Goal: Task Accomplishment & Management: Manage account settings

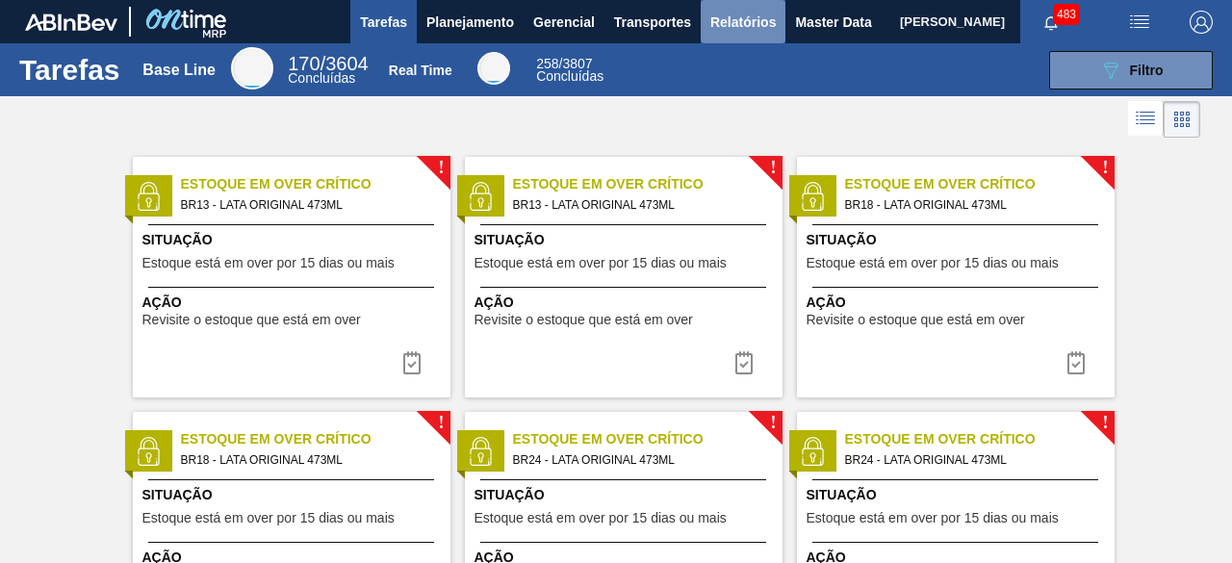
click at [730, 26] on span "Relatórios" at bounding box center [742, 22] width 65 height 23
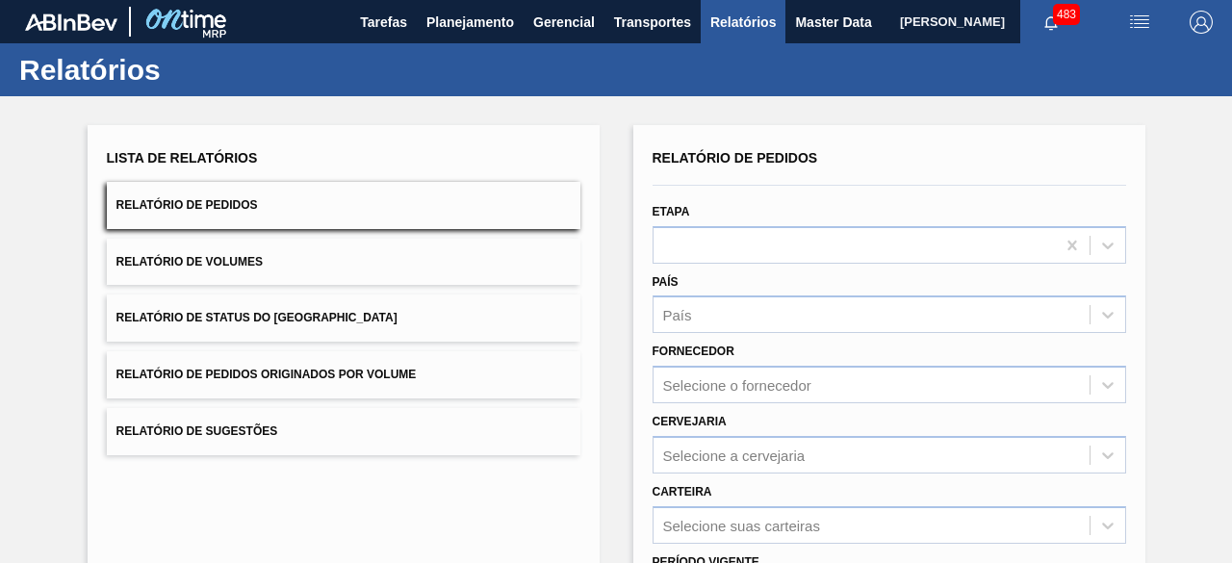
click at [470, 205] on button "Relatório de Pedidos" at bounding box center [344, 205] width 474 height 47
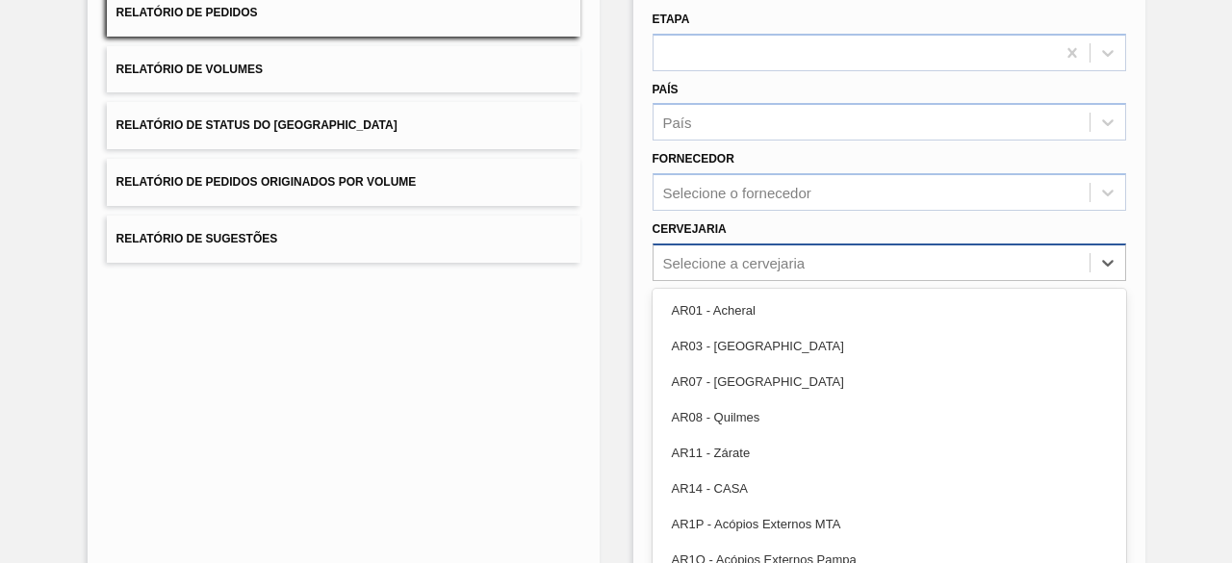
scroll to position [214, 0]
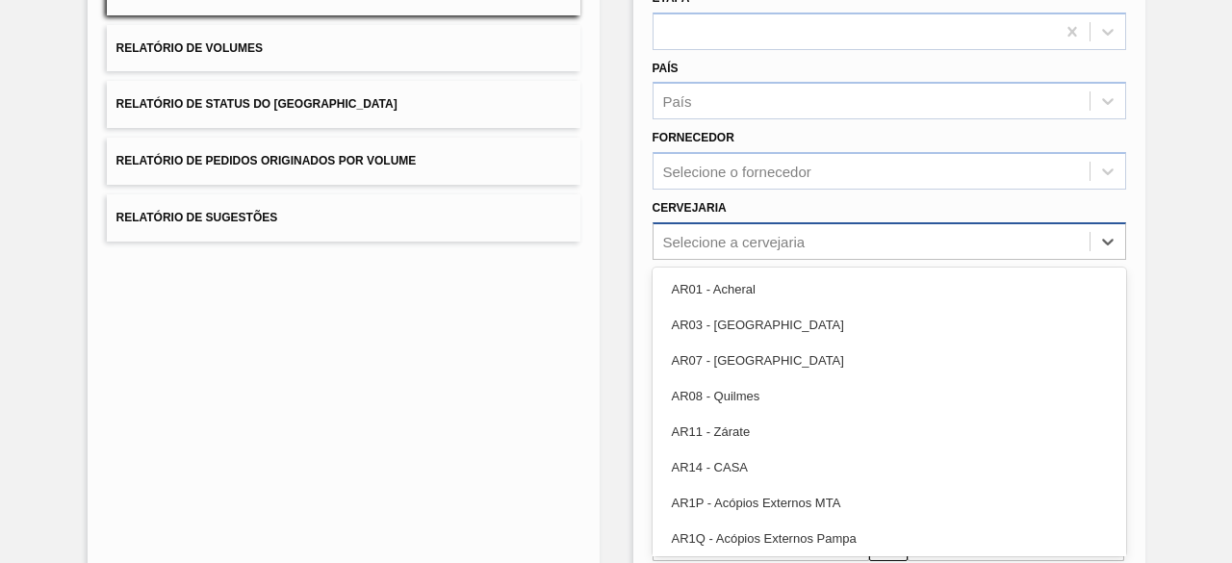
click at [891, 256] on div "Selecione a cervejaria" at bounding box center [890, 241] width 474 height 38
drag, startPoint x: 581, startPoint y: 363, endPoint x: 591, endPoint y: 363, distance: 10.6
click at [586, 363] on div "Lista de Relatórios Relatório de Pedidos Relatório de Volumes Relatório de Stat…" at bounding box center [344, 282] width 512 height 742
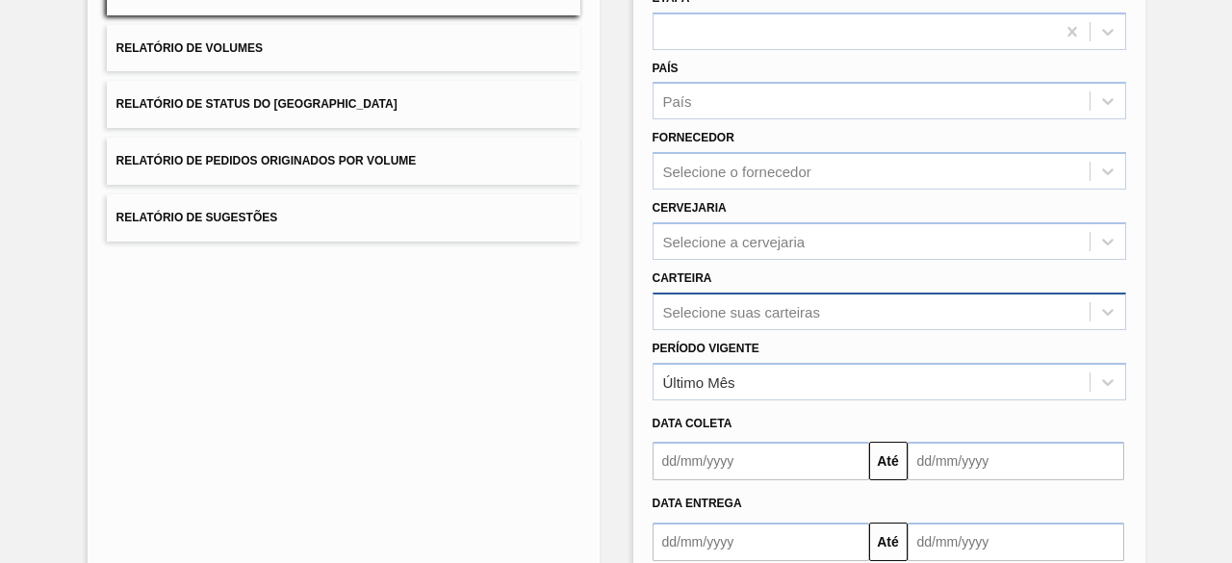
scroll to position [283, 0]
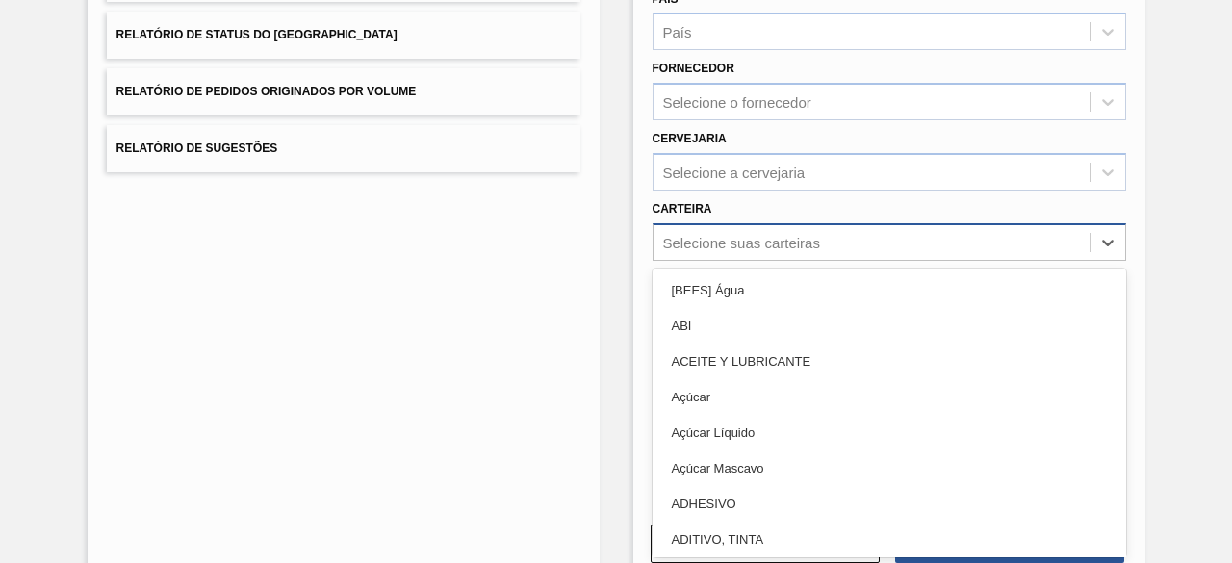
click at [789, 261] on div "option ABI focused, 2 of 101. 101 results available. Use Up and Down to choose …" at bounding box center [890, 242] width 474 height 38
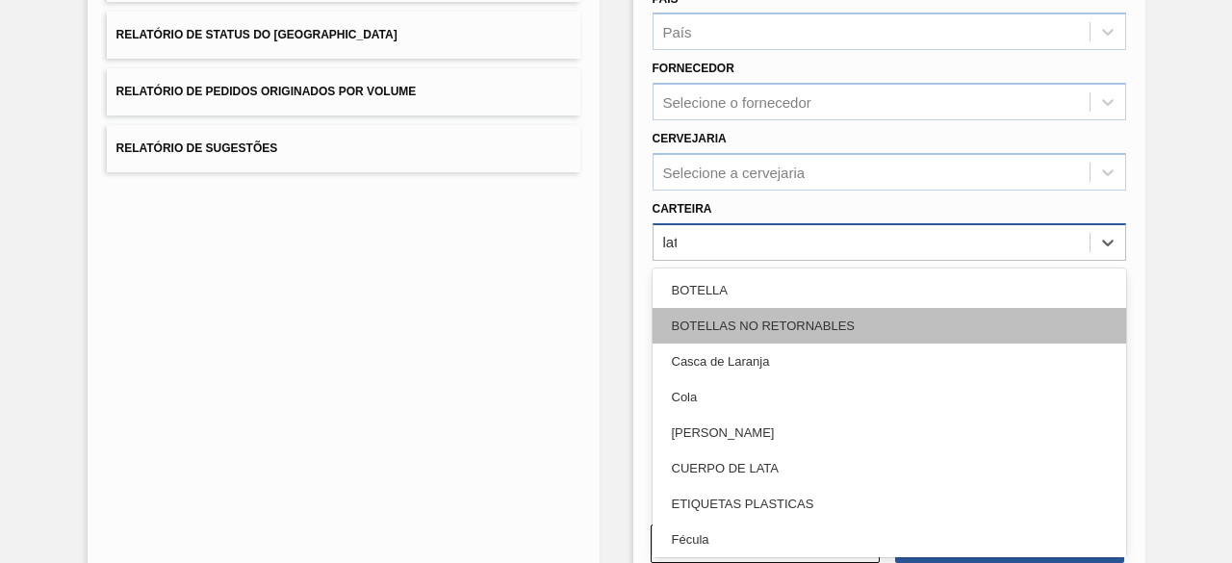
type input "lata"
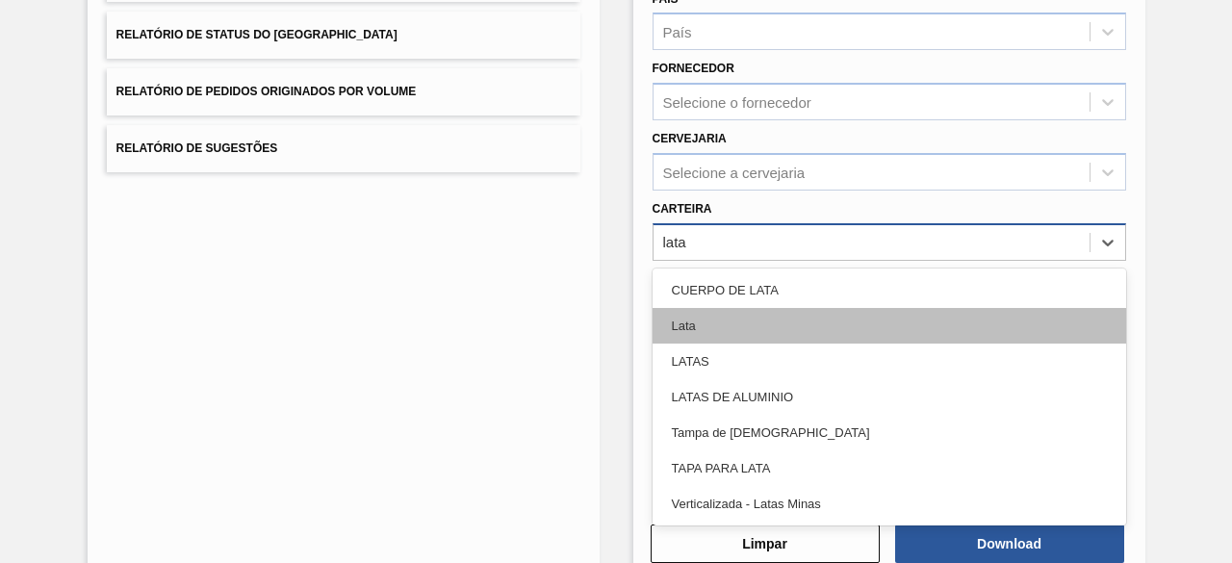
click at [789, 315] on div "Lata" at bounding box center [890, 326] width 474 height 36
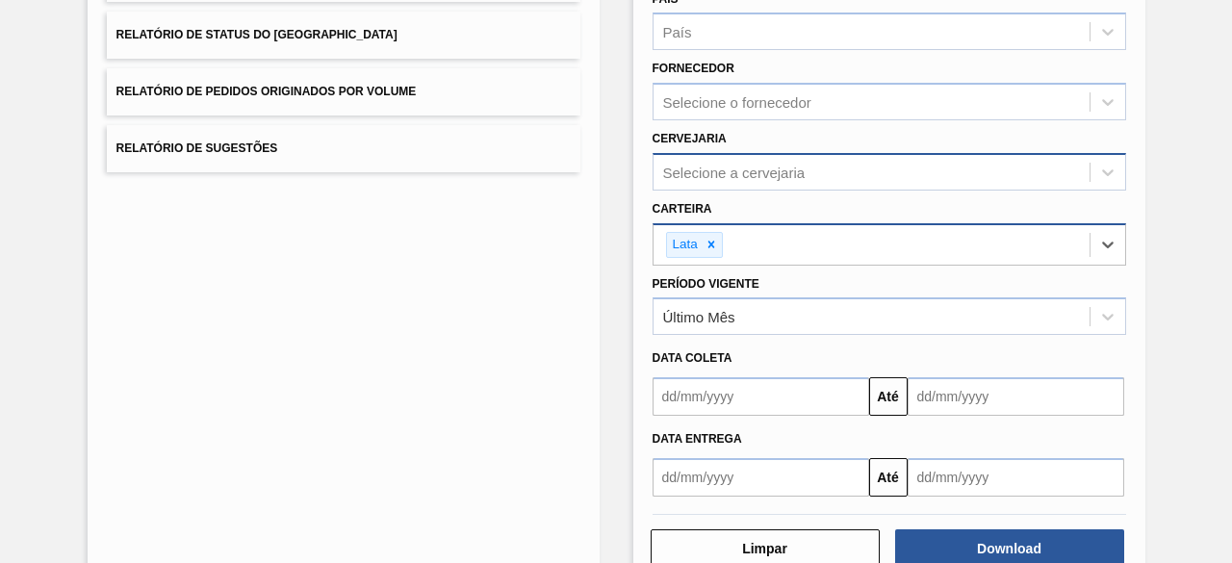
click at [773, 175] on div "Selecione a cervejaria" at bounding box center [734, 172] width 142 height 16
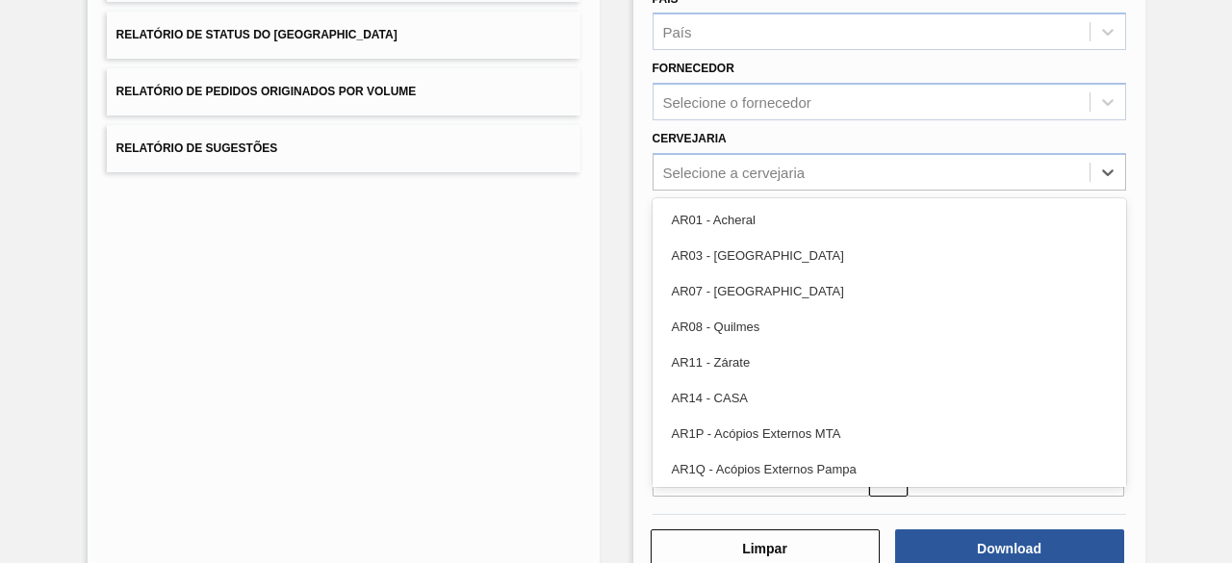
click at [508, 291] on div "Lista de Relatórios Relatório de Pedidos Relatório de Volumes Relatório de Stat…" at bounding box center [344, 215] width 512 height 747
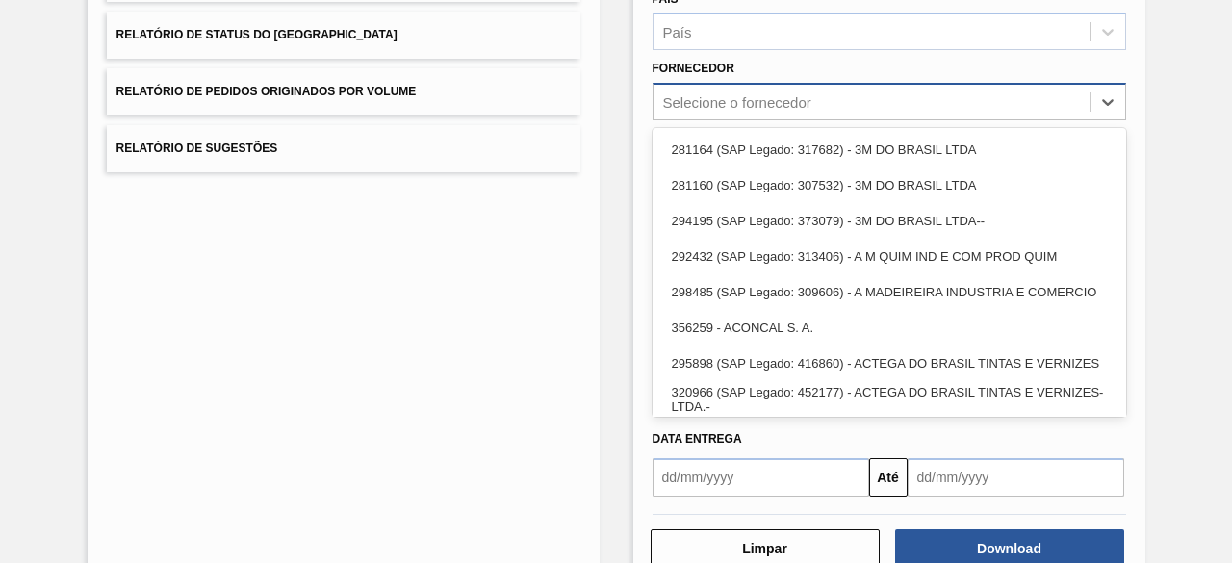
click at [728, 104] on div "Selecione o fornecedor" at bounding box center [737, 102] width 148 height 16
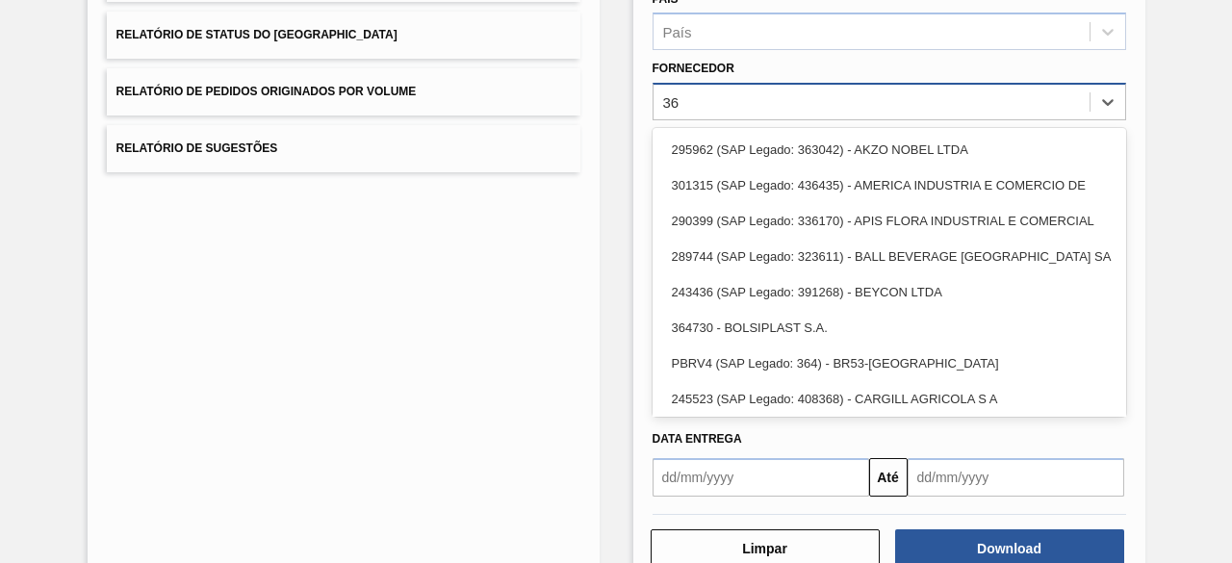
type input "3"
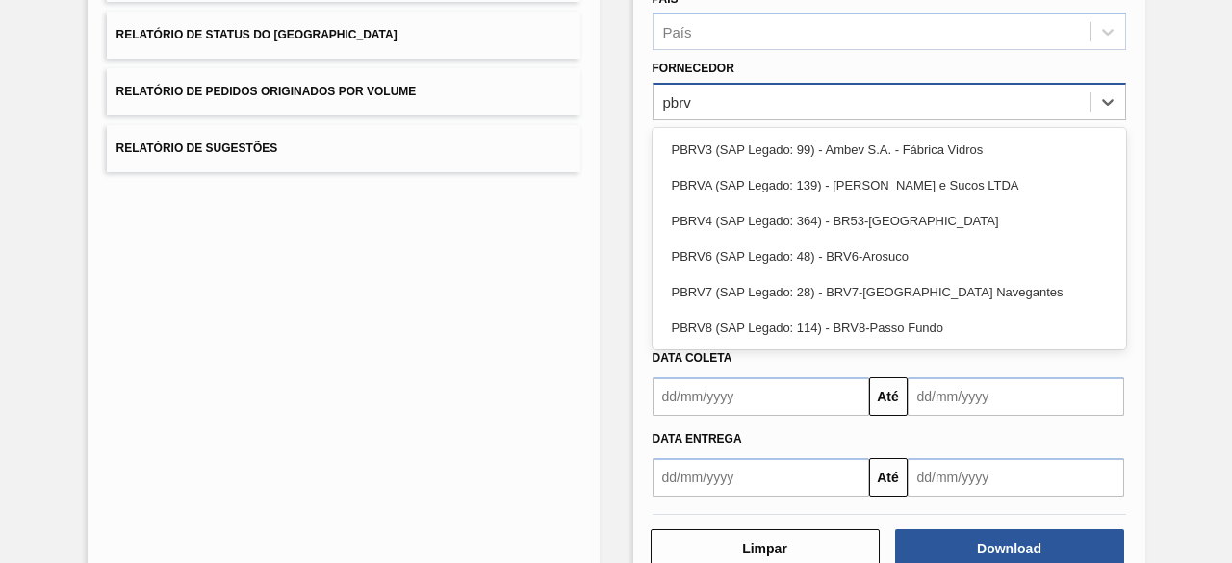
type input "pbrv4"
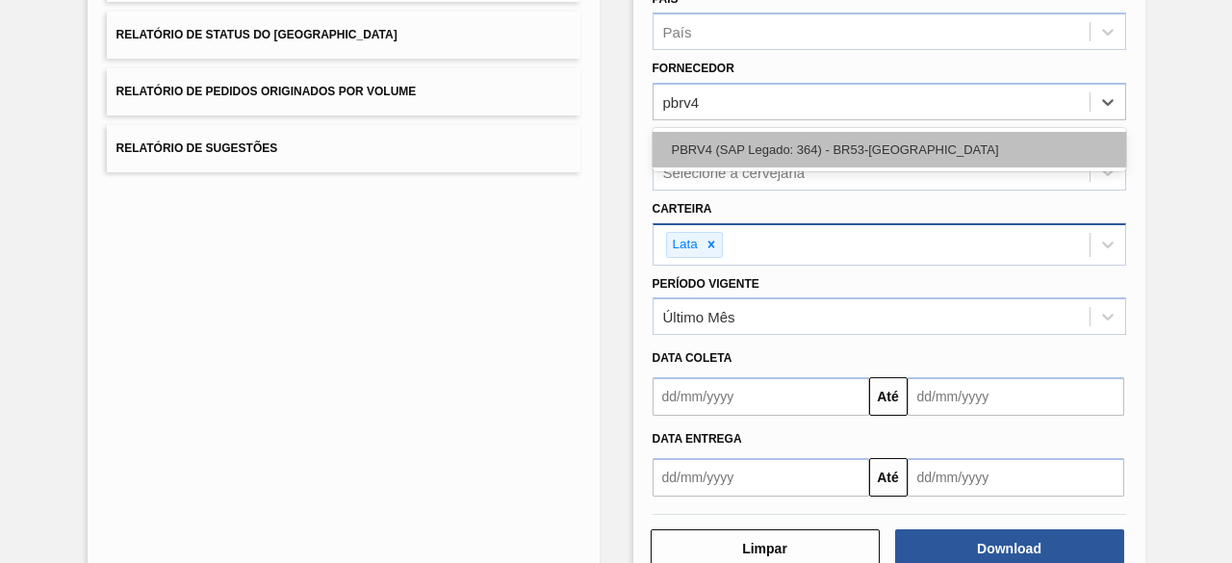
click at [809, 158] on div "PBRV4 (SAP Legado: 364) - BR53-[GEOGRAPHIC_DATA]" at bounding box center [890, 150] width 474 height 36
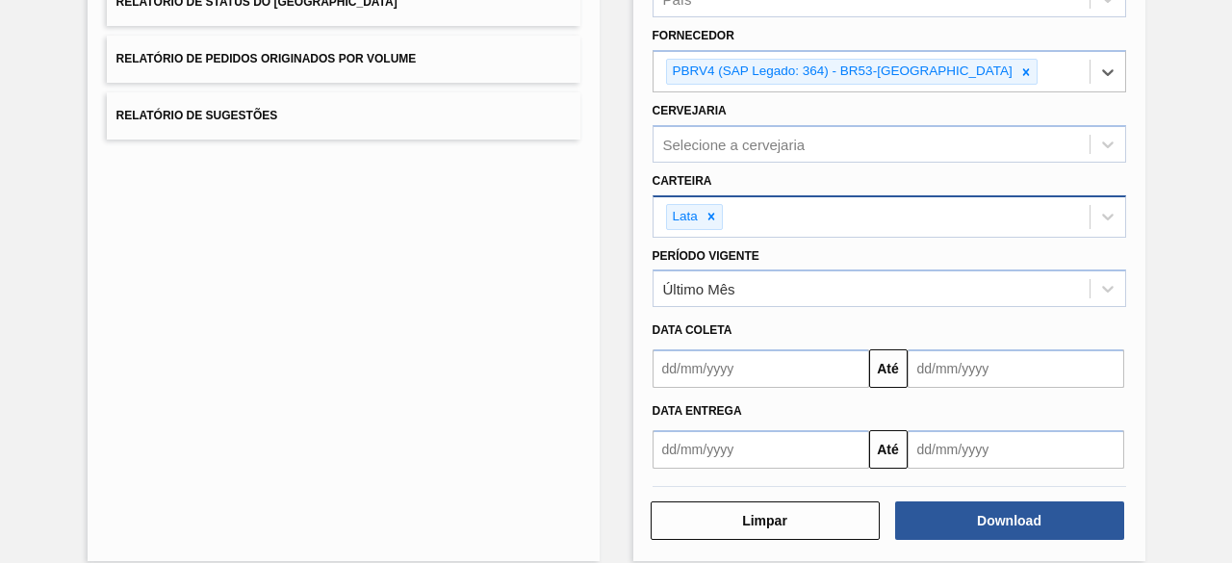
scroll to position [334, 0]
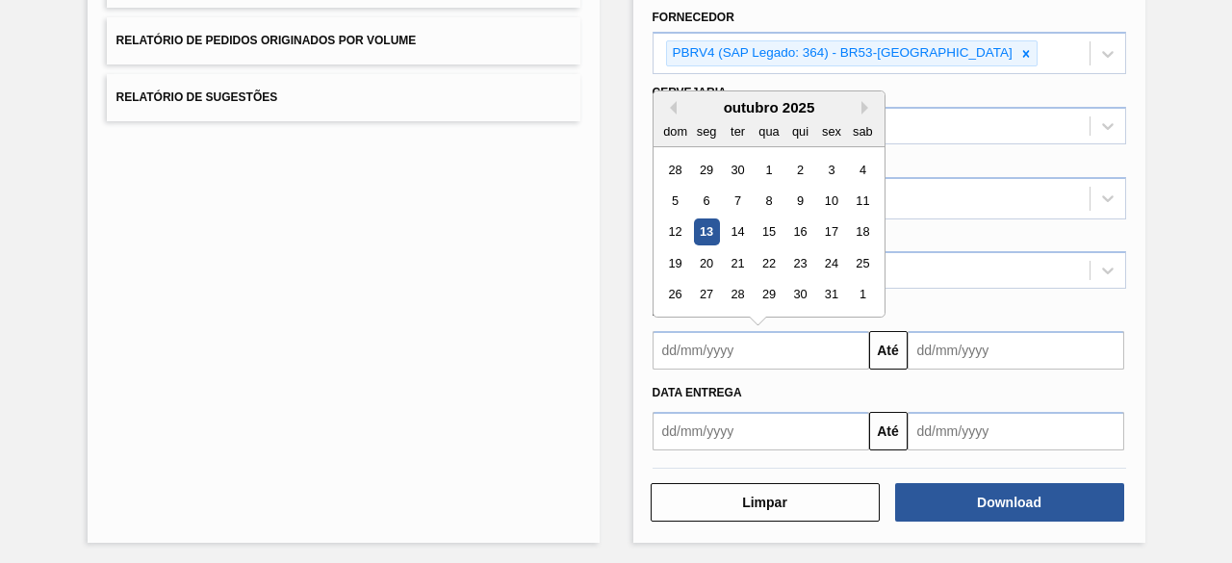
click at [785, 356] on input "text" at bounding box center [761, 350] width 217 height 39
click at [705, 224] on div "13" at bounding box center [706, 232] width 26 height 26
type input "[DATE]"
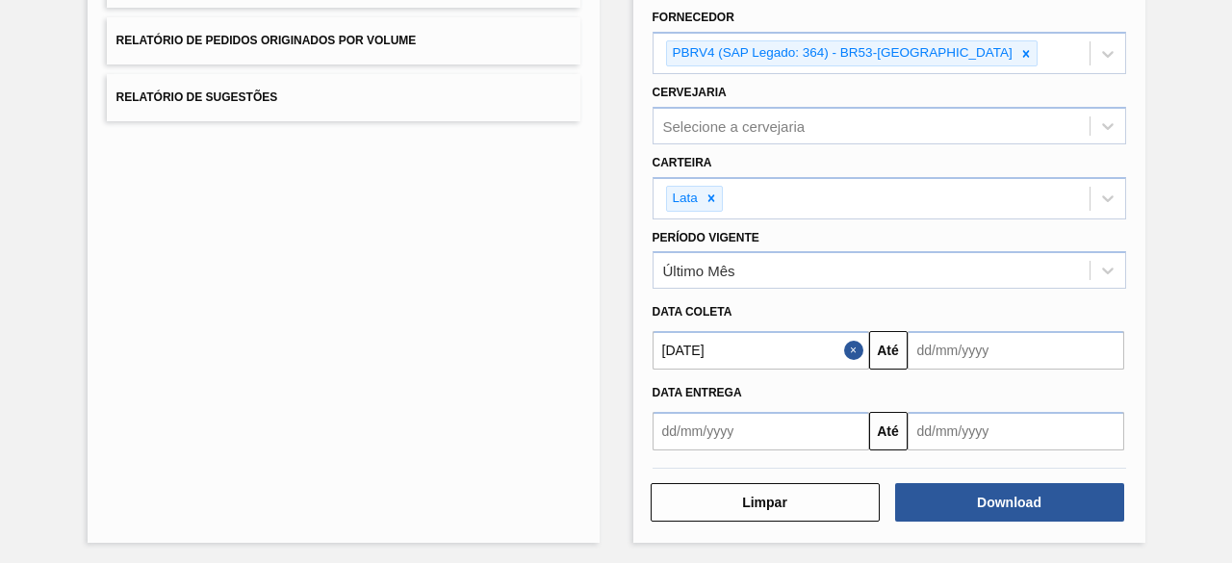
click at [853, 345] on button "Close" at bounding box center [856, 350] width 25 height 39
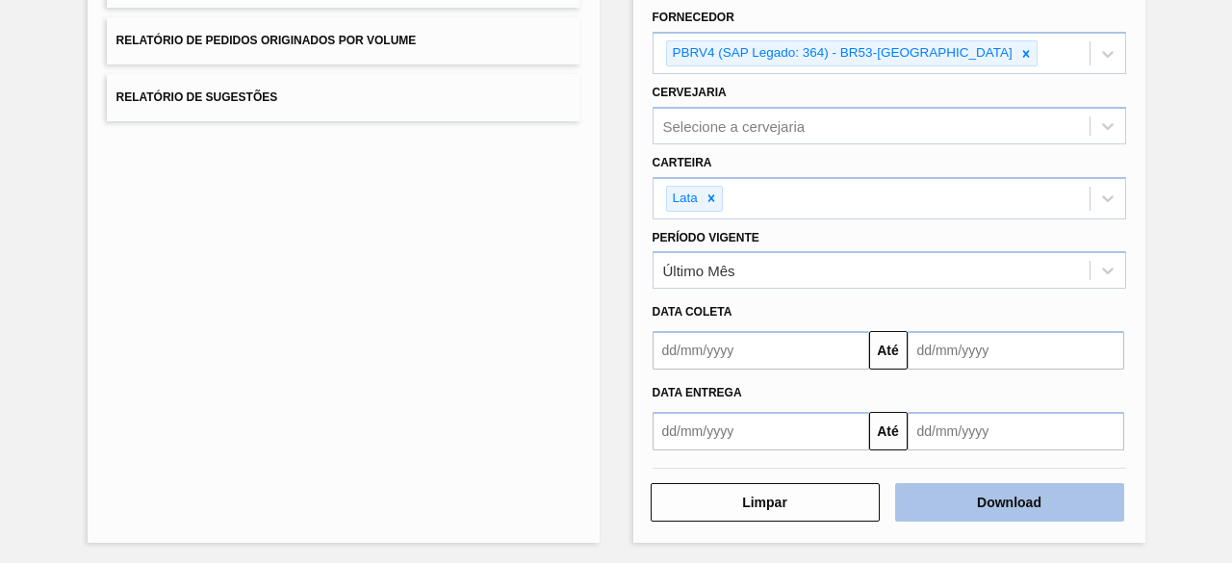
click at [968, 505] on button "Download" at bounding box center [1009, 502] width 229 height 39
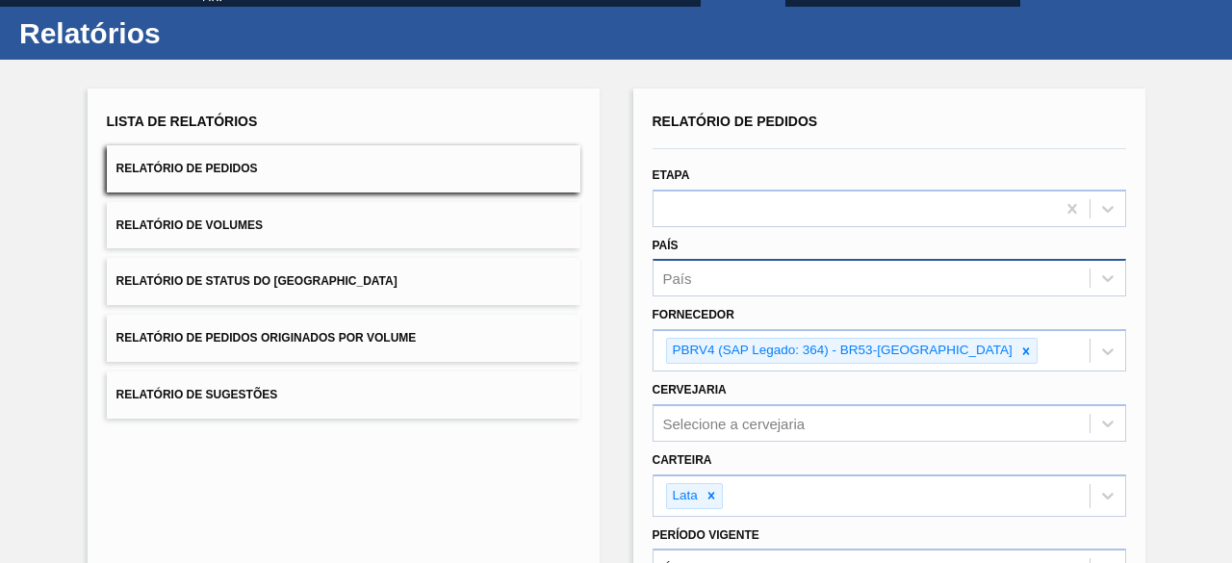
scroll to position [0, 0]
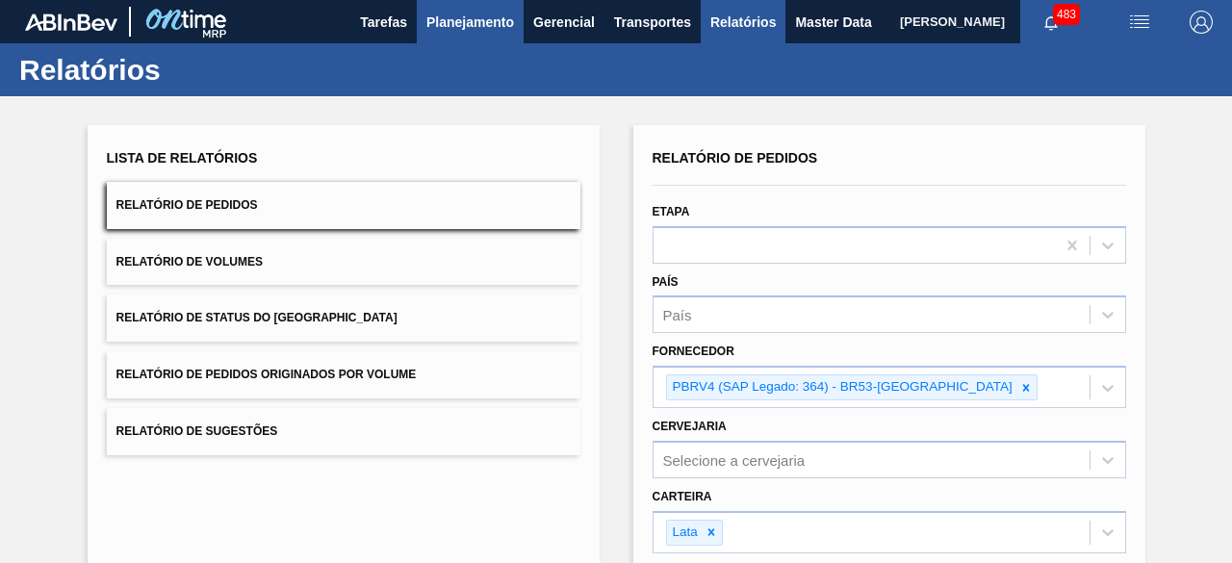
click at [501, 28] on span "Planejamento" at bounding box center [470, 22] width 88 height 23
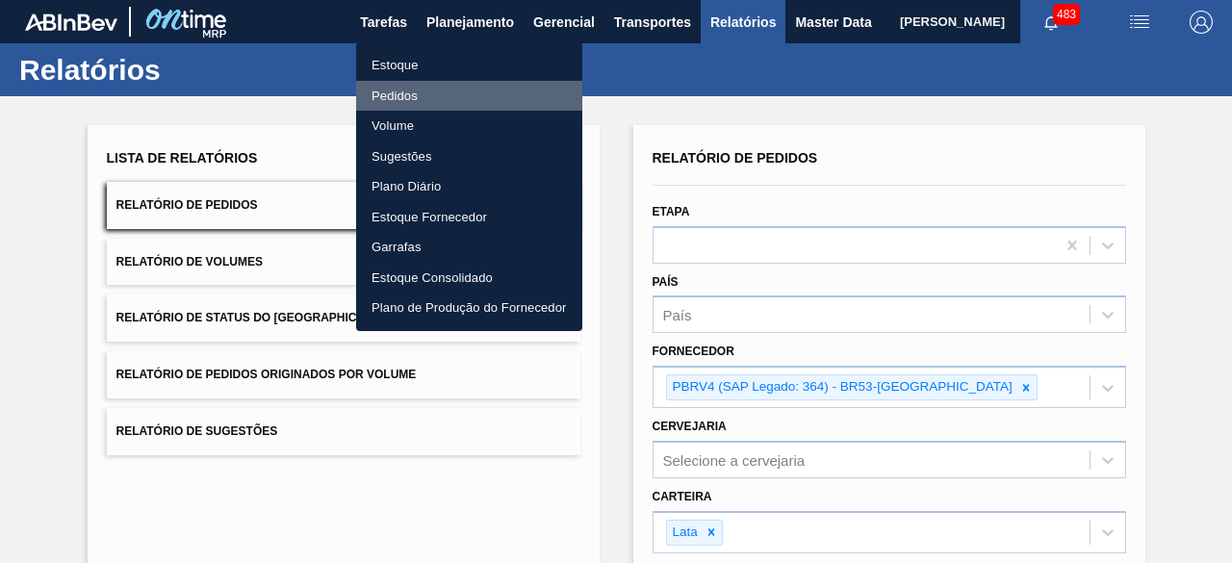
click at [415, 93] on li "Pedidos" at bounding box center [469, 96] width 226 height 31
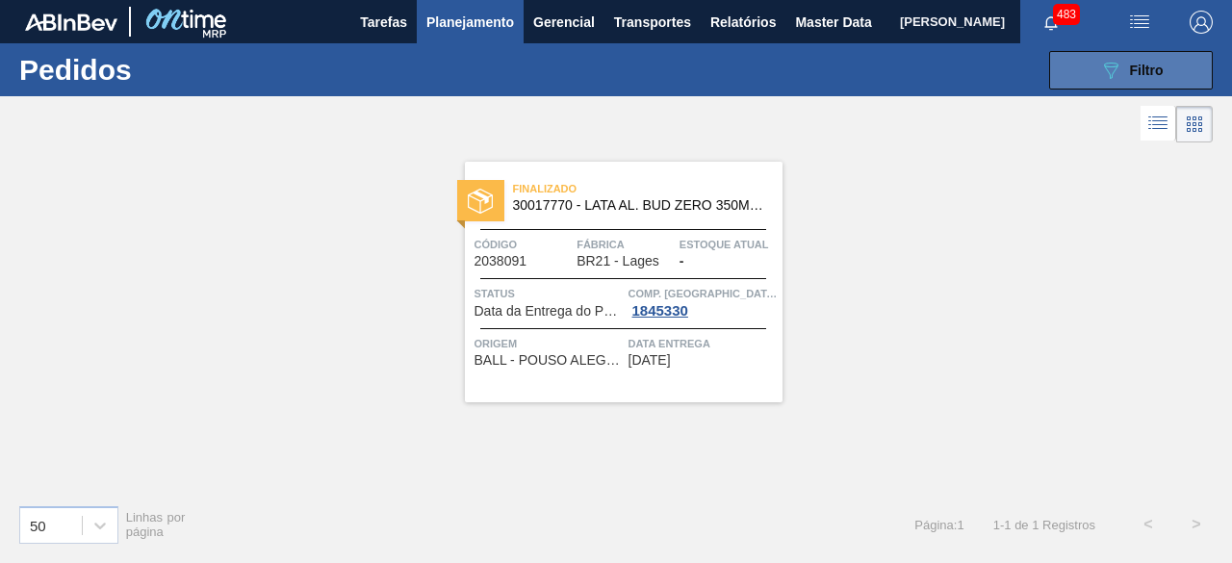
click at [1120, 54] on button "089F7B8B-B2A5-4AFE-B5C0-19BA573D28AC Filtro" at bounding box center [1131, 70] width 164 height 39
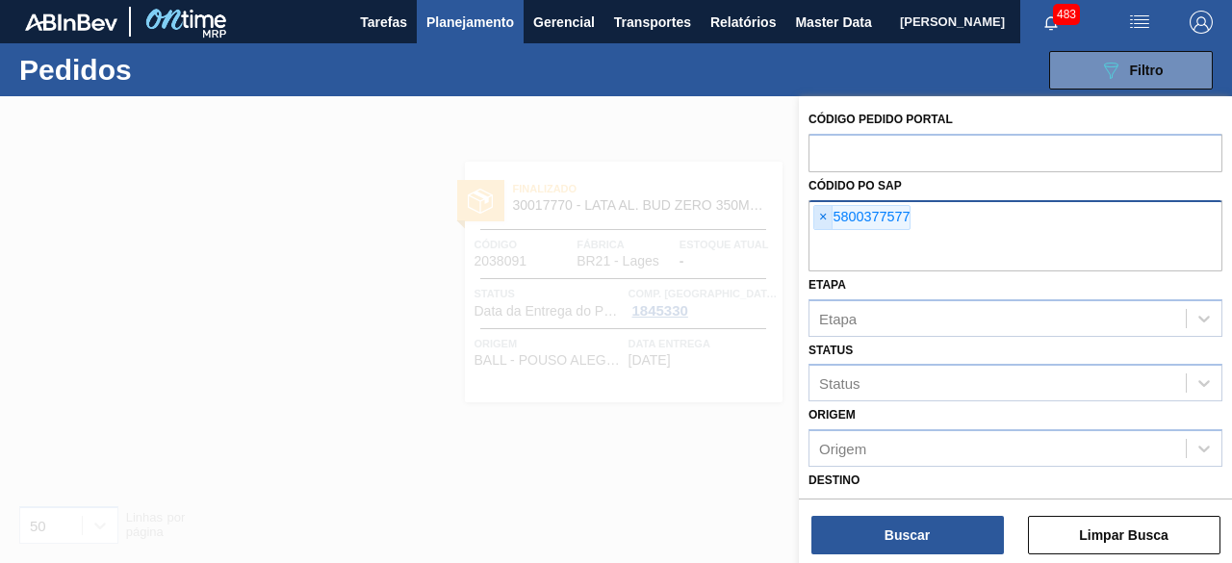
click at [821, 213] on span "×" at bounding box center [823, 217] width 18 height 23
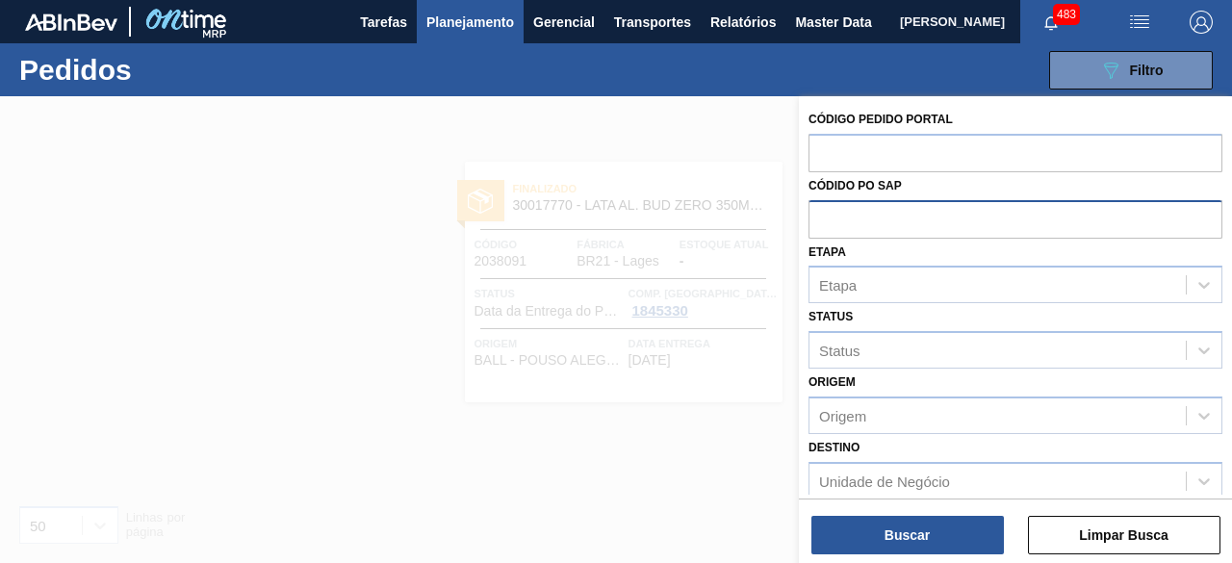
paste input "text"
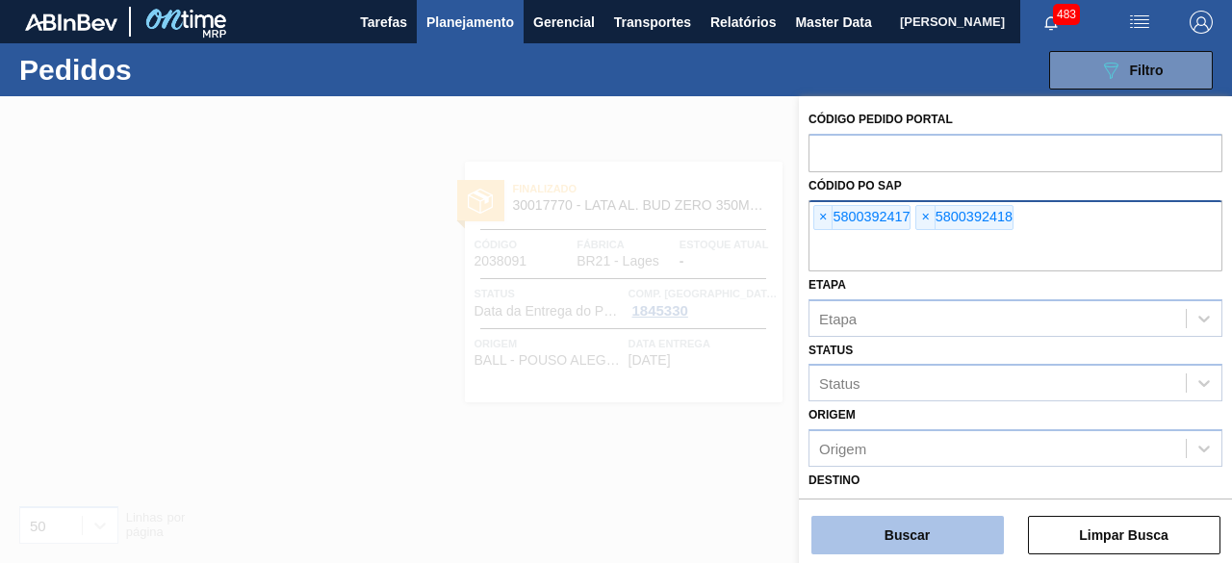
click at [941, 535] on button "Buscar" at bounding box center [908, 535] width 193 height 39
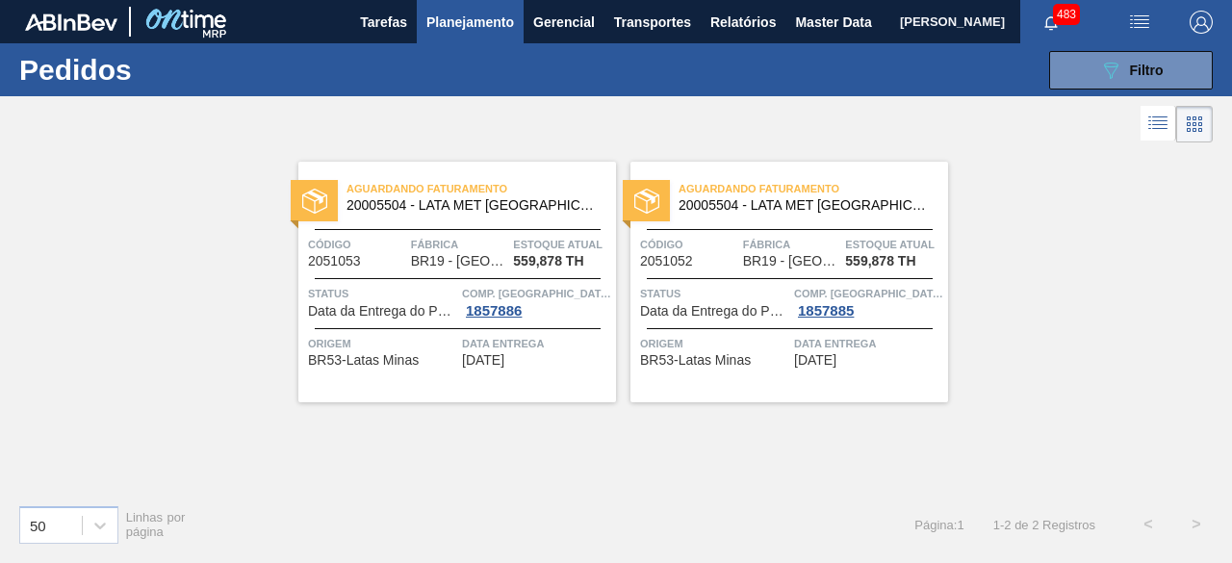
click at [1168, 132] on icon at bounding box center [1158, 123] width 23 height 23
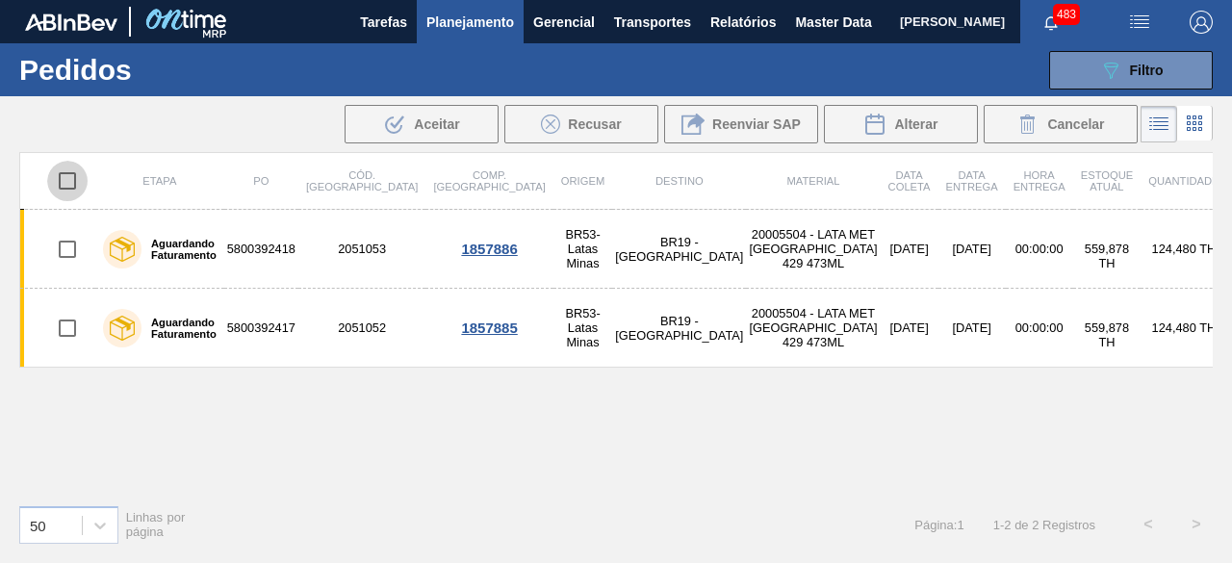
click at [67, 184] on input "checkbox" at bounding box center [67, 181] width 40 height 40
checkbox input "true"
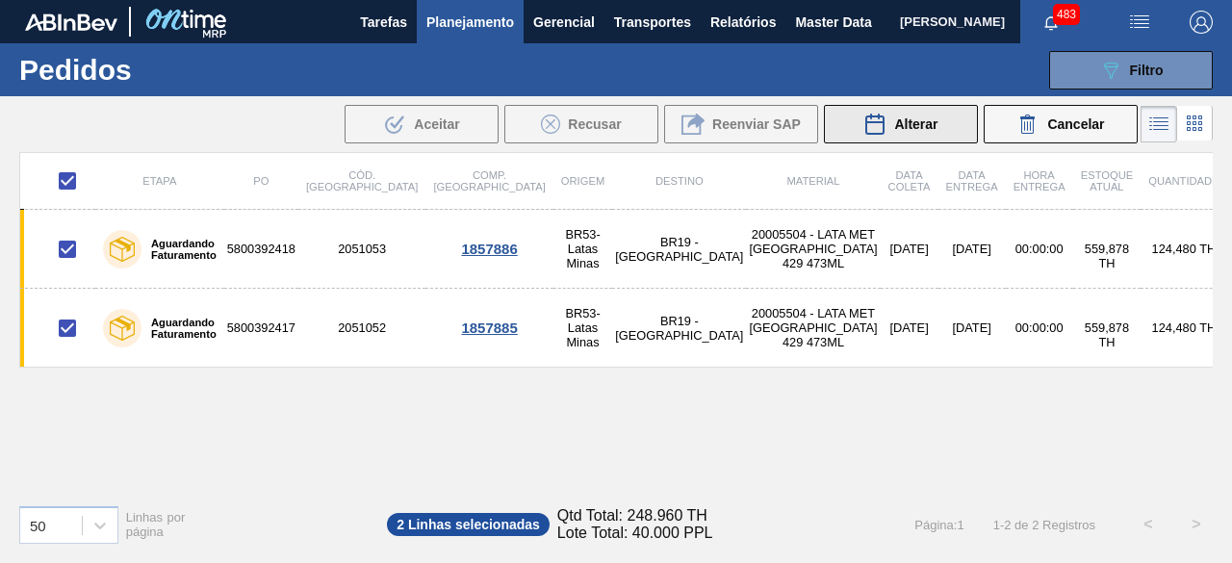
click at [916, 122] on span "Alterar" at bounding box center [915, 123] width 43 height 15
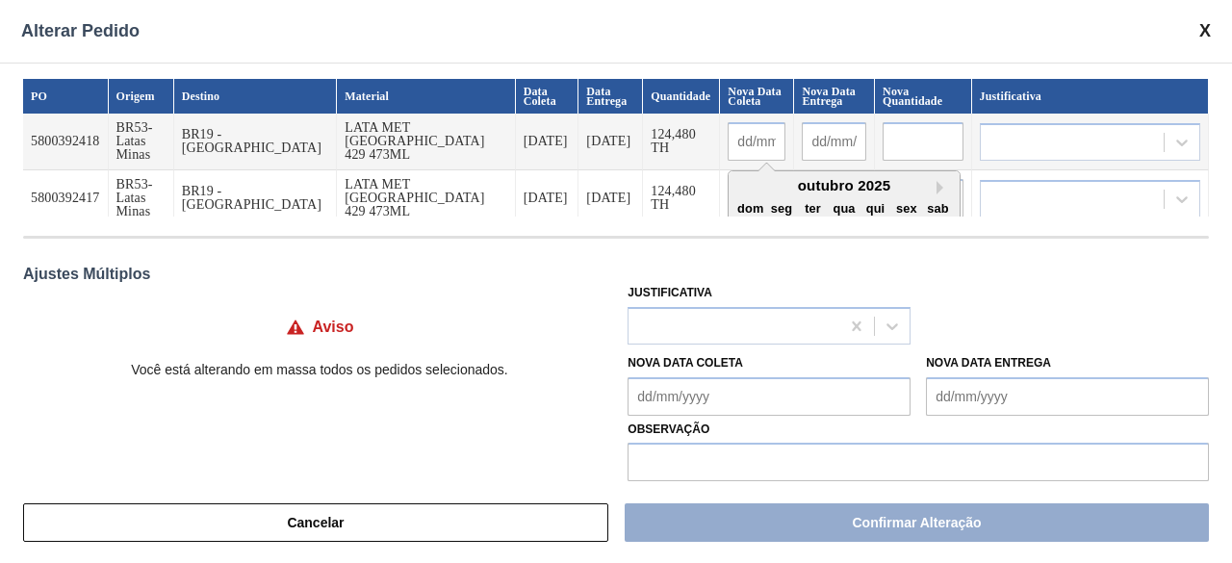
click at [728, 142] on input "text" at bounding box center [757, 141] width 58 height 39
type input "13"
type input "[DATE]"
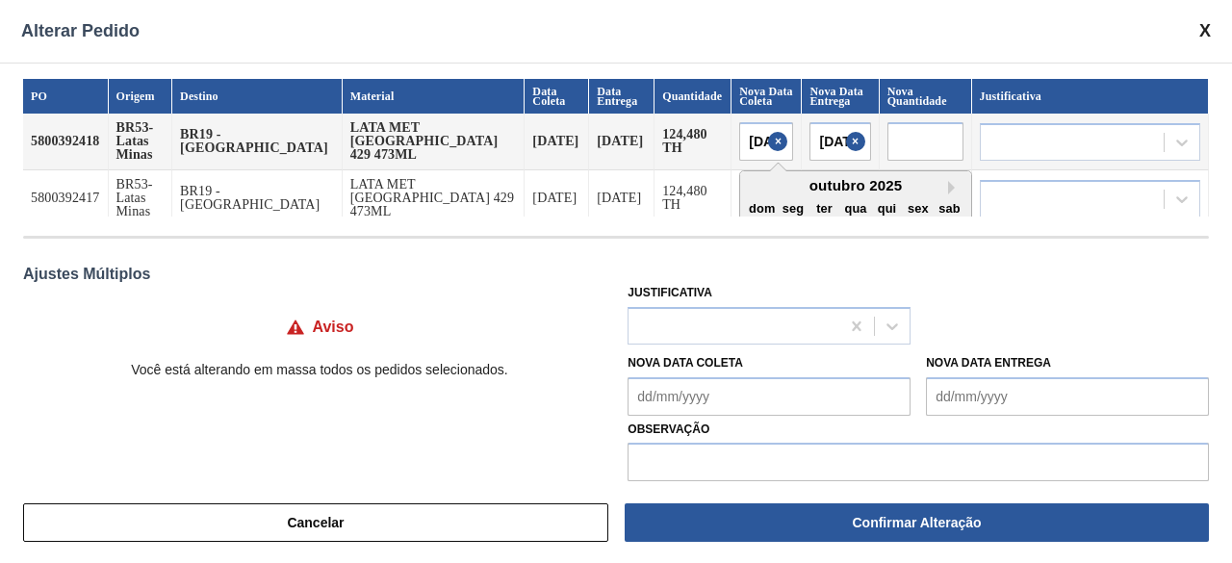
scroll to position [0, 2]
type input "[DATE]"
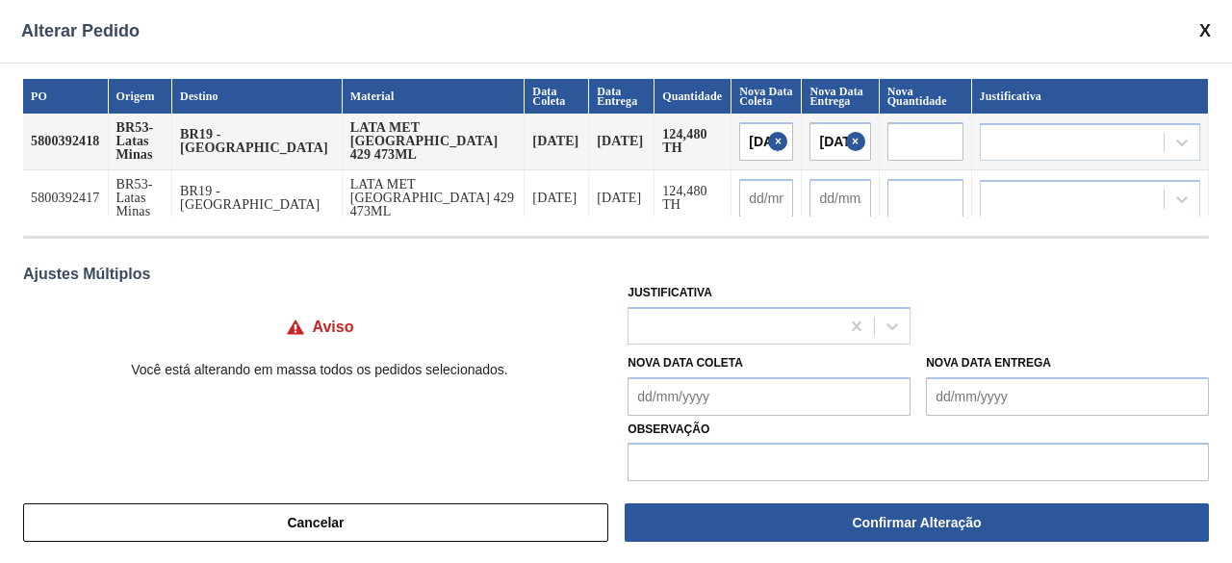
click at [739, 209] on input "text" at bounding box center [766, 198] width 54 height 39
type input "13"
type input "[DATE]"
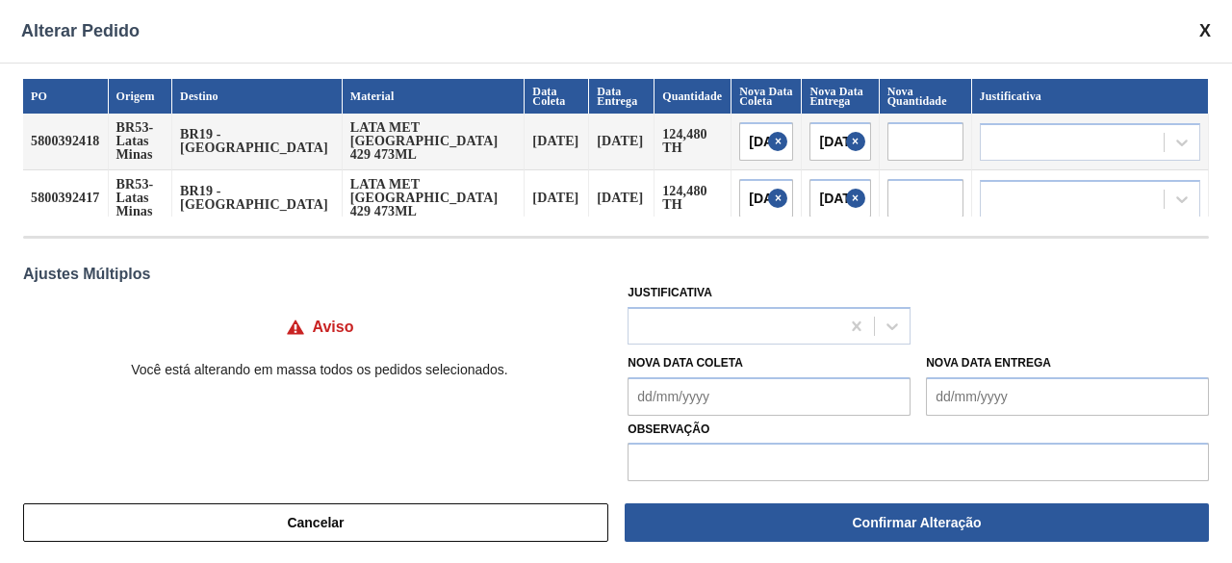
scroll to position [0, 2]
type input "[DATE]"
click at [541, 294] on div "Aviso Você está alterando em massa todos os pedidos selecionados." at bounding box center [319, 335] width 593 height 112
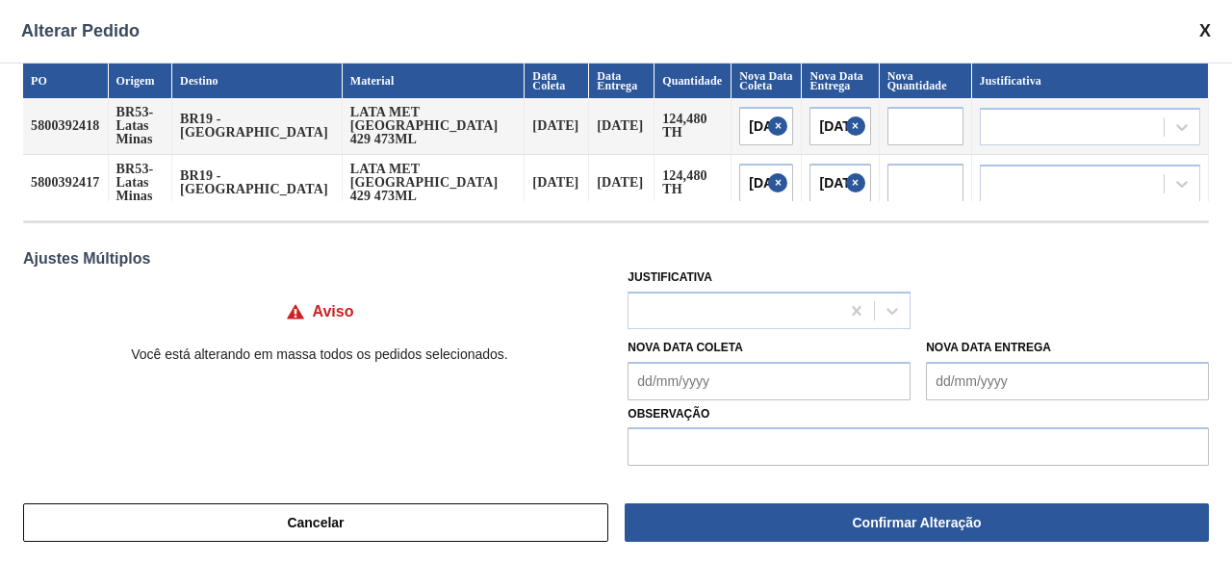
scroll to position [23, 0]
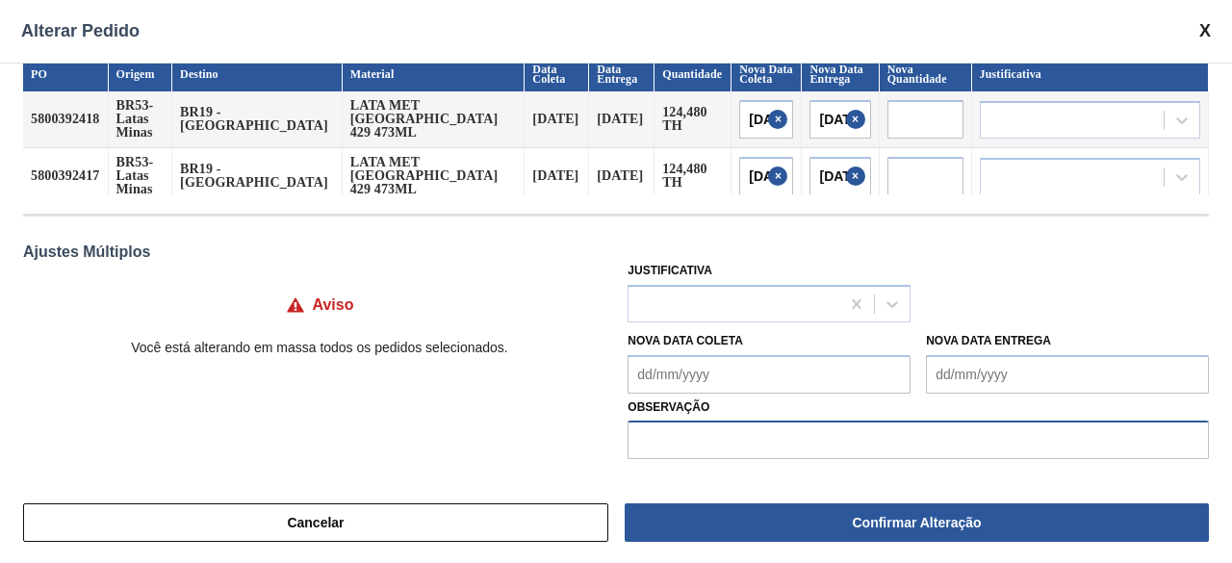
click at [715, 449] on input "text" at bounding box center [918, 440] width 581 height 39
click at [695, 450] on input "text" at bounding box center [918, 440] width 581 height 39
click at [1174, 118] on icon at bounding box center [1182, 120] width 19 height 19
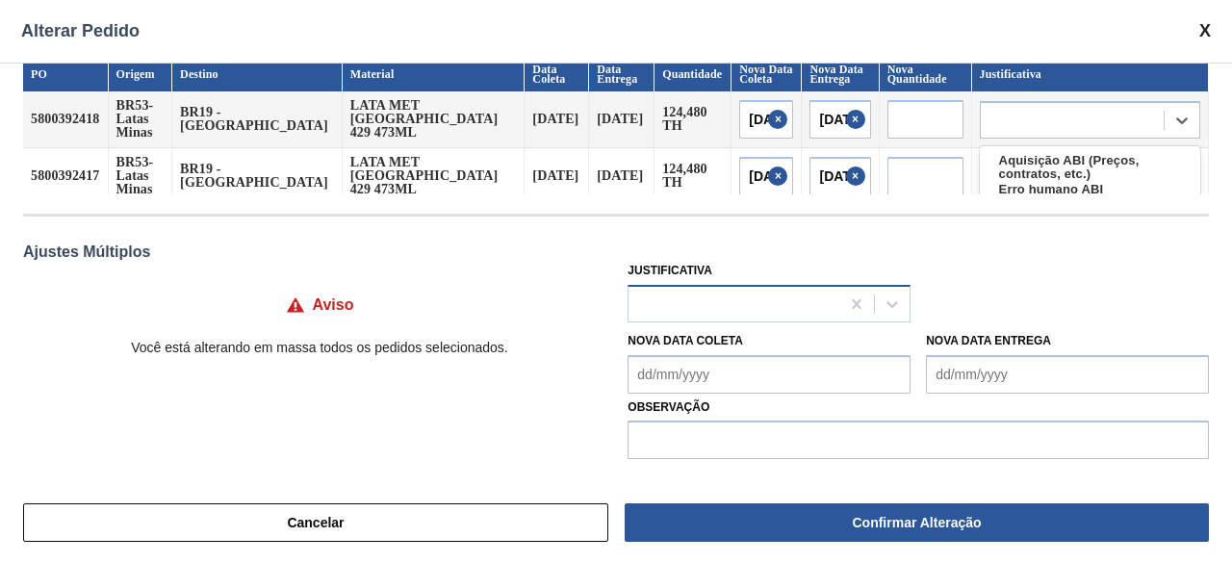
click at [701, 291] on div at bounding box center [734, 304] width 211 height 28
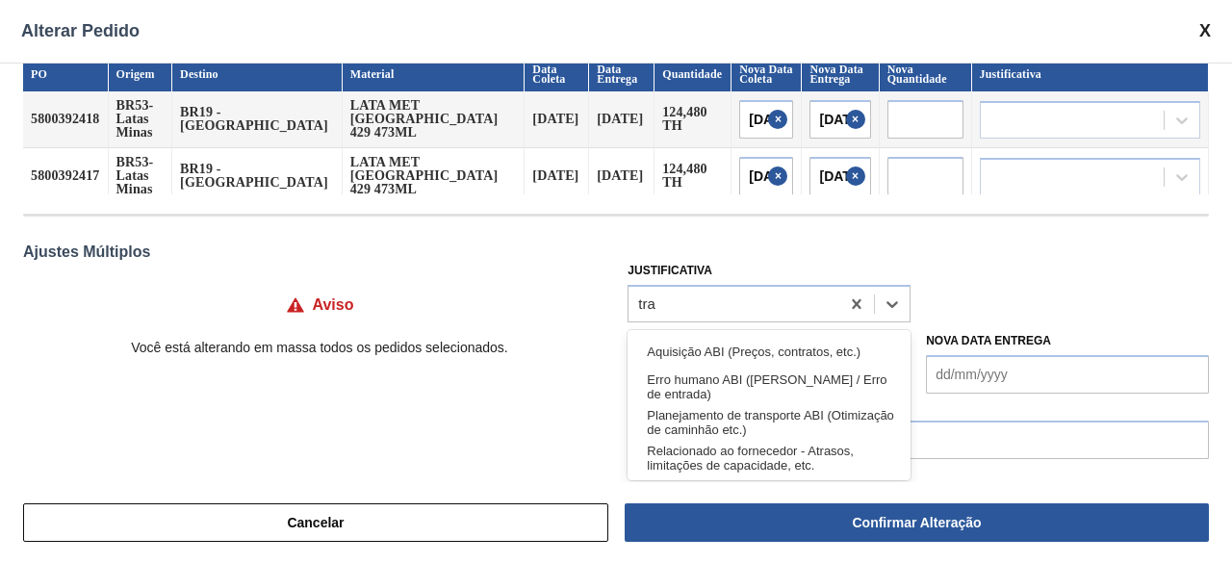
scroll to position [0, 0]
type input "t"
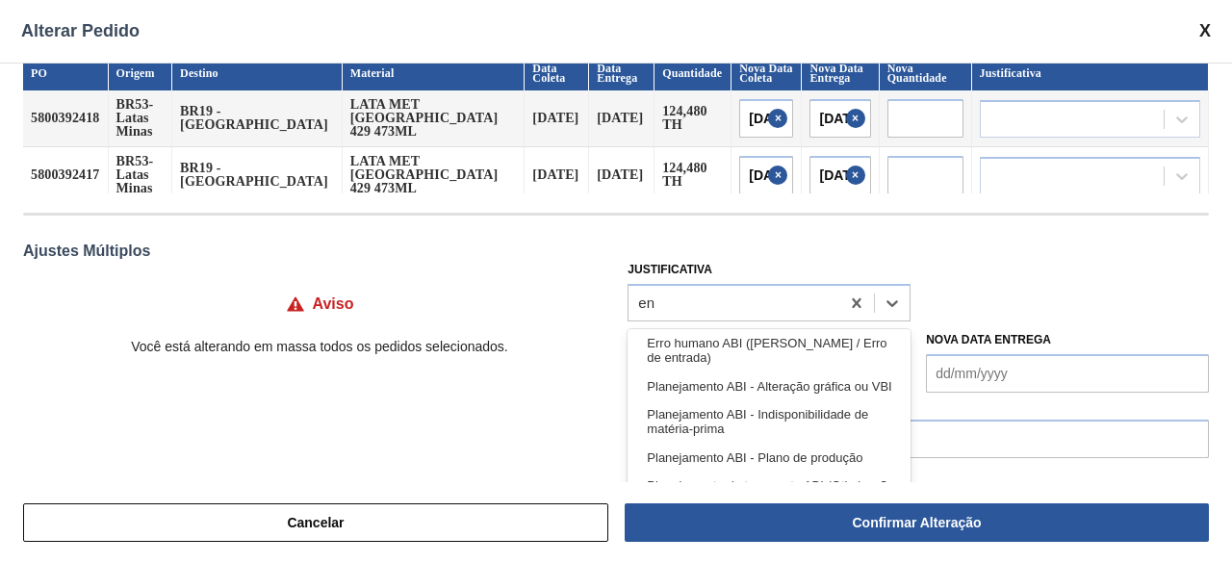
type input "e"
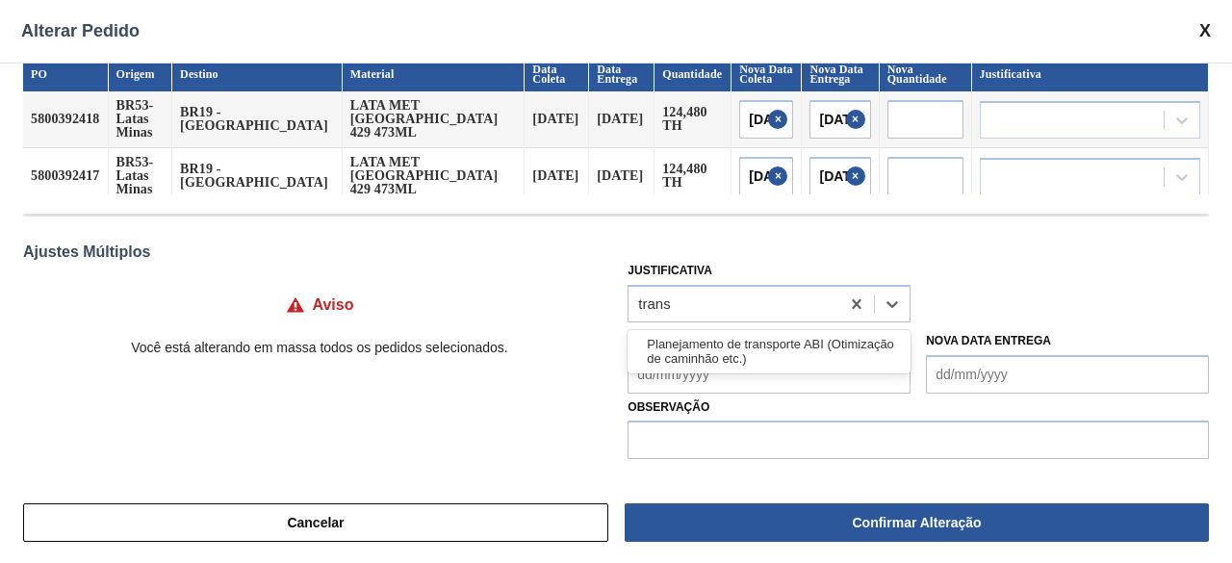
type input "transp"
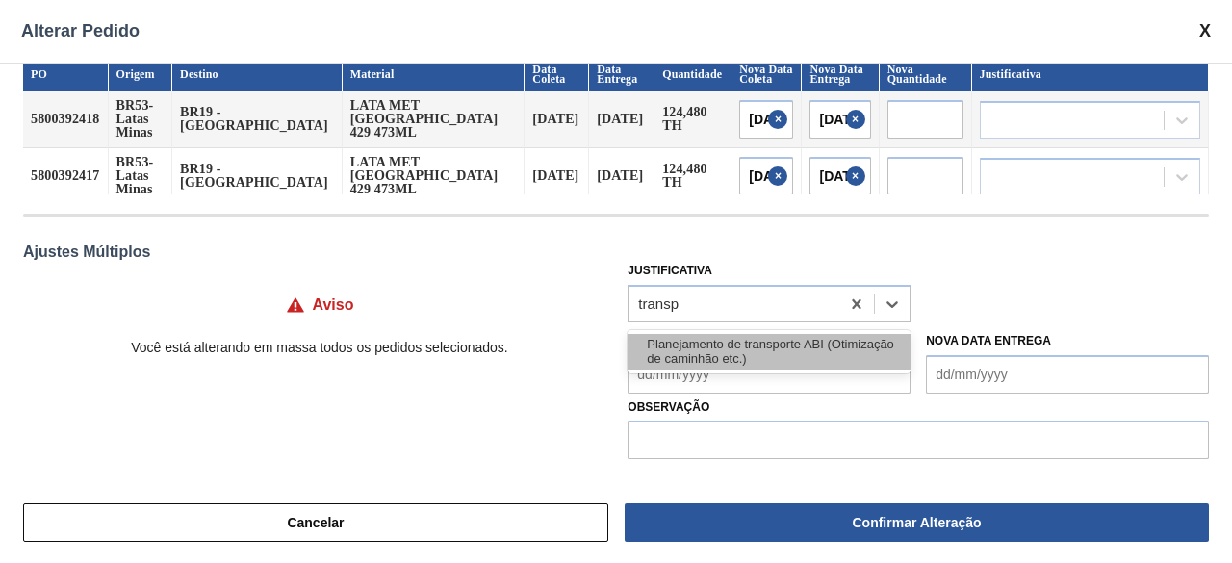
click at [796, 353] on div "Planejamento de transporte ABI (Otimização de caminhão etc.)" at bounding box center [769, 352] width 283 height 36
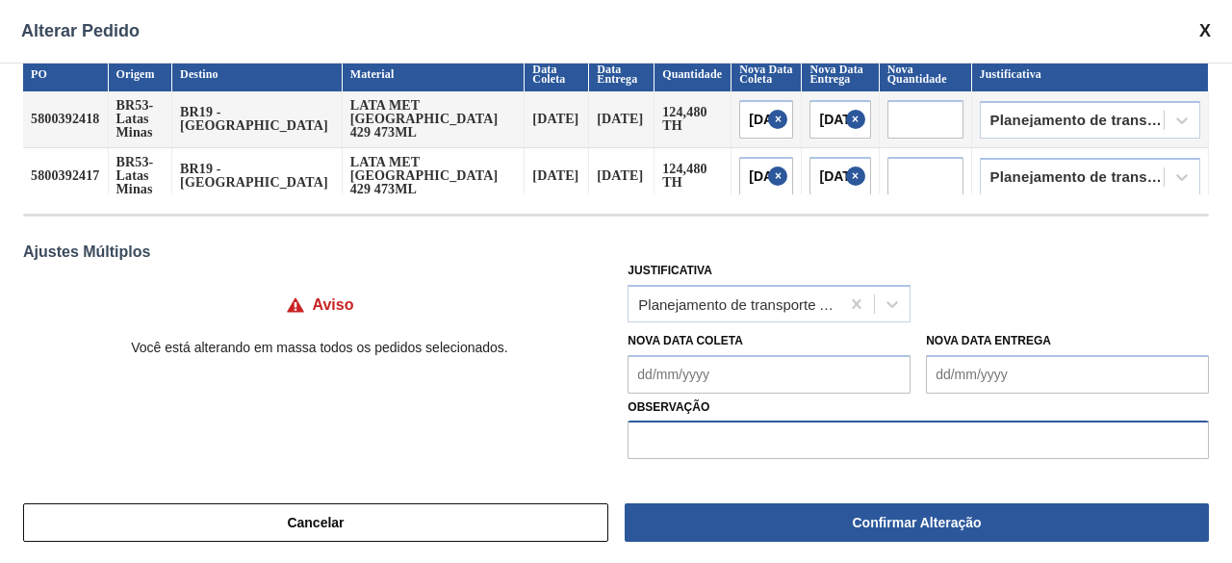
click at [715, 436] on input "text" at bounding box center [918, 440] width 581 height 39
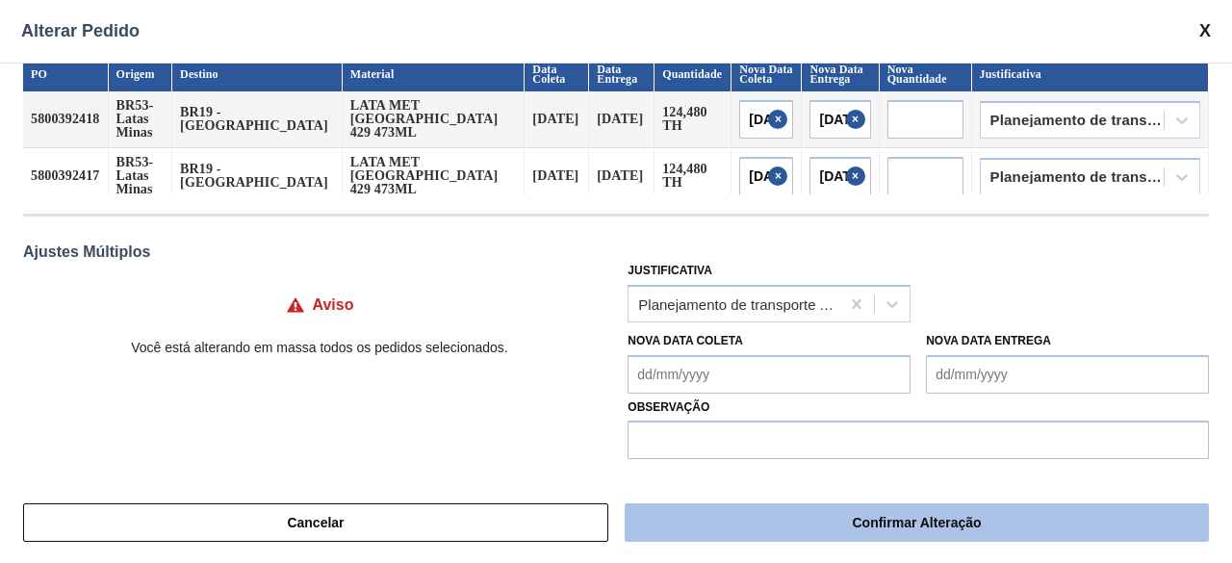
click at [868, 527] on button "Confirmar Alteração" at bounding box center [917, 522] width 584 height 39
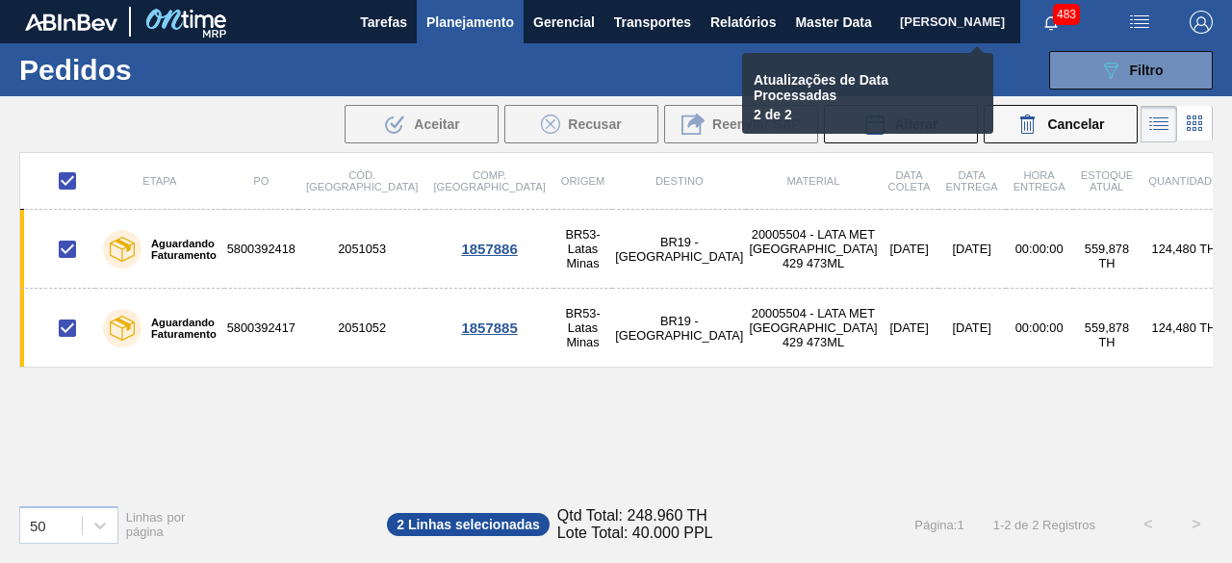
checkbox input "false"
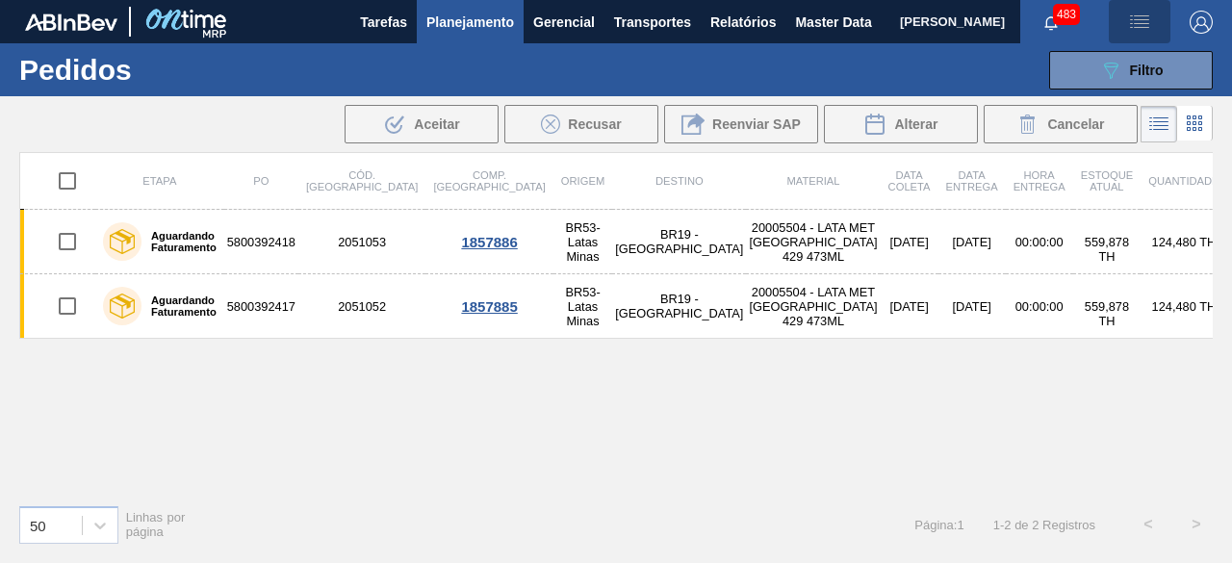
click at [1140, 22] on img "button" at bounding box center [1139, 22] width 23 height 23
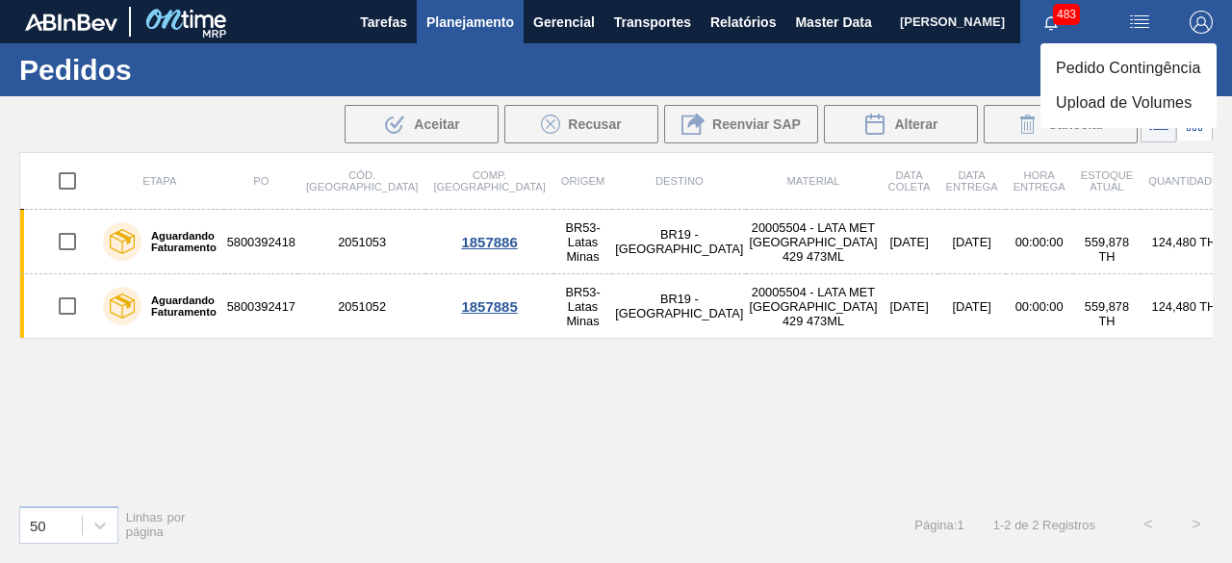
click at [841, 383] on div at bounding box center [616, 281] width 1232 height 563
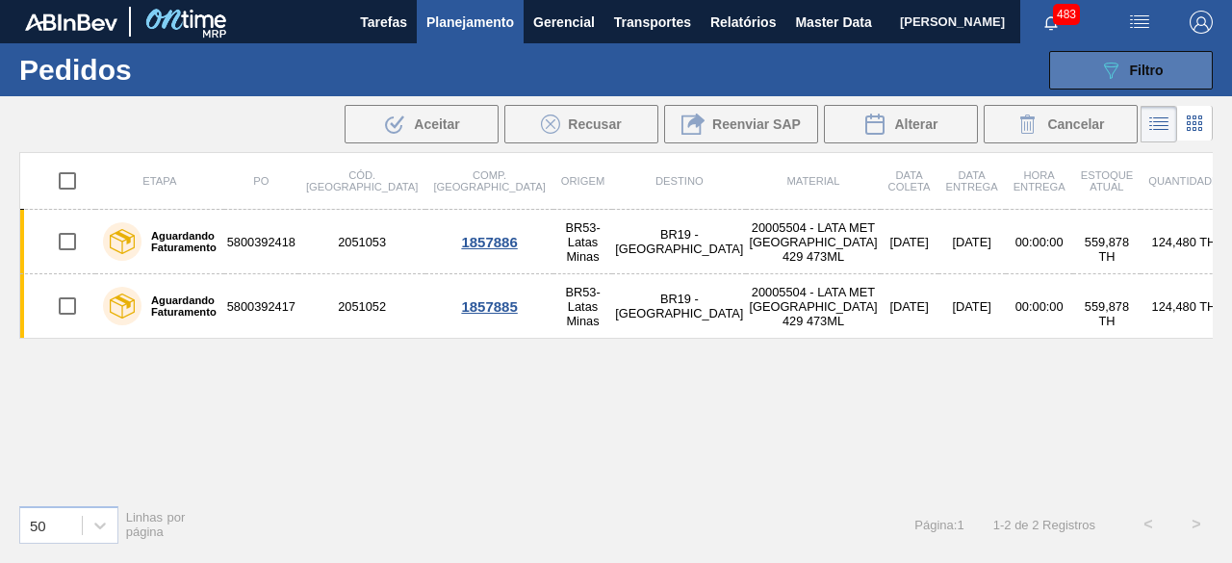
click at [1144, 70] on span "Filtro" at bounding box center [1147, 70] width 34 height 15
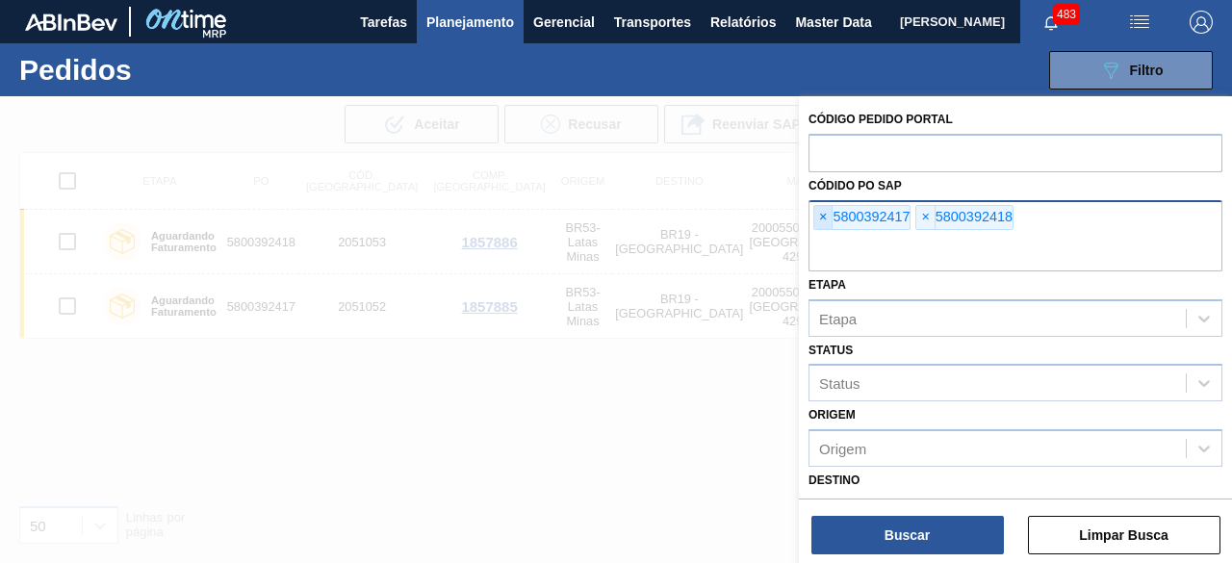
click at [818, 212] on span "×" at bounding box center [823, 217] width 18 height 23
click at [823, 215] on span "×" at bounding box center [823, 217] width 18 height 23
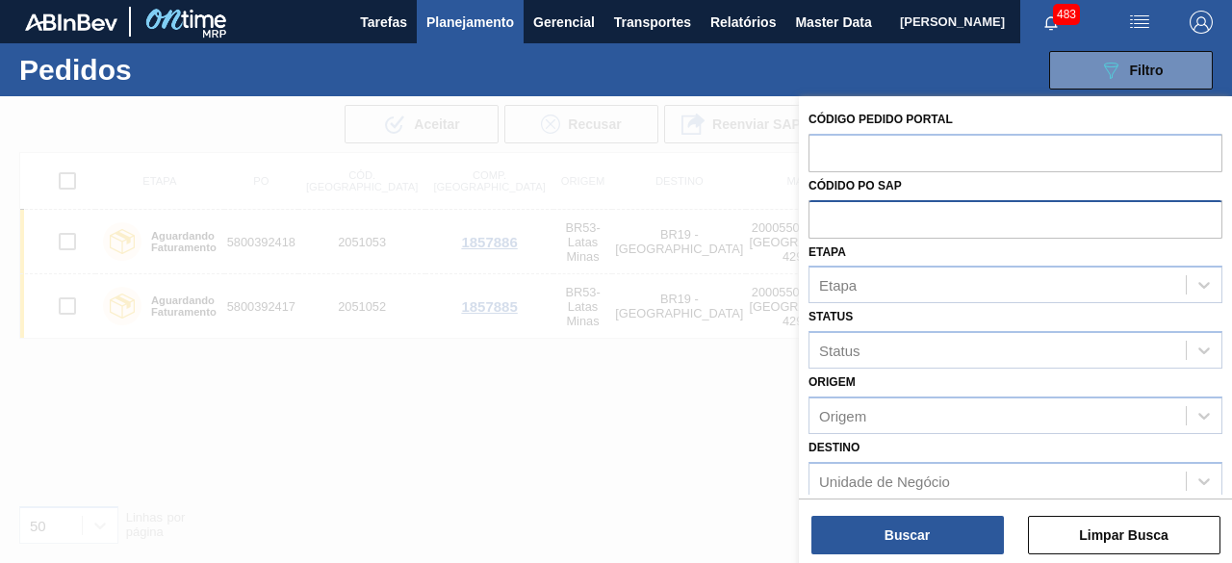
click at [747, 178] on div at bounding box center [616, 377] width 1232 height 563
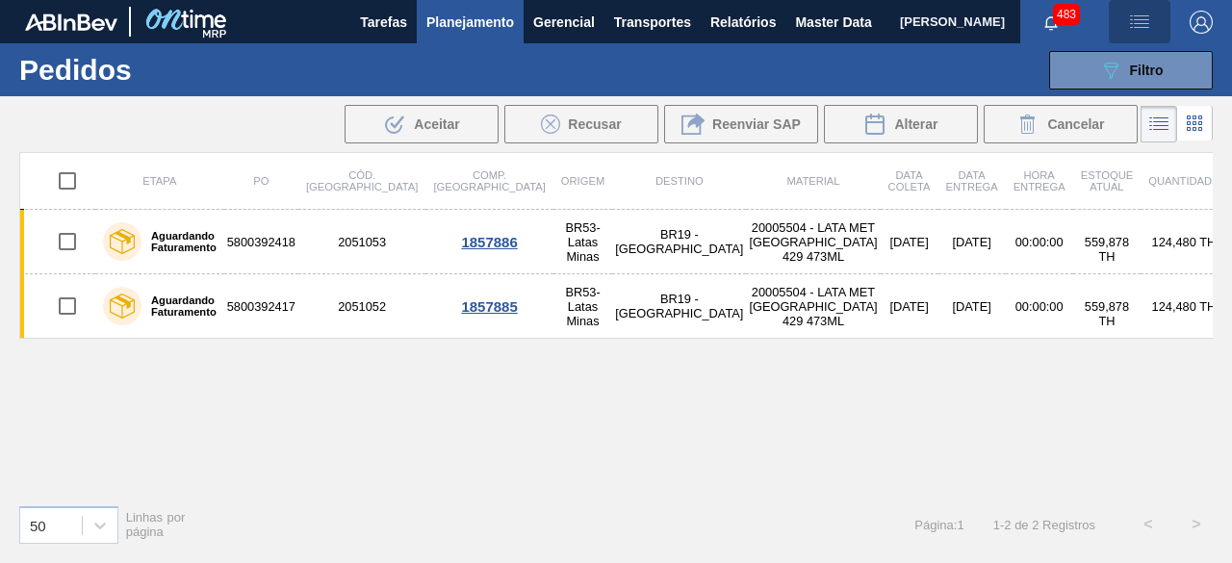
click at [1132, 18] on img "button" at bounding box center [1139, 22] width 23 height 23
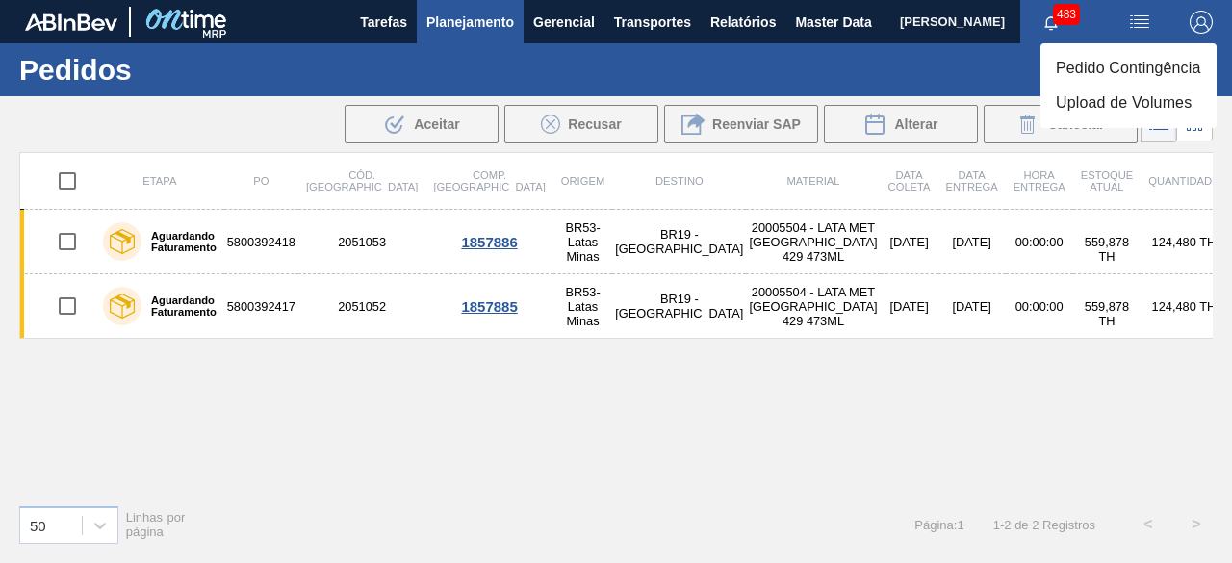
click at [1133, 106] on li "Upload de Volumes" at bounding box center [1129, 103] width 176 height 35
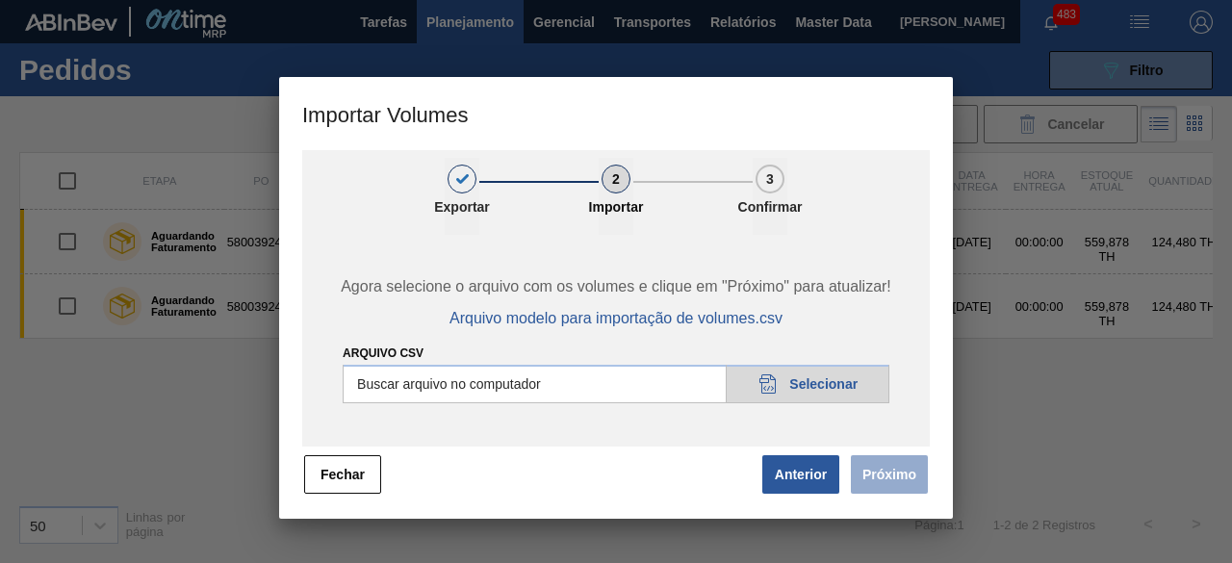
click at [836, 370] on input "Arquivo csv" at bounding box center [616, 384] width 547 height 39
type input "C:\fakepath\Template Subida.csv"
click at [907, 469] on button "Próximo" at bounding box center [889, 474] width 77 height 39
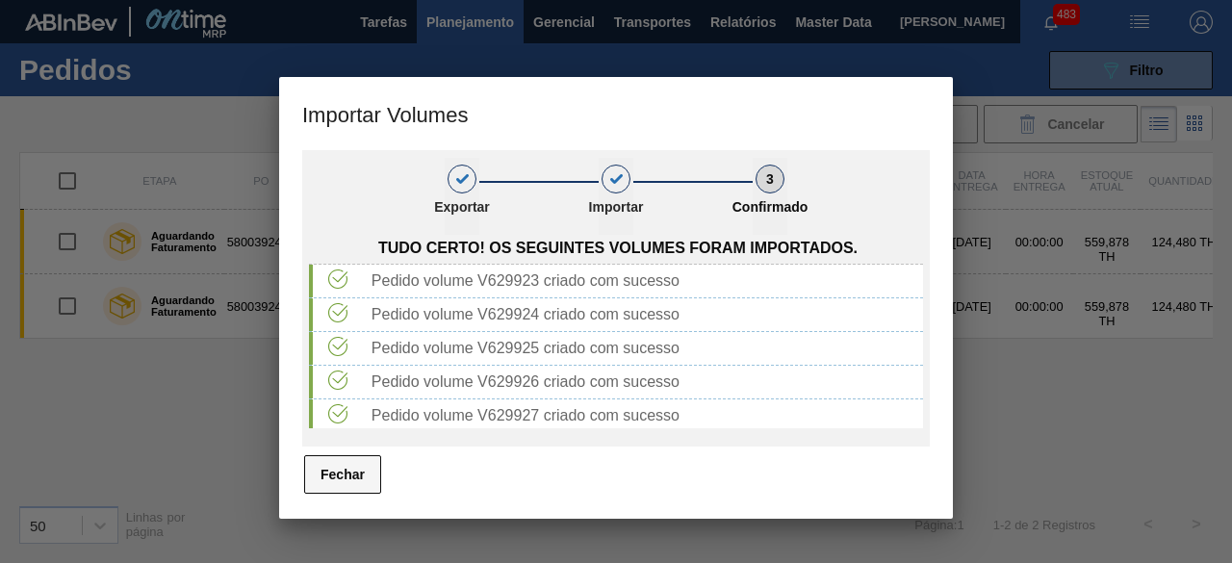
click at [361, 473] on button "Fechar" at bounding box center [342, 474] width 77 height 39
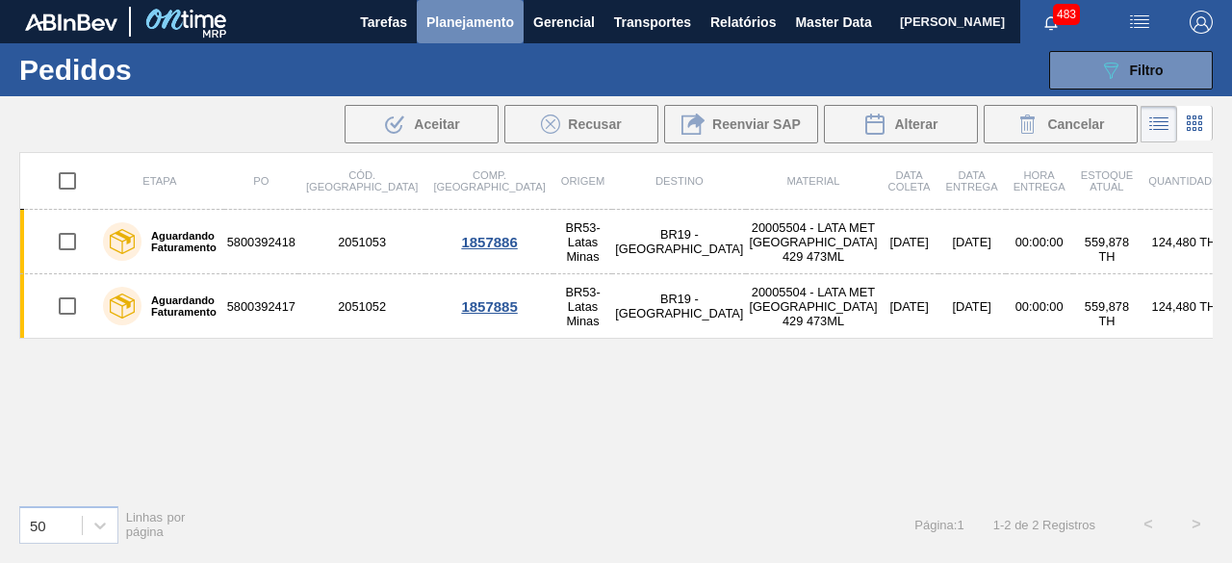
click at [483, 22] on span "Planejamento" at bounding box center [470, 22] width 88 height 23
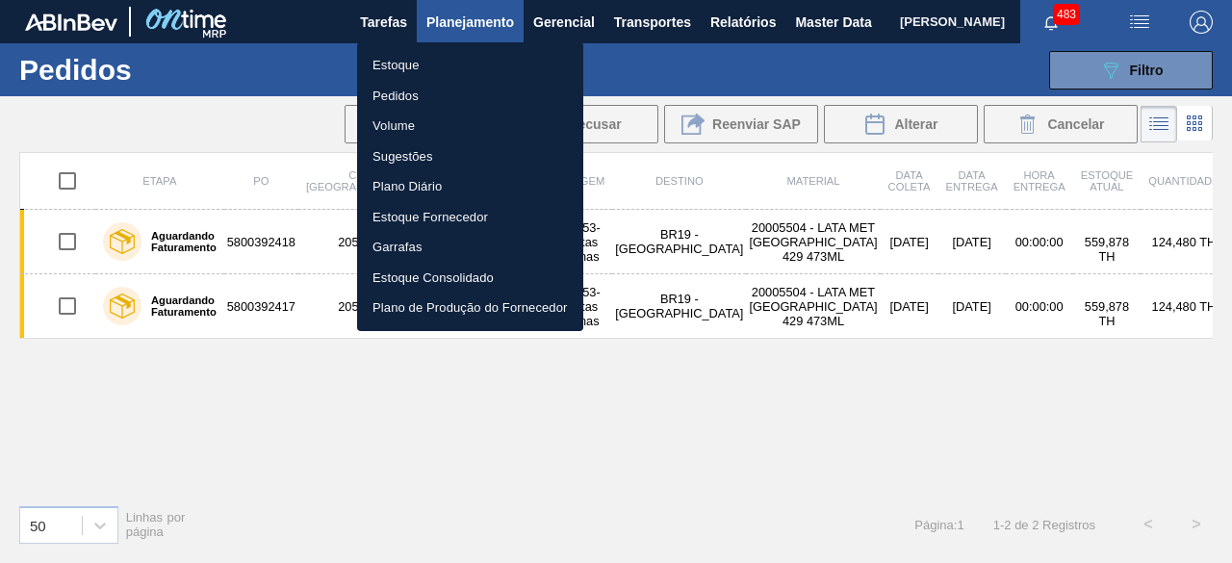
click at [643, 24] on div at bounding box center [616, 281] width 1232 height 563
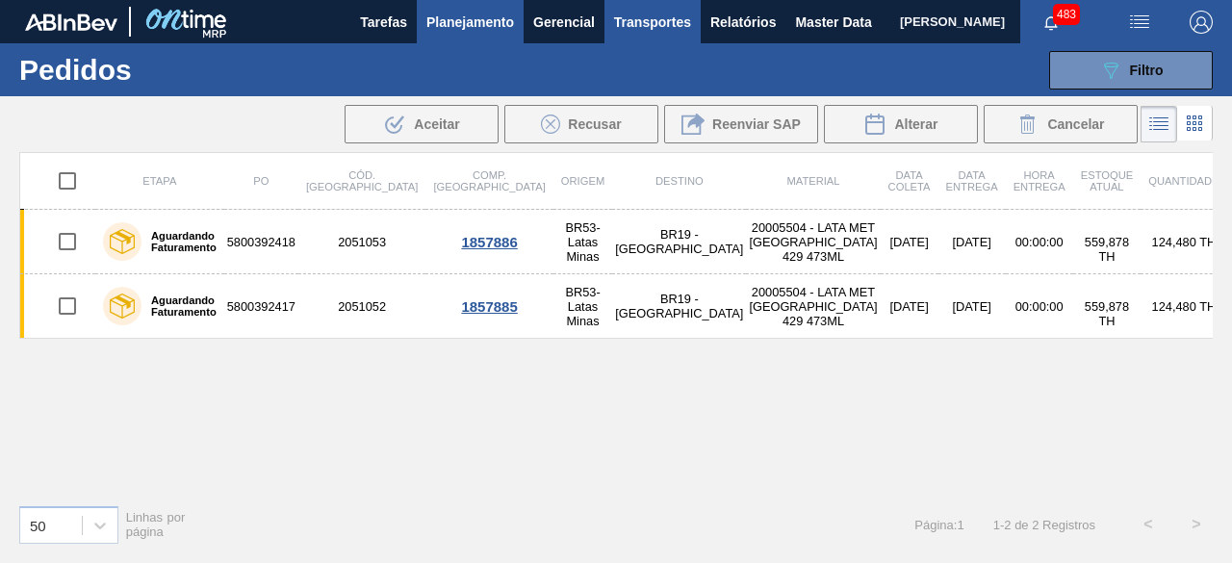
click at [643, 24] on span "Transportes" at bounding box center [652, 22] width 77 height 23
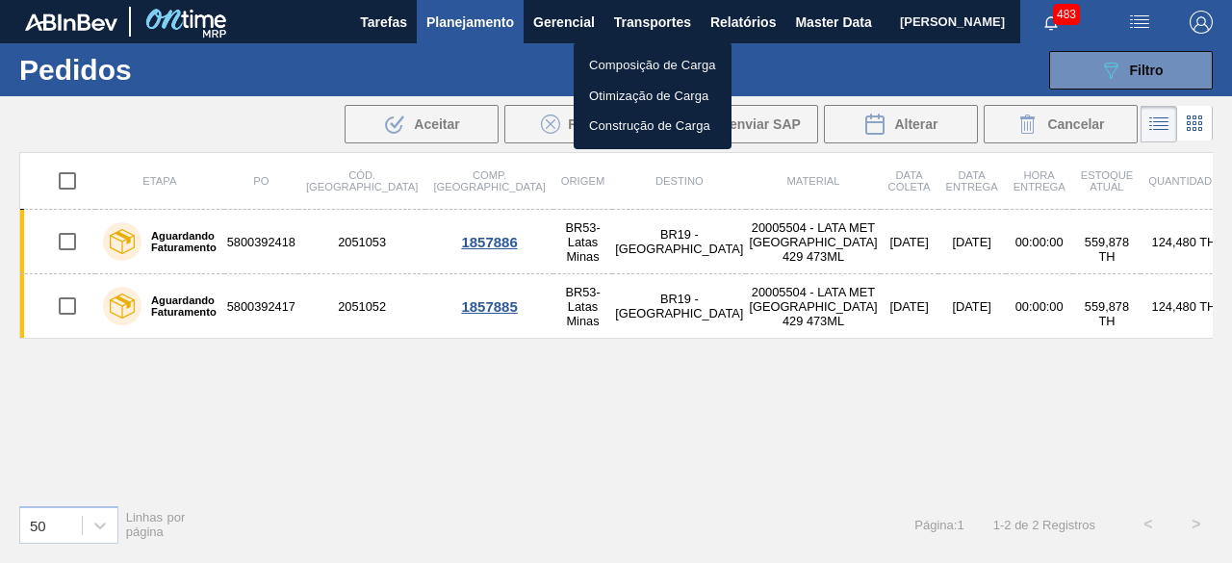
click at [649, 100] on li "Otimização de Carga" at bounding box center [653, 96] width 158 height 31
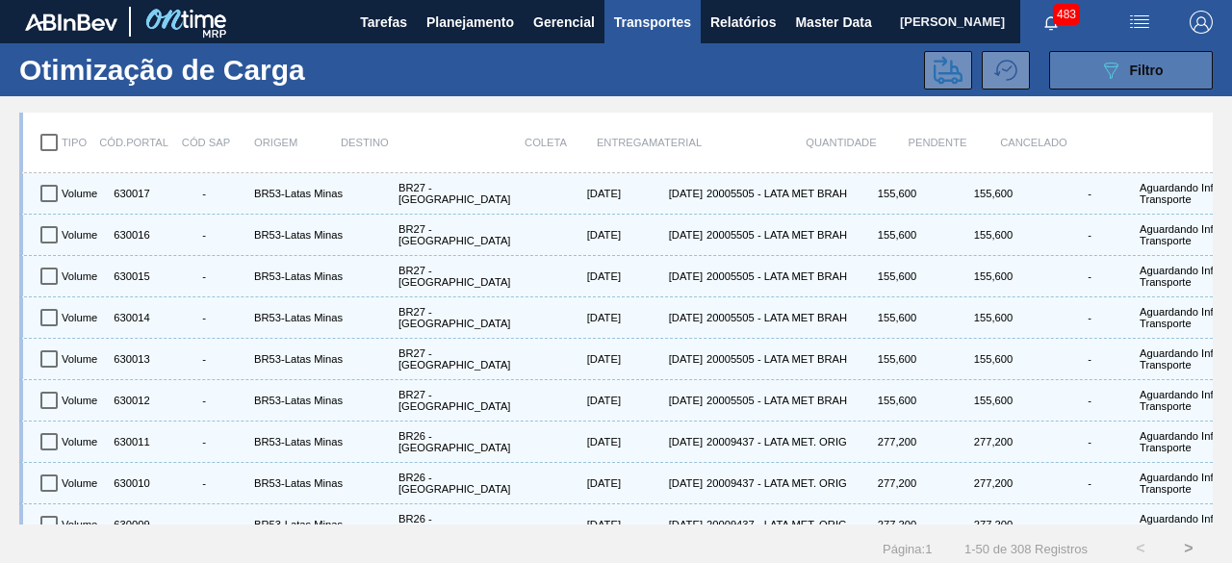
click at [1074, 82] on button "089F7B8B-B2A5-4AFE-B5C0-19BA573D28AC Filtro" at bounding box center [1131, 70] width 164 height 39
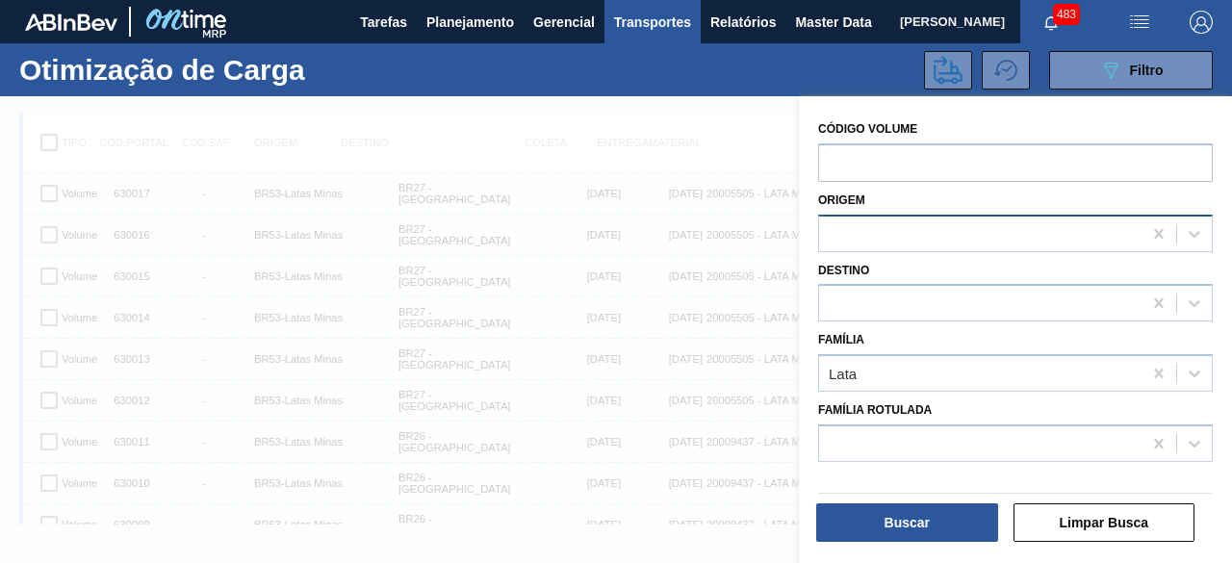
click at [900, 219] on div at bounding box center [980, 233] width 323 height 28
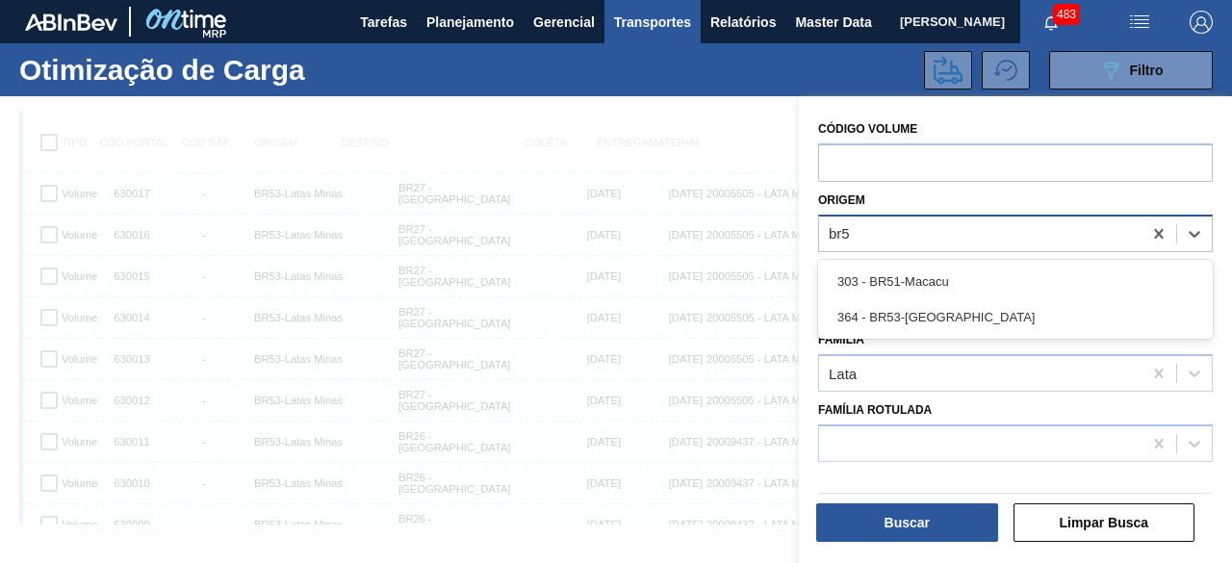
type input "br53"
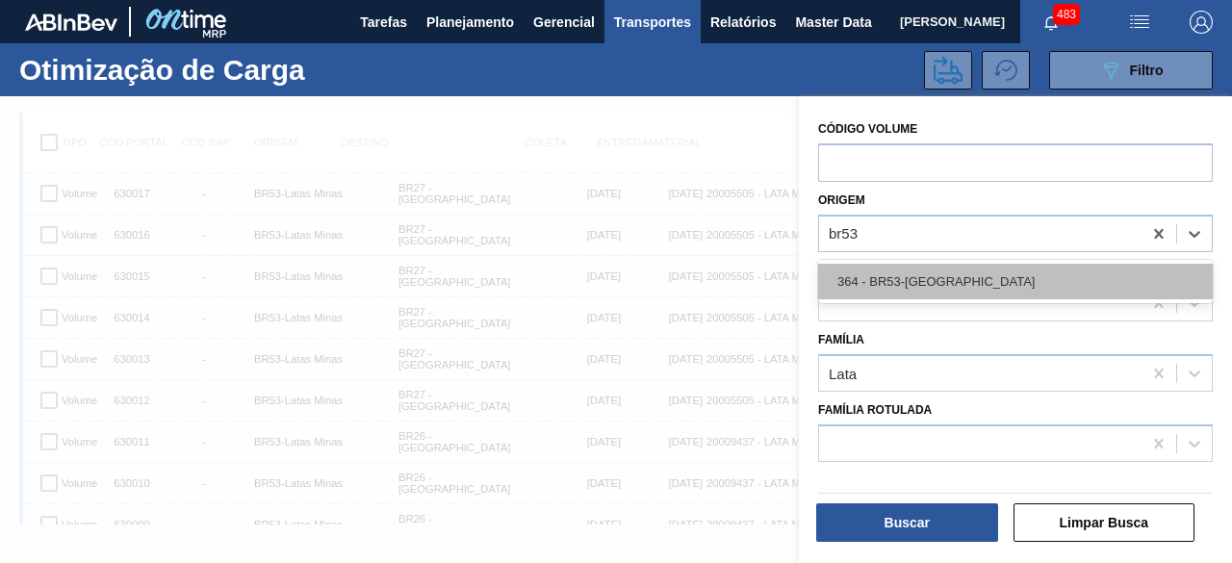
click at [942, 270] on div "364 - BR53-[GEOGRAPHIC_DATA]" at bounding box center [1015, 282] width 395 height 36
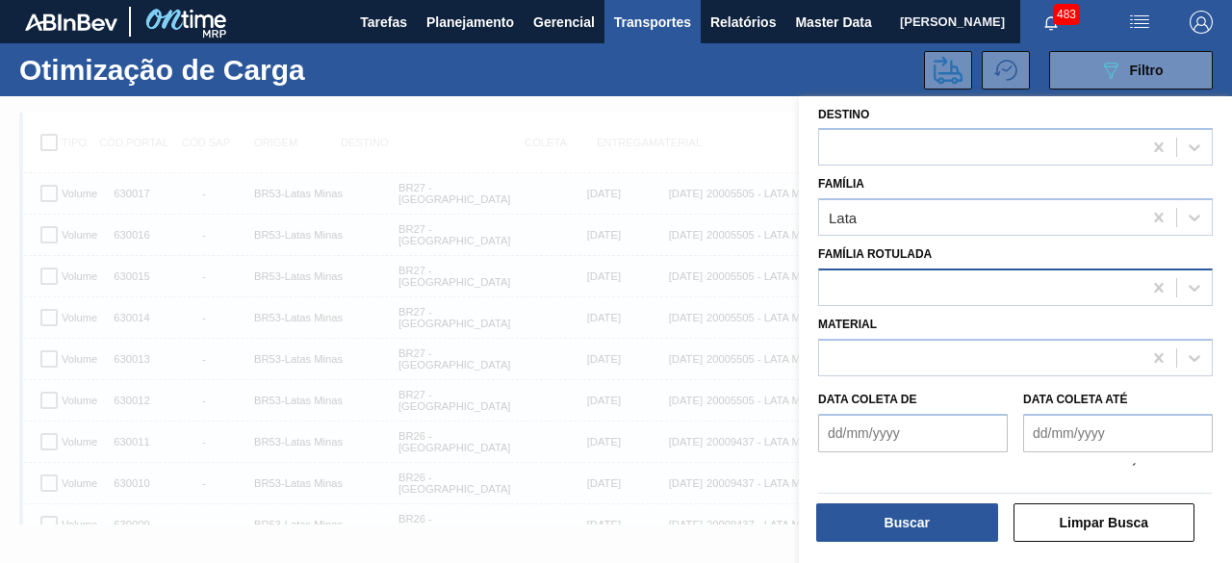
scroll to position [213, 0]
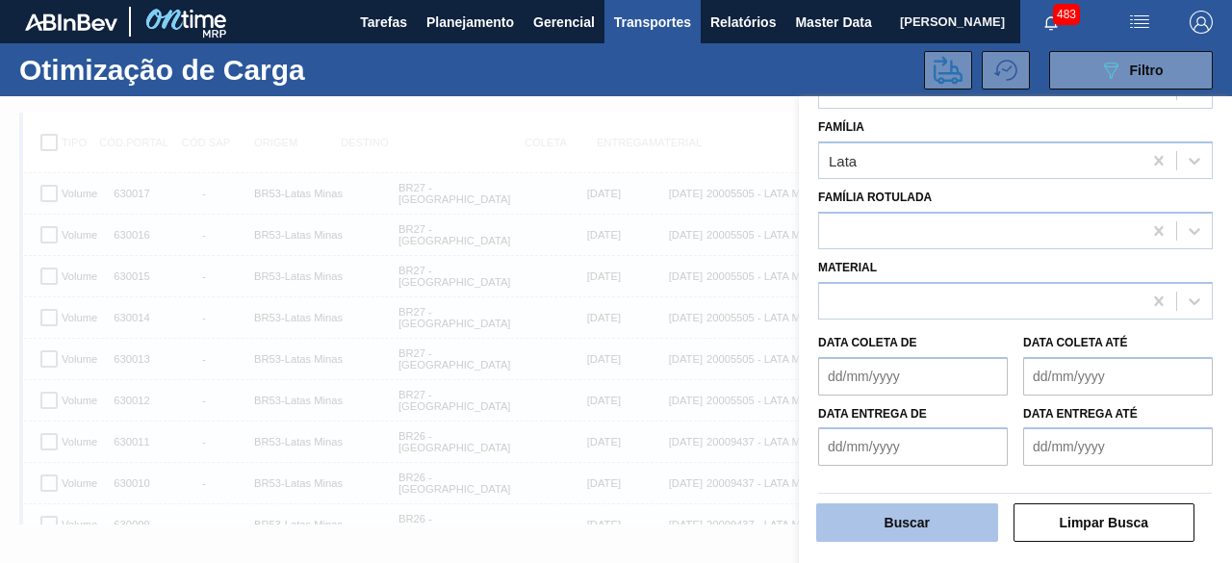
click at [957, 529] on button "Buscar" at bounding box center [907, 522] width 182 height 39
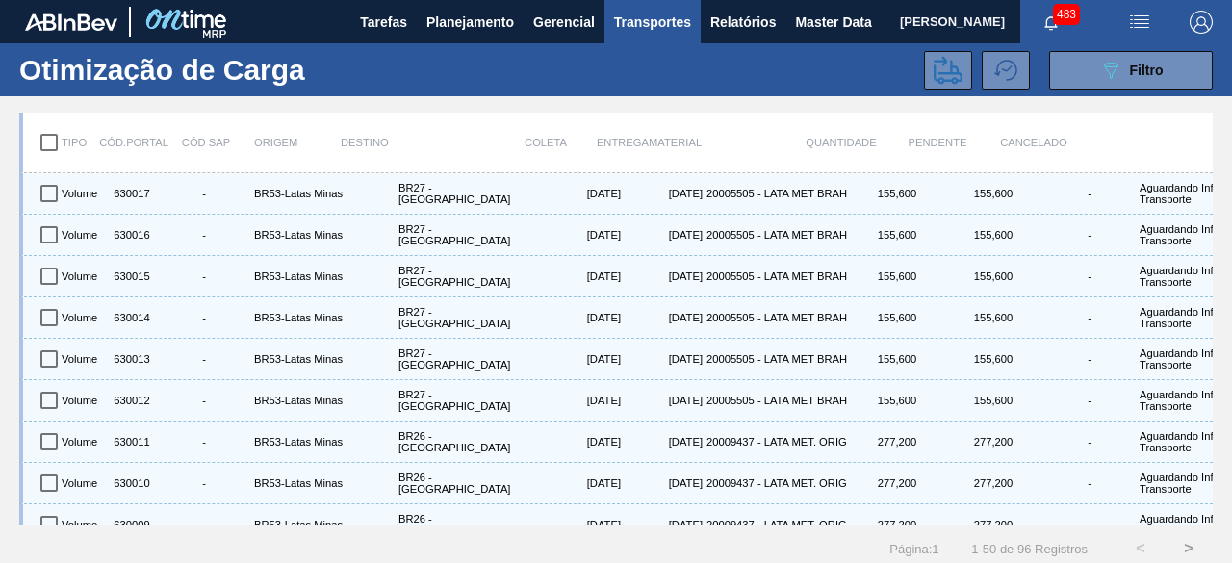
click at [44, 138] on input "checkbox" at bounding box center [49, 142] width 40 height 40
checkbox input "true"
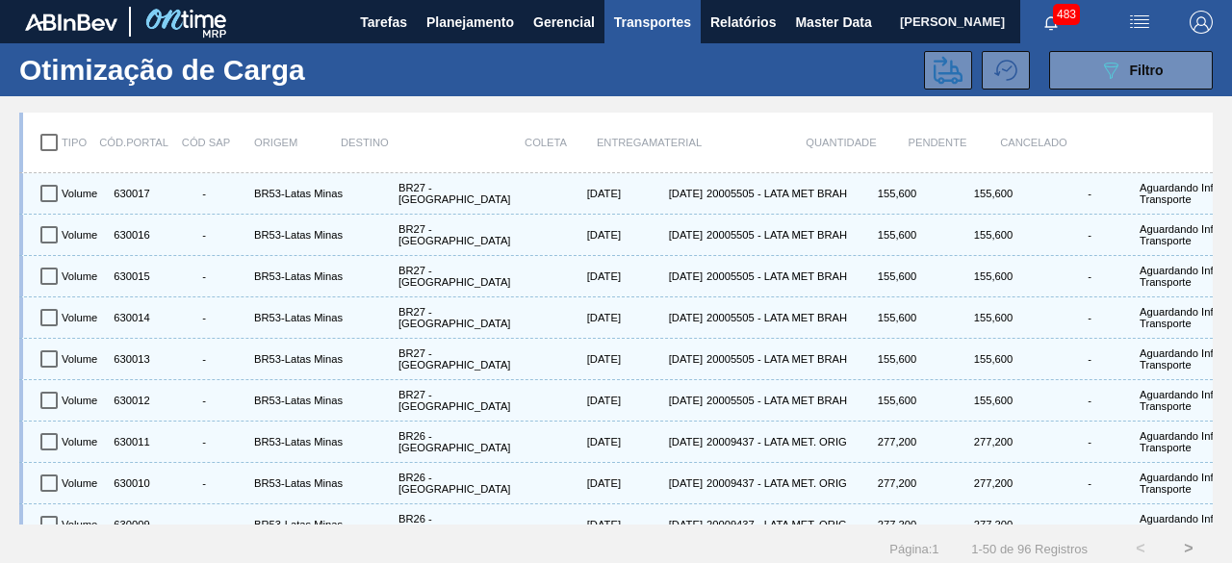
checkbox input "true"
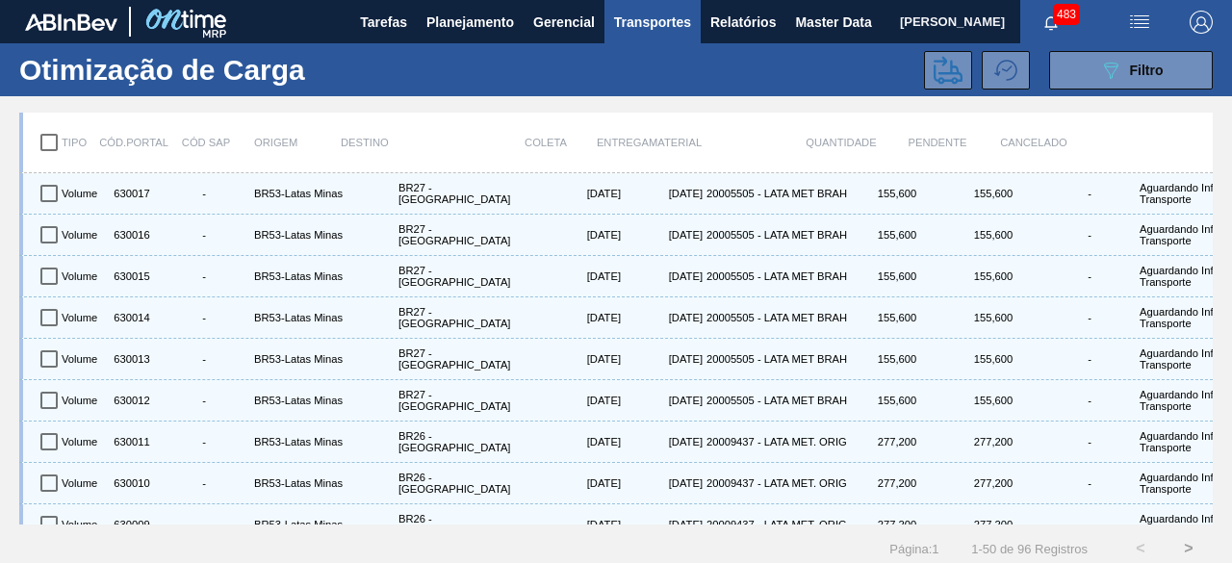
checkbox input "true"
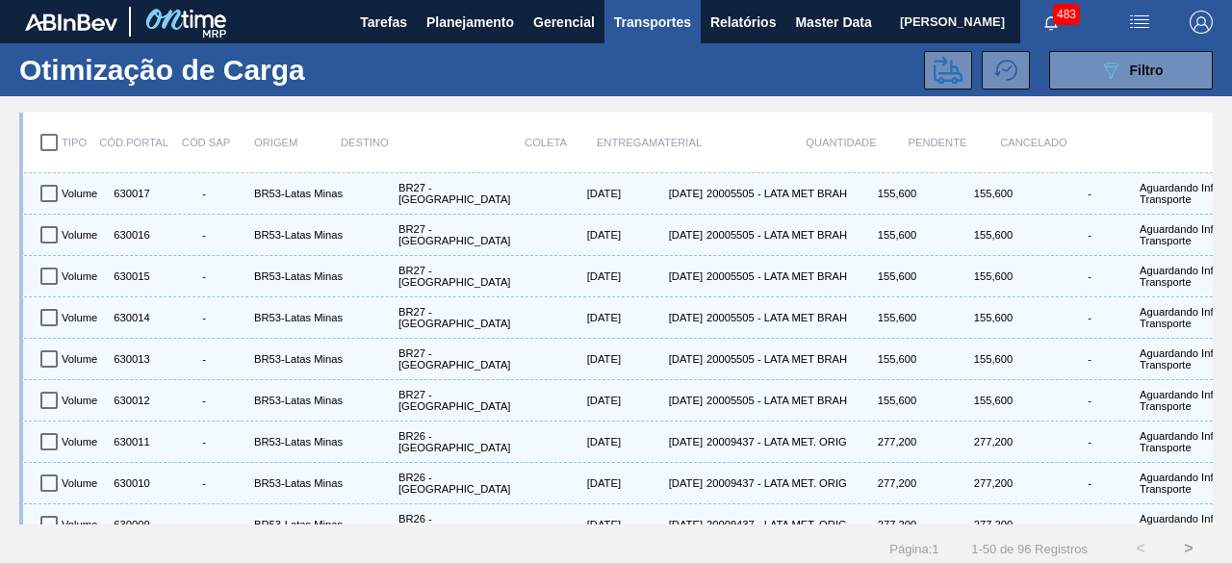
checkbox input "true"
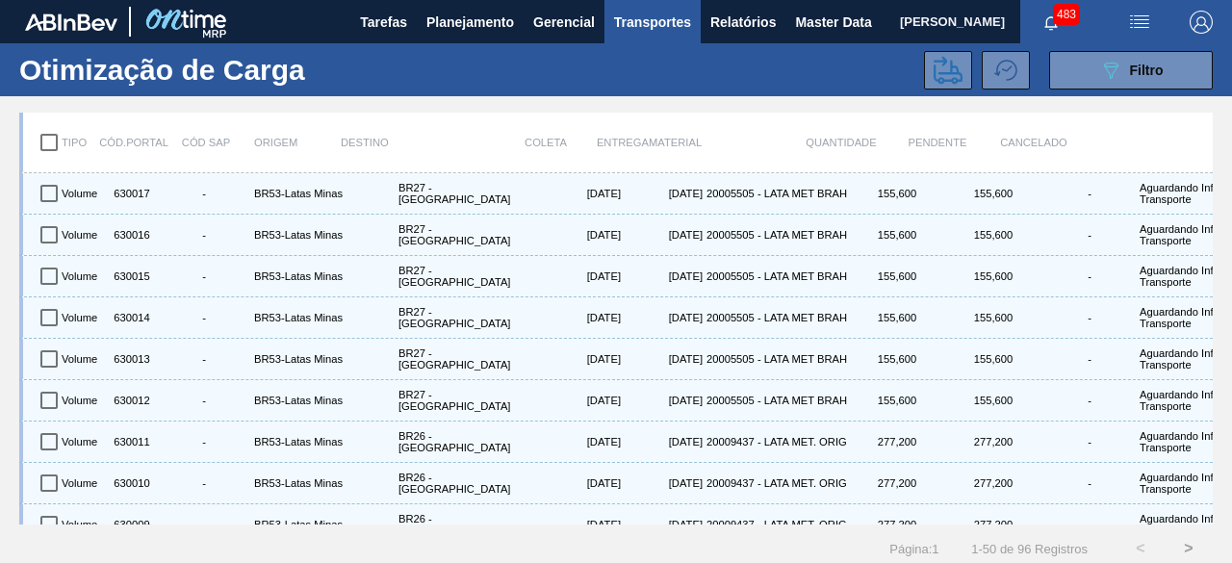
checkbox input "true"
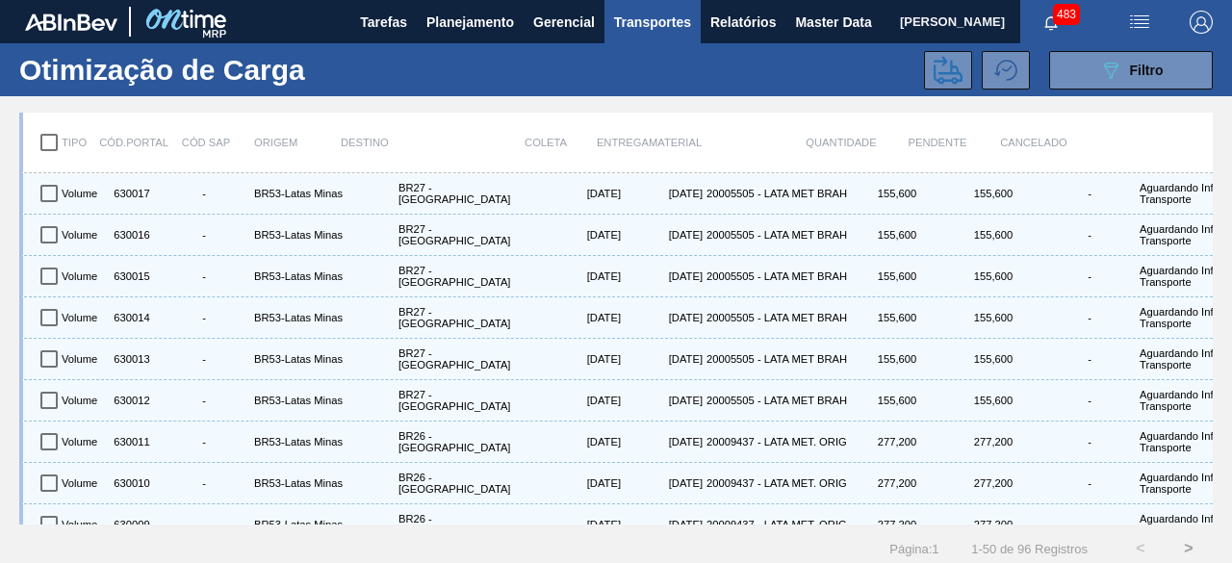
checkbox input "true"
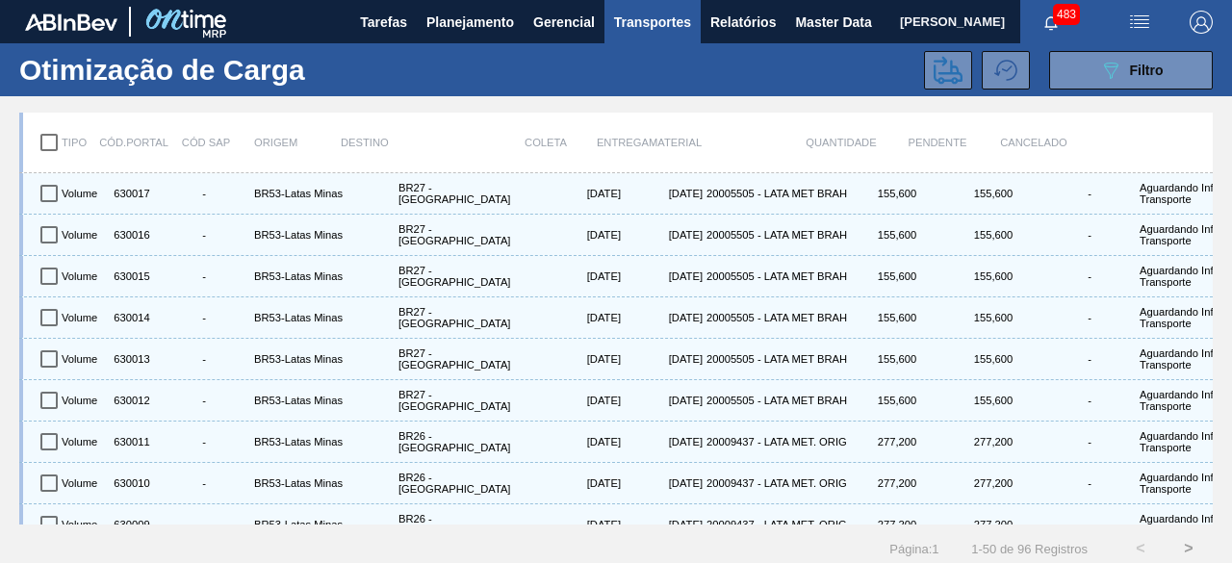
checkbox input "true"
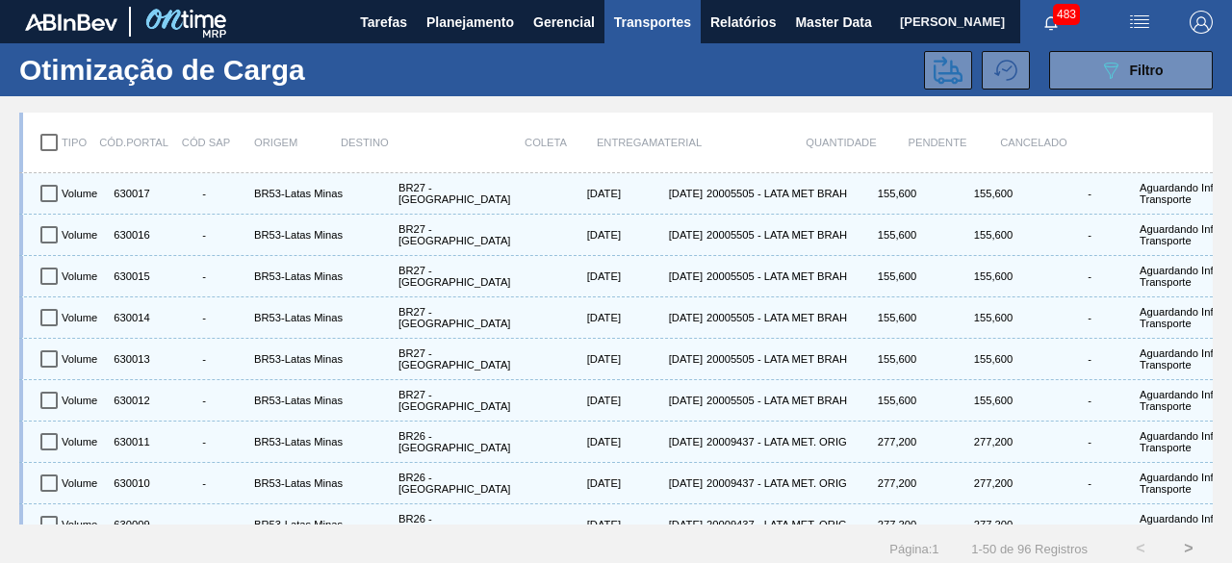
checkbox input "true"
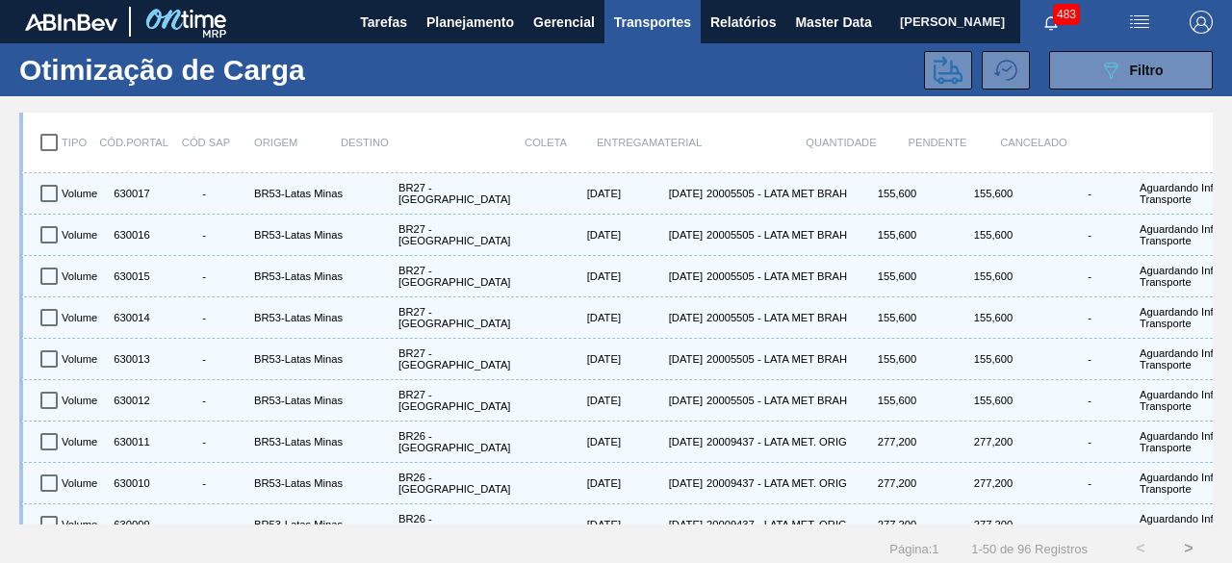
checkbox input "true"
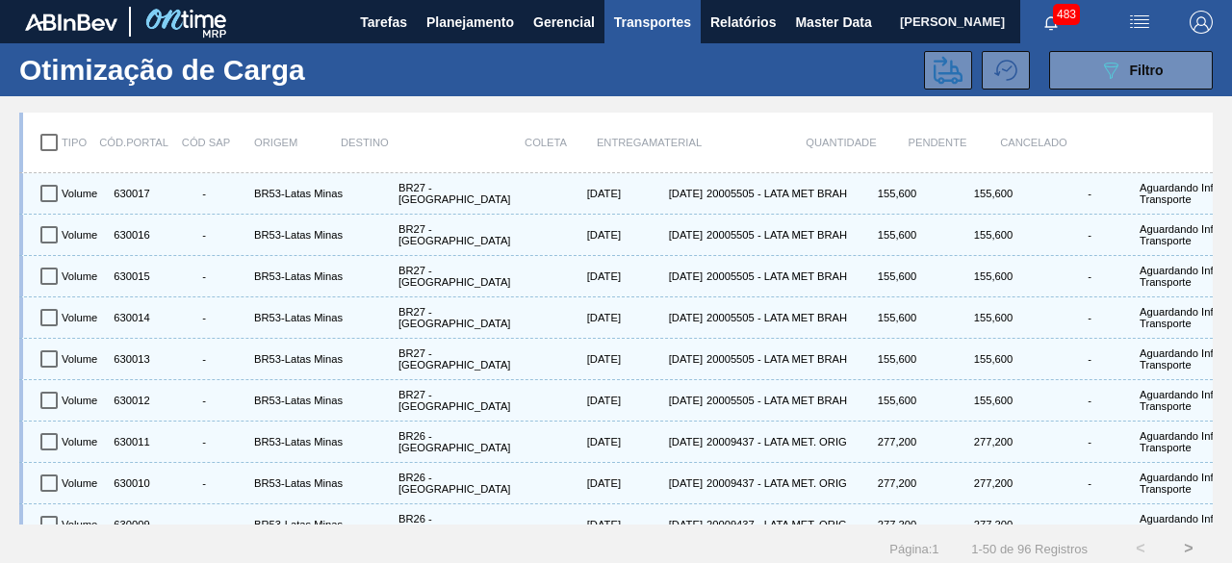
checkbox input "true"
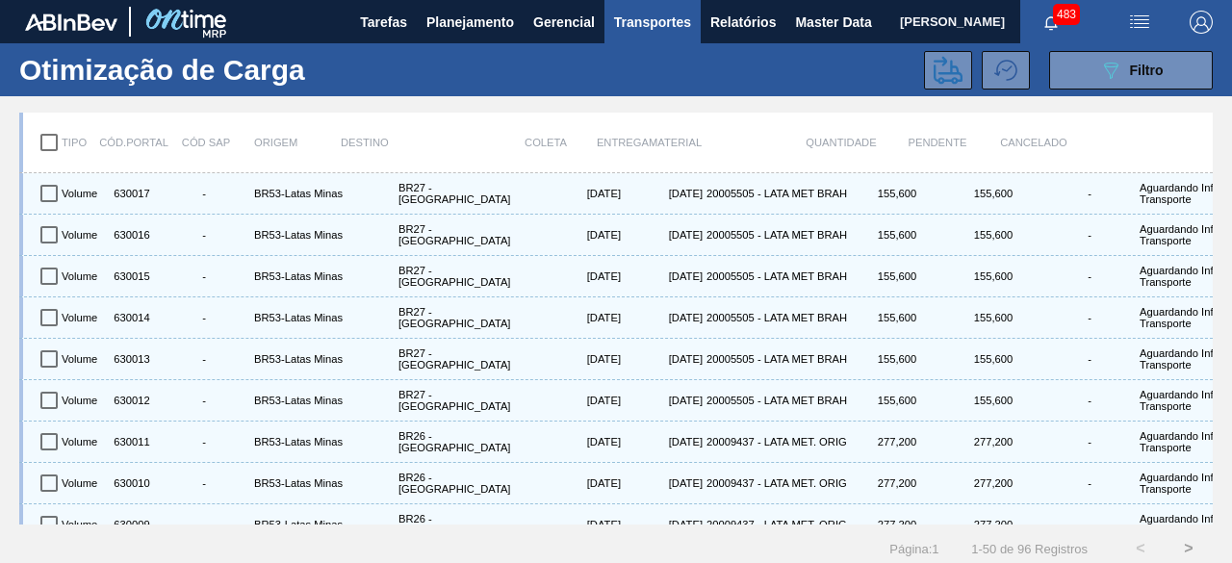
checkbox input "true"
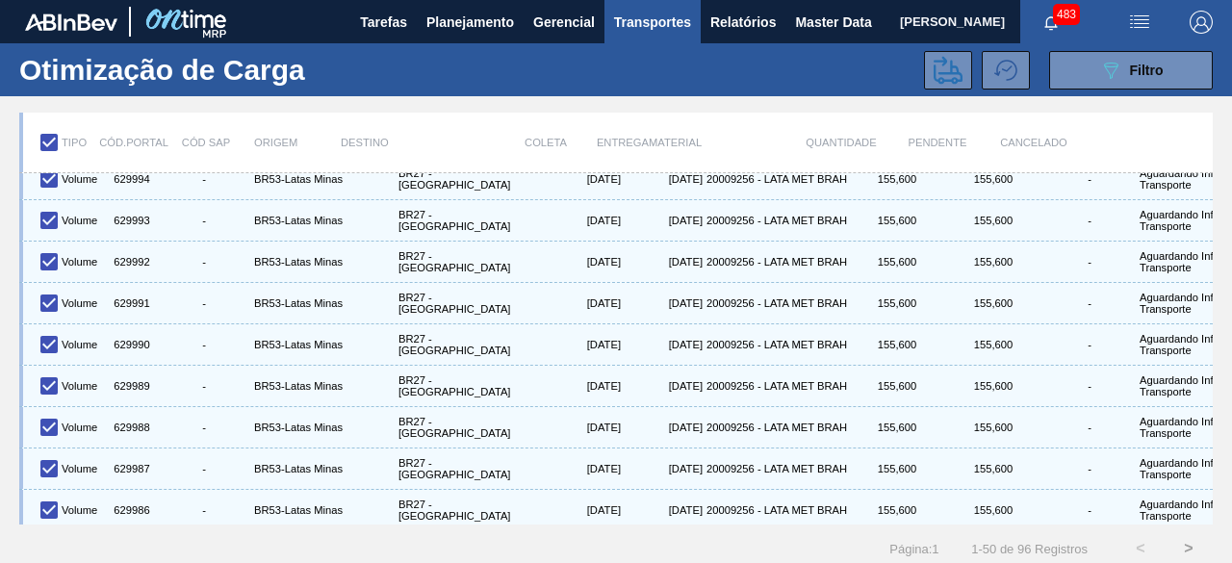
scroll to position [866, 0]
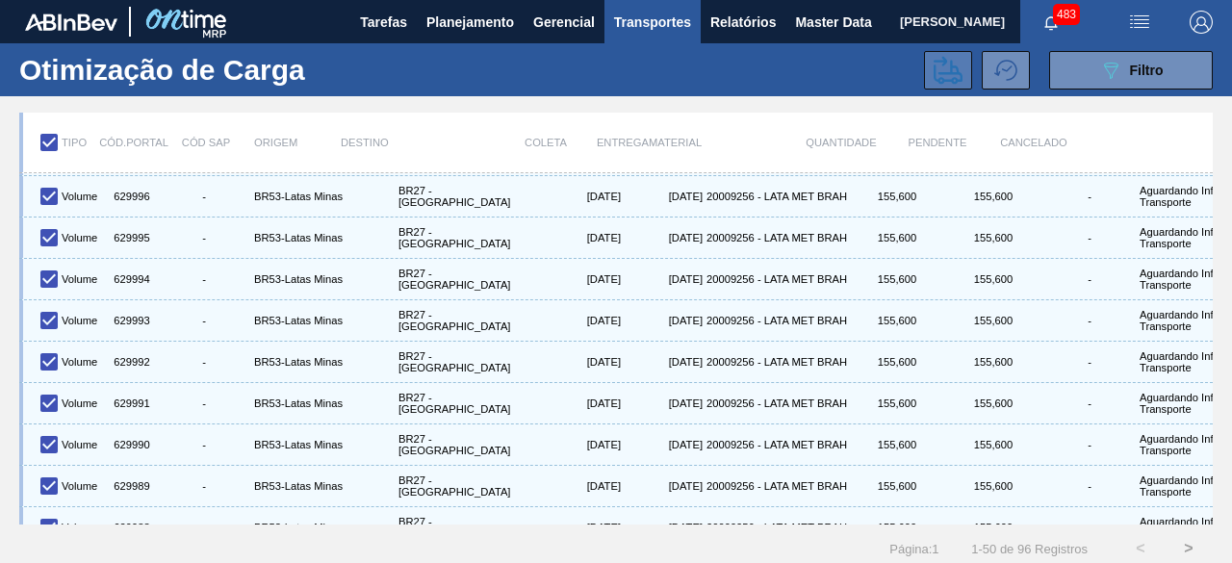
click at [943, 80] on icon at bounding box center [948, 70] width 29 height 28
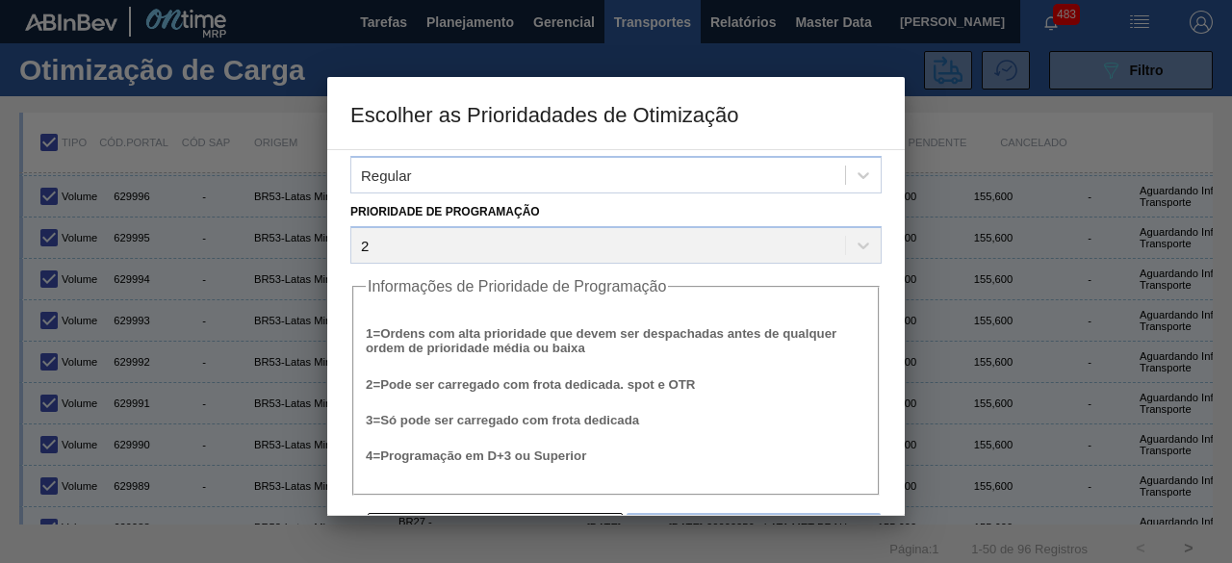
scroll to position [73, 0]
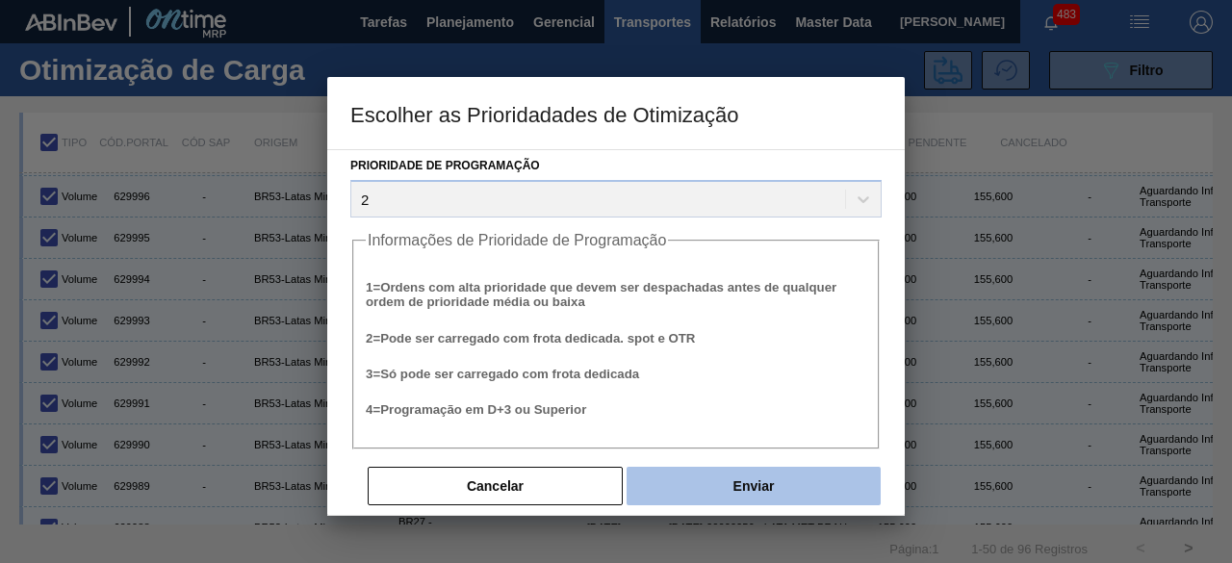
click at [767, 486] on button "Enviar" at bounding box center [754, 486] width 254 height 39
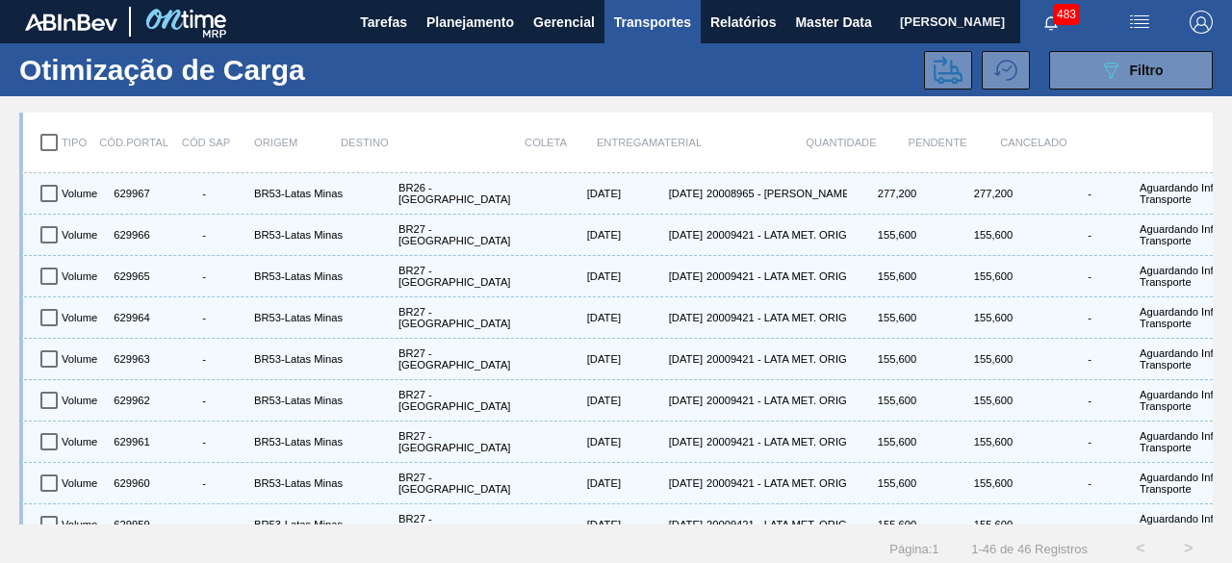
click at [50, 141] on input "checkbox" at bounding box center [49, 142] width 40 height 40
checkbox input "true"
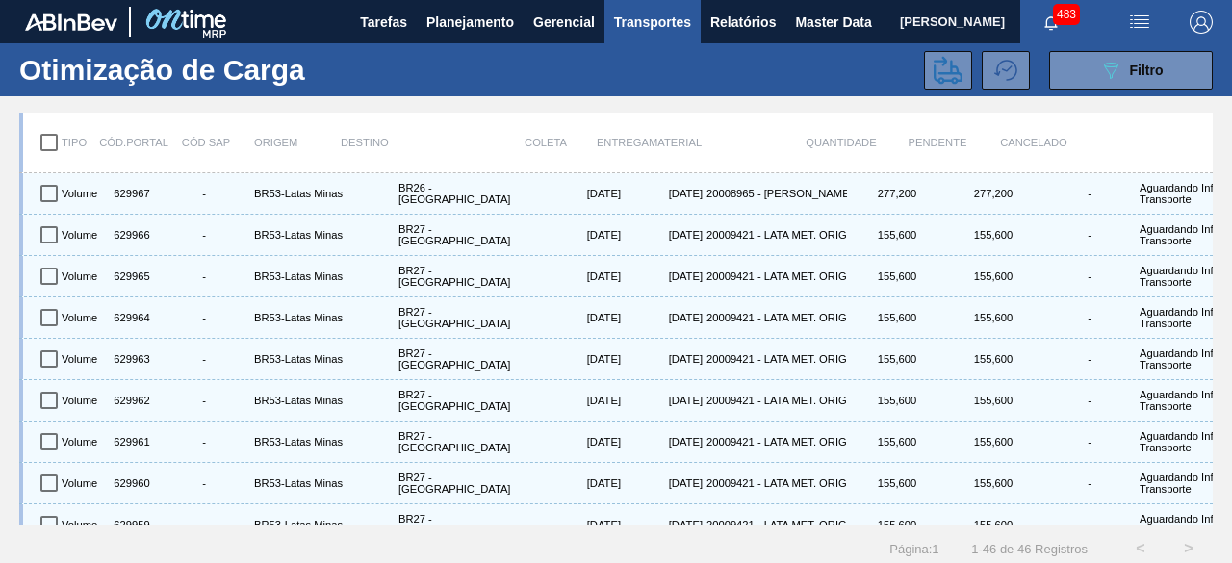
checkbox input "true"
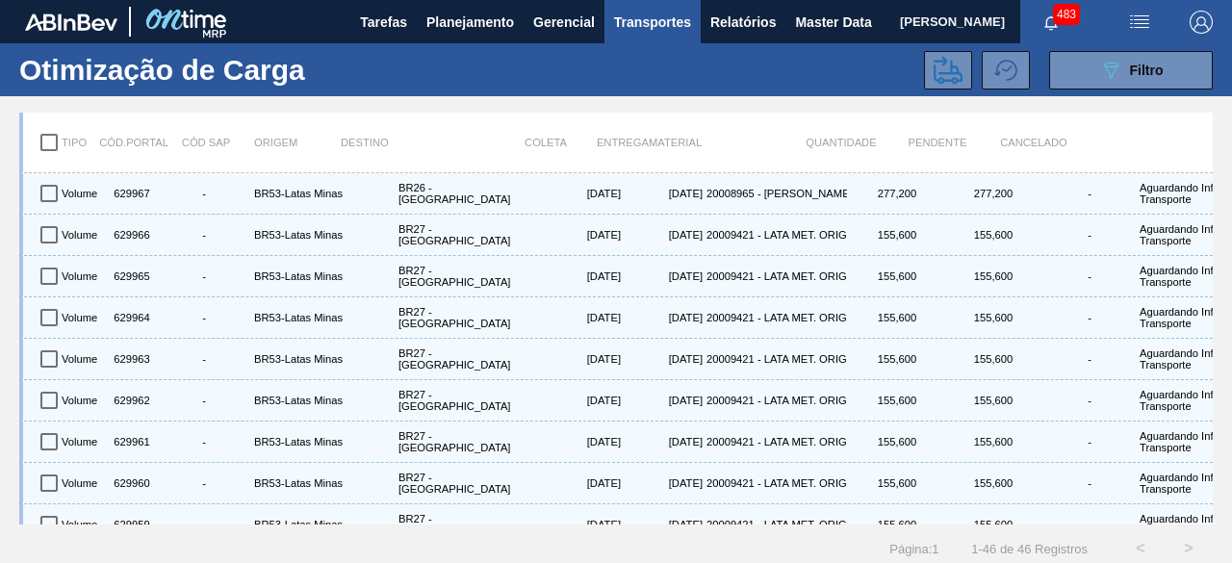
checkbox input "true"
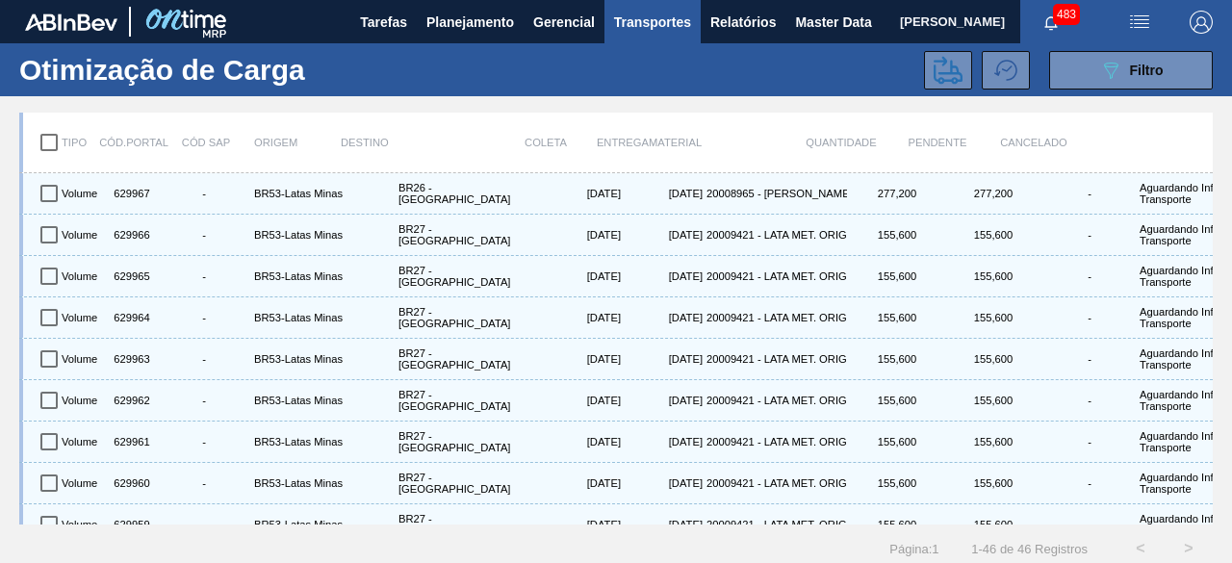
checkbox input "true"
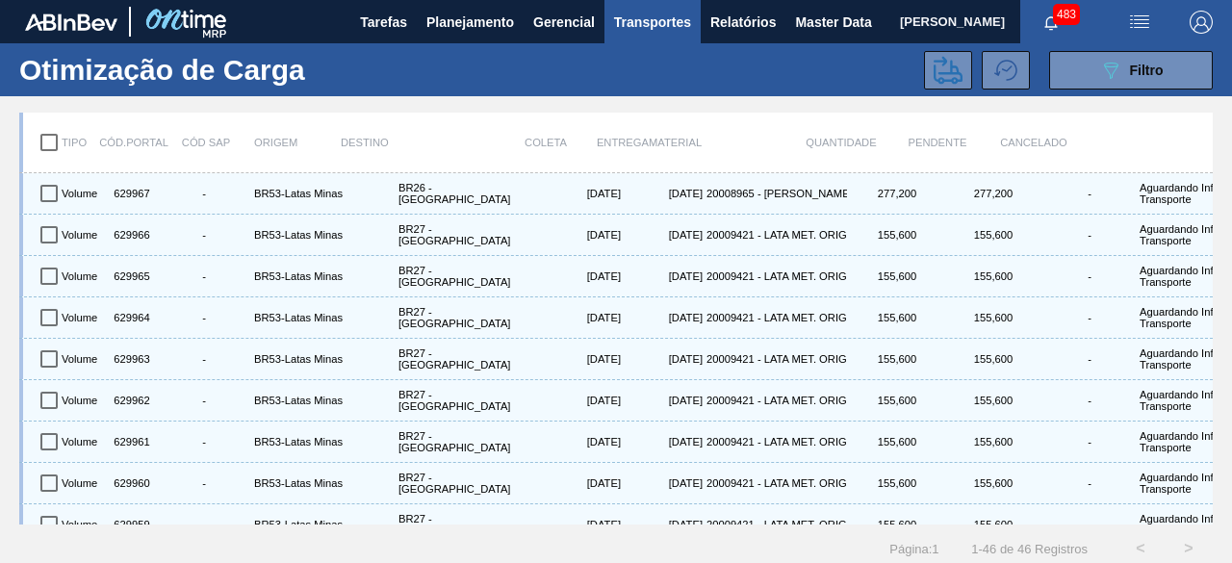
checkbox input "true"
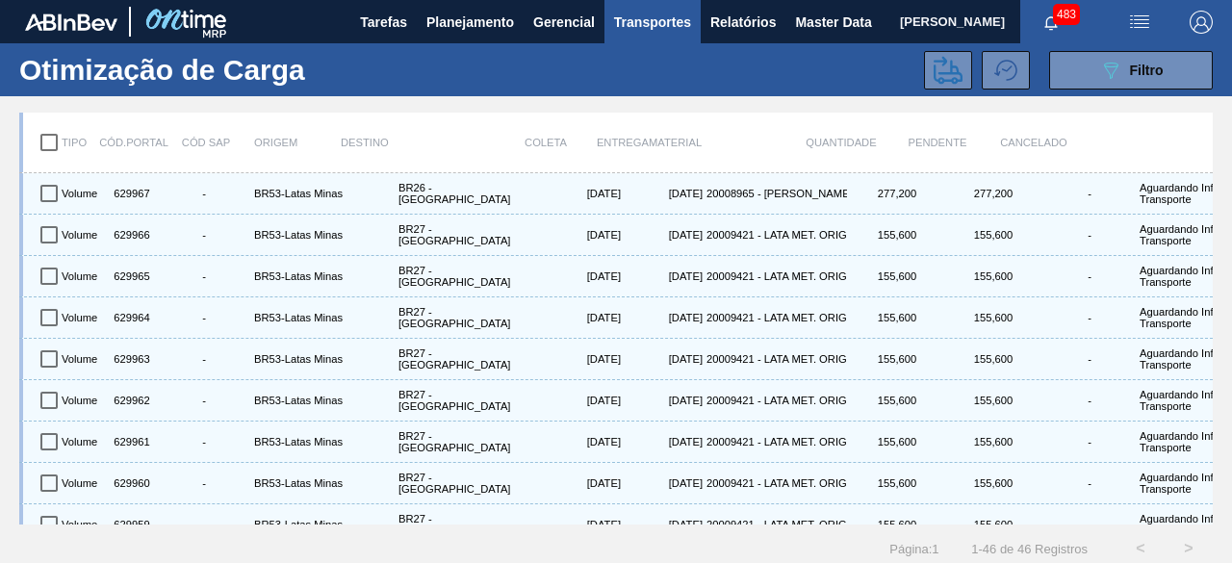
checkbox input "true"
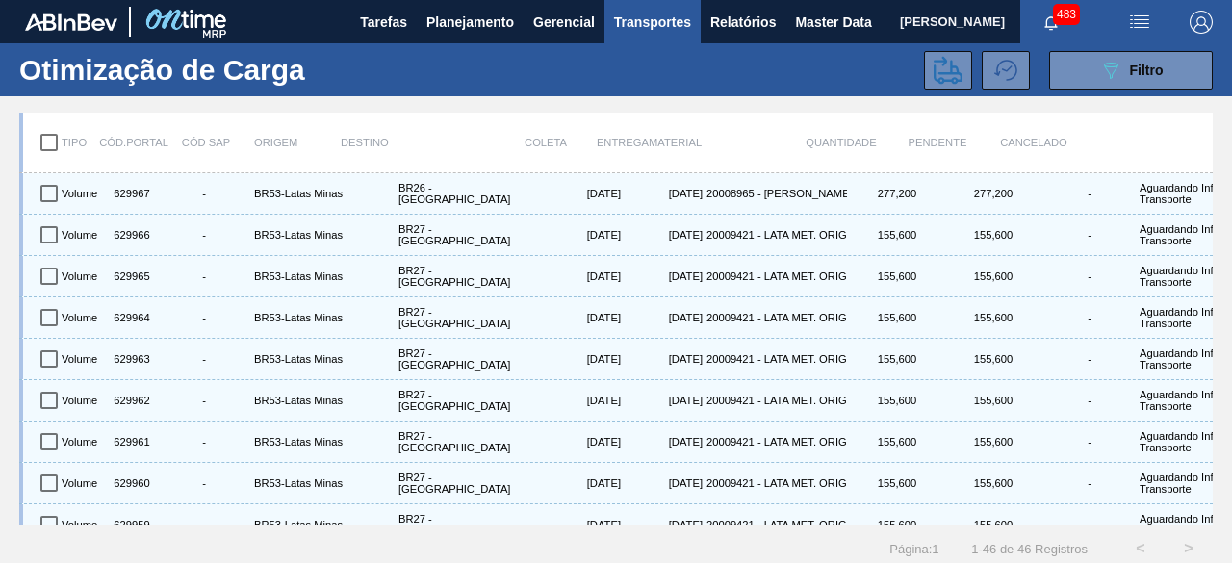
checkbox input "true"
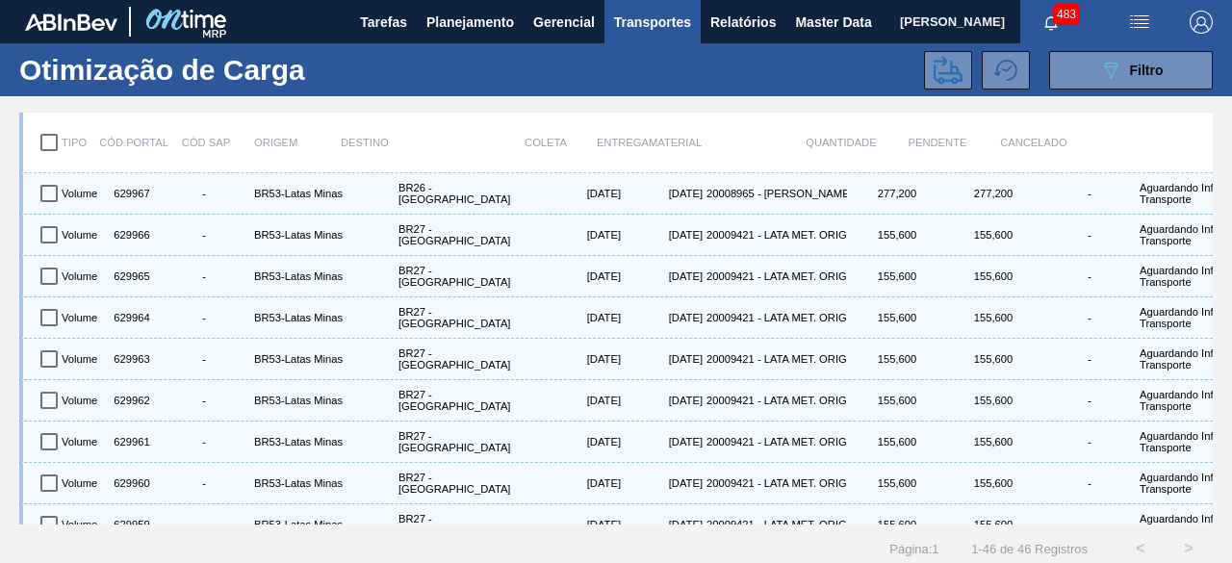
checkbox input "true"
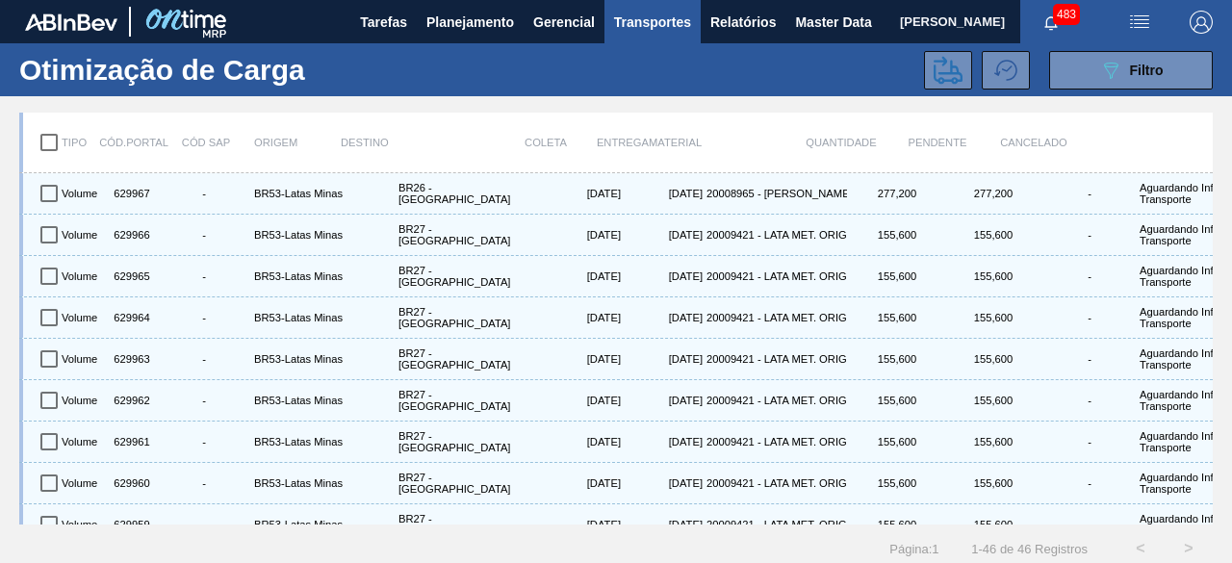
checkbox input "true"
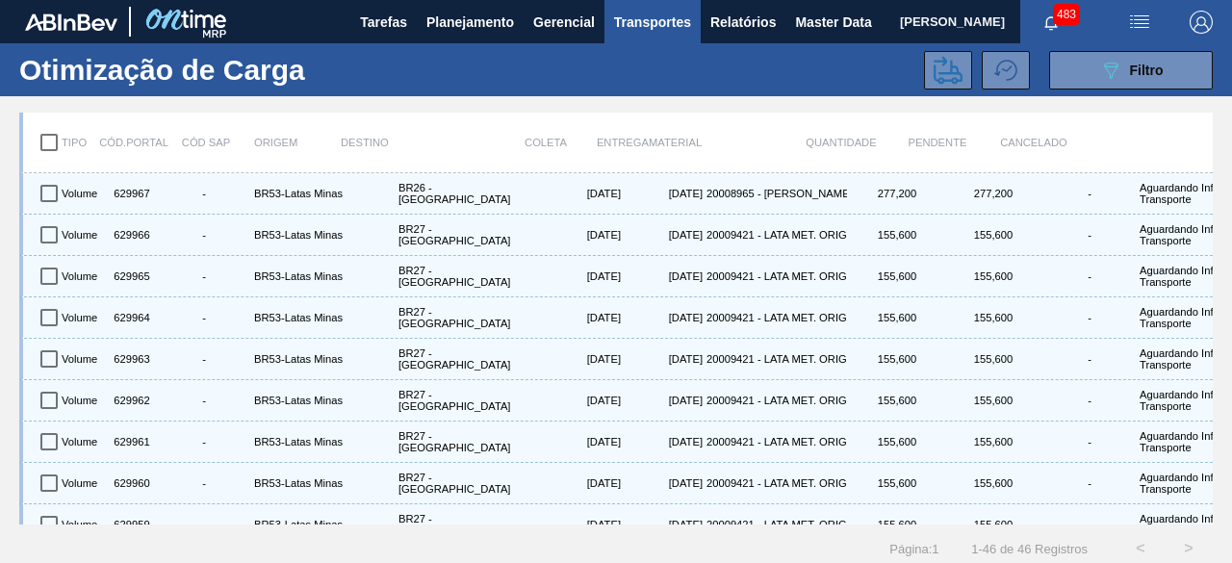
checkbox input "true"
click at [956, 78] on icon at bounding box center [948, 70] width 29 height 29
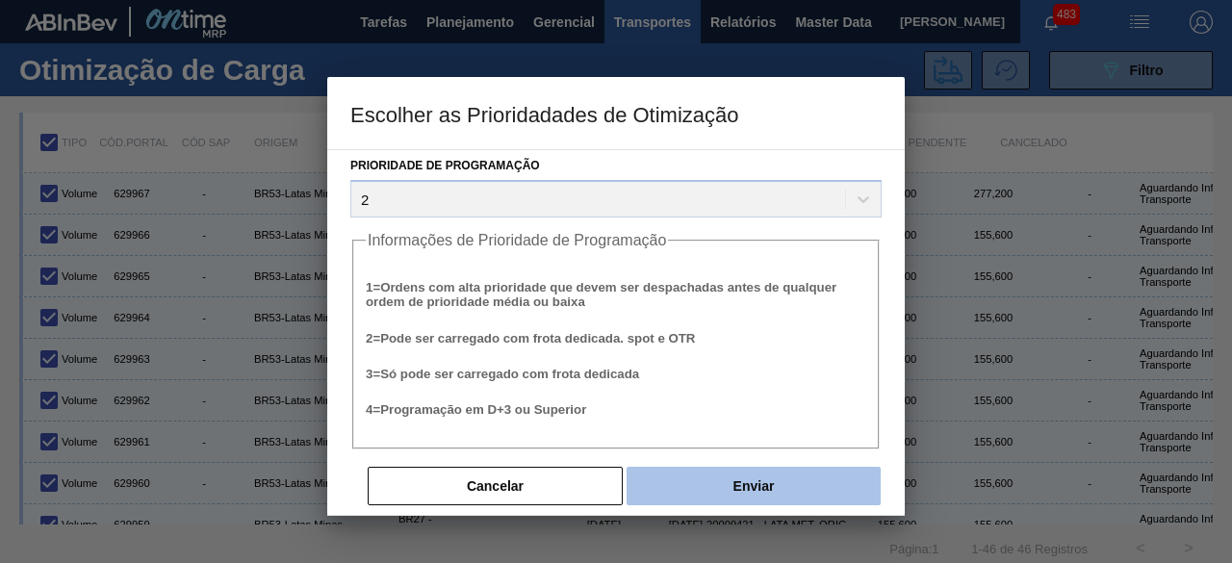
click at [776, 479] on button "Enviar" at bounding box center [754, 486] width 254 height 39
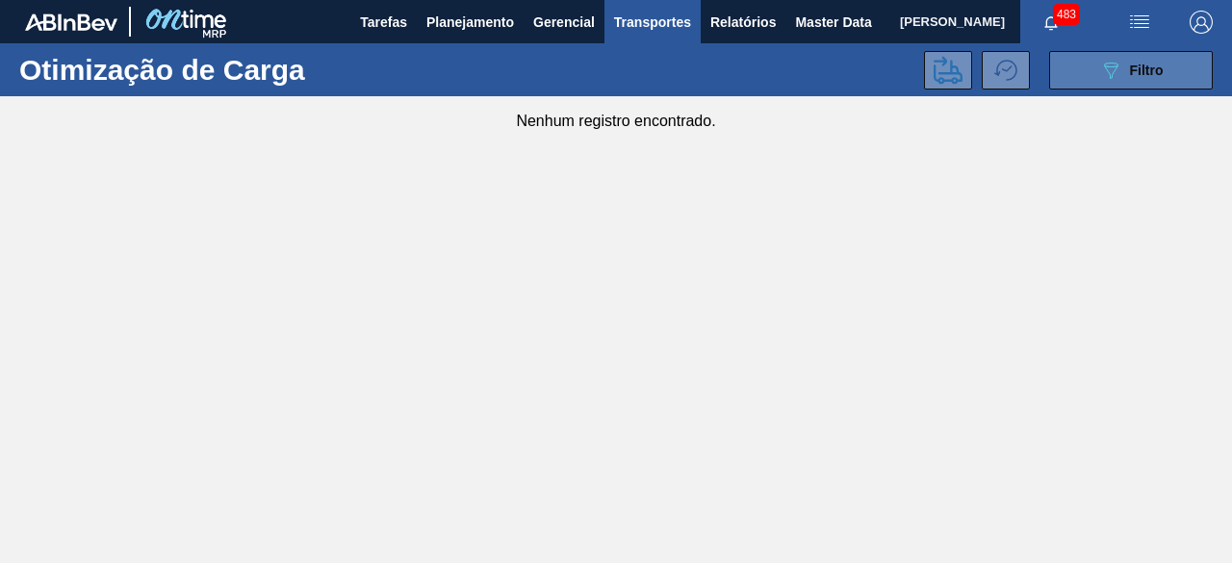
click at [1109, 78] on icon at bounding box center [1111, 71] width 14 height 16
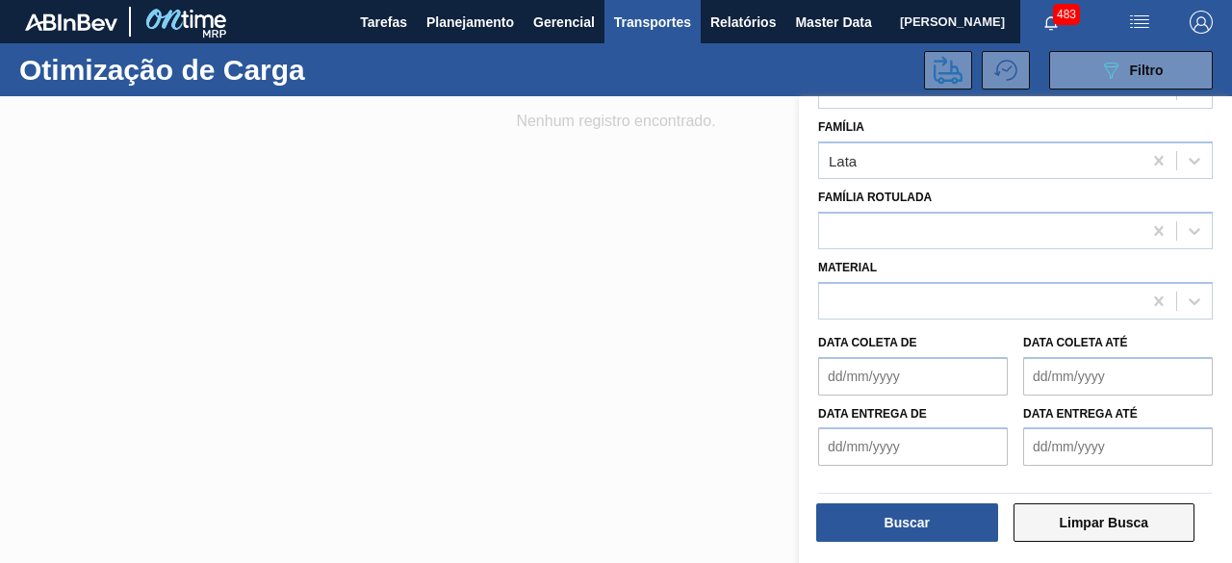
click at [1128, 528] on button "Limpar Busca" at bounding box center [1105, 522] width 182 height 39
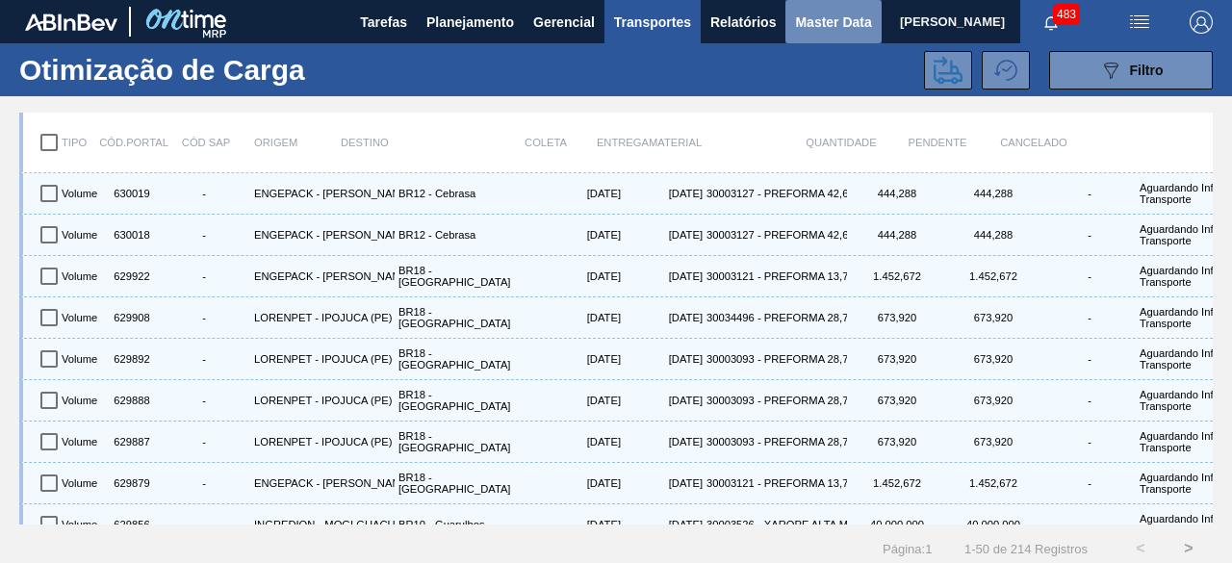
click at [811, 37] on button "Master Data" at bounding box center [833, 21] width 95 height 43
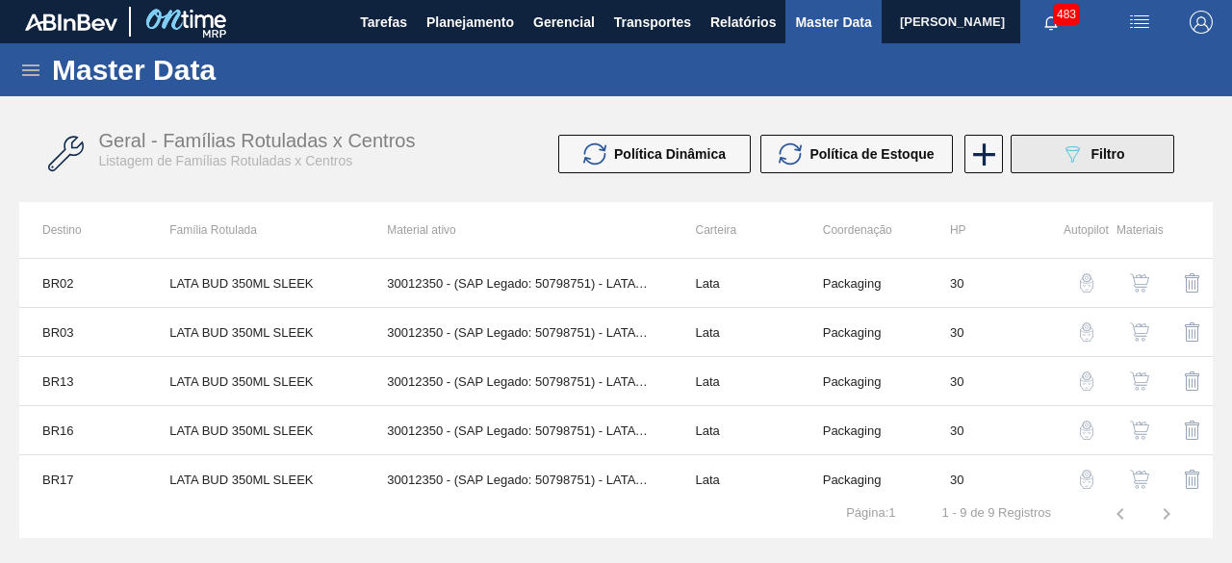
click at [1054, 161] on button "089F7B8B-B2A5-4AFE-B5C0-19BA573D28AC Filtro" at bounding box center [1093, 154] width 164 height 39
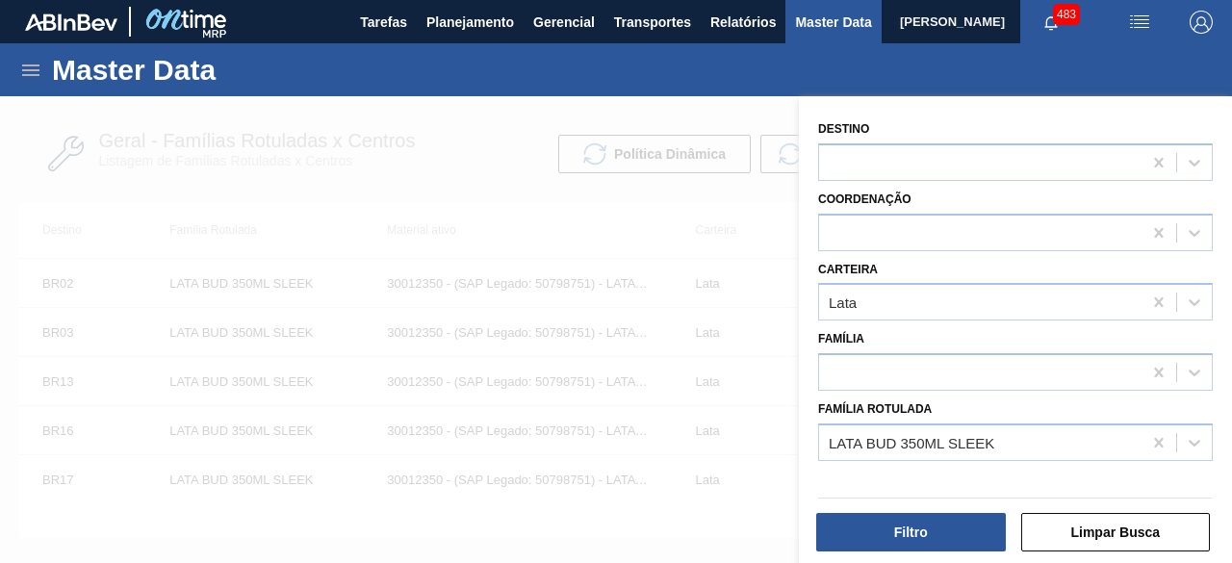
click at [34, 73] on icon at bounding box center [30, 70] width 23 height 23
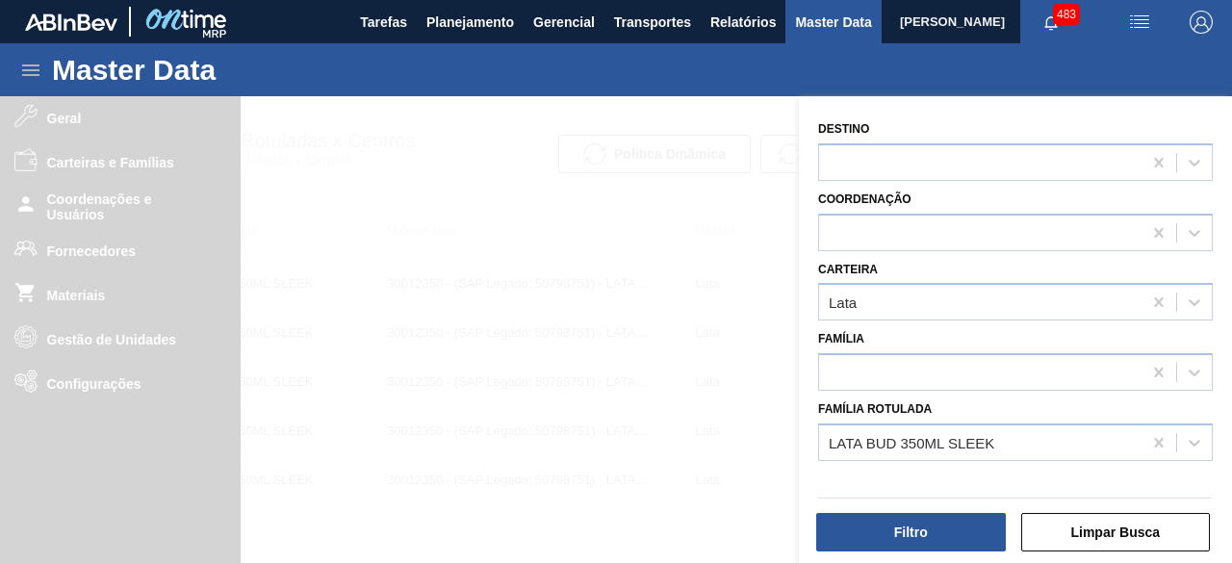
click at [488, 276] on div at bounding box center [616, 377] width 1232 height 563
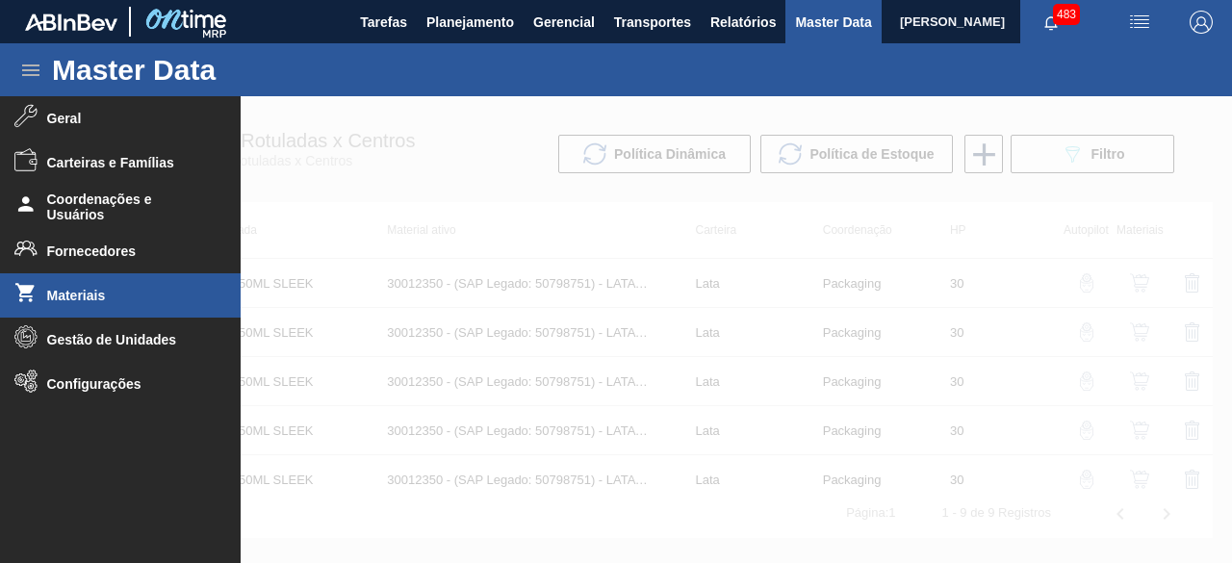
click at [96, 292] on span "Materiais" at bounding box center [126, 295] width 159 height 15
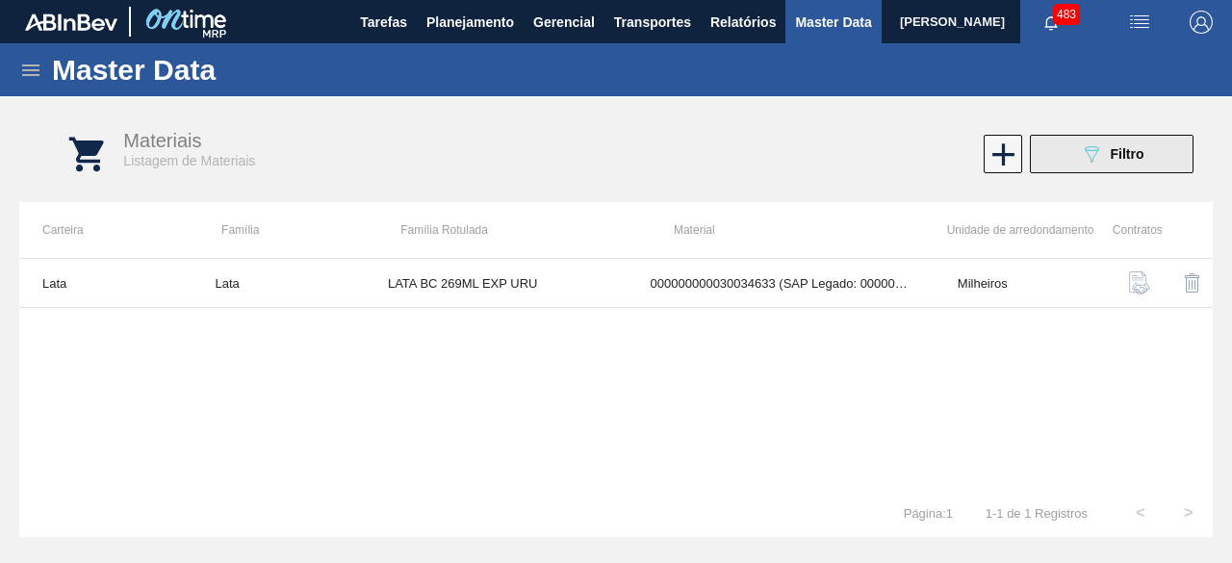
click at [1121, 165] on div "089F7B8B-B2A5-4AFE-B5C0-19BA573D28AC Filtro" at bounding box center [1112, 153] width 65 height 23
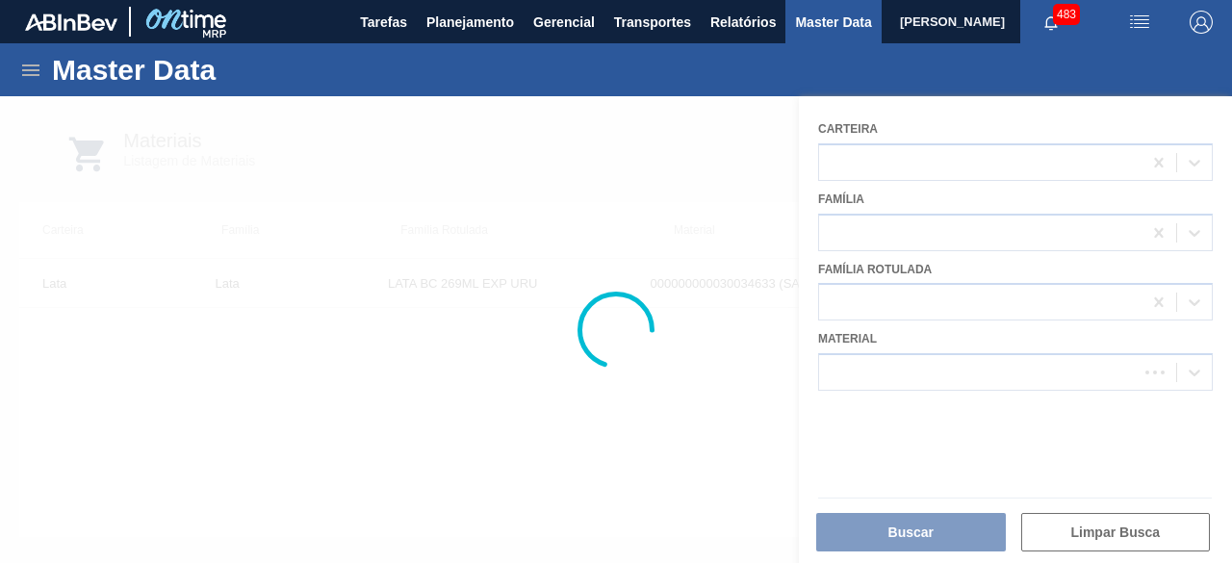
click at [1044, 378] on div at bounding box center [616, 329] width 1232 height 467
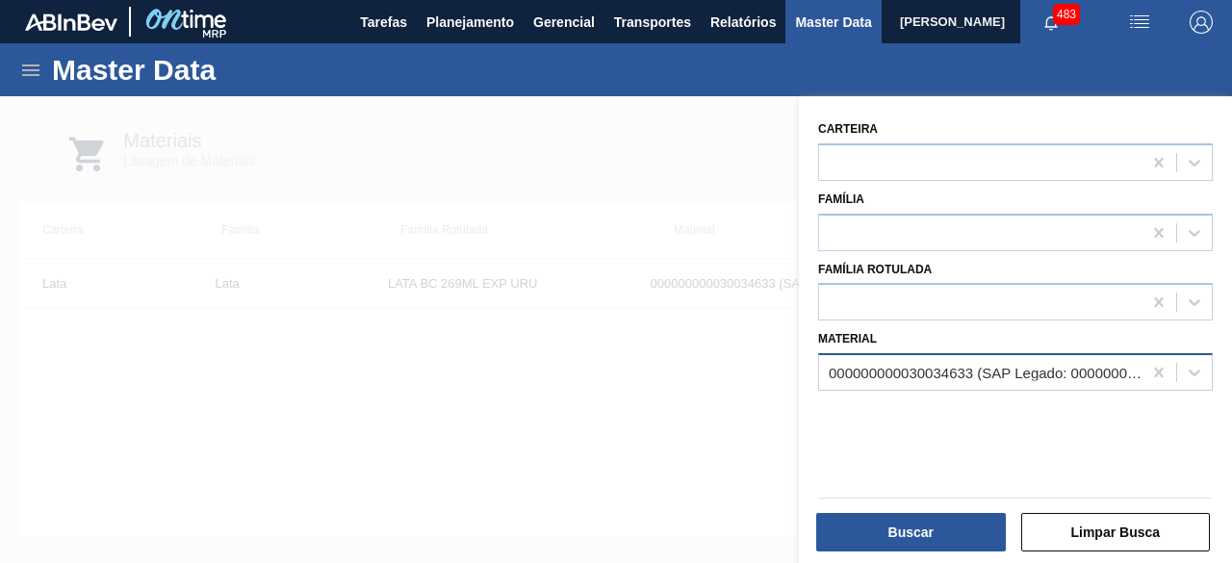
click at [1044, 378] on div "000000000030034633 (SAP Legado: 000000000050853012) - LATA BRAHMA 269 [GEOGRAPH…" at bounding box center [986, 373] width 315 height 16
click at [928, 384] on div "000000000030034633 (SAP Legado: 000000000050853012) - LATA BRAHMA 269 [GEOGRAPH…" at bounding box center [980, 373] width 323 height 28
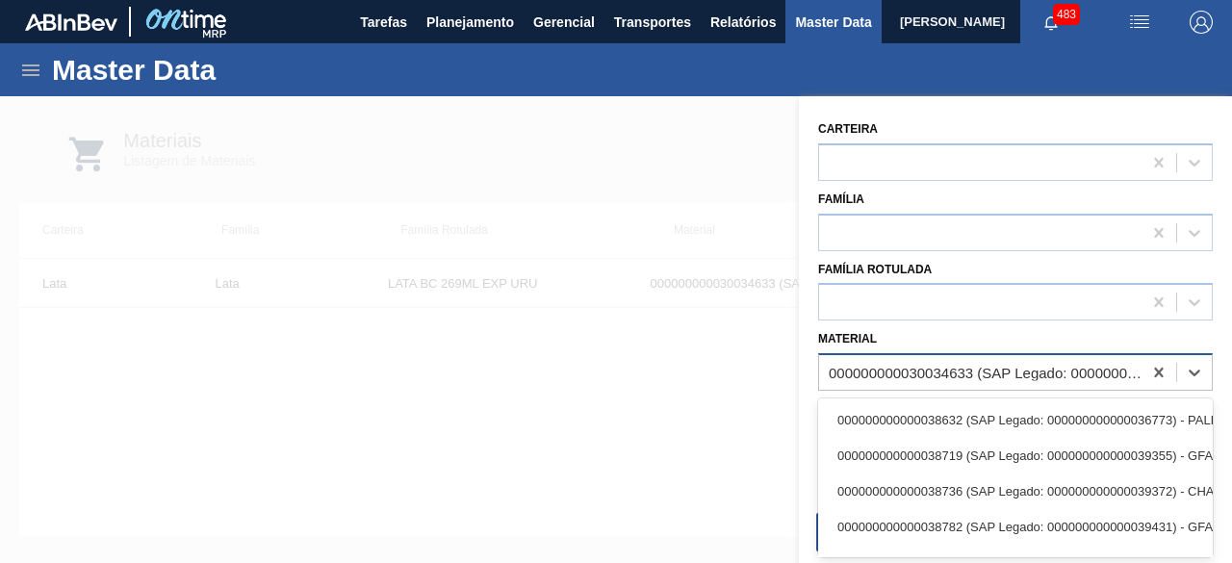
paste input "30036912"
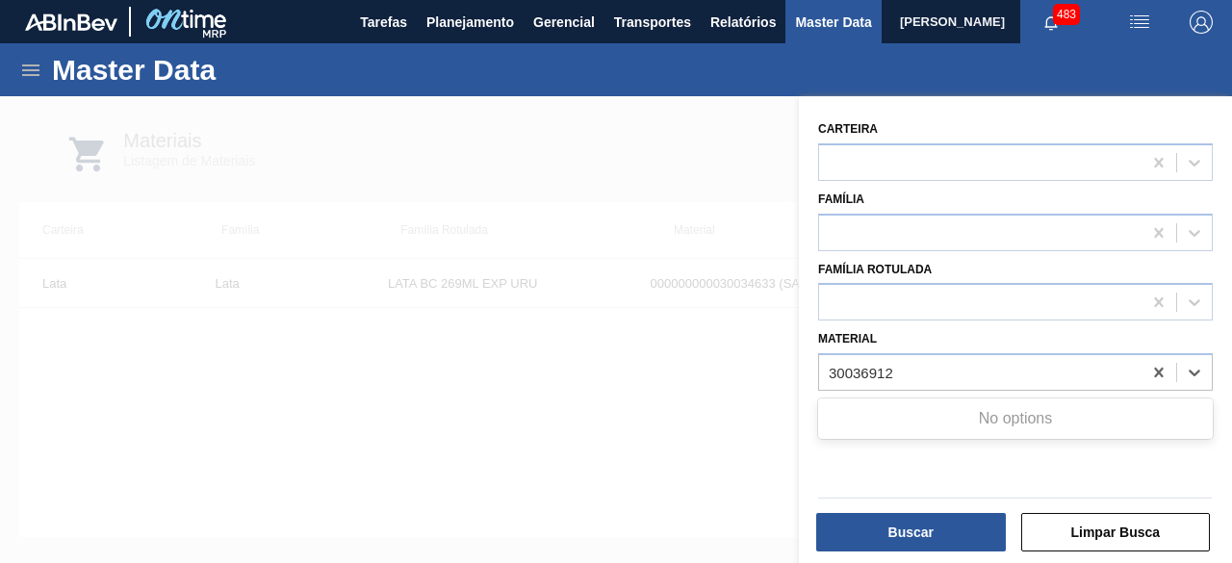
type input "30036912"
click at [541, 158] on div at bounding box center [616, 377] width 1232 height 563
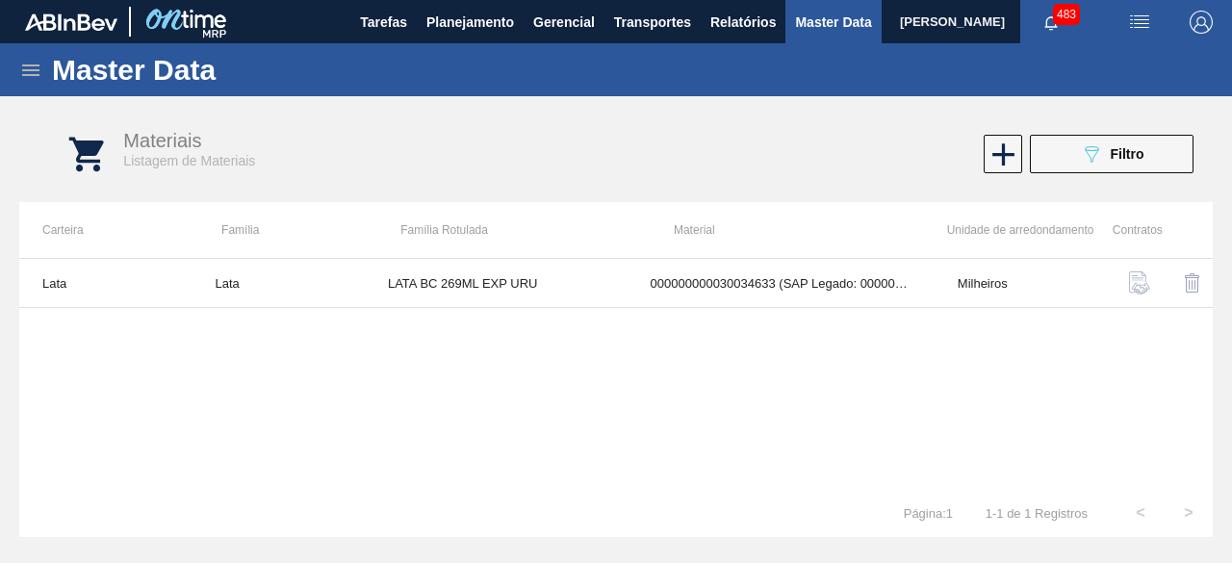
click at [30, 72] on icon at bounding box center [30, 70] width 23 height 23
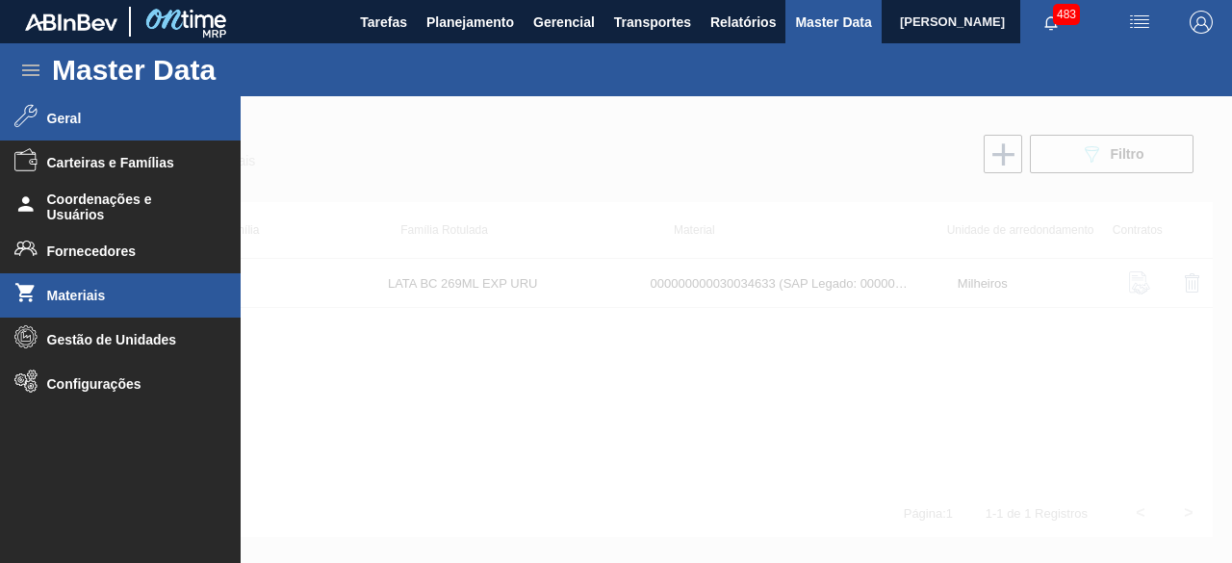
click at [69, 120] on span "Geral" at bounding box center [126, 118] width 159 height 15
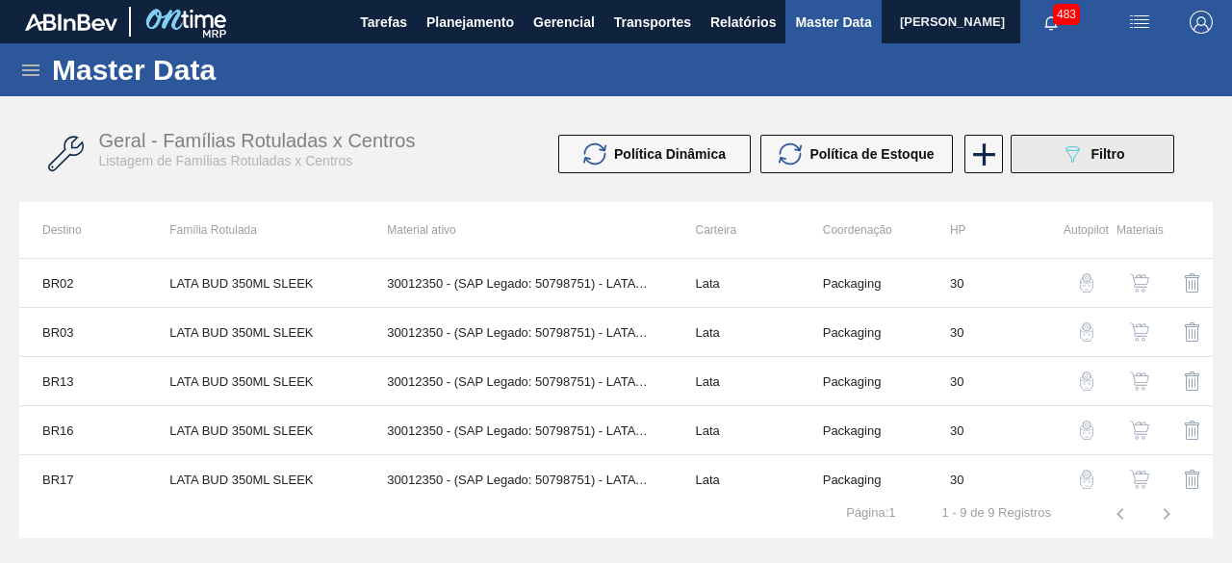
click at [1130, 165] on button "089F7B8B-B2A5-4AFE-B5C0-19BA573D28AC Filtro" at bounding box center [1093, 154] width 164 height 39
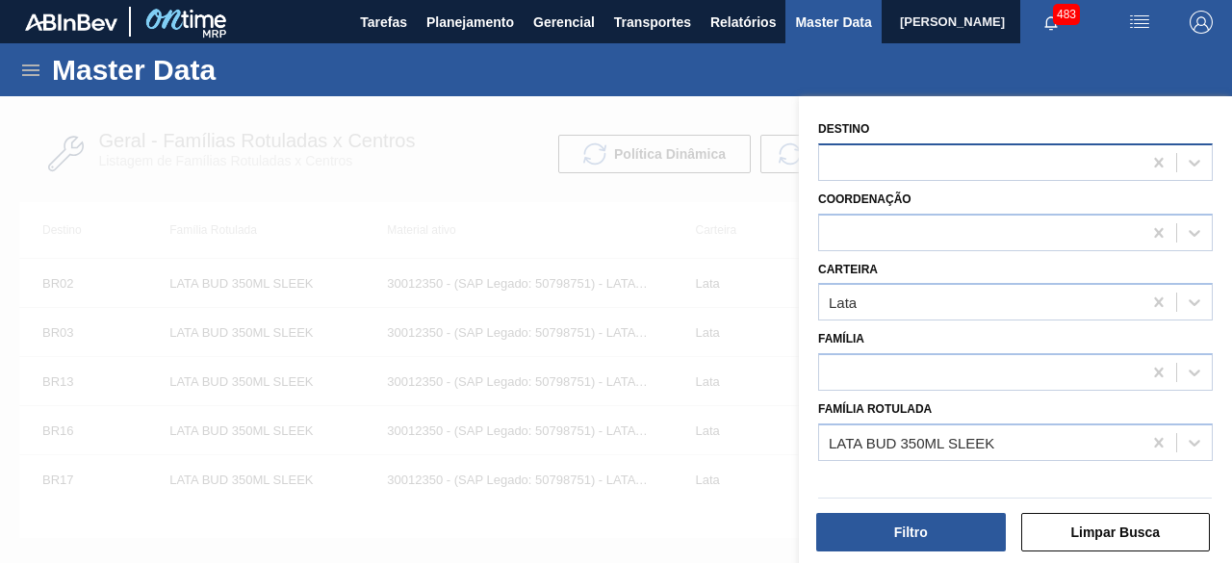
click at [918, 161] on div at bounding box center [980, 162] width 323 height 28
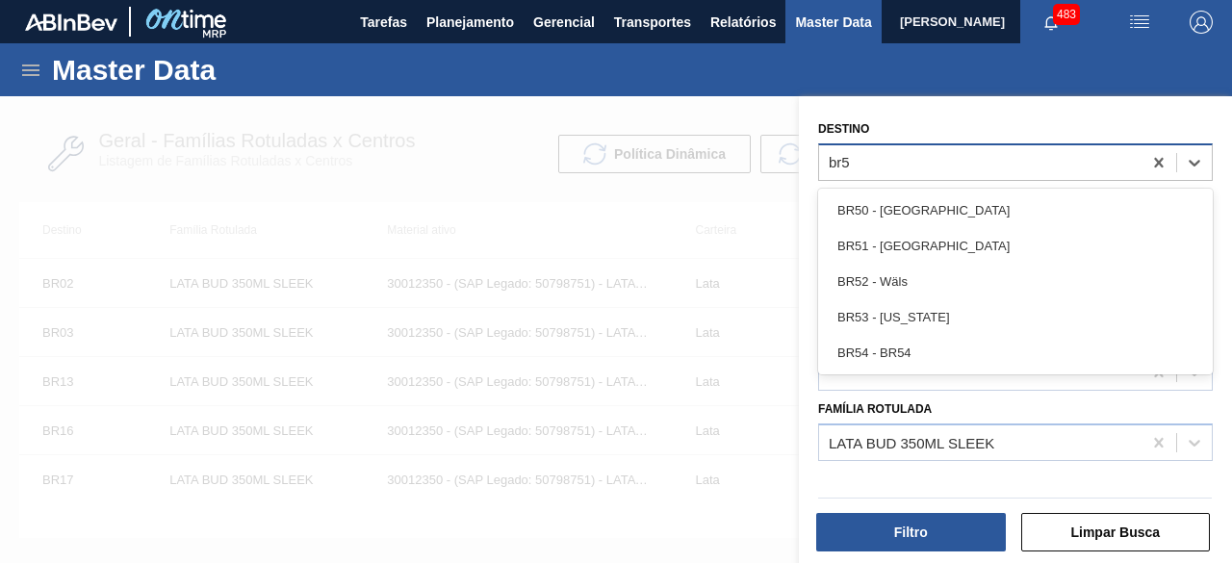
type input "br50"
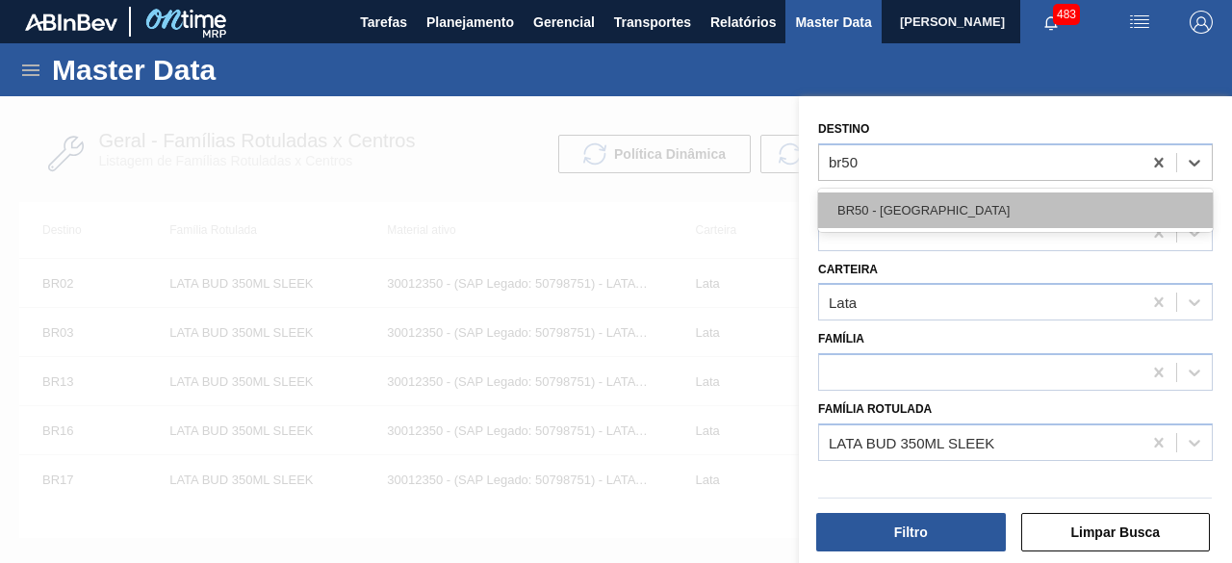
click at [932, 203] on div "BR50 - [GEOGRAPHIC_DATA]" at bounding box center [1015, 211] width 395 height 36
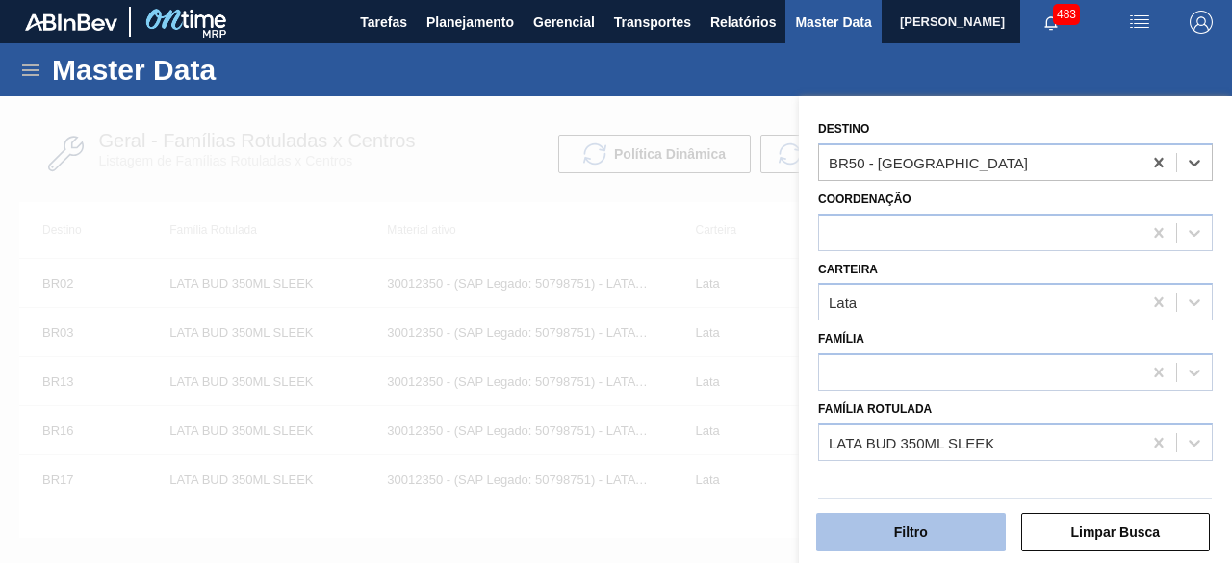
click at [963, 531] on button "Filtro" at bounding box center [911, 532] width 190 height 39
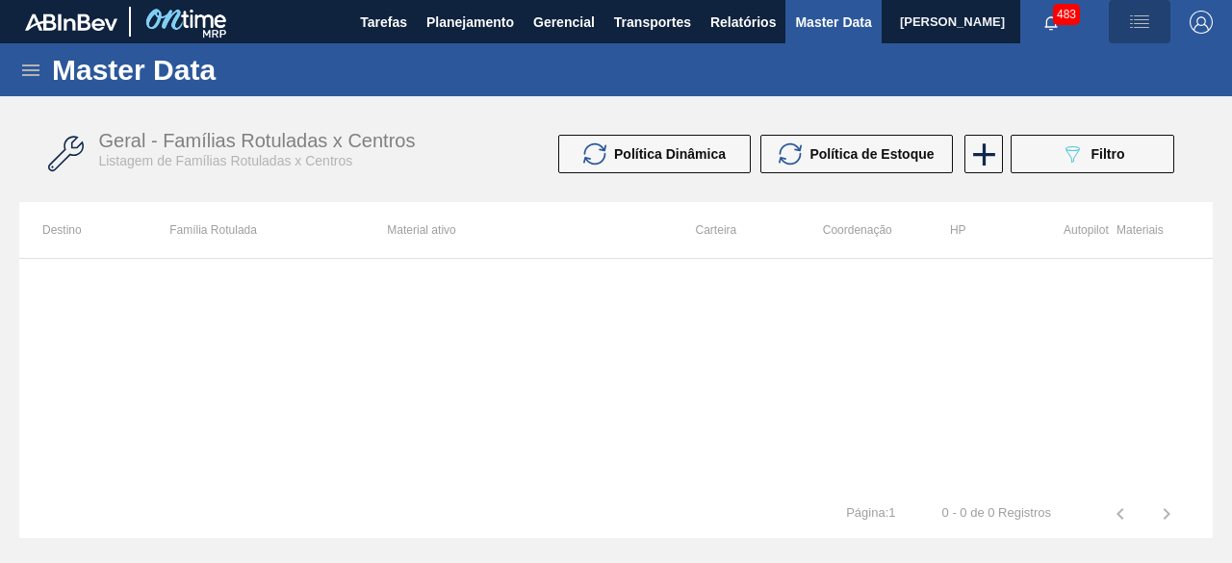
click at [1149, 22] on img "button" at bounding box center [1139, 22] width 23 height 23
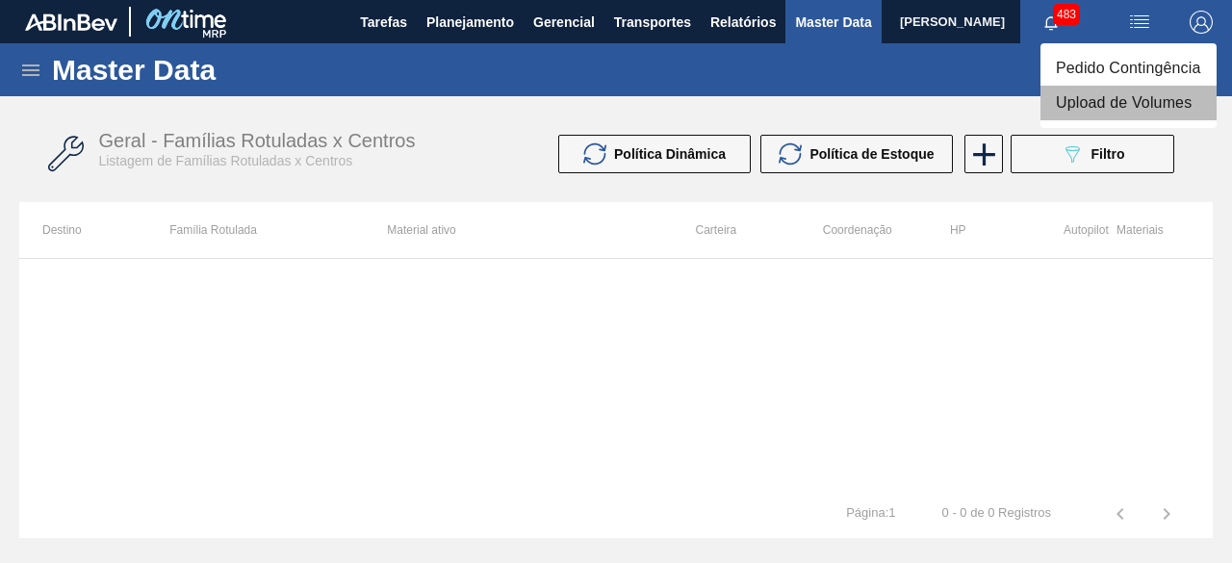
click at [1109, 109] on li "Upload de Volumes" at bounding box center [1129, 103] width 176 height 35
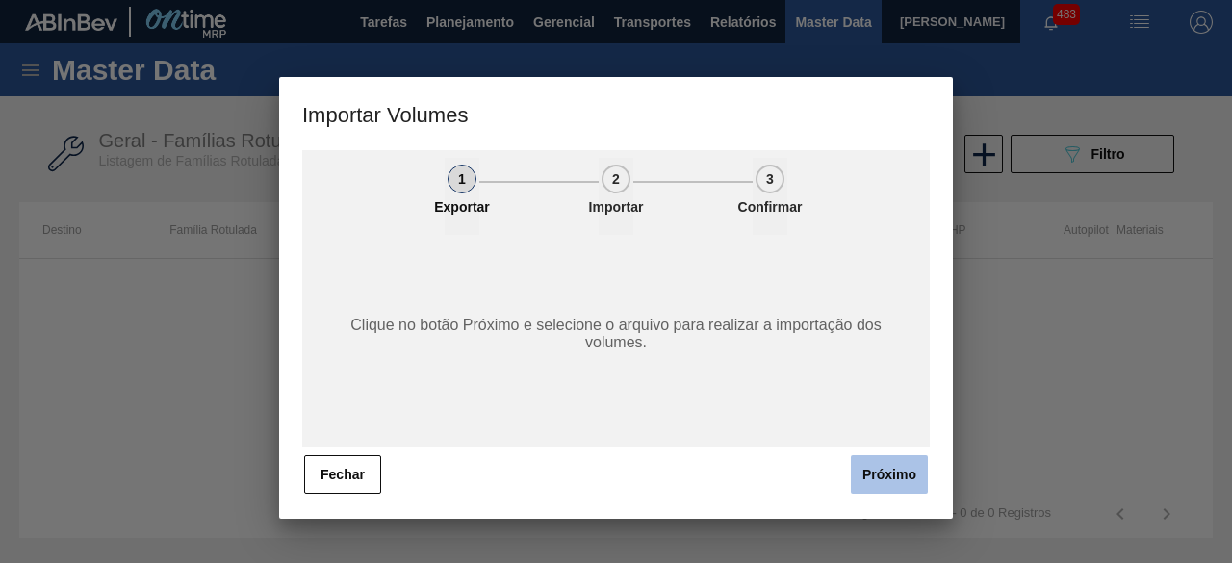
click at [876, 474] on button "Próximo" at bounding box center [889, 474] width 77 height 39
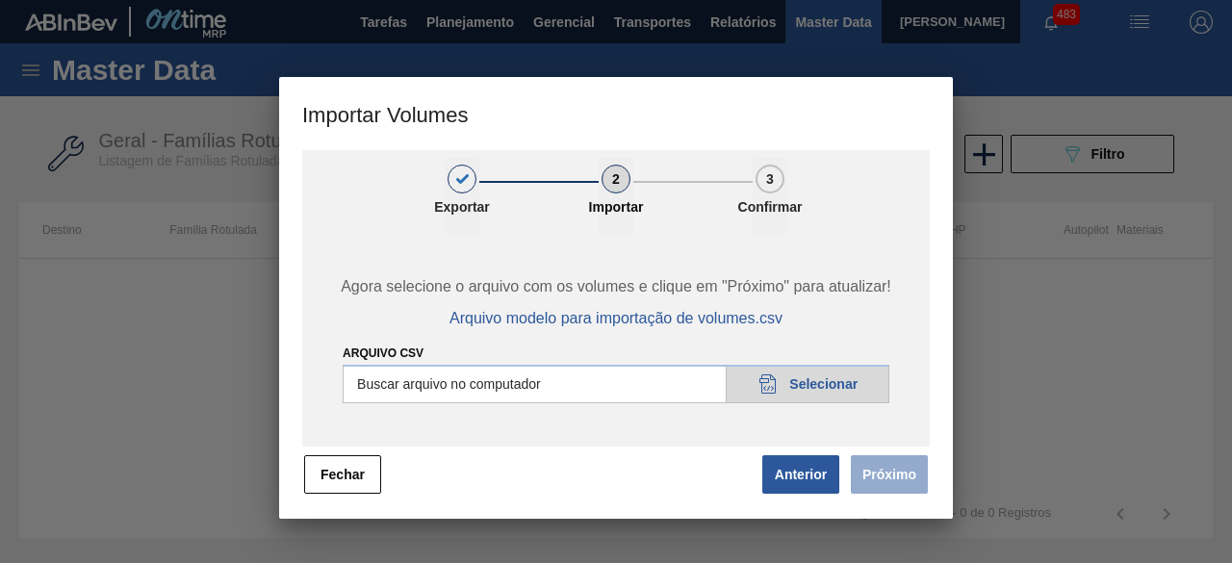
click at [845, 390] on input "Arquivo csv" at bounding box center [616, 384] width 547 height 39
type input "C:\fakepath\Subida Ball D0 + D3 13.10.csv"
click at [891, 473] on button "Próximo" at bounding box center [889, 474] width 77 height 39
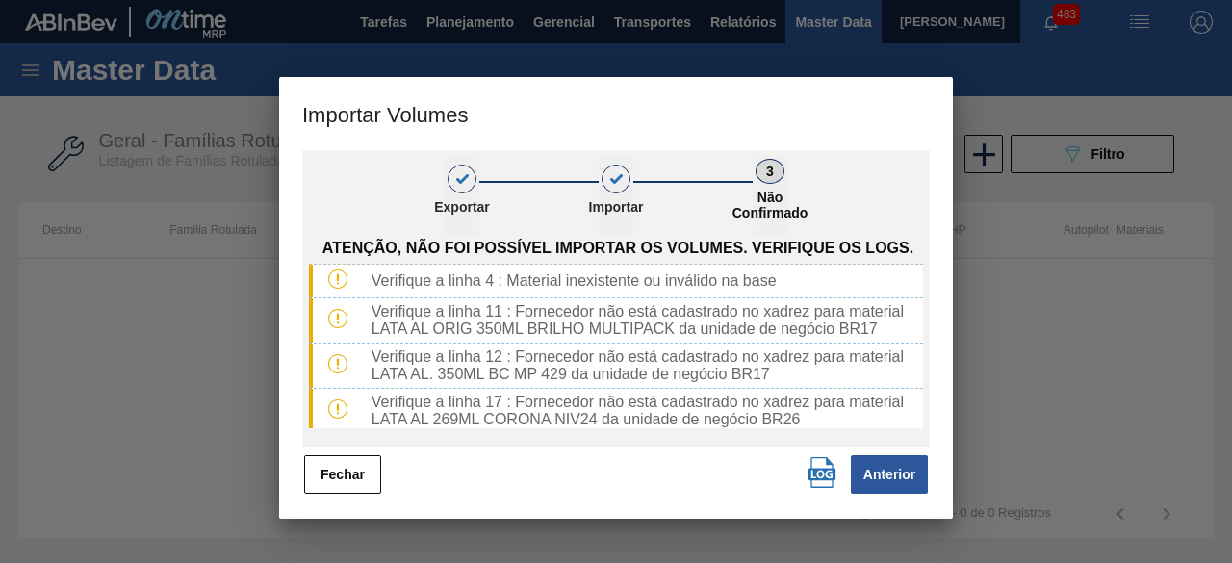
click at [817, 474] on img "button" at bounding box center [822, 472] width 31 height 31
click at [824, 474] on img "button" at bounding box center [822, 472] width 31 height 31
click at [305, 480] on button "Fechar" at bounding box center [342, 474] width 77 height 39
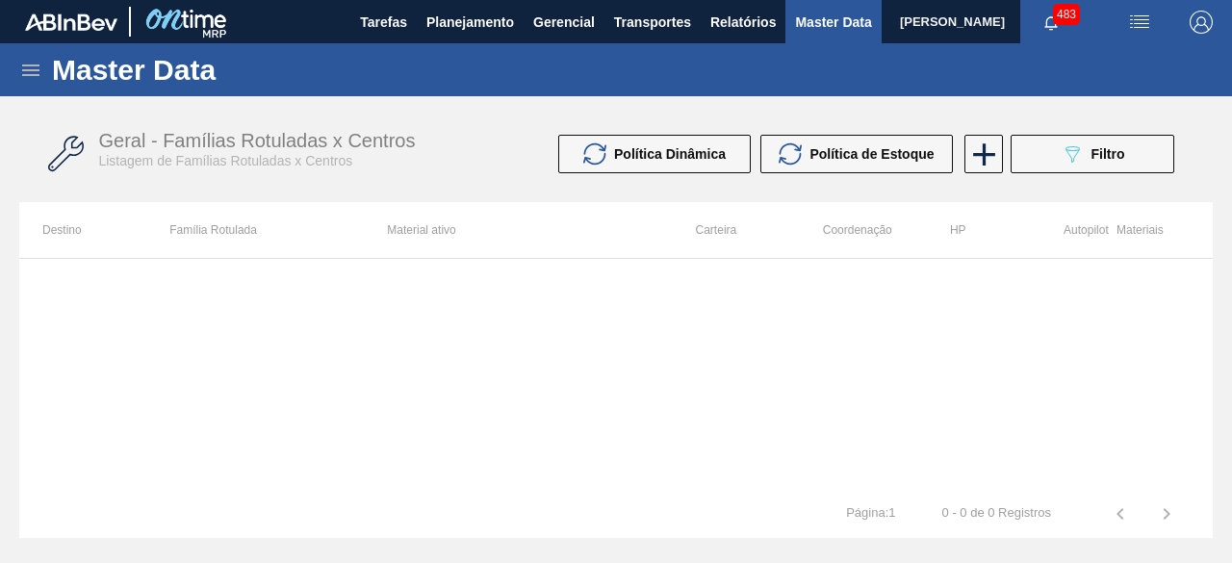
click at [39, 72] on icon at bounding box center [30, 70] width 23 height 23
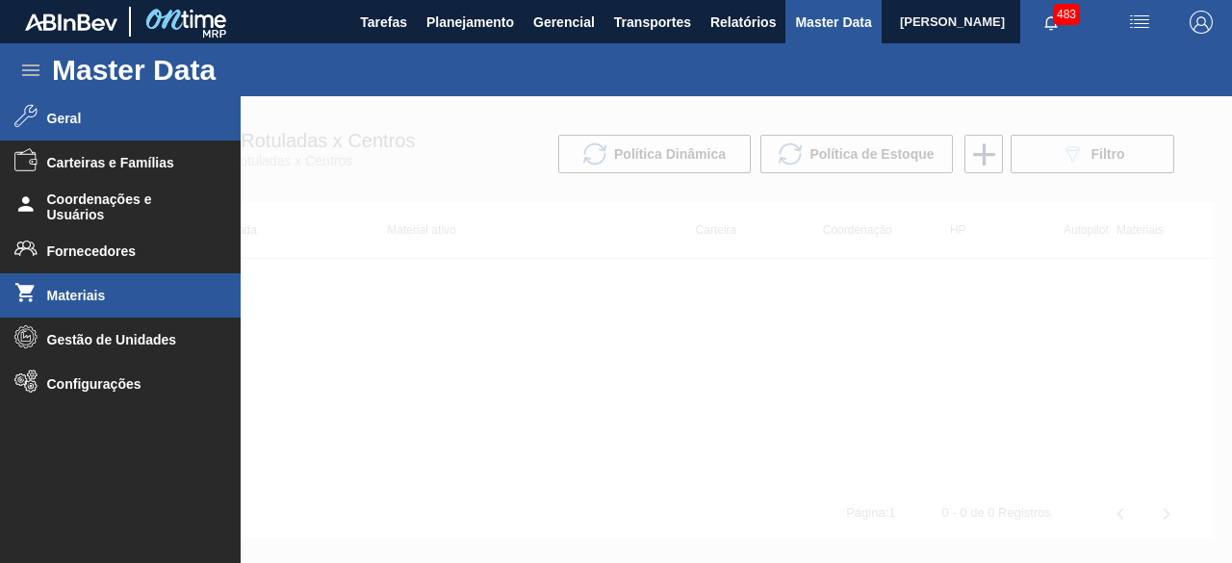
click at [115, 300] on span "Materiais" at bounding box center [126, 295] width 159 height 15
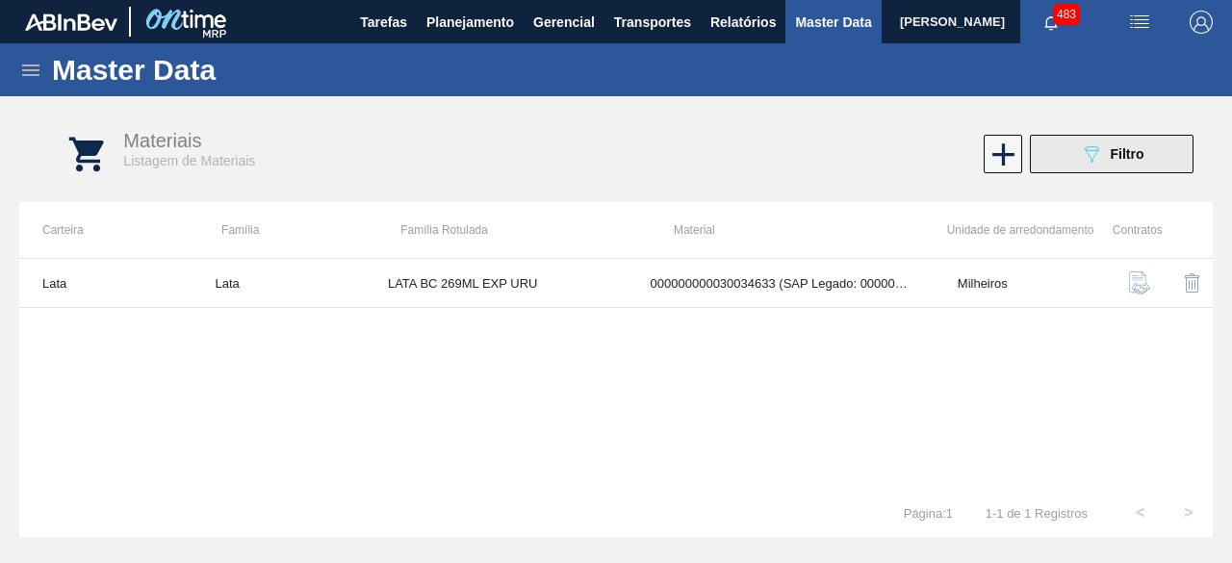
click at [1072, 152] on button "089F7B8B-B2A5-4AFE-B5C0-19BA573D28AC Filtro" at bounding box center [1112, 154] width 164 height 39
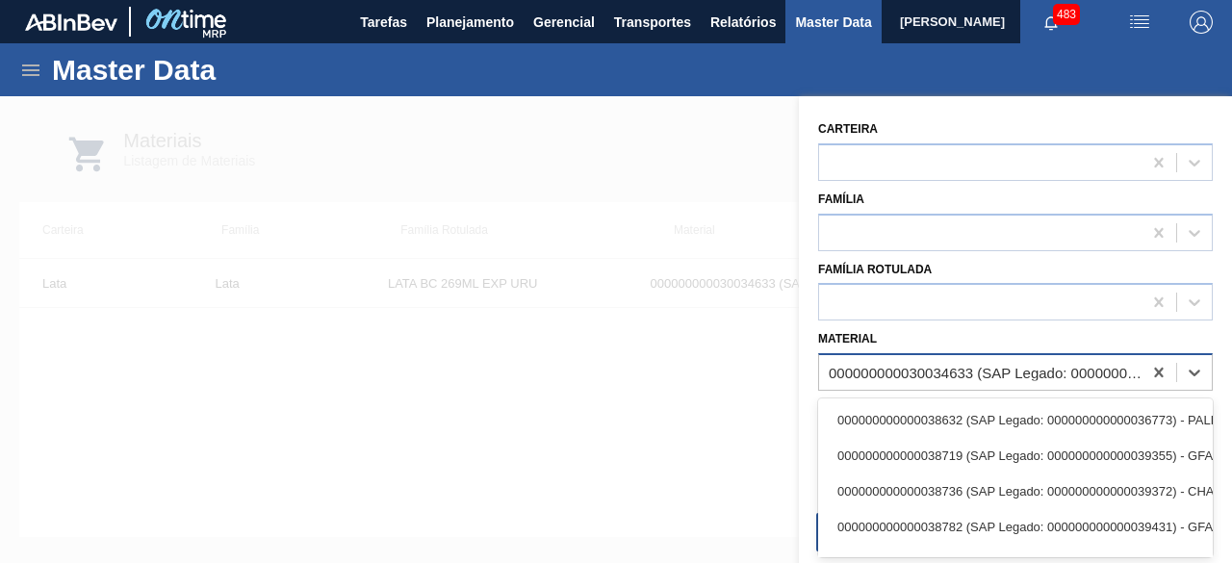
click at [963, 374] on div "000000000030034633 (SAP Legado: 000000000050853012) - LATA BRAHMA 269 [GEOGRAPH…" at bounding box center [986, 373] width 315 height 16
paste input "30034410"
type input "30034410"
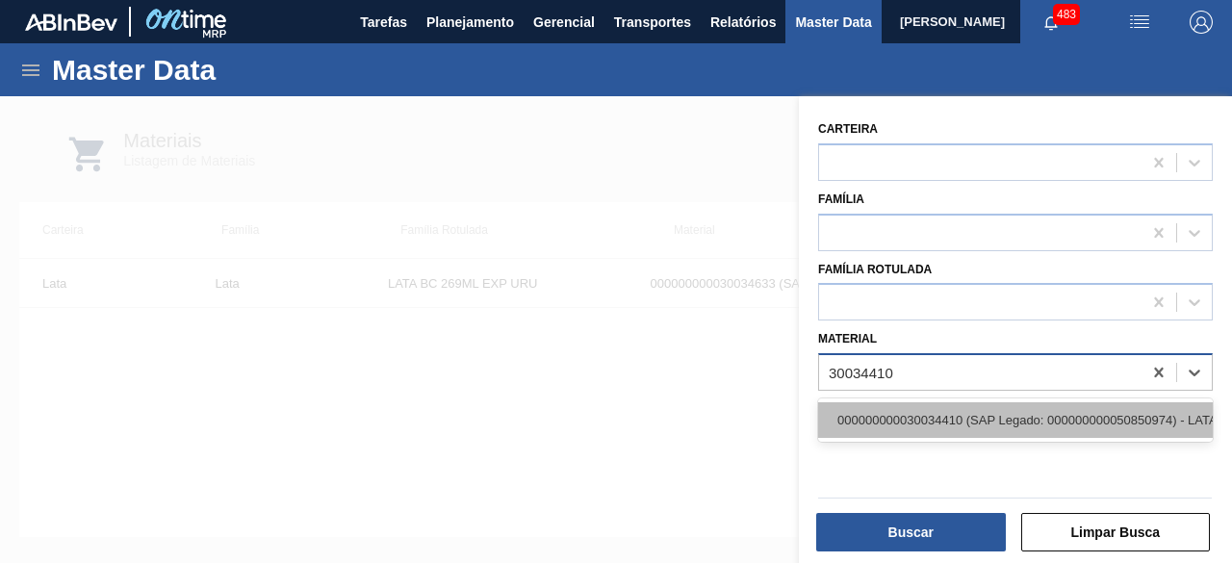
click at [948, 417] on div "000000000030034410 (SAP Legado: 000000000050850974) - LATA AL ORIG 350ML BRILHO…" at bounding box center [1015, 420] width 395 height 36
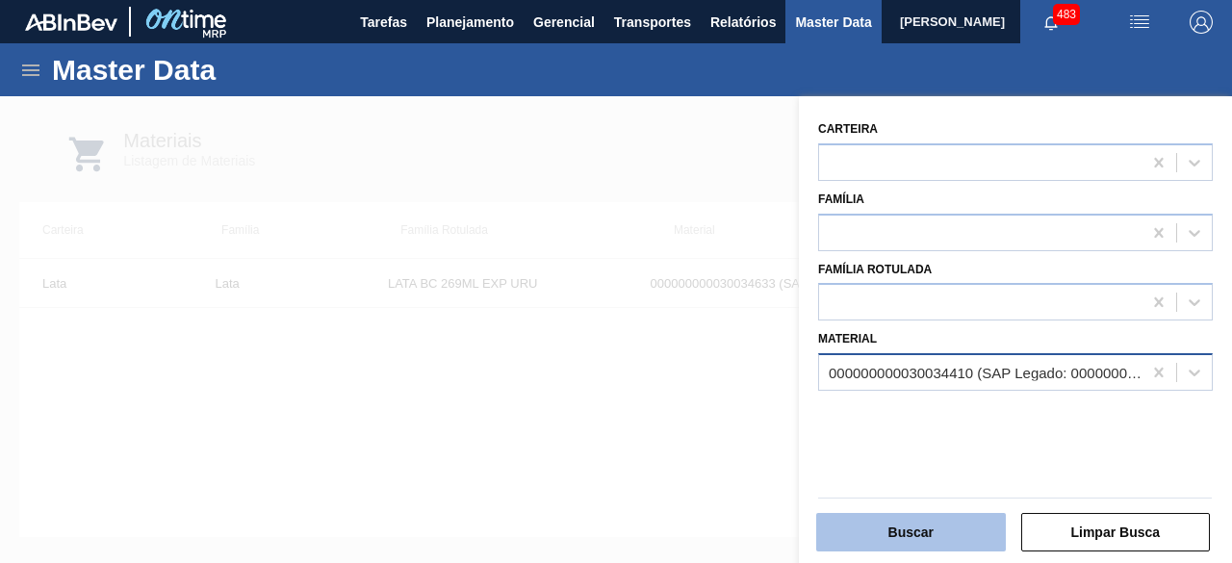
click at [929, 538] on button "Buscar" at bounding box center [911, 532] width 190 height 39
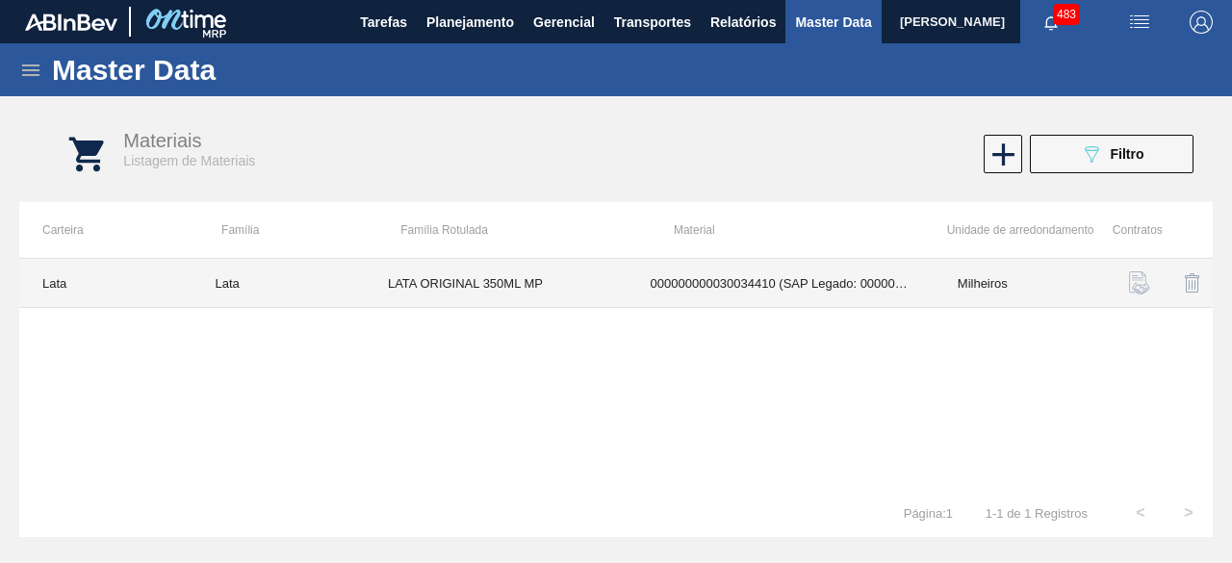
click at [436, 273] on td "LATA ORIGINAL 350ML MP" at bounding box center [496, 283] width 263 height 49
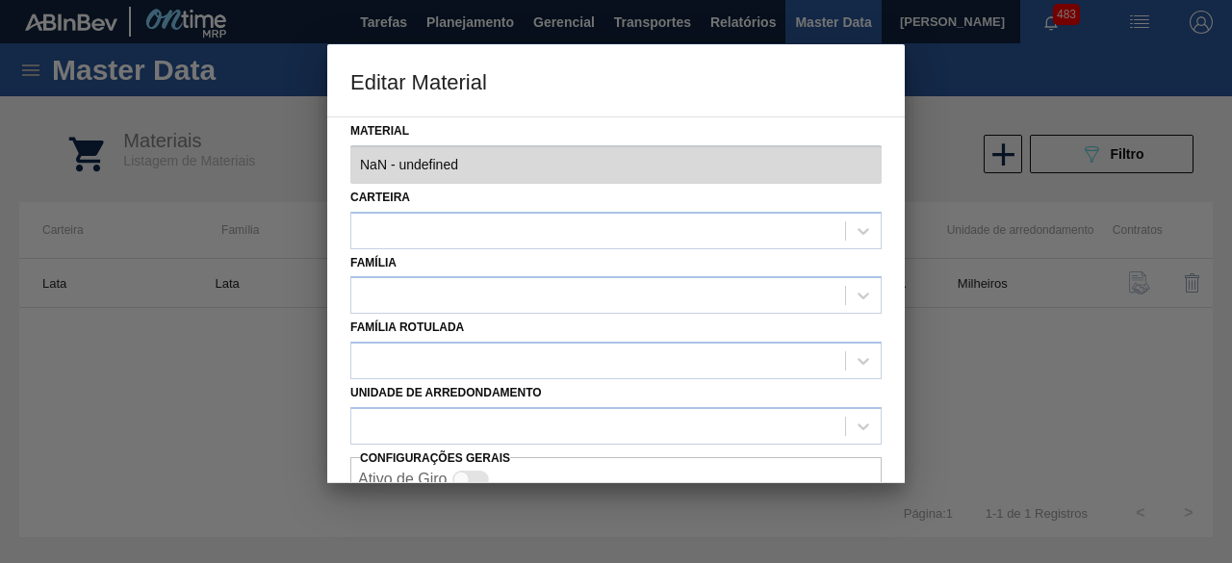
type input "30034410 - 000000000030034410 (SAP Legado: 000000000050850974) - LATA AL ORIG 3…"
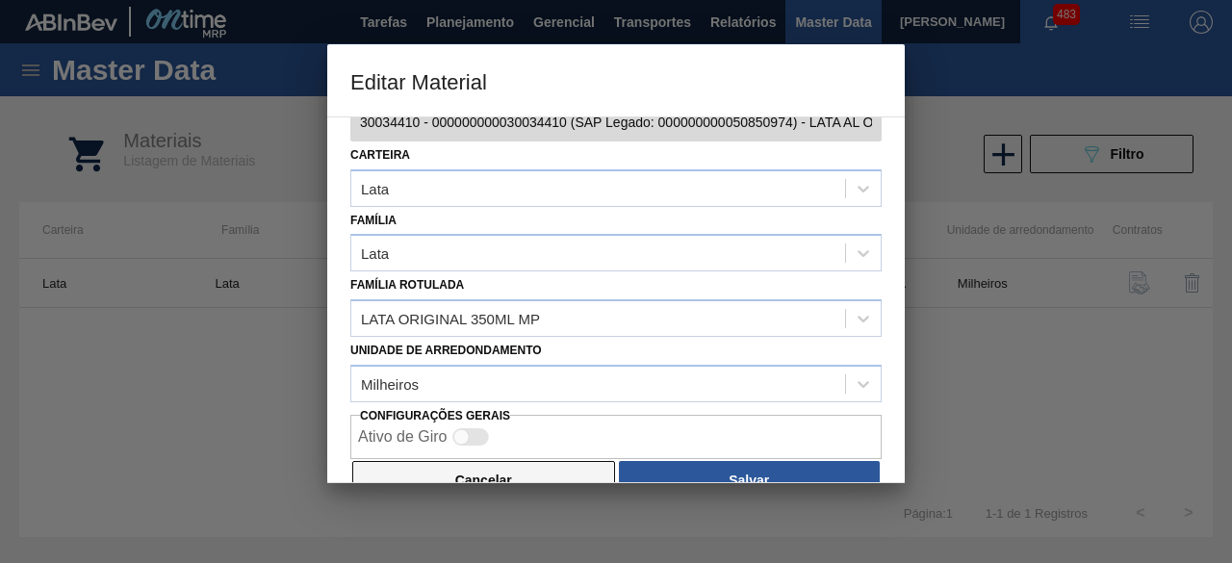
scroll to position [81, 0]
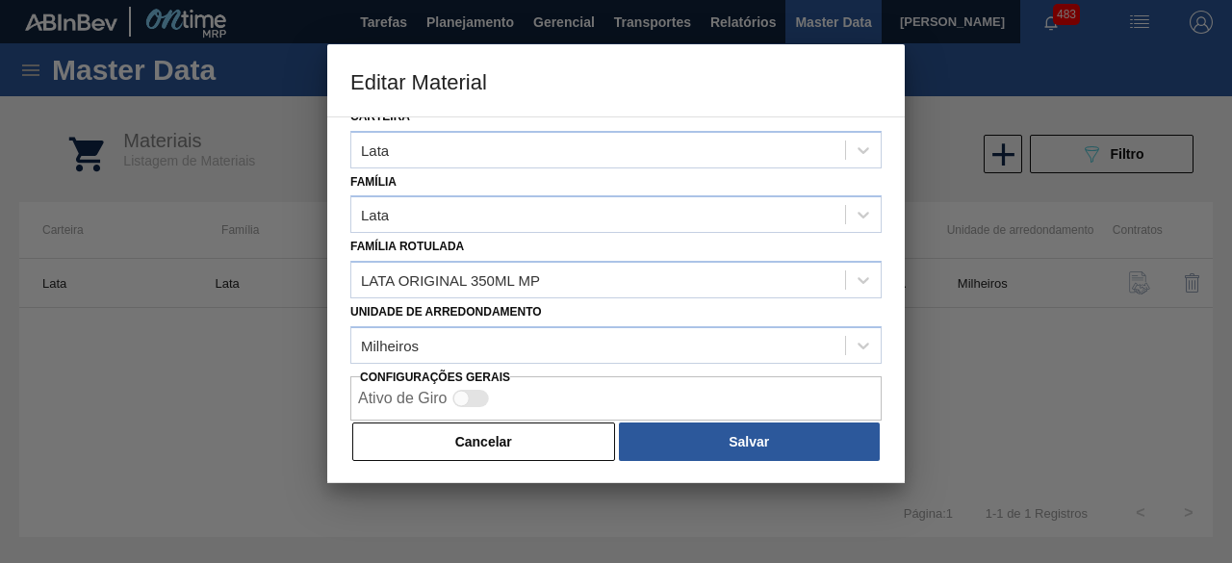
drag, startPoint x: 462, startPoint y: 449, endPoint x: 643, endPoint y: 325, distance: 219.0
click at [464, 448] on button "Cancelar" at bounding box center [483, 442] width 263 height 39
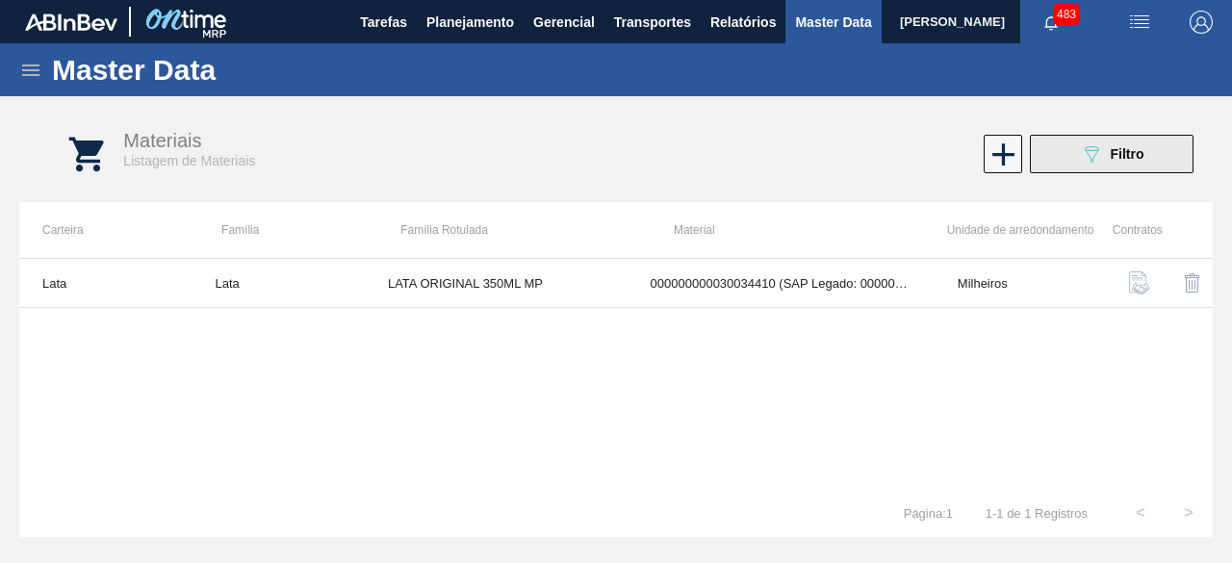
click at [1086, 153] on icon "089F7B8B-B2A5-4AFE-B5C0-19BA573D28AC" at bounding box center [1091, 153] width 23 height 23
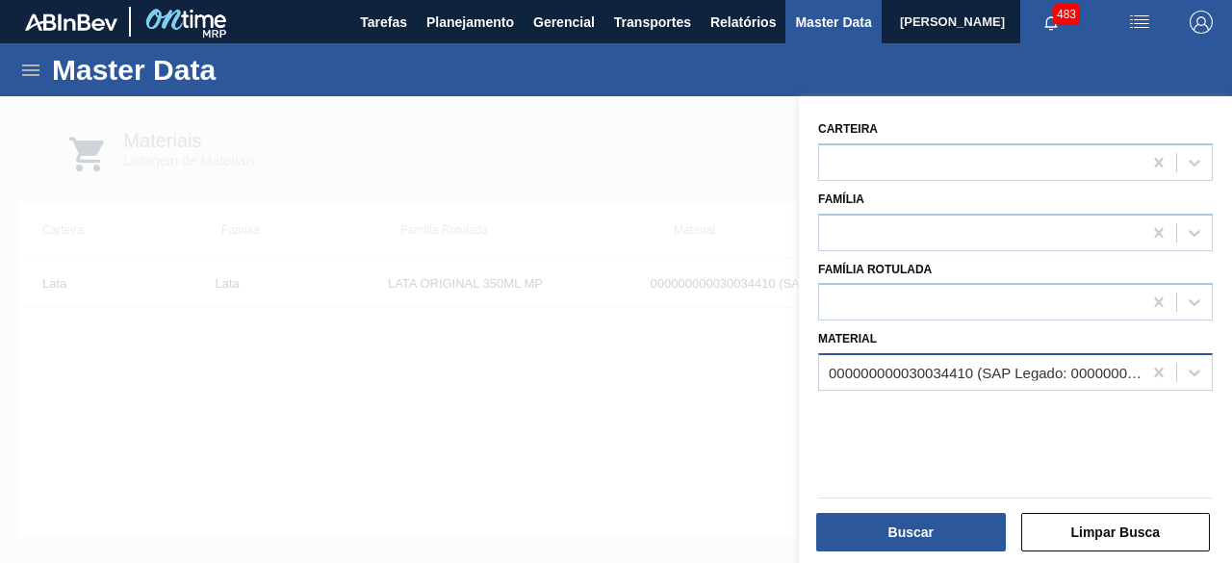
click at [1008, 377] on div "000000000030034410 (SAP Legado: 000000000050850974) - LATA AL ORIG 350ML BRILHO…" at bounding box center [986, 373] width 315 height 16
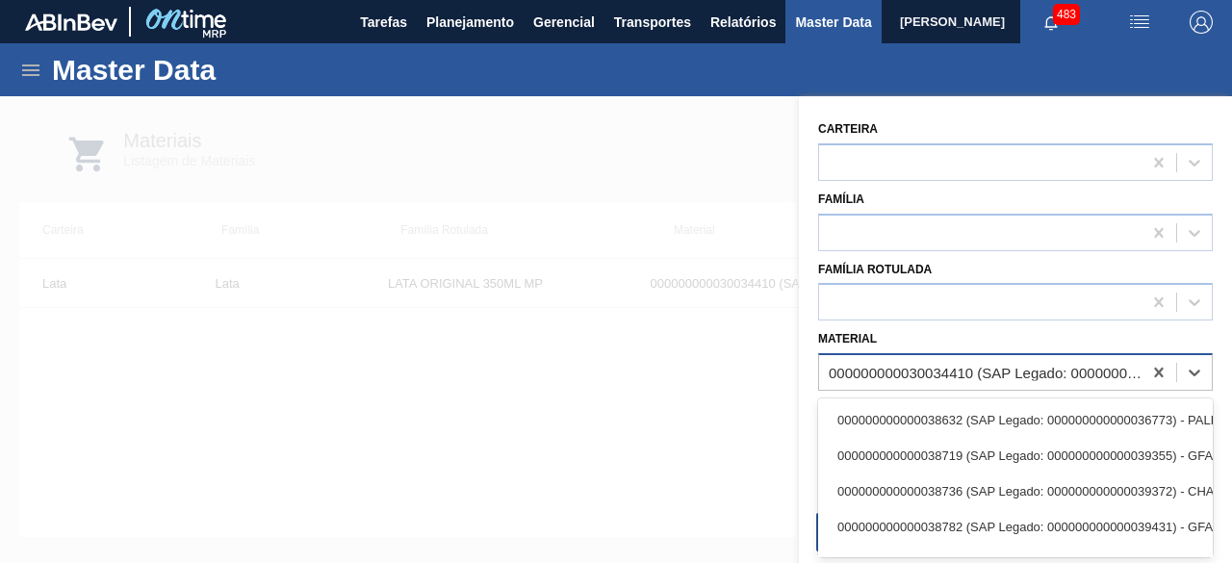
paste input "30033651"
type input "30033651"
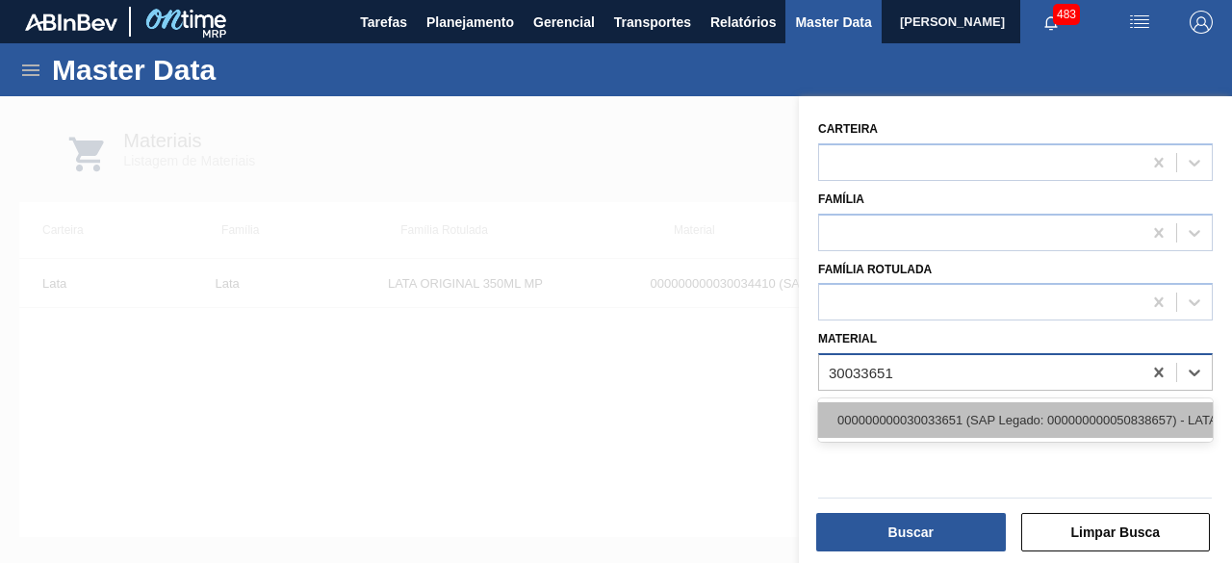
click at [978, 417] on div "000000000030033651 (SAP Legado: 000000000050838657) - LATA AL 269ML CORONA NIV24" at bounding box center [1015, 420] width 395 height 36
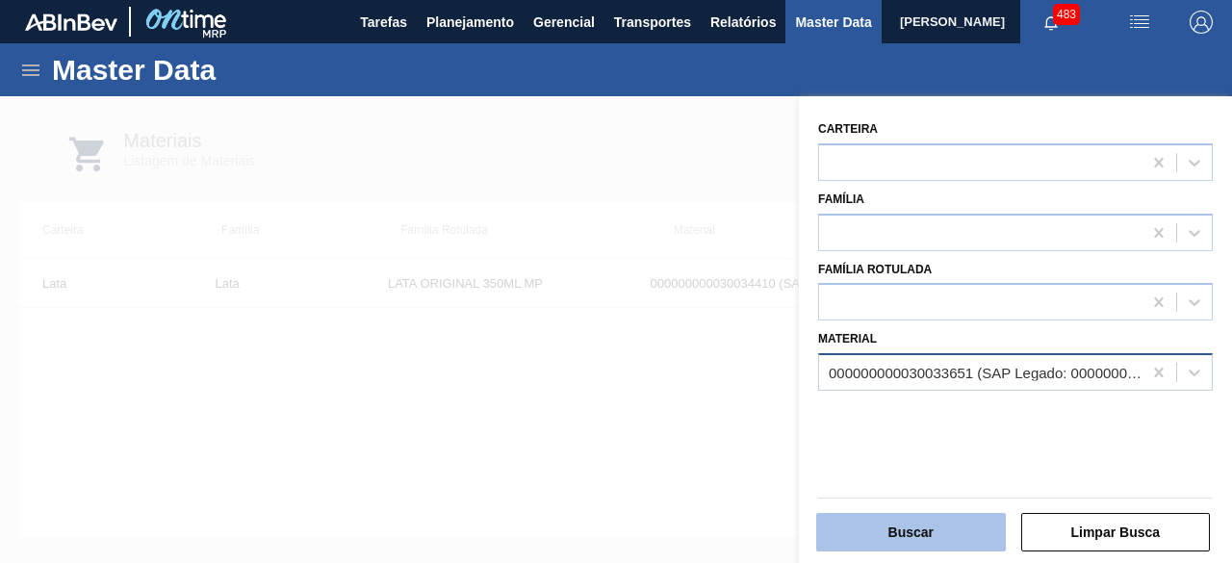
click at [954, 541] on button "Buscar" at bounding box center [911, 532] width 190 height 39
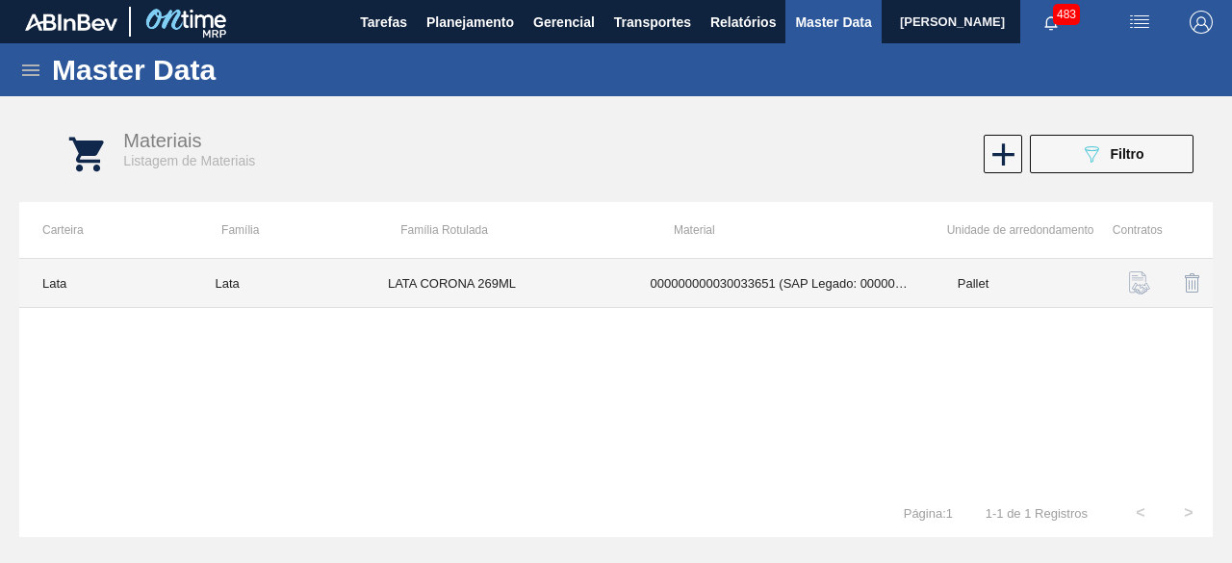
click at [446, 288] on td "LATA CORONA 269ML" at bounding box center [496, 283] width 263 height 49
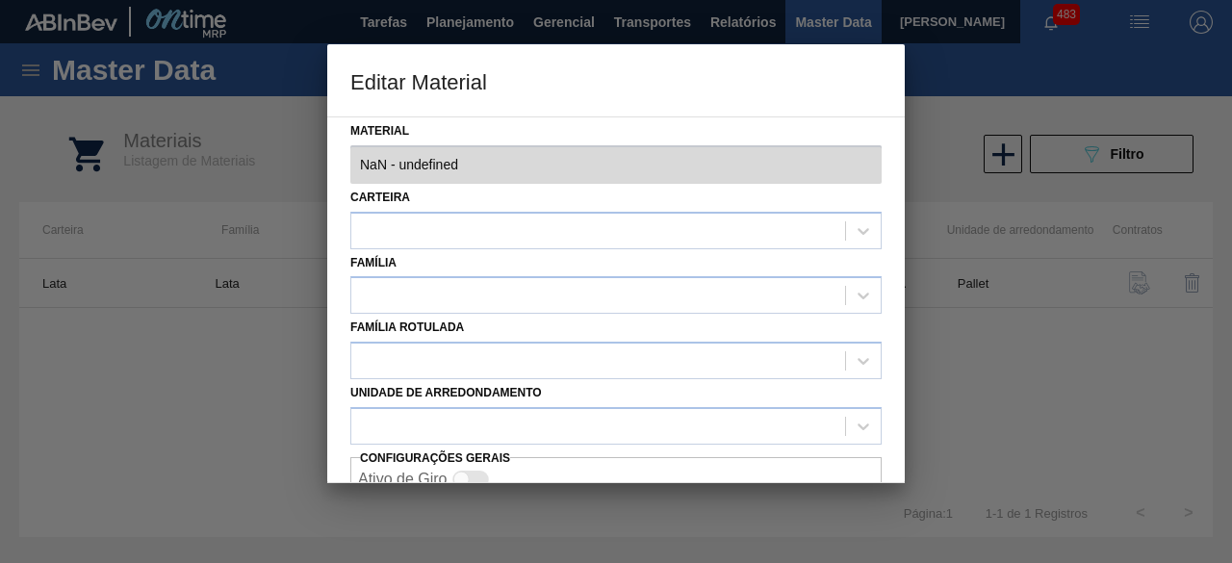
type input "30033651 - 000000000030033651 (SAP Legado: 000000000050838657) - LATA AL 269ML …"
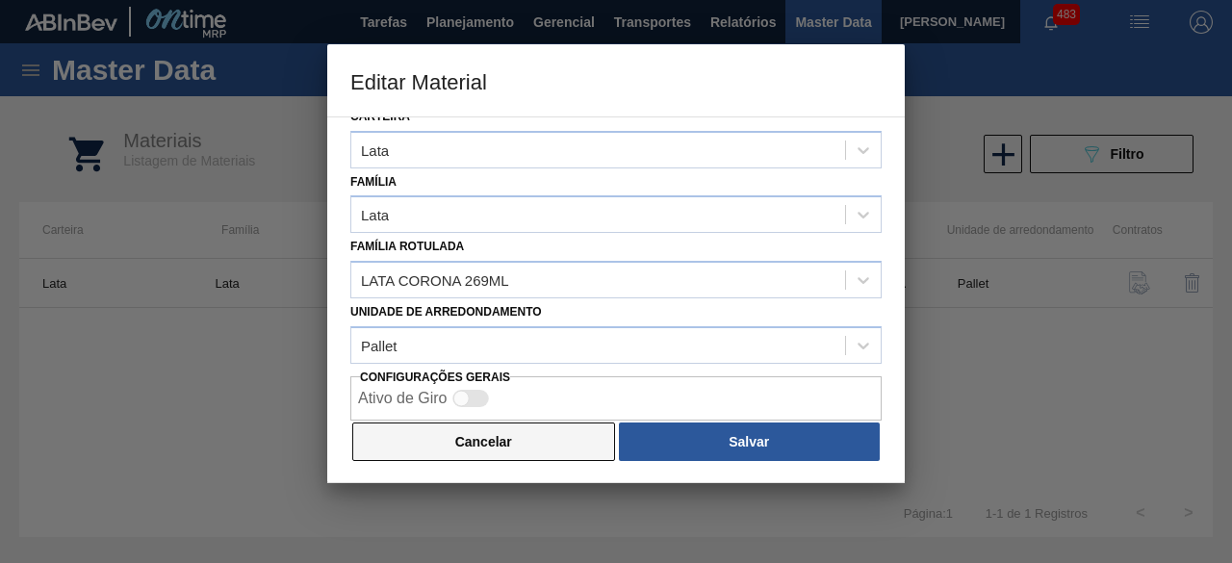
click at [563, 447] on button "Cancelar" at bounding box center [483, 442] width 263 height 39
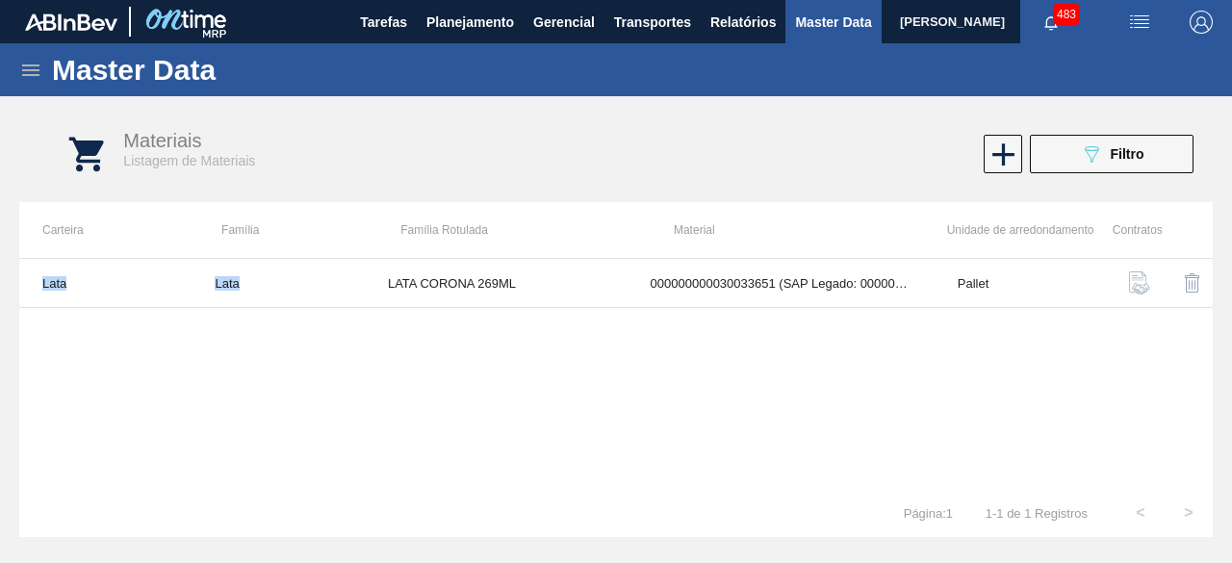
drag, startPoint x: 387, startPoint y: 281, endPoint x: 584, endPoint y: 312, distance: 199.7
click at [584, 312] on div "Lata Lata LATA CORONA 269ML 000000000030033651 (SAP Legado: 000000000050838657)…" at bounding box center [616, 373] width 1194 height 231
drag, startPoint x: 488, startPoint y: 400, endPoint x: 411, endPoint y: 324, distance: 107.6
click at [489, 400] on div "Lata Lata LATA CORONA 269ML 000000000030033651 (SAP Legado: 000000000050838657)…" at bounding box center [616, 373] width 1194 height 231
click at [472, 371] on div "Lata Lata LATA CORONA 269ML 000000000030033651 (SAP Legado: 000000000050838657)…" at bounding box center [616, 373] width 1194 height 231
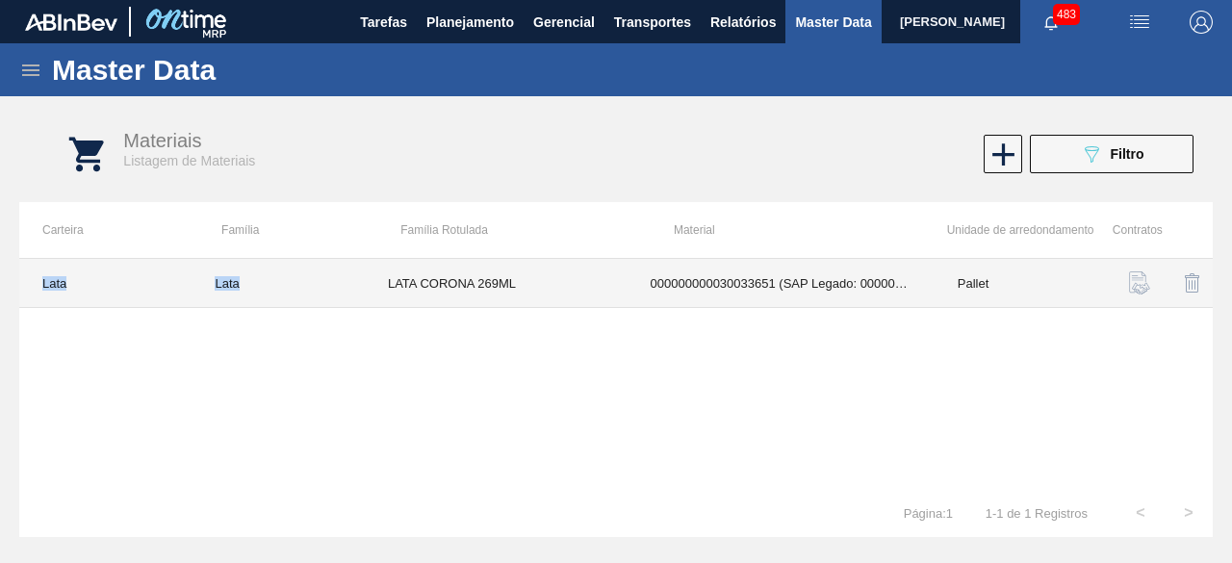
click at [329, 289] on td "Lata" at bounding box center [278, 283] width 172 height 49
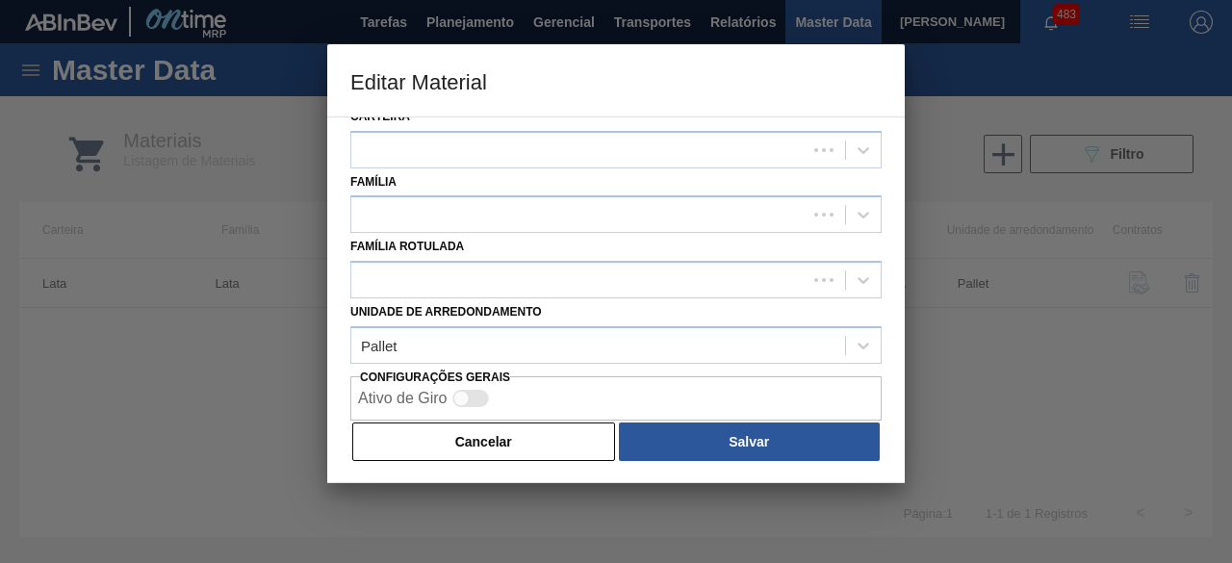
drag, startPoint x: 544, startPoint y: 434, endPoint x: 440, endPoint y: 326, distance: 149.8
click at [547, 434] on button "Cancelar" at bounding box center [483, 442] width 263 height 39
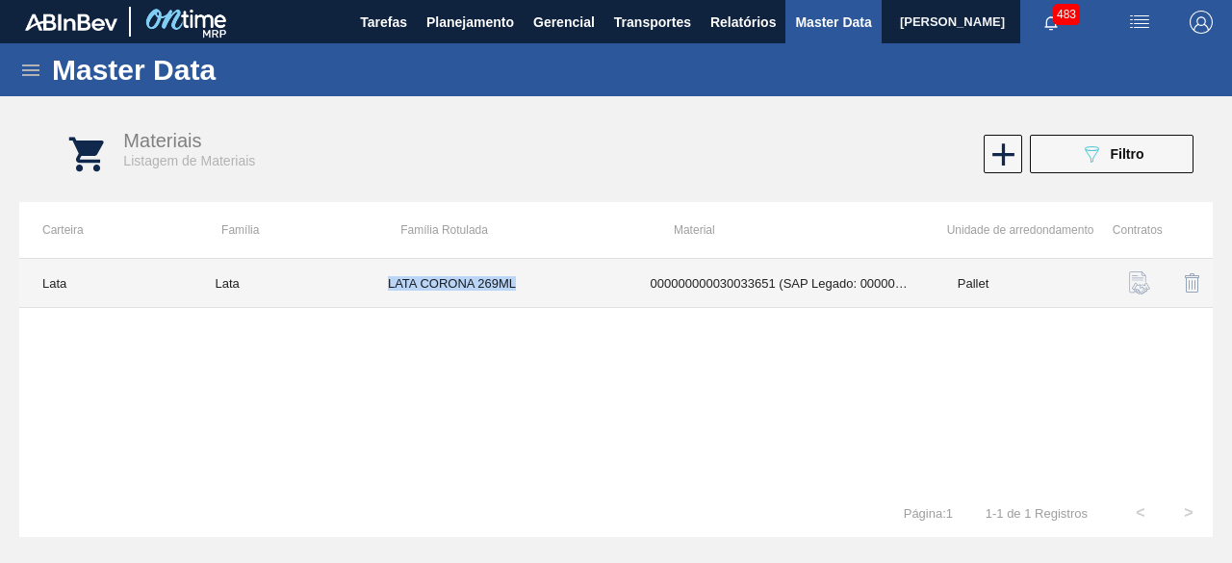
drag, startPoint x: 390, startPoint y: 284, endPoint x: 514, endPoint y: 287, distance: 124.2
click at [514, 287] on td "LATA CORONA 269ML" at bounding box center [496, 283] width 263 height 49
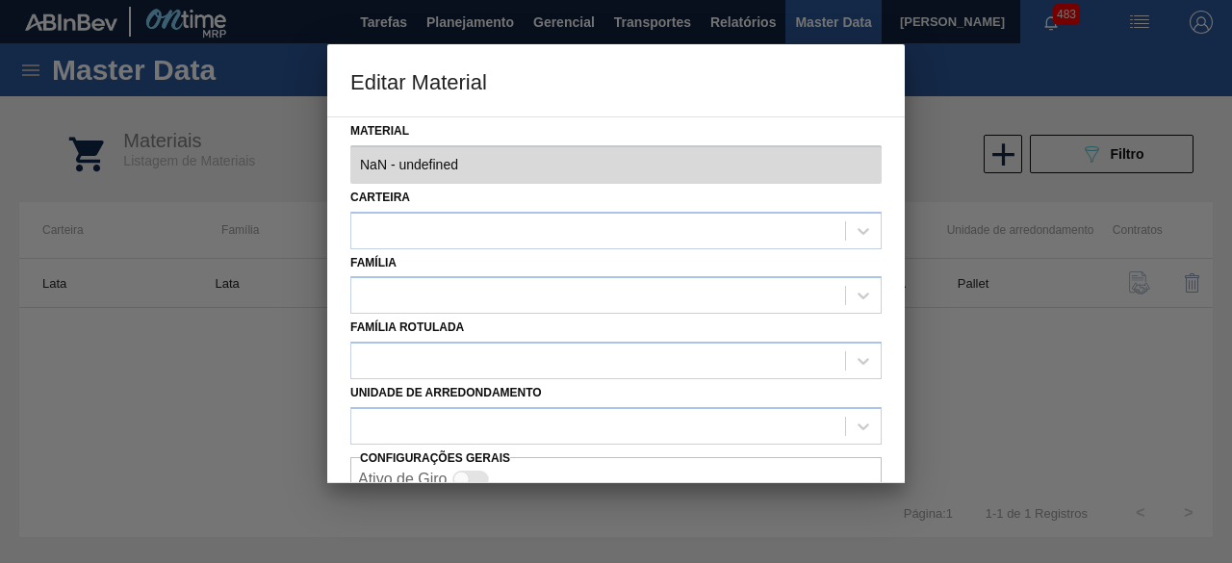
type input "30033651 - 000000000030033651 (SAP Legado: 000000000050838657) - LATA AL 269ML …"
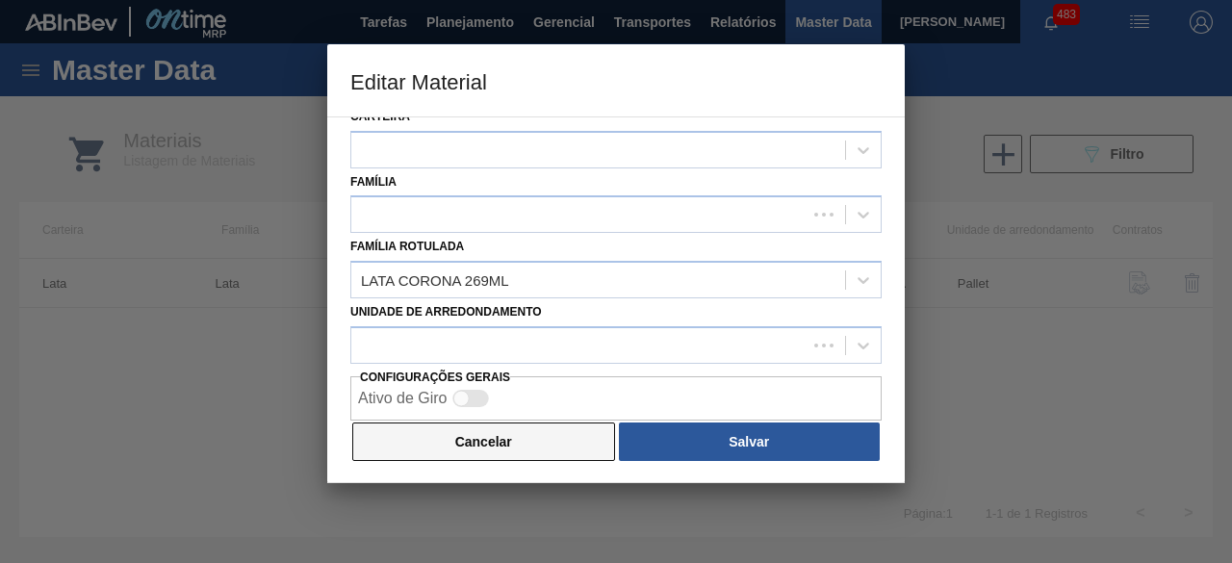
click at [492, 452] on button "Cancelar" at bounding box center [483, 442] width 263 height 39
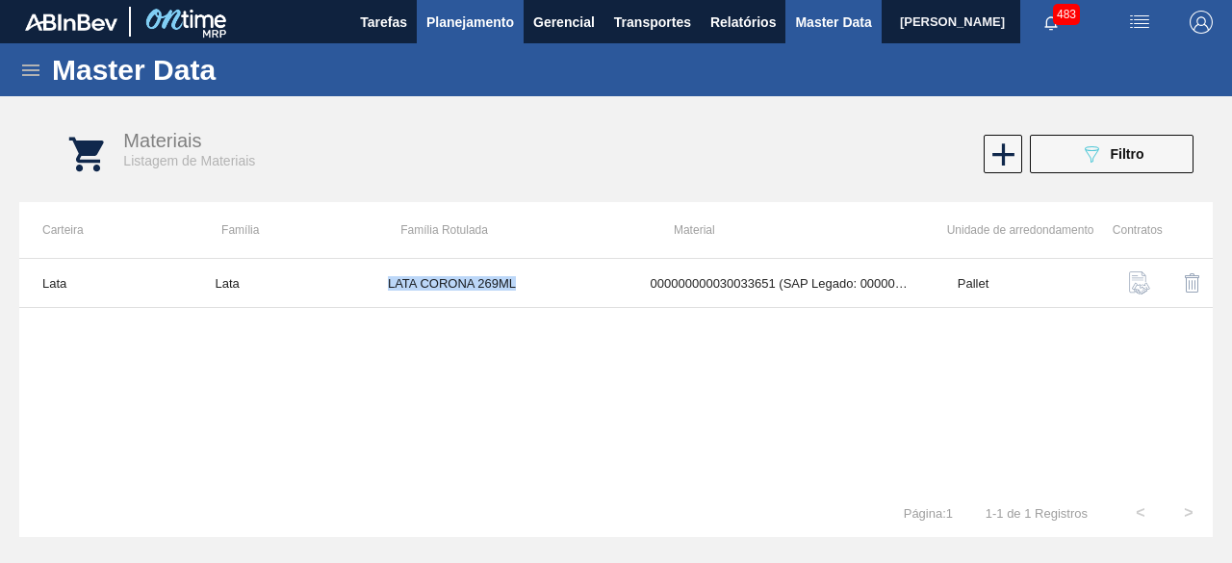
copy td "LATA CORONA 269ML"
click at [1074, 158] on button "089F7B8B-B2A5-4AFE-B5C0-19BA573D28AC Filtro" at bounding box center [1112, 154] width 164 height 39
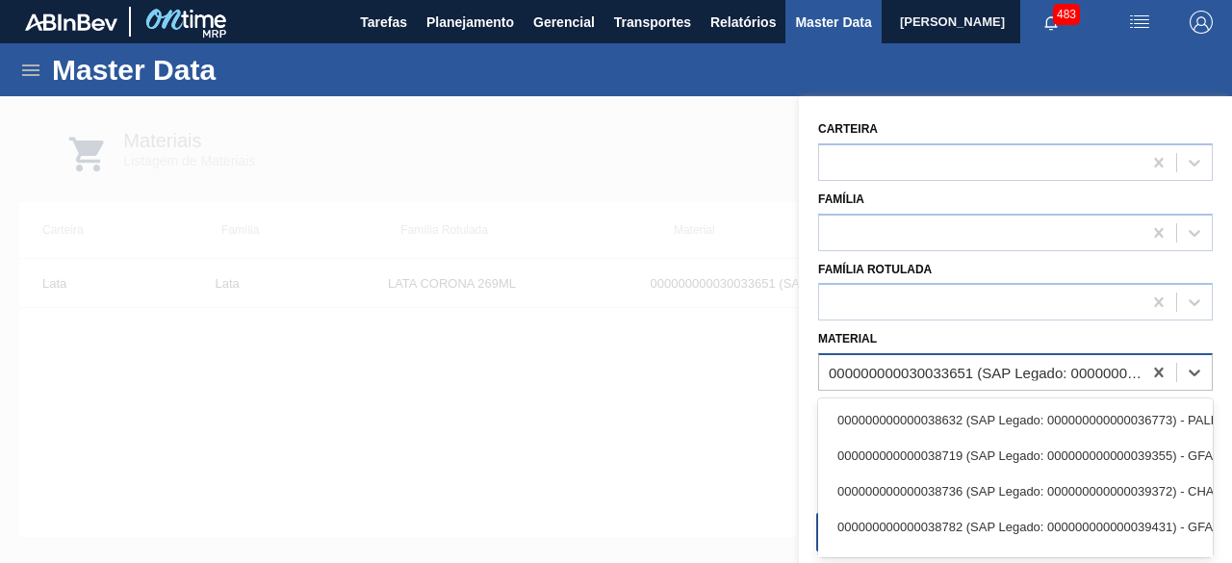
click at [1058, 355] on div "000000000030033651 (SAP Legado: 000000000050838657) - LATA AL 269ML CORONA NIV24" at bounding box center [1015, 372] width 395 height 38
click at [1044, 384] on div "000000000030033651 (SAP Legado: 000000000050838657) - LATA AL 269ML CORONA NIV24" at bounding box center [980, 373] width 323 height 28
paste input "30012346"
type input "30012346"
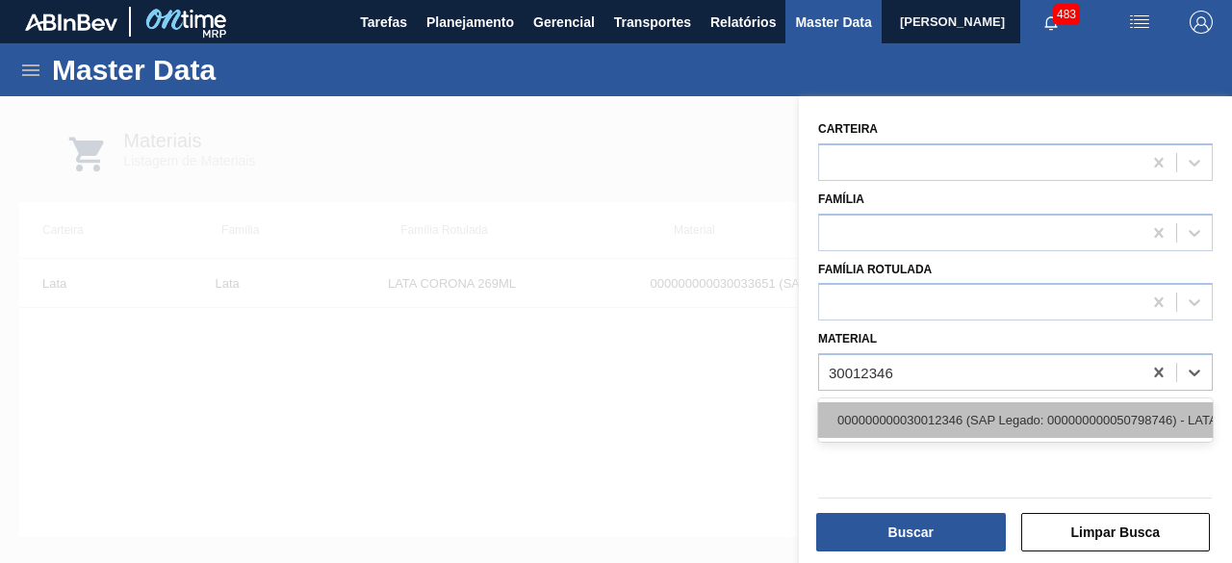
click at [997, 421] on div "000000000030012346 (SAP Legado: 000000000050798746) - LATA AL. 350ML BC MP 429" at bounding box center [1015, 420] width 395 height 36
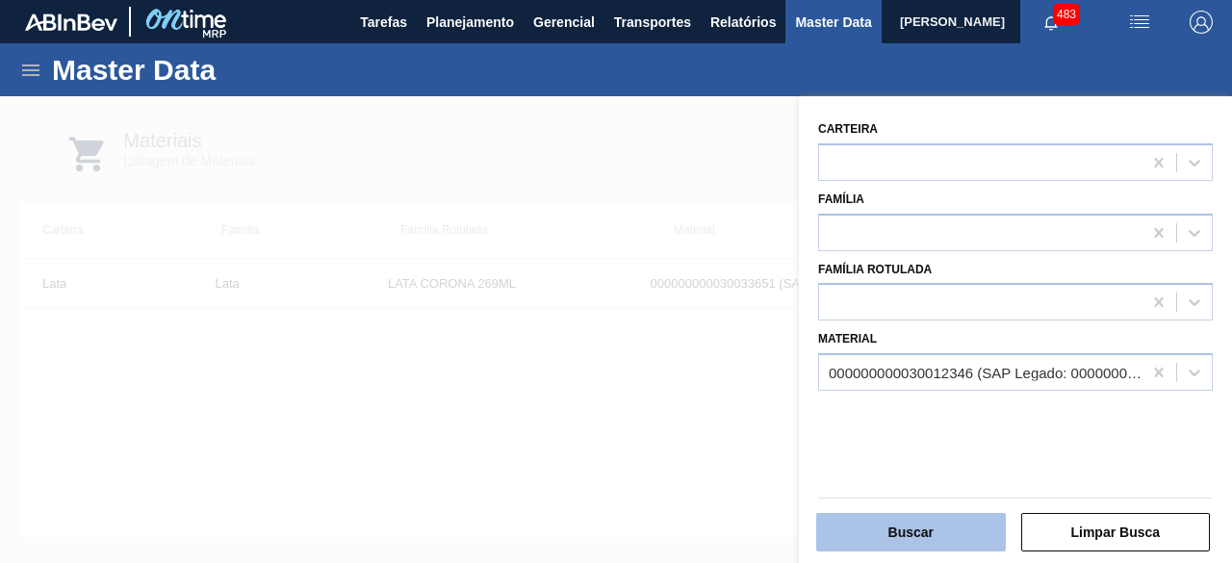
click at [924, 524] on button "Buscar" at bounding box center [911, 532] width 190 height 39
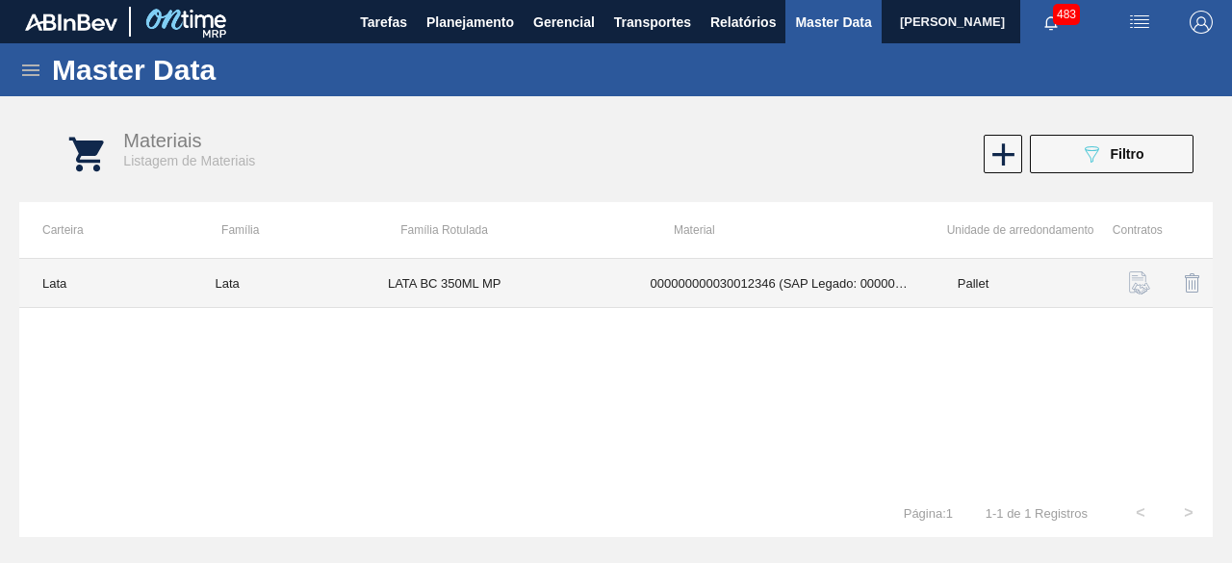
click at [433, 273] on td "LATA BC 350ML MP" at bounding box center [496, 283] width 263 height 49
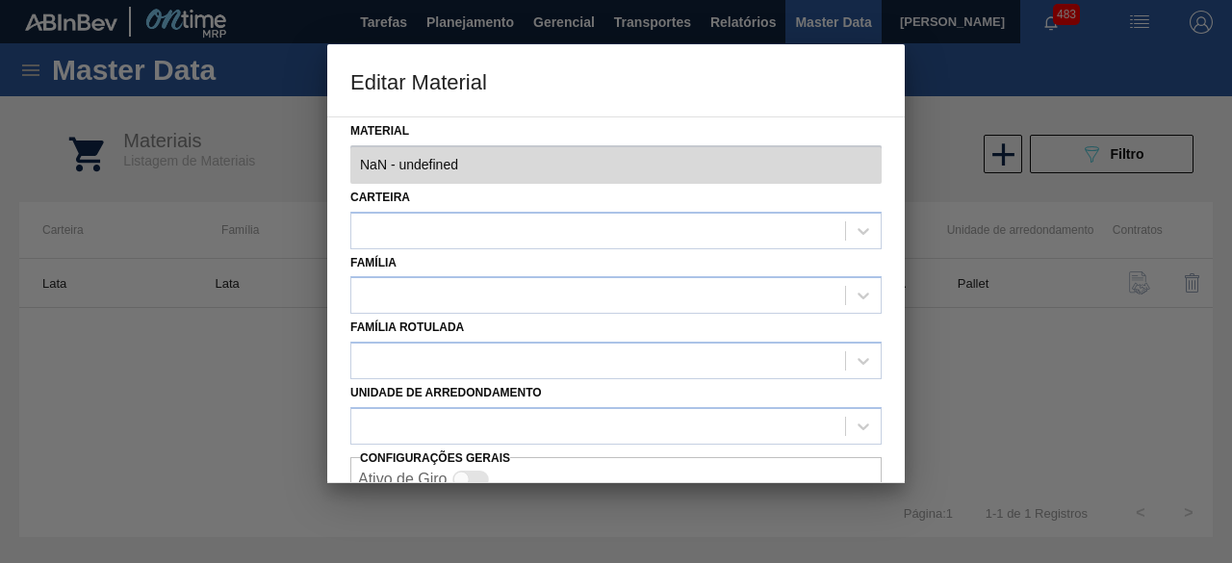
type input "30012346 - 000000000030012346 (SAP Legado: 000000000050798746) - LATA AL. 350ML…"
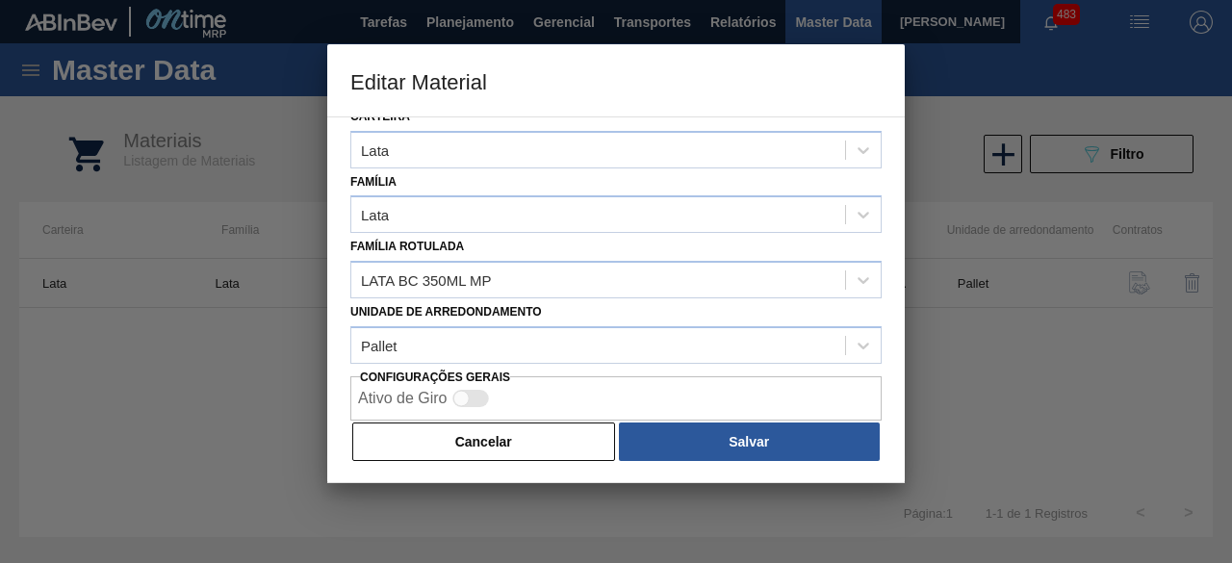
drag, startPoint x: 529, startPoint y: 442, endPoint x: 909, endPoint y: 226, distance: 437.2
click at [533, 439] on button "Cancelar" at bounding box center [483, 442] width 263 height 39
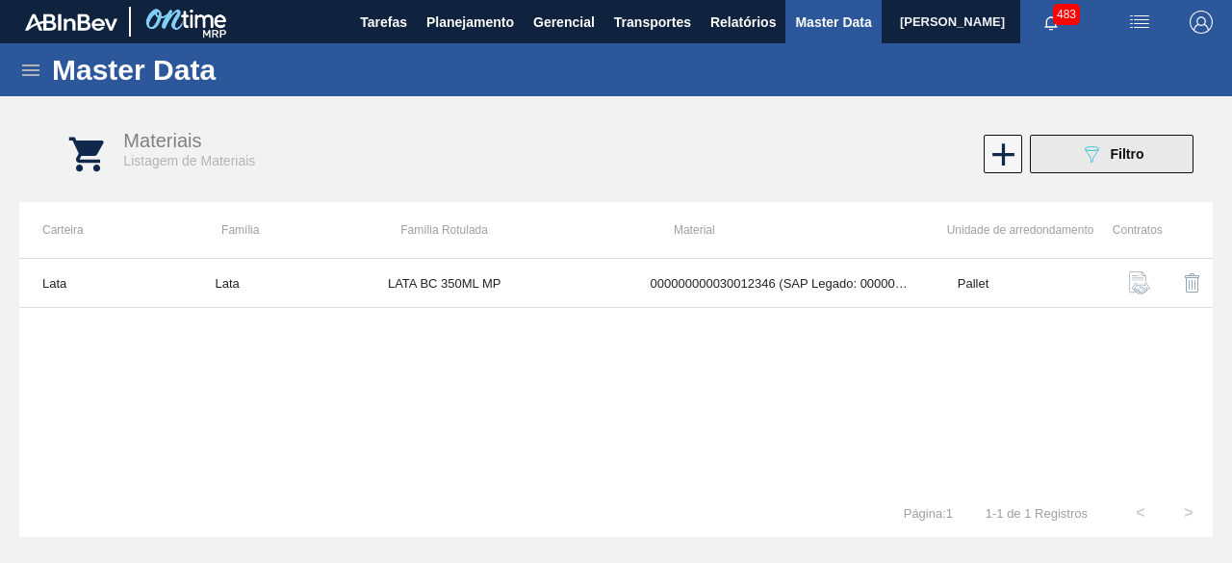
click at [1088, 145] on icon "089F7B8B-B2A5-4AFE-B5C0-19BA573D28AC" at bounding box center [1091, 153] width 23 height 23
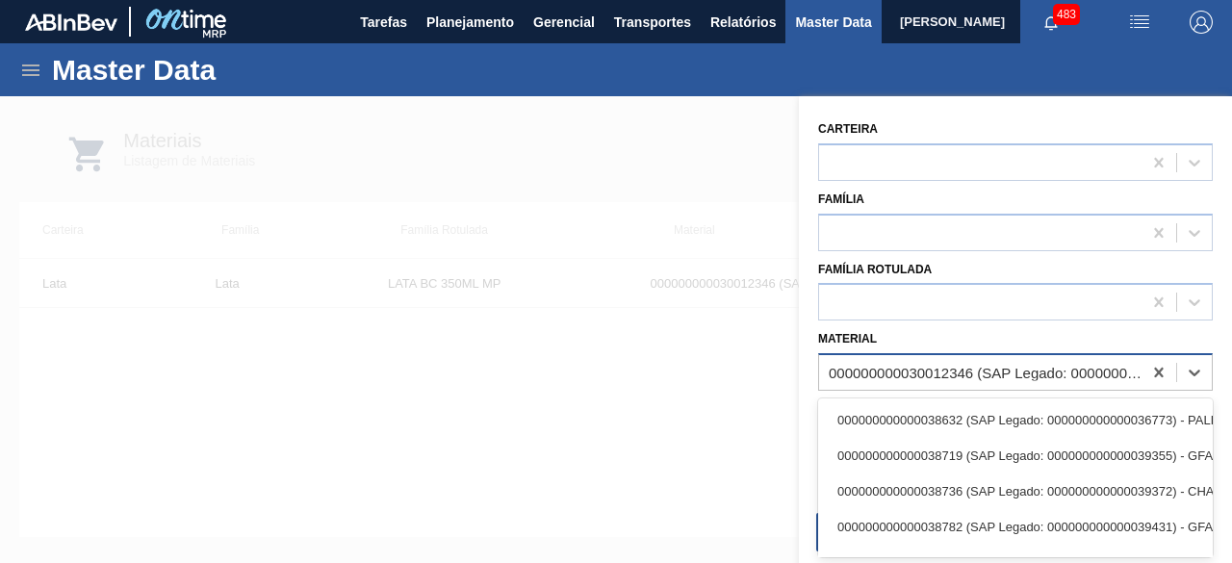
click at [860, 372] on div "000000000030012346 (SAP Legado: 000000000050798746) - LATA AL. 350ML BC MP 429" at bounding box center [986, 373] width 315 height 16
paste input "30030359"
type input "30030359"
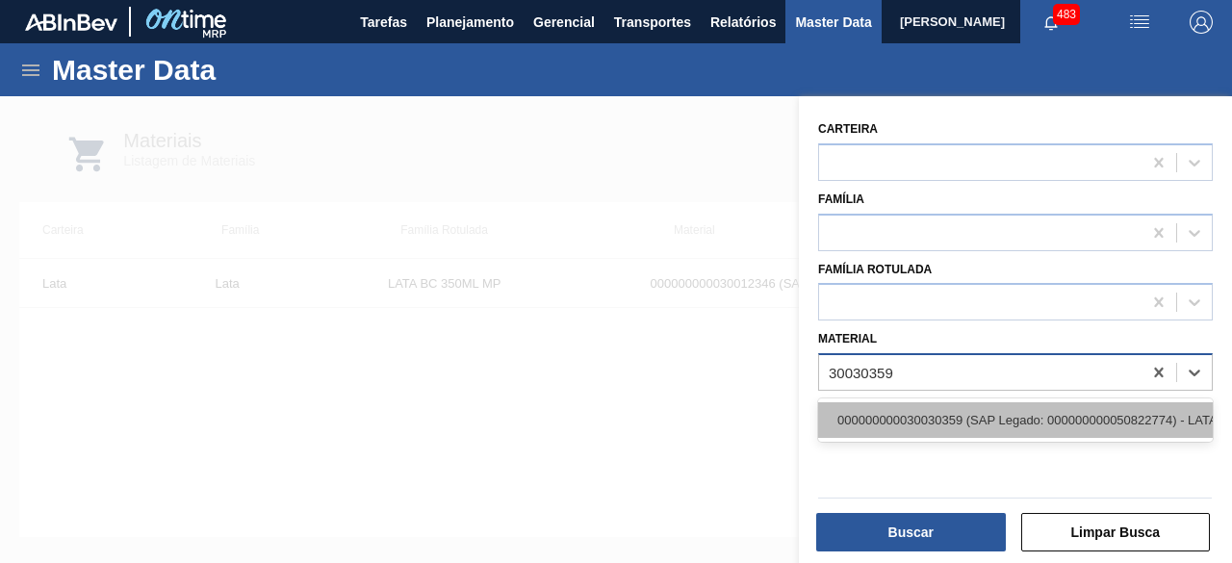
click at [870, 421] on div "000000000030030359 (SAP Legado: 000000000050822774) - LATA AL 350ML PC SUFRAMA …" at bounding box center [1015, 420] width 395 height 36
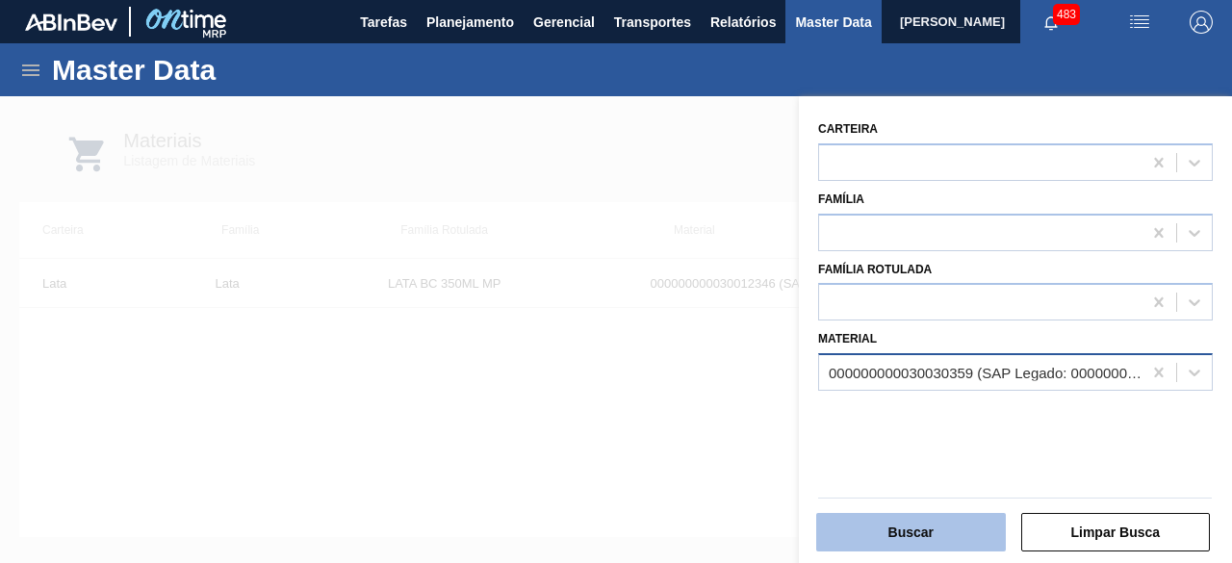
click at [873, 527] on button "Buscar" at bounding box center [911, 532] width 190 height 39
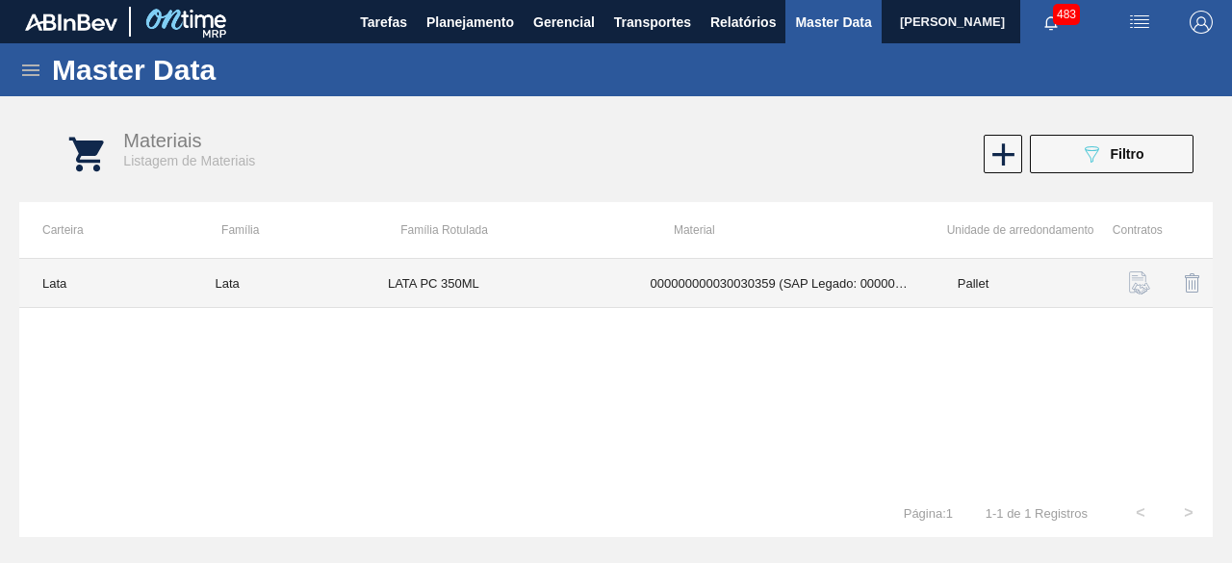
click at [504, 278] on td "LATA PC 350ML" at bounding box center [496, 283] width 263 height 49
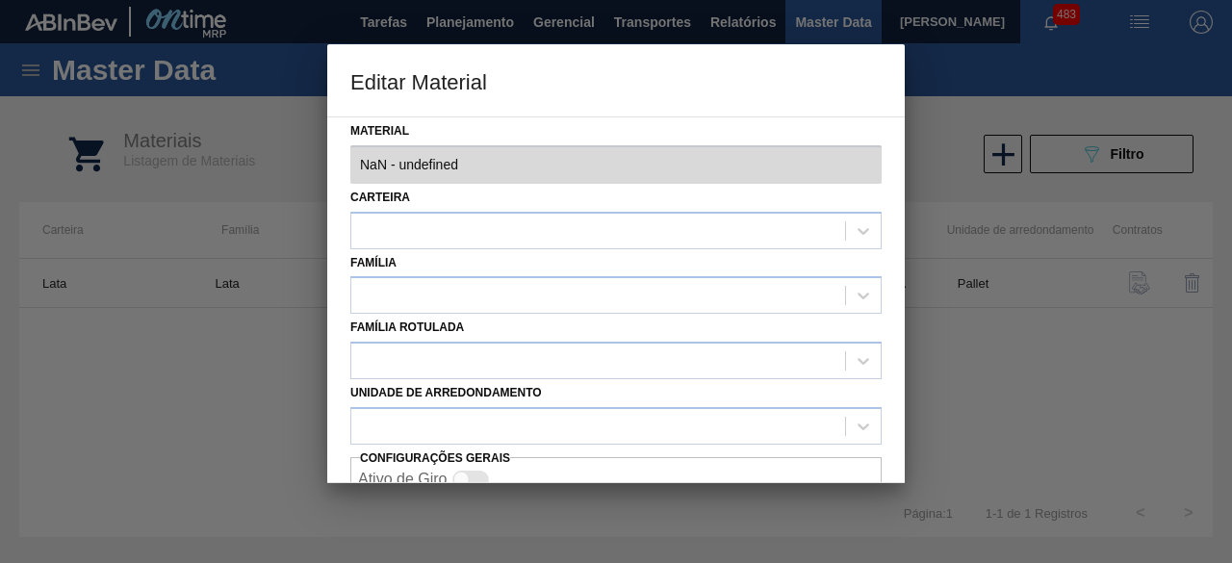
type input "30030359 - 000000000030030359 (SAP Legado: 000000000050822774) - LATA AL 350ML …"
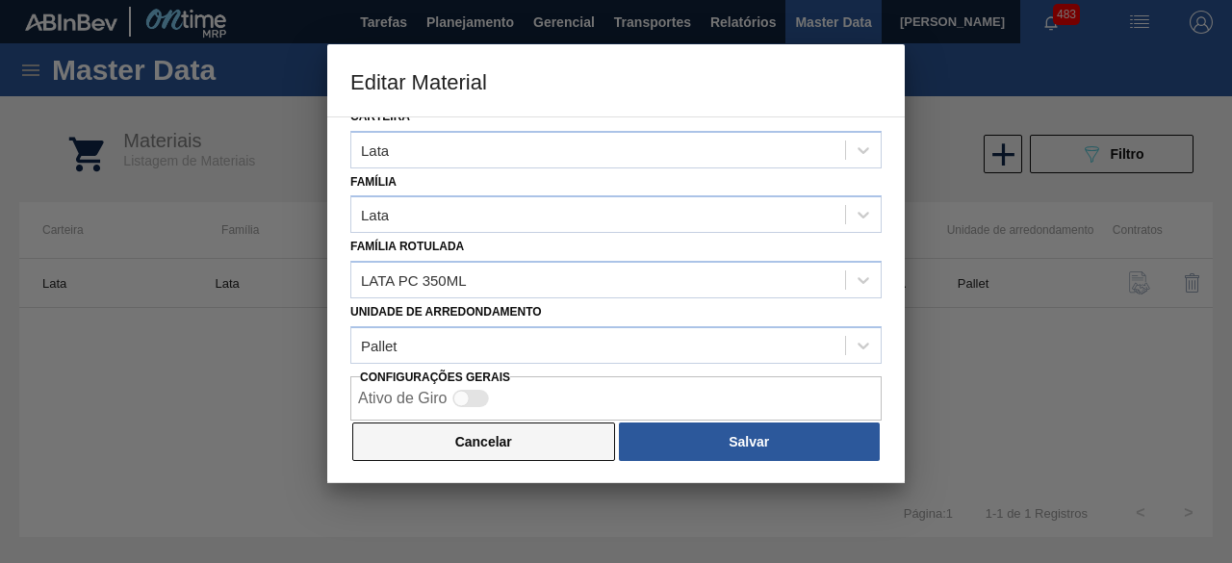
click at [486, 452] on button "Cancelar" at bounding box center [483, 442] width 263 height 39
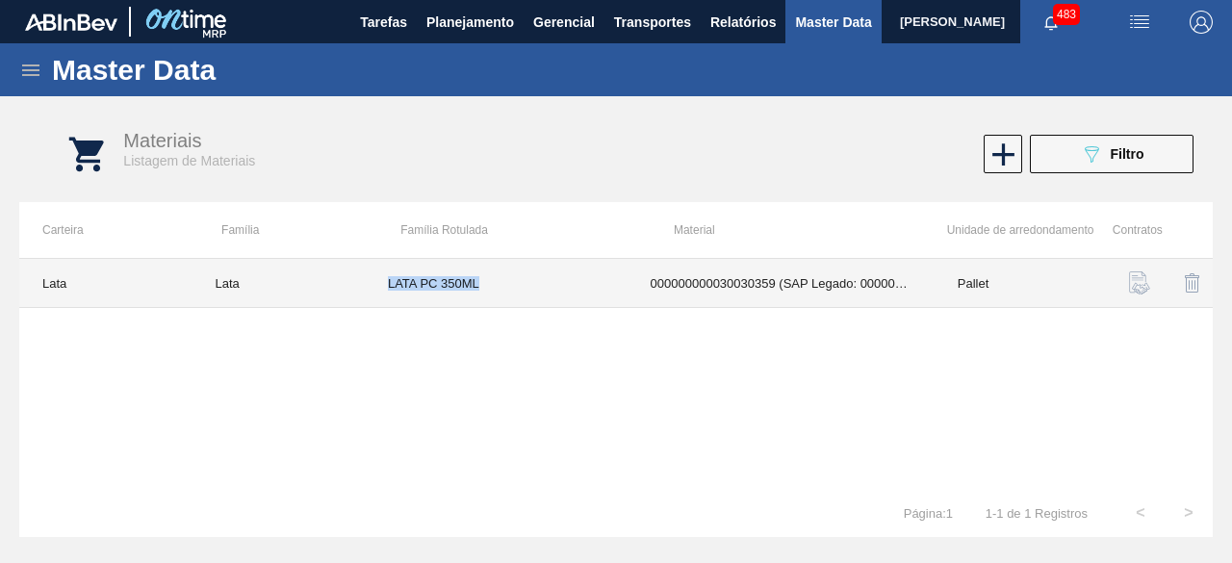
drag, startPoint x: 389, startPoint y: 282, endPoint x: 536, endPoint y: 290, distance: 147.5
click at [536, 290] on td "LATA PC 350ML" at bounding box center [496, 283] width 263 height 49
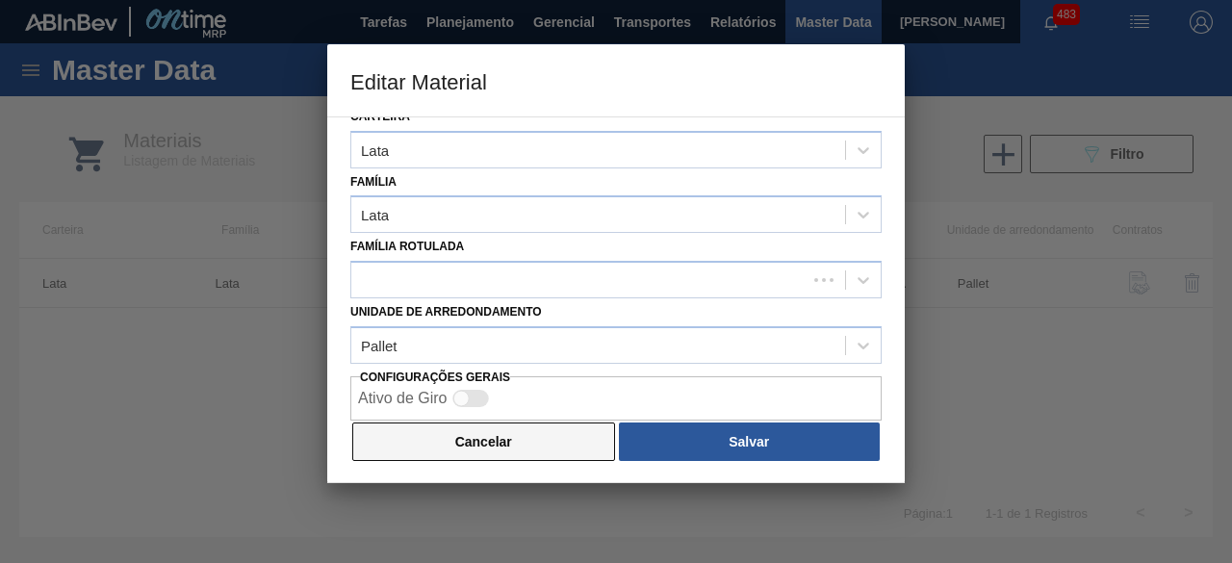
click at [513, 447] on button "Cancelar" at bounding box center [483, 442] width 263 height 39
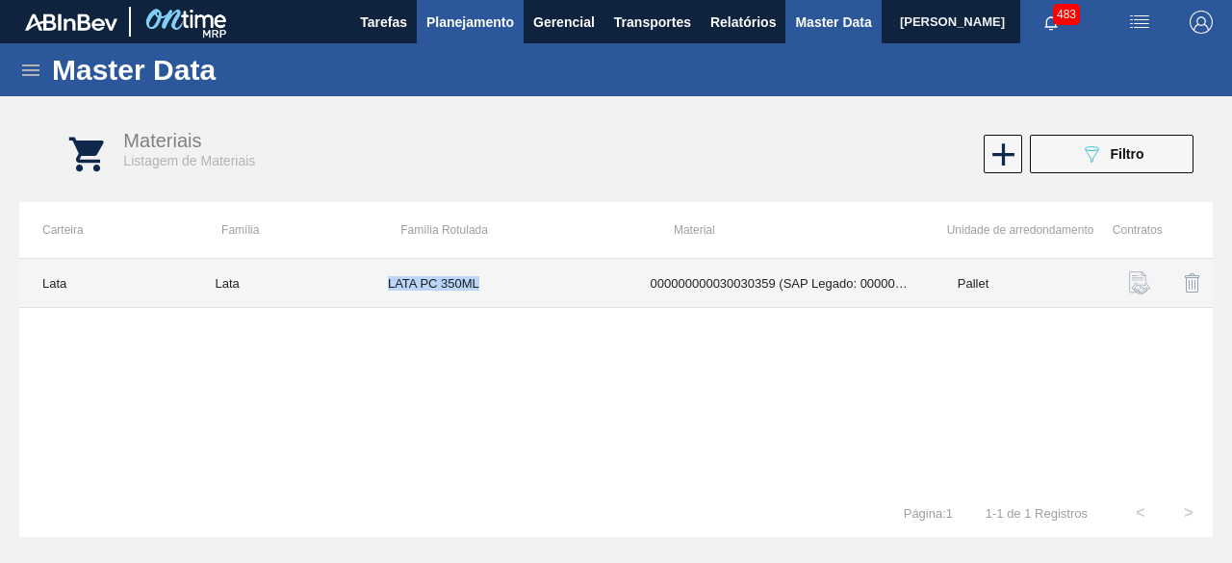
copy td "LATA PC 350ML"
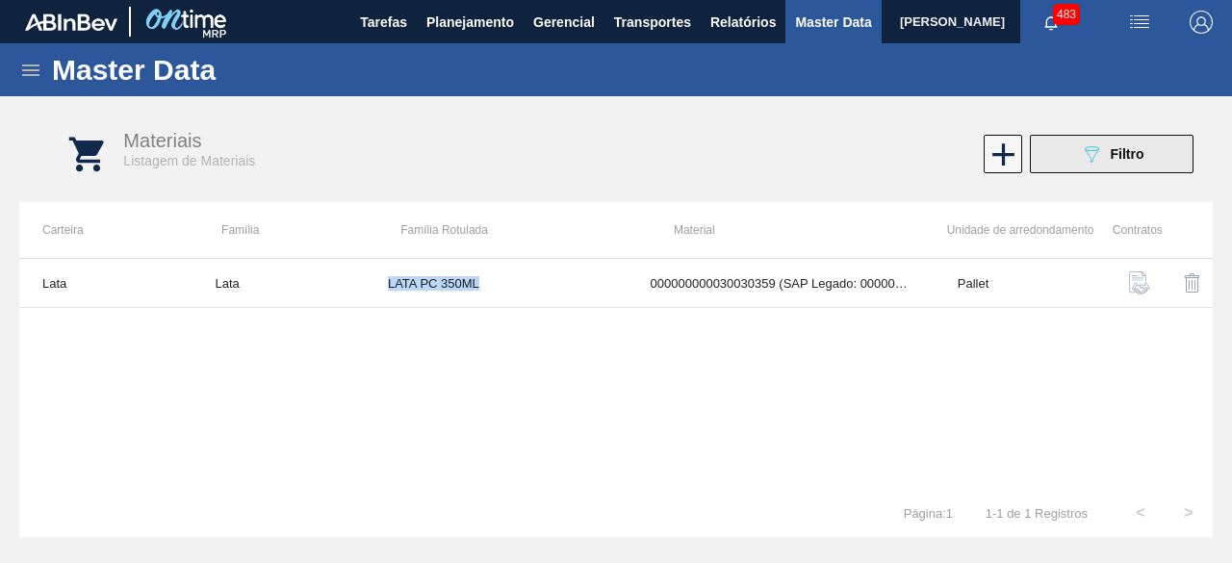
click at [1132, 165] on div "089F7B8B-B2A5-4AFE-B5C0-19BA573D28AC Filtro" at bounding box center [1112, 153] width 65 height 23
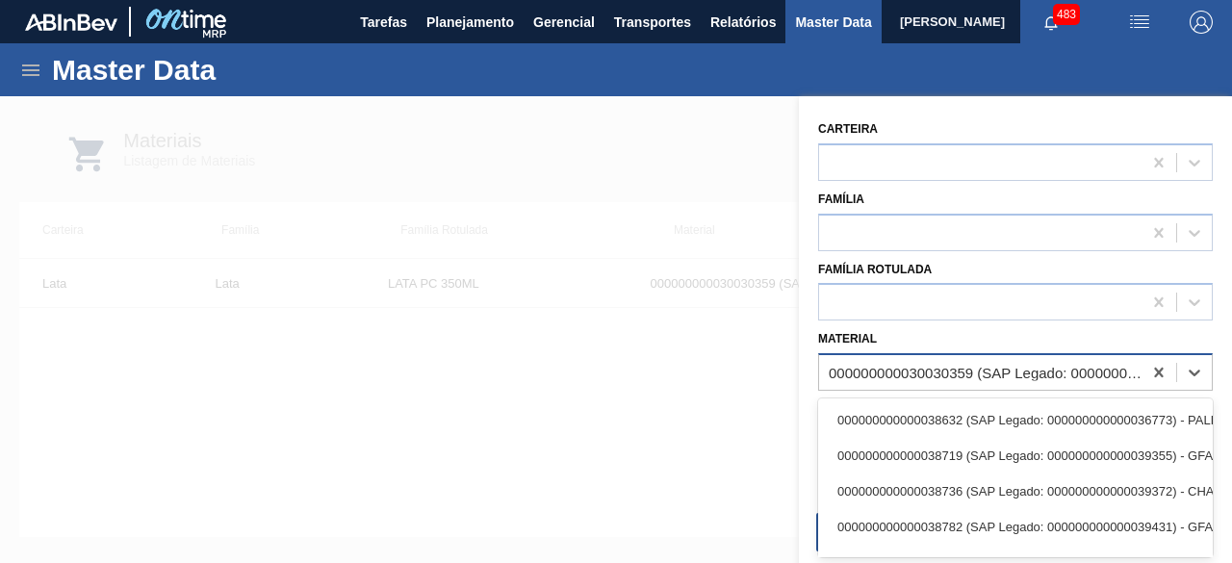
click at [1009, 367] on div "000000000030030359 (SAP Legado: 000000000050822774) - LATA AL 350ML PC SUFRAMA …" at bounding box center [986, 373] width 315 height 16
paste input "30012385"
type input "30012385"
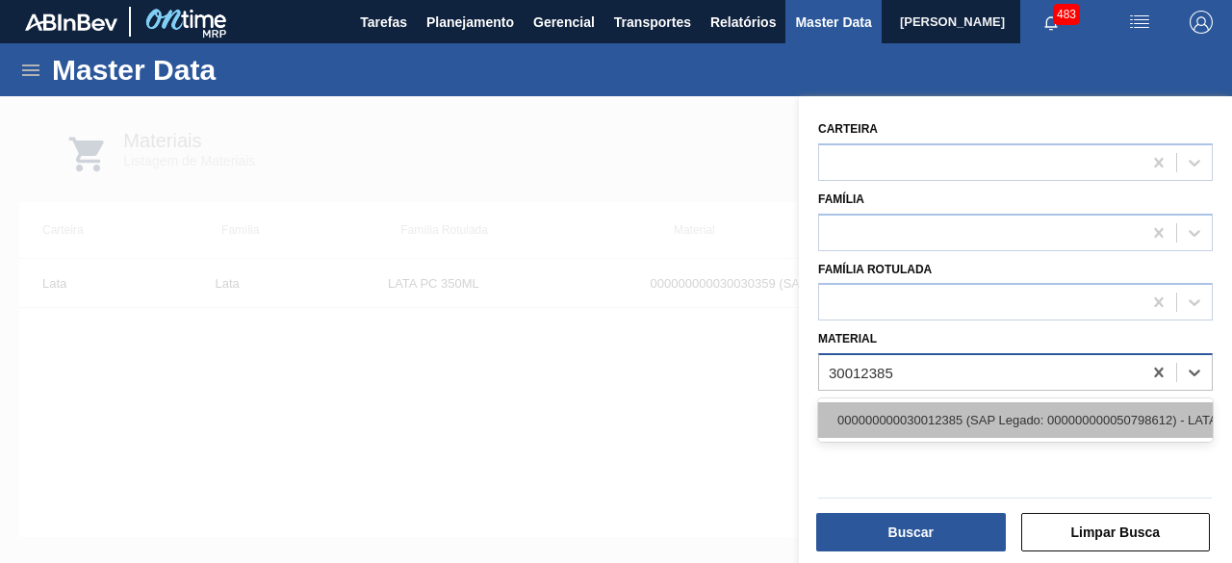
click at [979, 417] on div "000000000030012385 (SAP Legado: 000000000050798612) - LATA AL. 269ML AP 429" at bounding box center [1015, 420] width 395 height 36
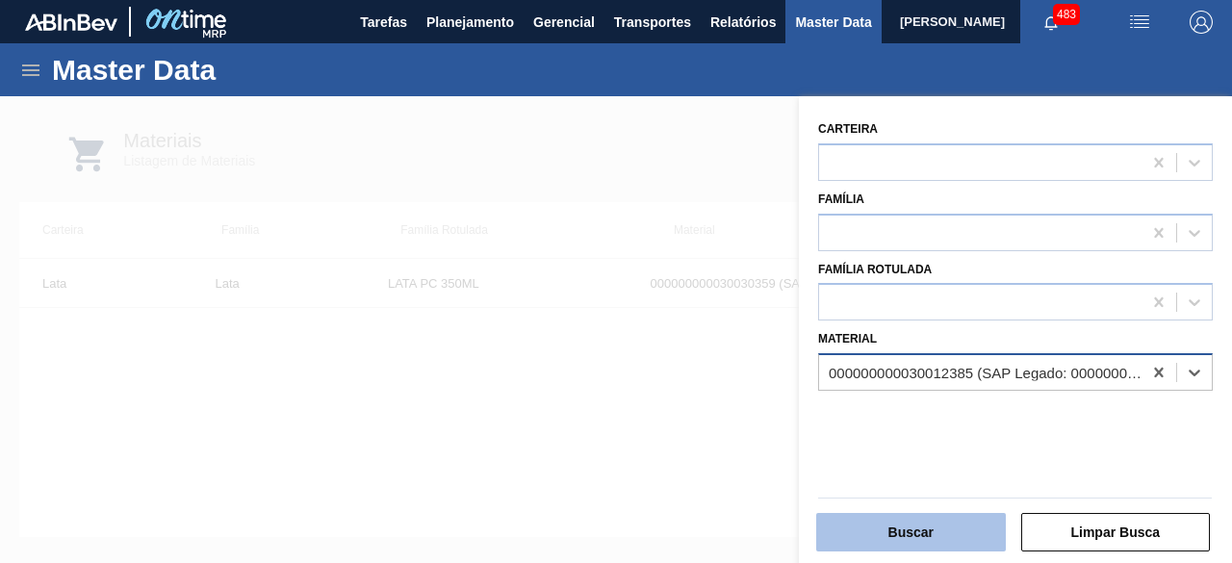
click at [976, 534] on button "Buscar" at bounding box center [911, 532] width 190 height 39
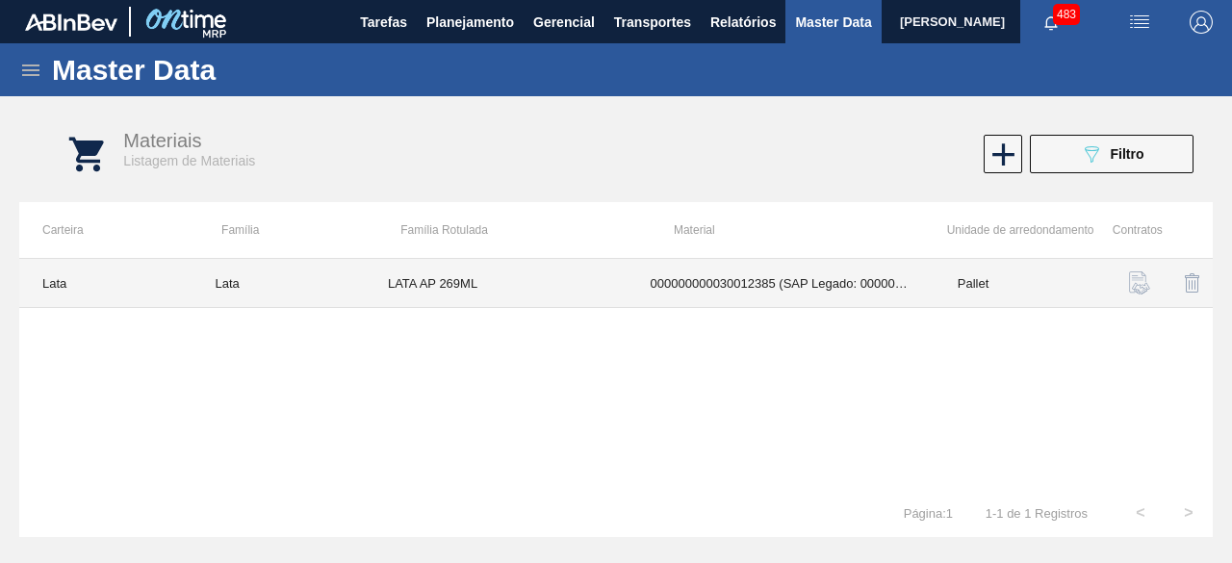
click at [539, 275] on td "LATA AP 269ML" at bounding box center [496, 283] width 263 height 49
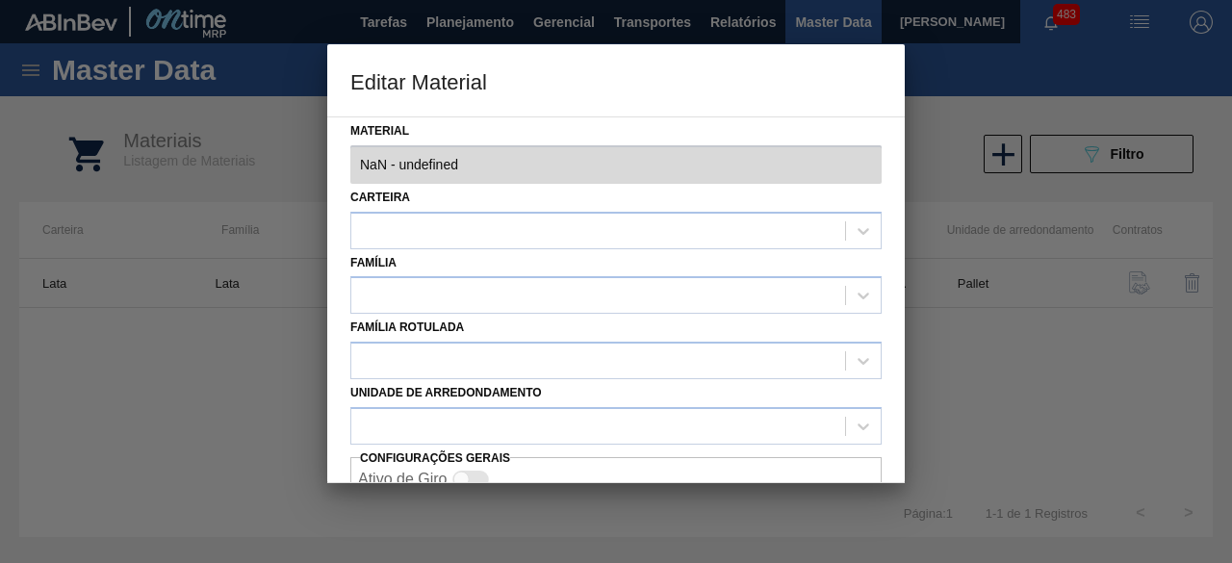
type input "30012385 - 000000000030012385 (SAP Legado: 000000000050798612) - LATA AL. 269ML…"
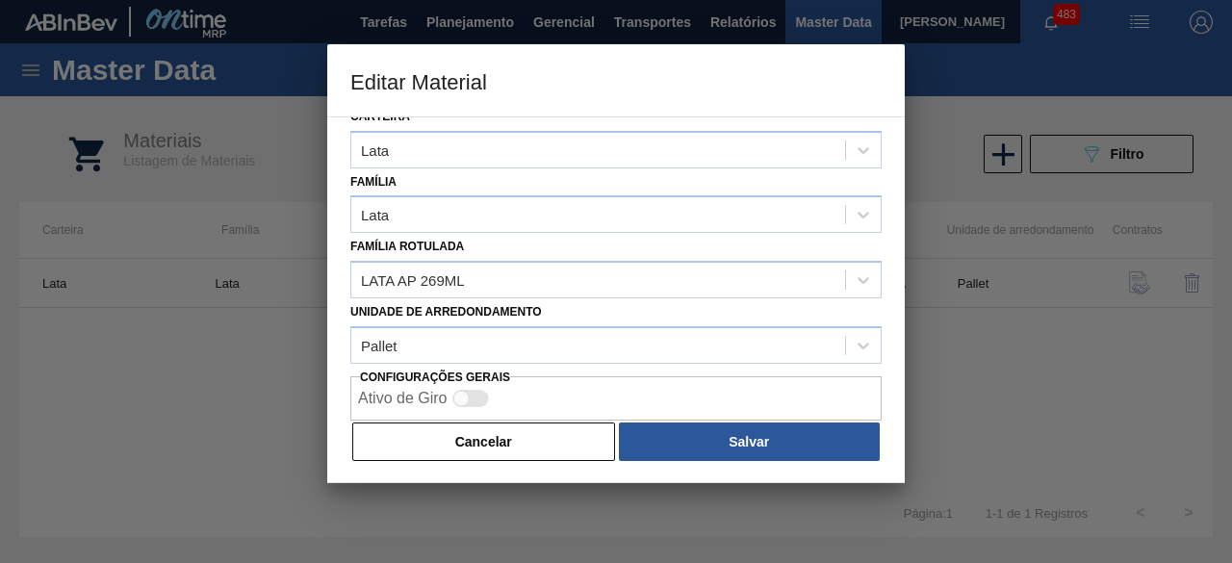
drag, startPoint x: 480, startPoint y: 435, endPoint x: 397, endPoint y: 332, distance: 132.8
click at [481, 434] on button "Cancelar" at bounding box center [483, 442] width 263 height 39
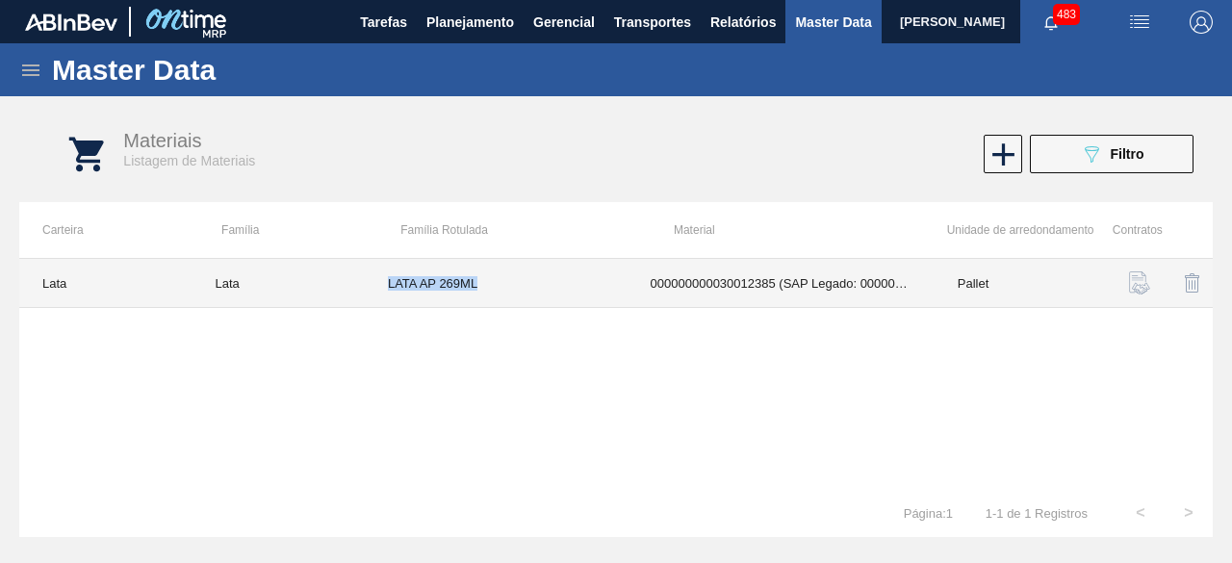
drag, startPoint x: 384, startPoint y: 272, endPoint x: 504, endPoint y: 282, distance: 120.7
click at [504, 282] on td "LATA AP 269ML" at bounding box center [496, 283] width 263 height 49
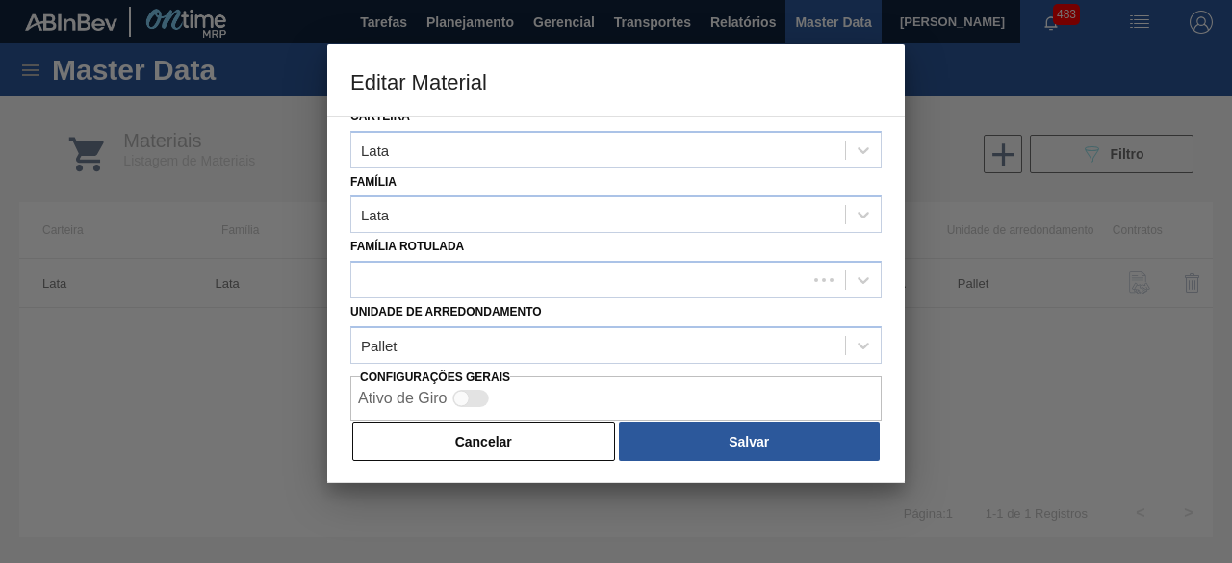
drag, startPoint x: 521, startPoint y: 450, endPoint x: 499, endPoint y: 334, distance: 117.6
click at [526, 445] on button "Cancelar" at bounding box center [483, 442] width 263 height 39
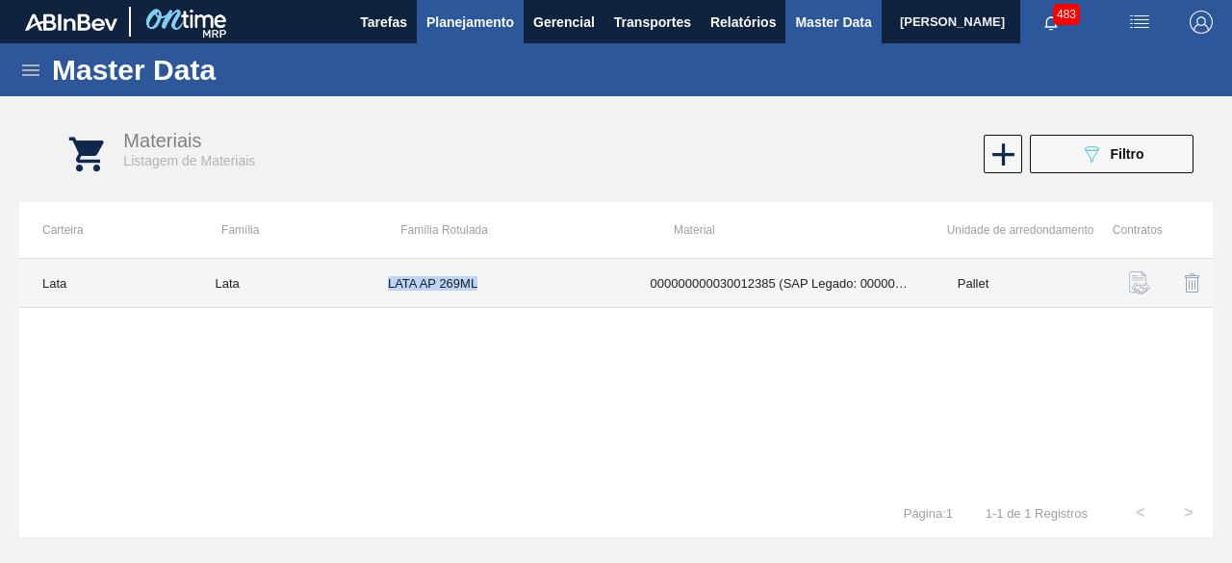
copy td "LATA AP 269ML"
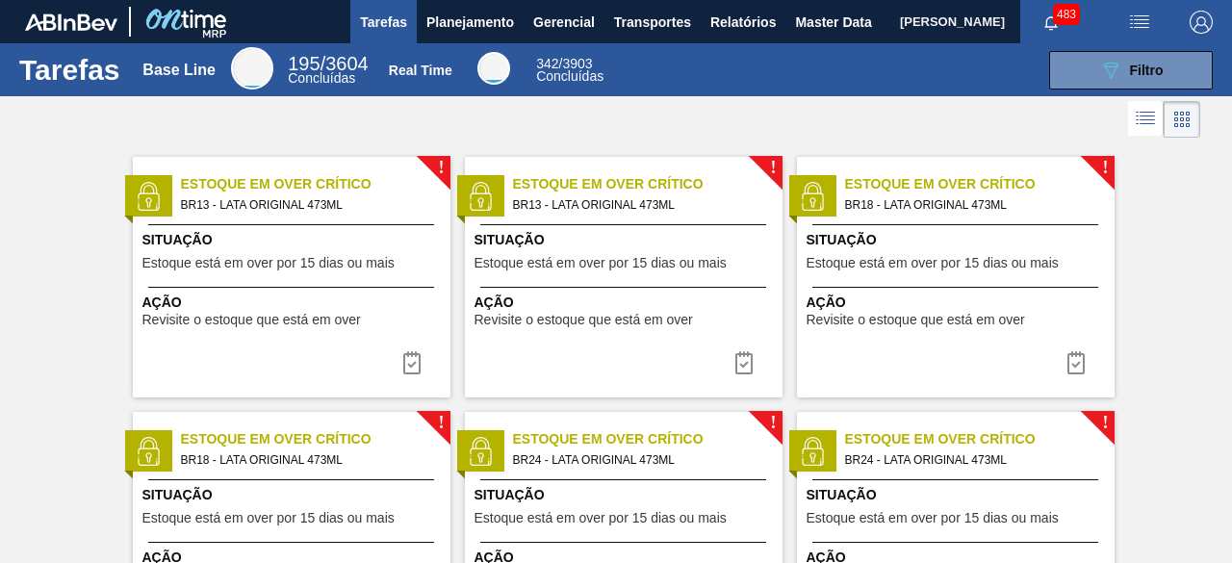
click at [900, 22] on span "[PERSON_NAME]" at bounding box center [952, 21] width 105 height 43
click at [900, 27] on span "[PERSON_NAME]" at bounding box center [952, 21] width 105 height 43
click at [815, 22] on span "Master Data" at bounding box center [833, 22] width 76 height 23
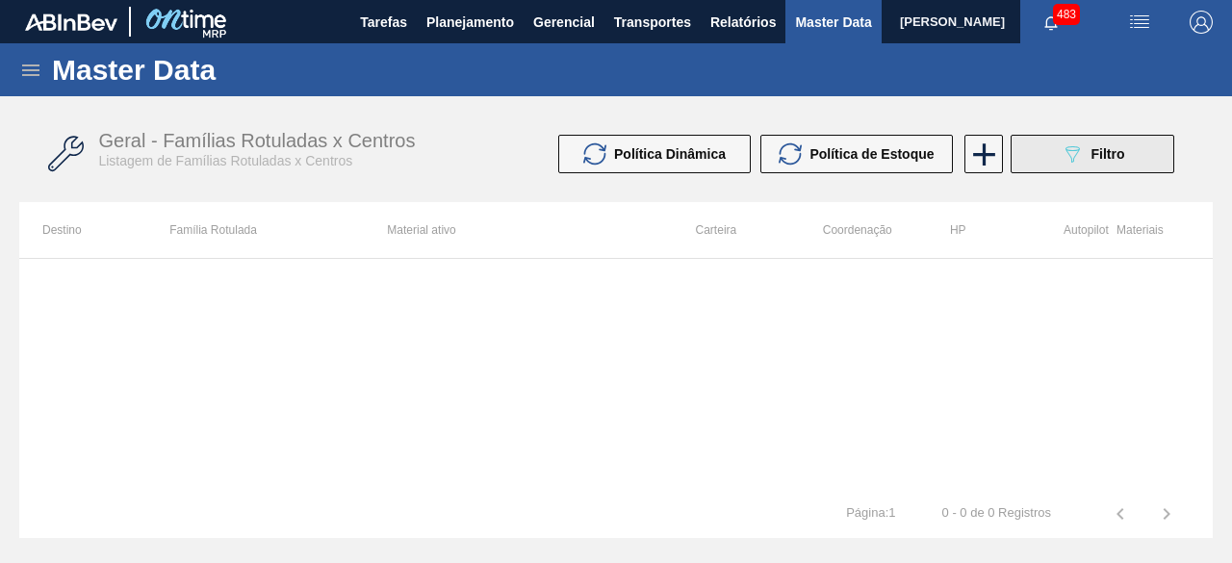
click at [1094, 153] on span "Filtro" at bounding box center [1109, 153] width 34 height 15
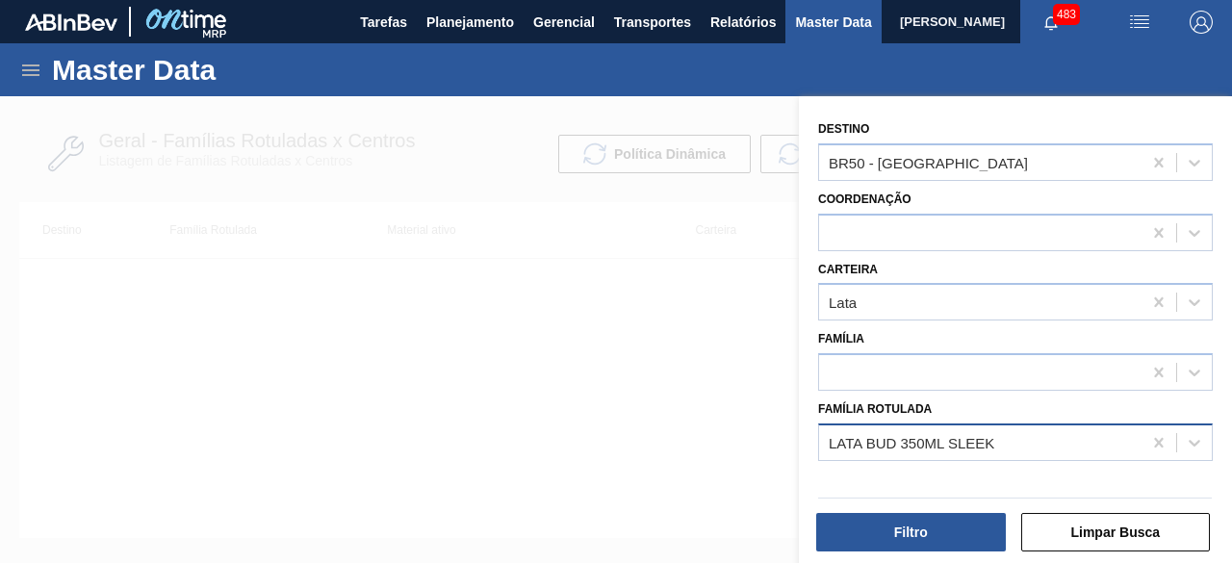
click at [973, 434] on div "LATA BUD 350ML SLEEK" at bounding box center [912, 442] width 166 height 16
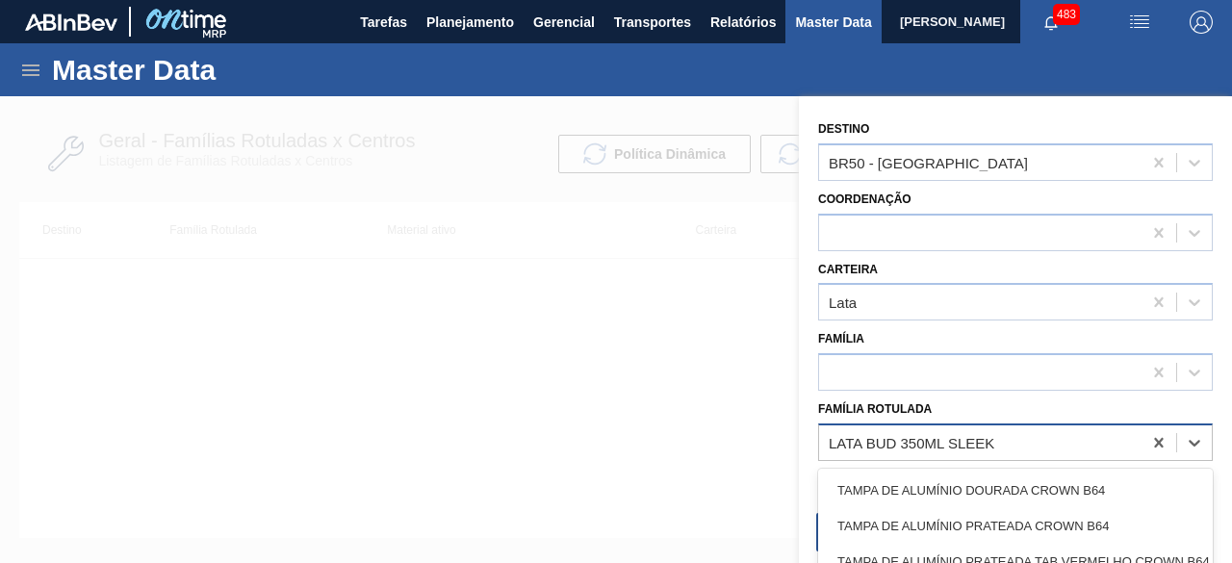
paste Rotulada "LATA CORONA 269ML"
type Rotulada "LATA CORONA 269ML"
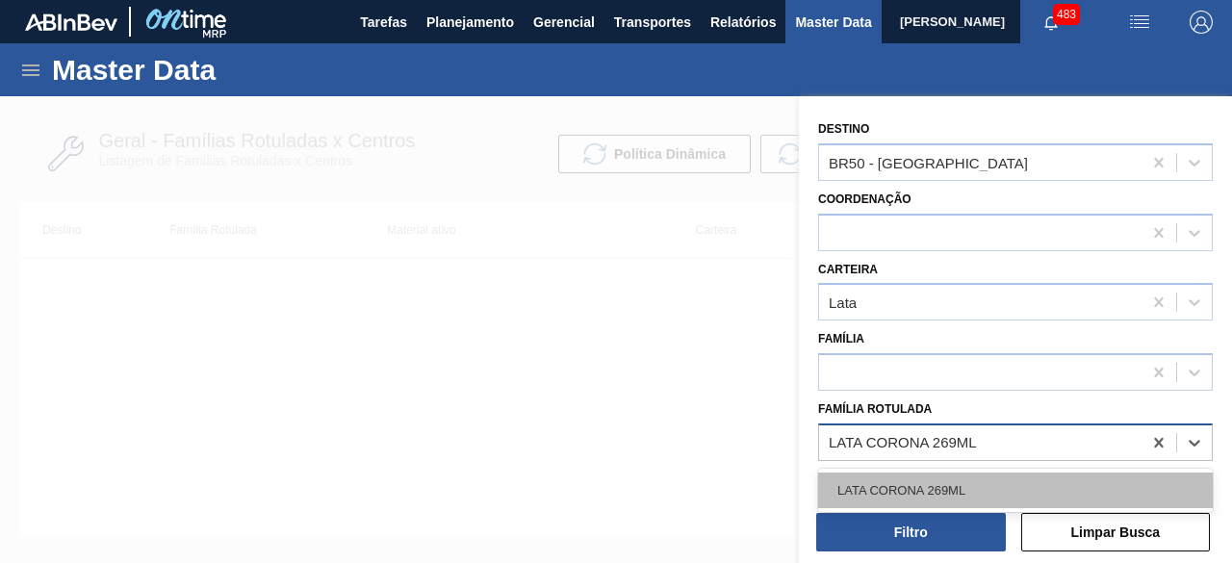
click at [974, 482] on div "LATA CORONA 269ML" at bounding box center [1015, 491] width 395 height 36
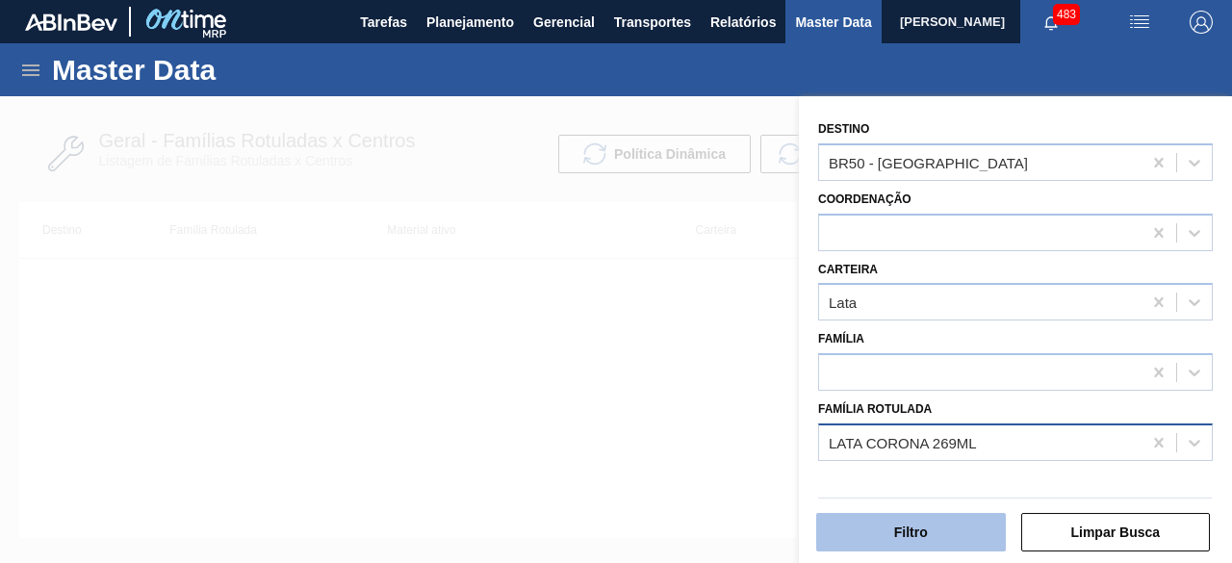
click at [961, 523] on button "Filtro" at bounding box center [911, 532] width 190 height 39
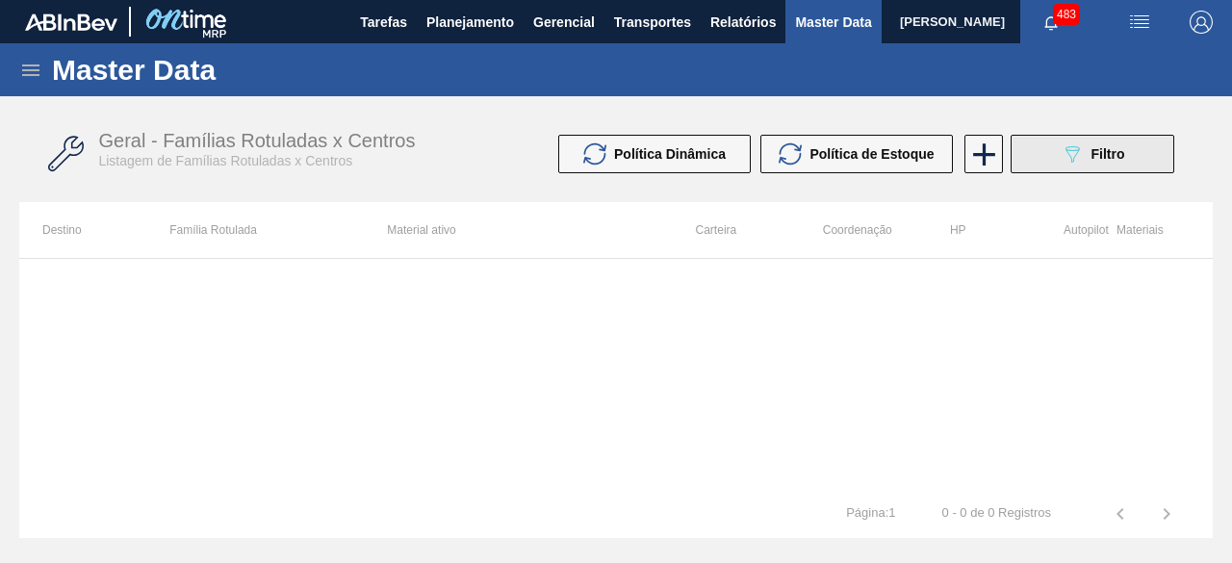
click at [1073, 152] on icon "089F7B8B-B2A5-4AFE-B5C0-19BA573D28AC" at bounding box center [1072, 153] width 23 height 23
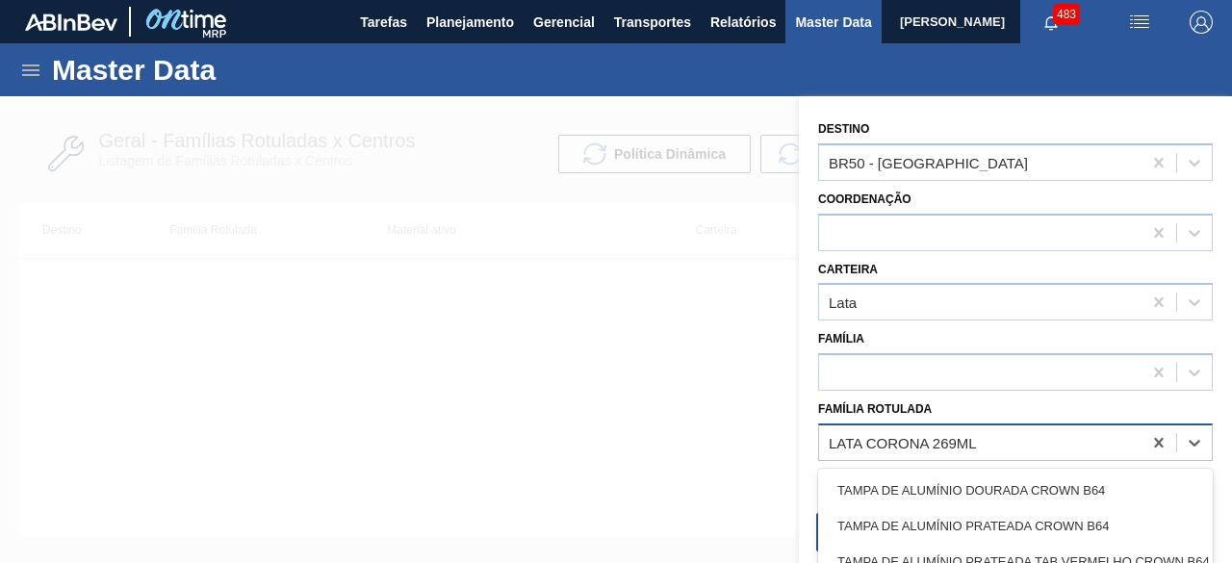
click at [1032, 449] on div "LATA CORONA 269ML" at bounding box center [980, 442] width 323 height 28
paste Rotulada "LATA CORONA 269ML"
type Rotulada "LATA CORONA 269ML"
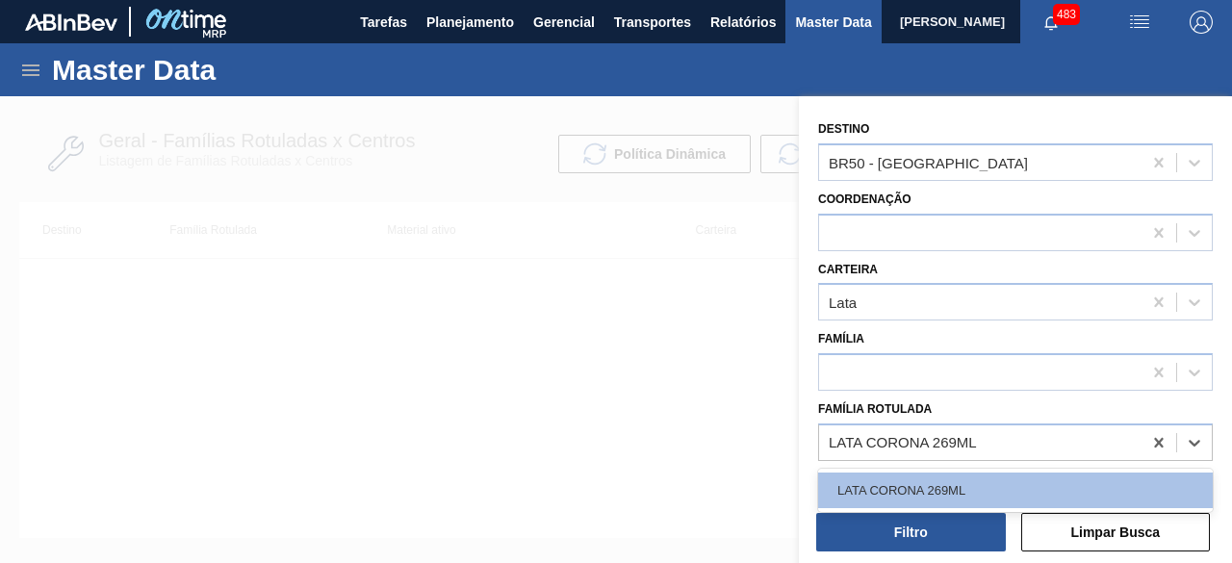
click at [980, 486] on div "LATA CORONA 269ML" at bounding box center [1015, 491] width 395 height 36
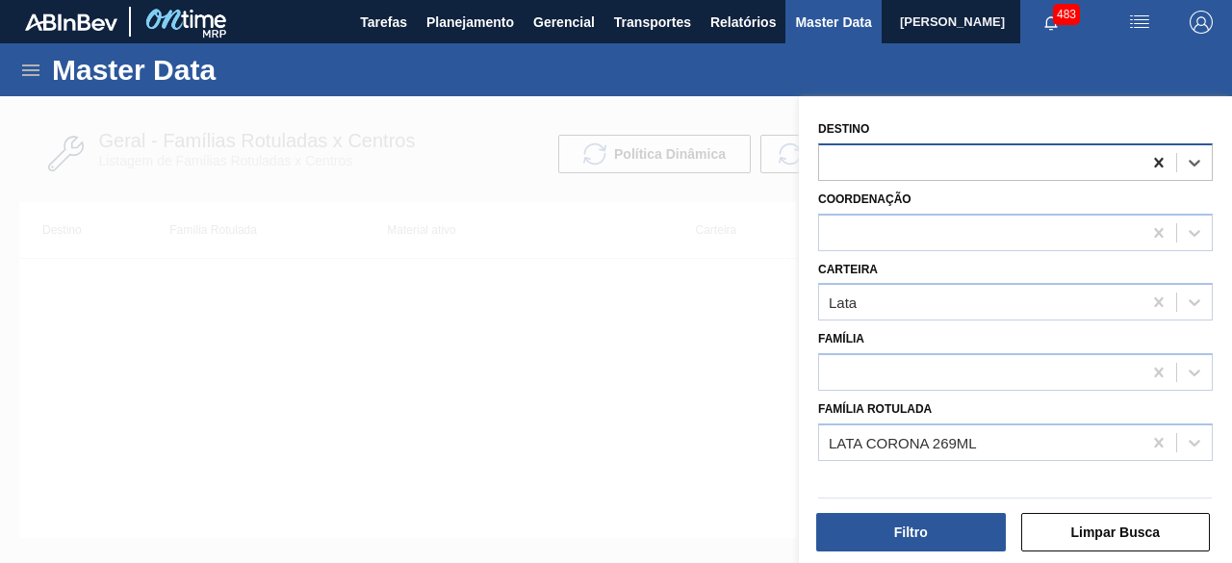
click at [1164, 164] on icon at bounding box center [1158, 162] width 19 height 19
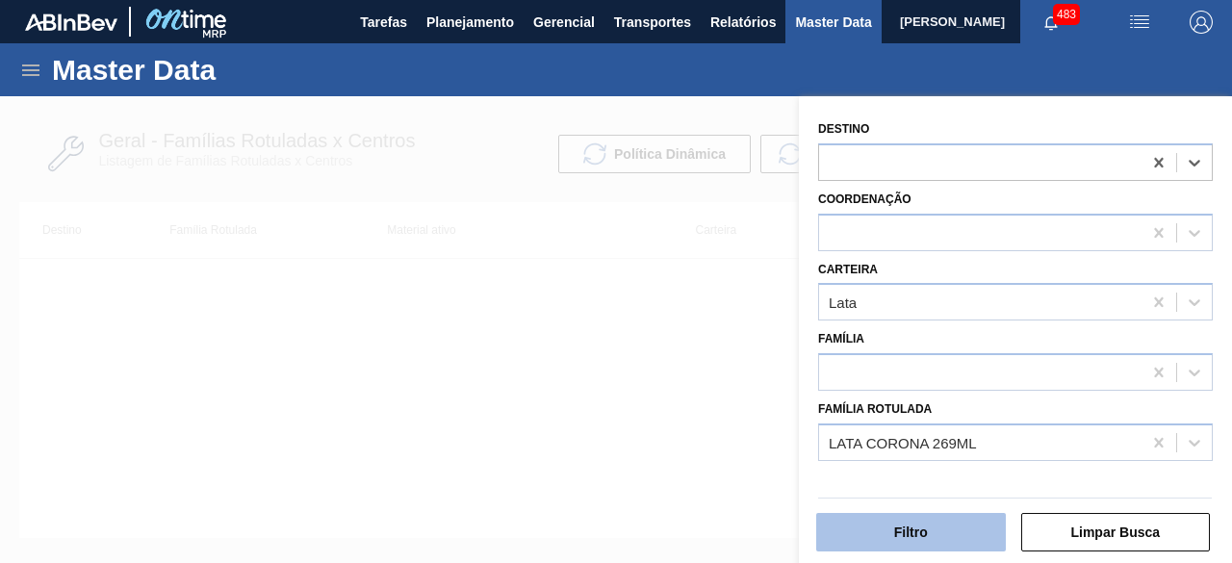
click at [916, 535] on button "Filtro" at bounding box center [911, 532] width 190 height 39
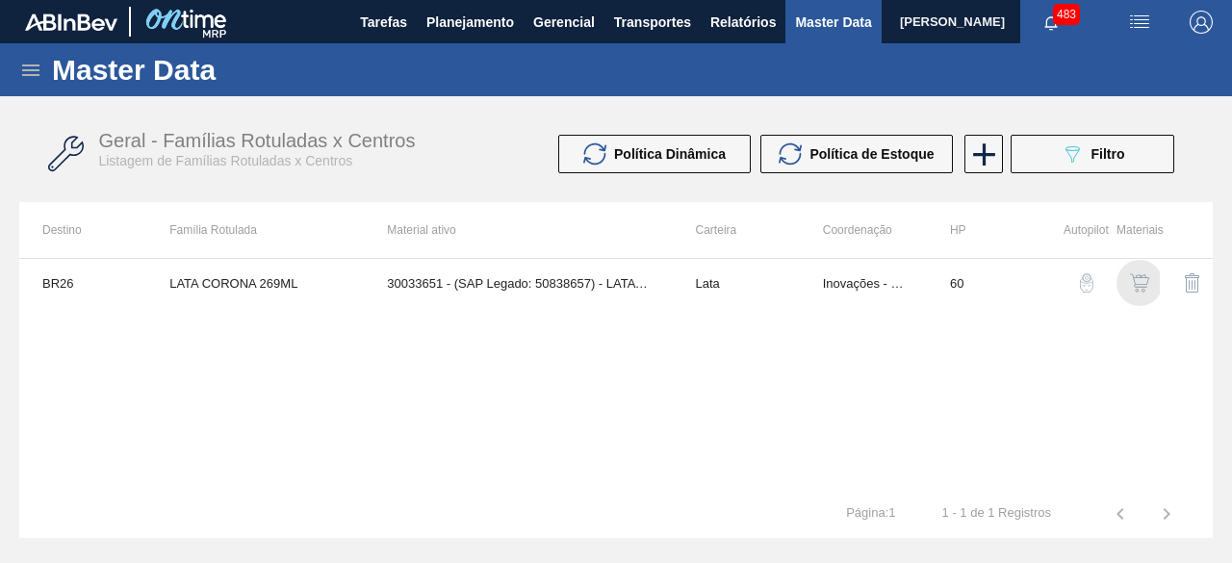
click at [1134, 276] on img "button" at bounding box center [1139, 282] width 19 height 19
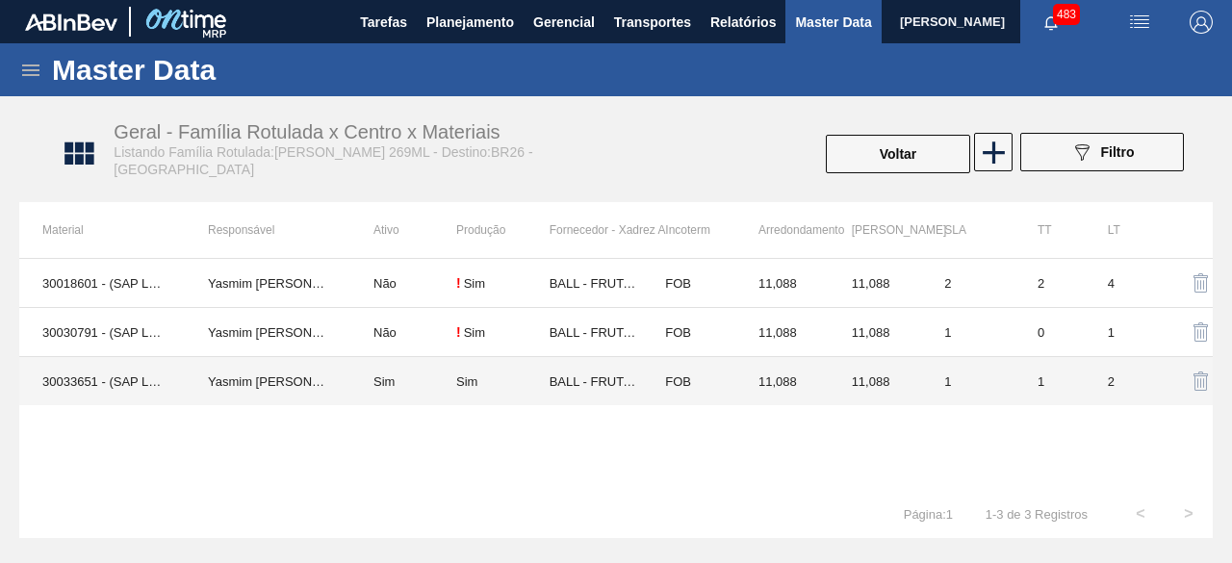
click at [287, 373] on td "Yasmim Ferreira da Silva" at bounding box center [268, 381] width 166 height 49
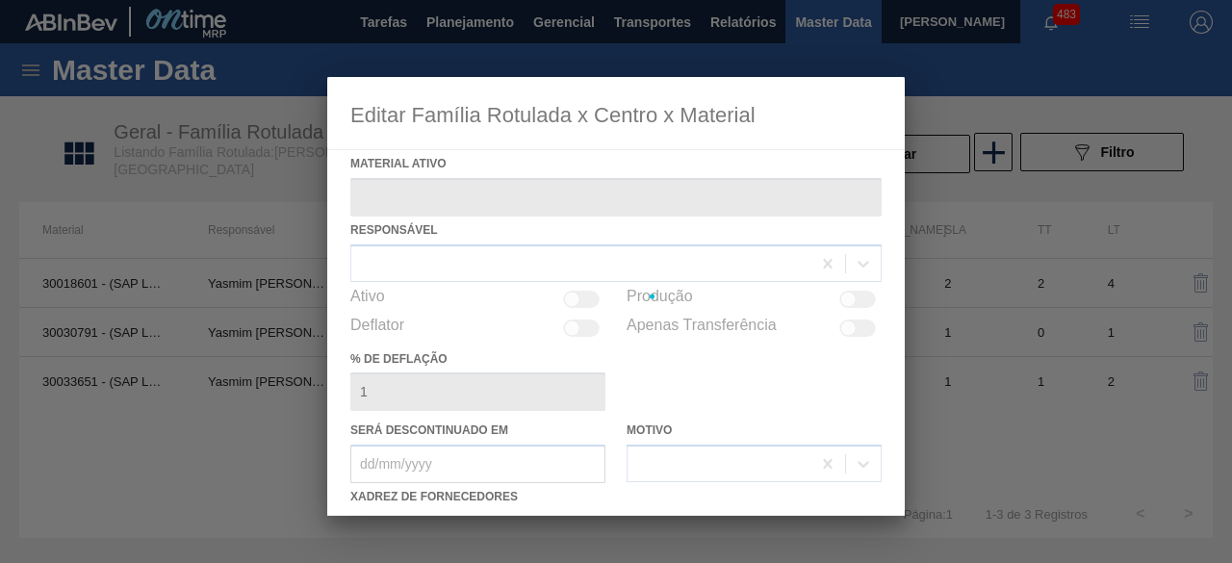
type ativo "30033651 - (SAP Legado: 50838657) - LATA AL 269ML CORONA NIV24"
checkbox input "true"
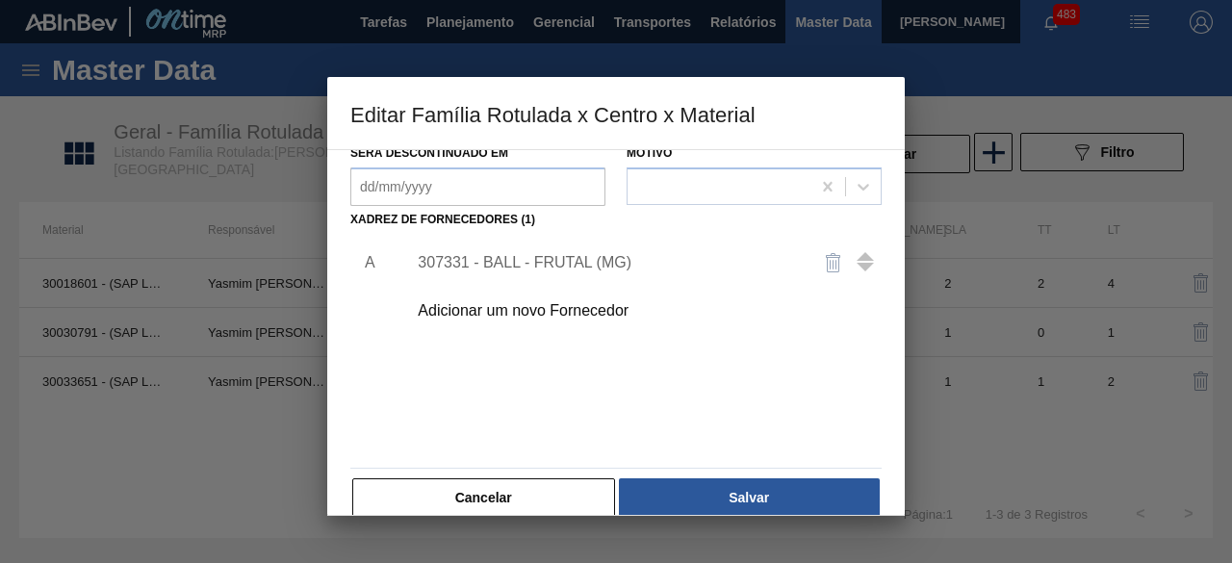
scroll to position [289, 0]
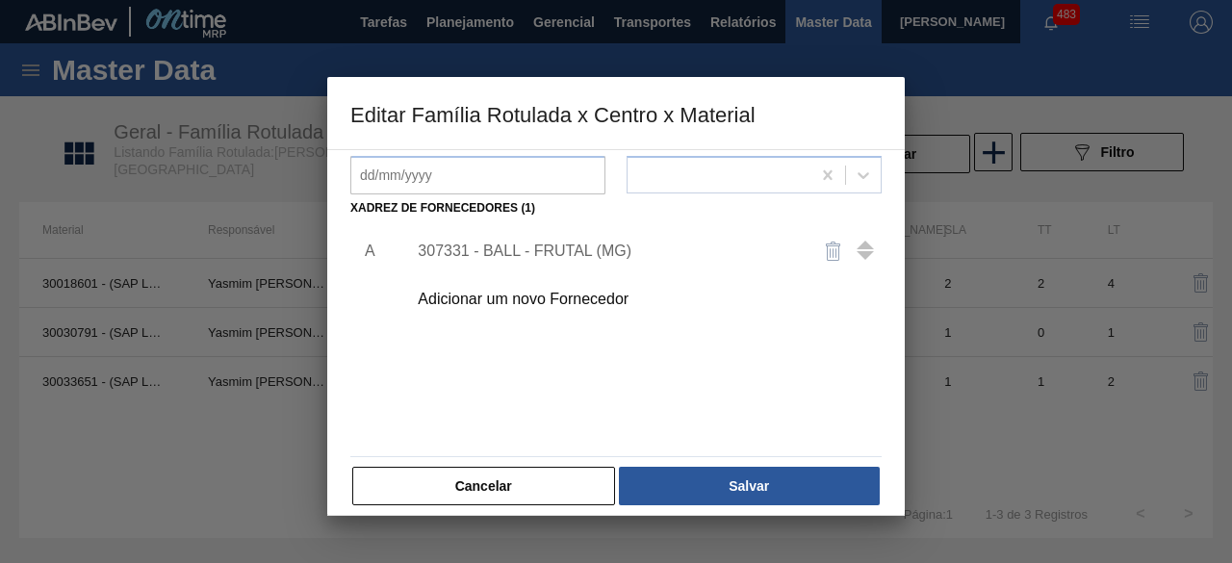
click at [601, 244] on div "307331 - BALL - FRUTAL (MG)" at bounding box center [606, 251] width 377 height 17
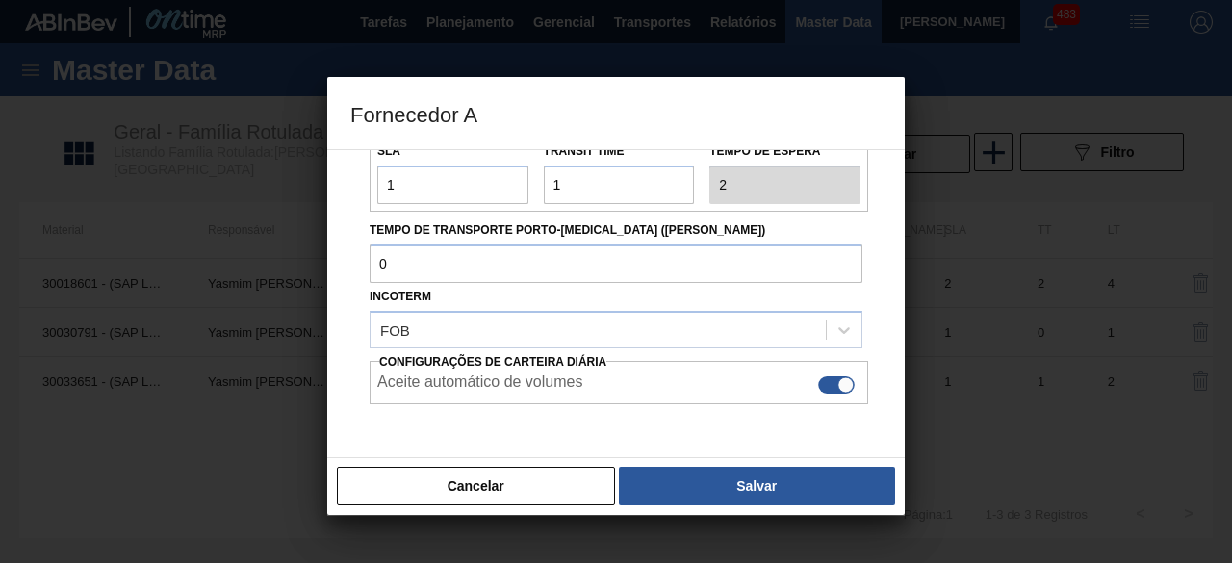
scroll to position [323, 0]
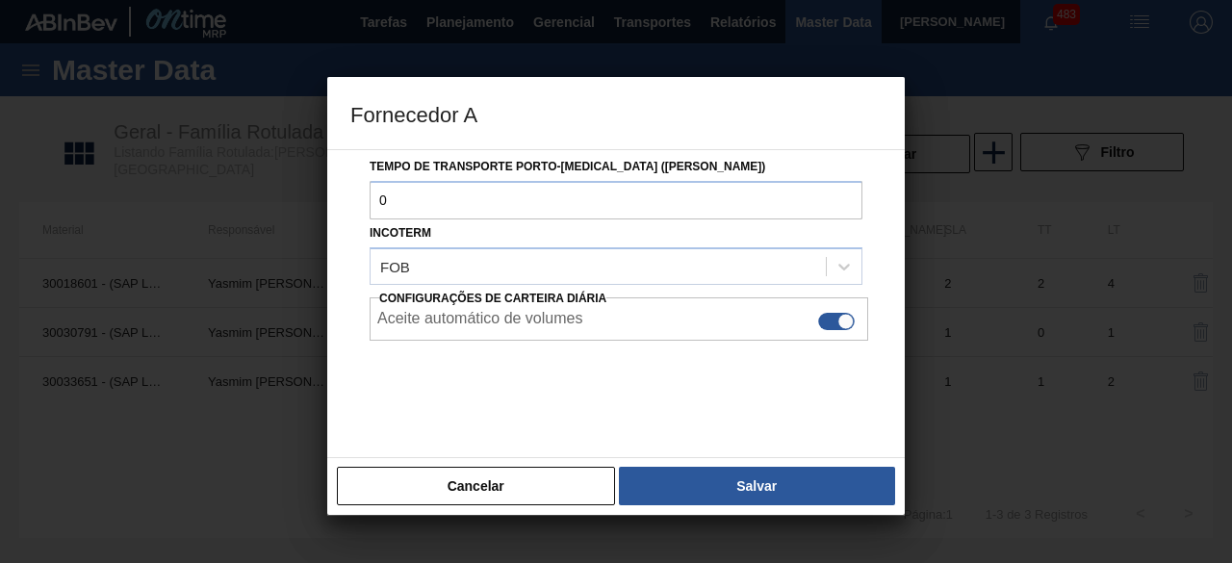
drag, startPoint x: 585, startPoint y: 480, endPoint x: 584, endPoint y: 469, distance: 11.6
click at [584, 480] on button "Cancelar" at bounding box center [476, 486] width 278 height 39
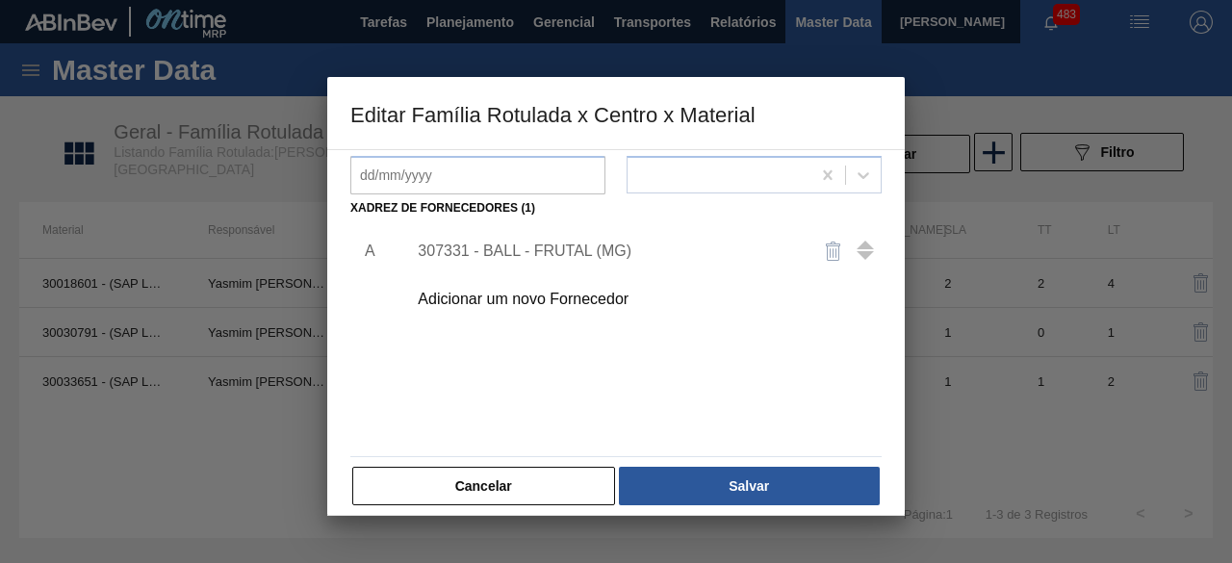
click at [610, 301] on div "Adicionar um novo Fornecedor" at bounding box center [606, 299] width 377 height 17
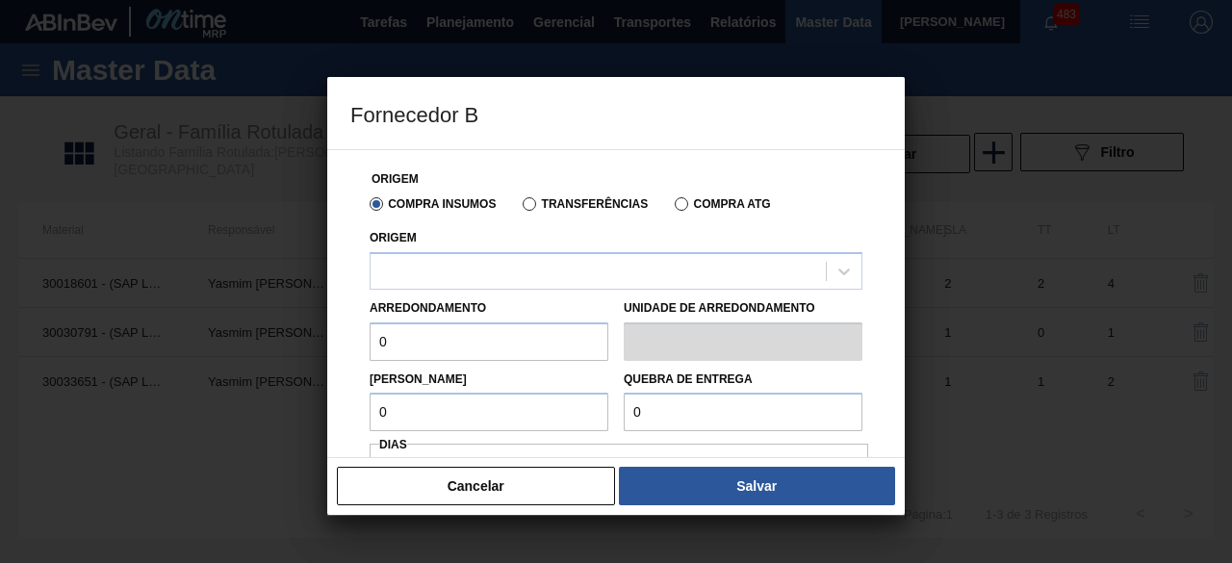
click at [615, 251] on div "Origem" at bounding box center [616, 256] width 493 height 65
click at [607, 261] on div at bounding box center [598, 271] width 455 height 28
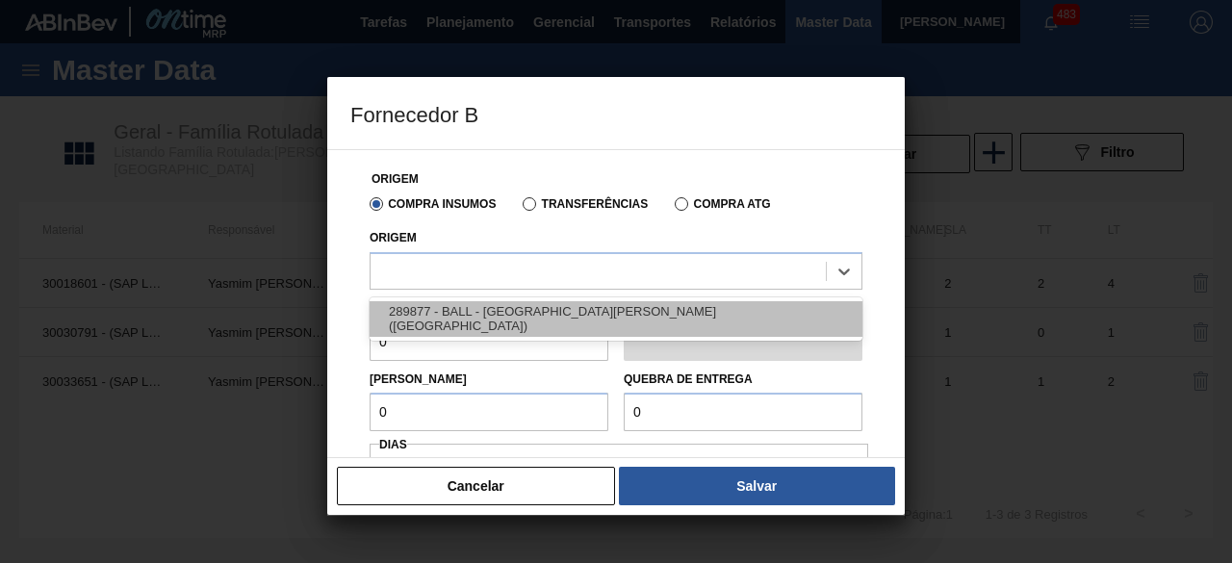
click at [571, 318] on div "289877 - BALL - TRÊS RIOS (RJ)" at bounding box center [616, 319] width 493 height 36
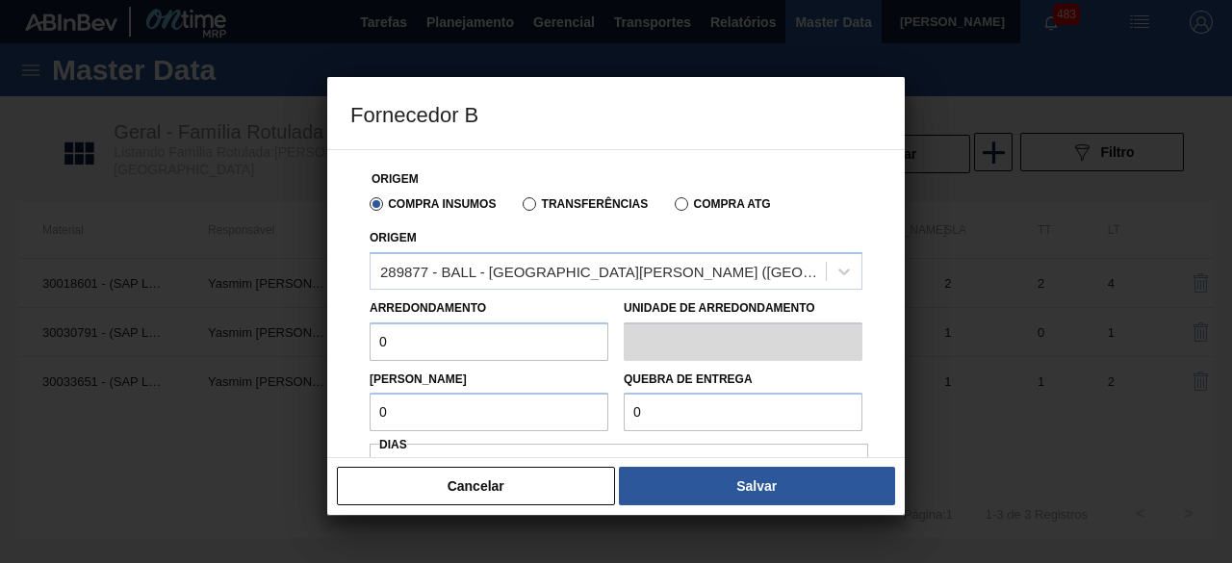
click at [501, 351] on input "0" at bounding box center [489, 342] width 239 height 39
type input "11,088"
click at [498, 411] on input "0" at bounding box center [489, 412] width 239 height 39
type input "11,088"
click at [725, 423] on input "0" at bounding box center [743, 412] width 239 height 39
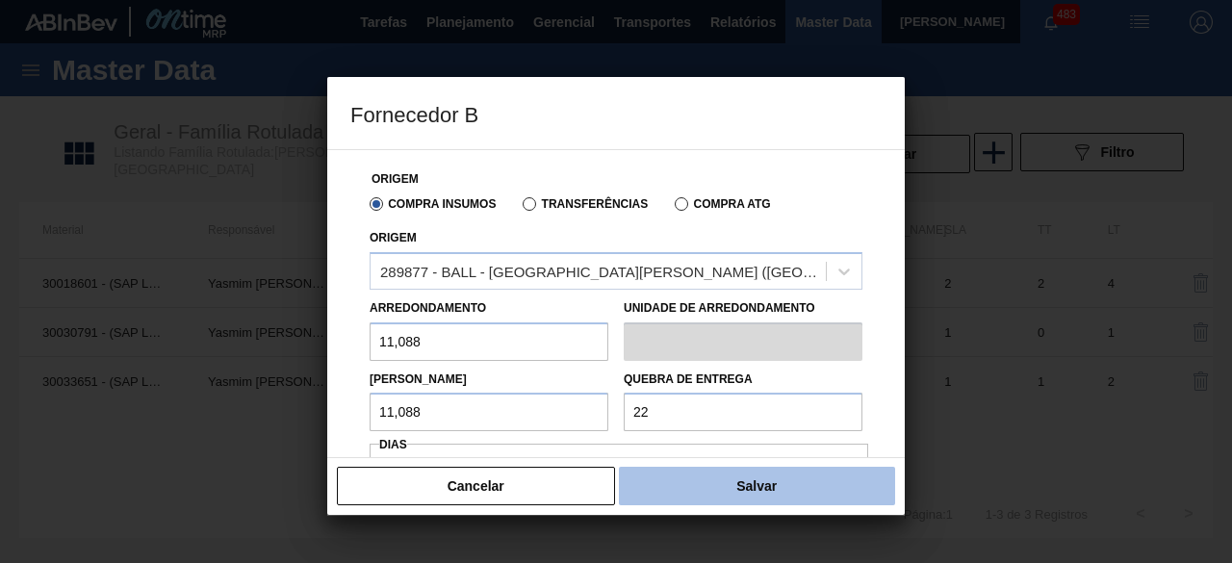
type input "221,76"
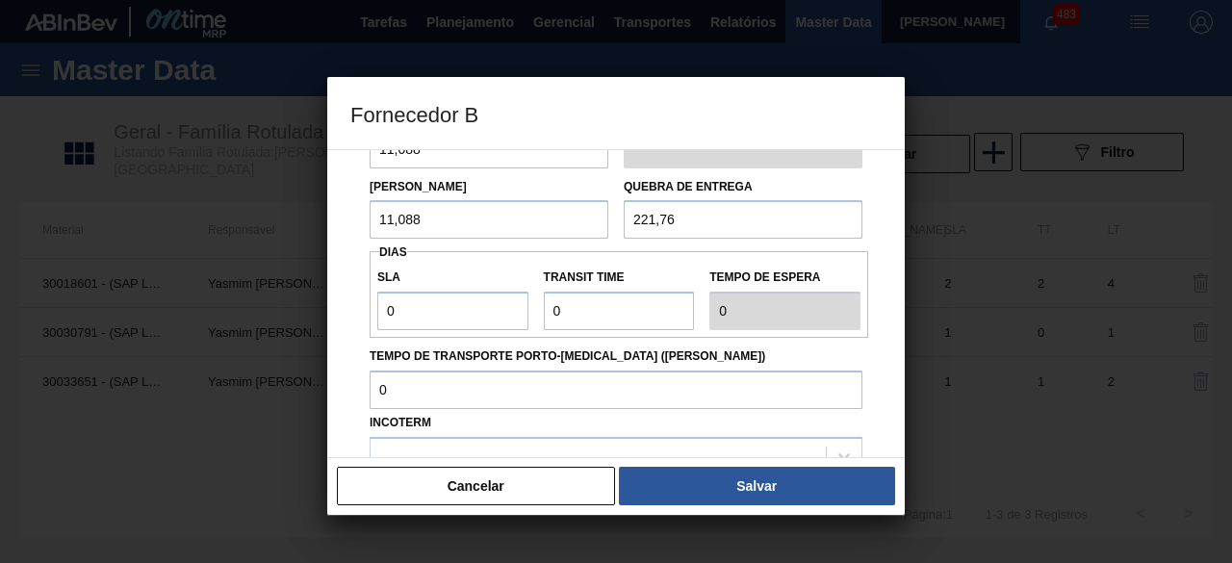
scroll to position [383, 0]
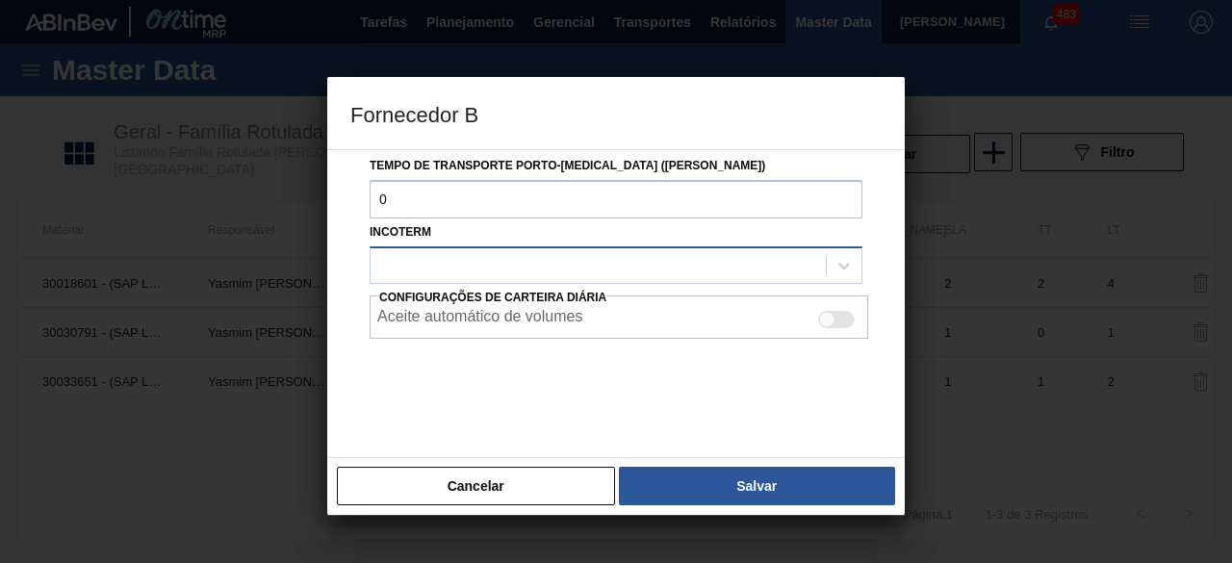
click at [549, 251] on div at bounding box center [598, 265] width 455 height 28
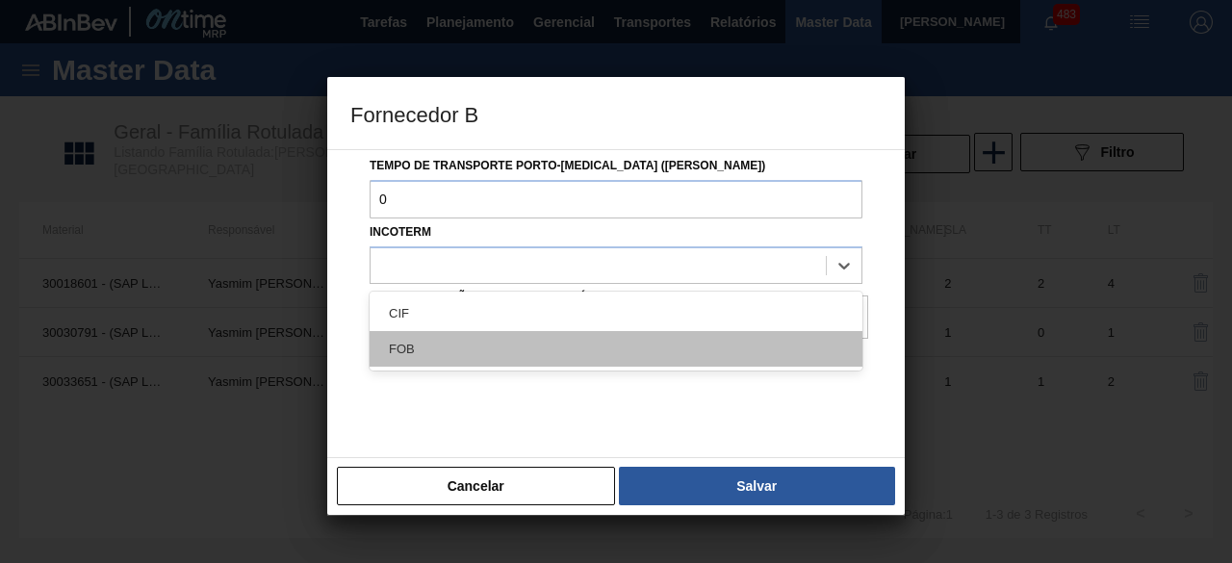
click at [501, 339] on div "FOB" at bounding box center [616, 349] width 493 height 36
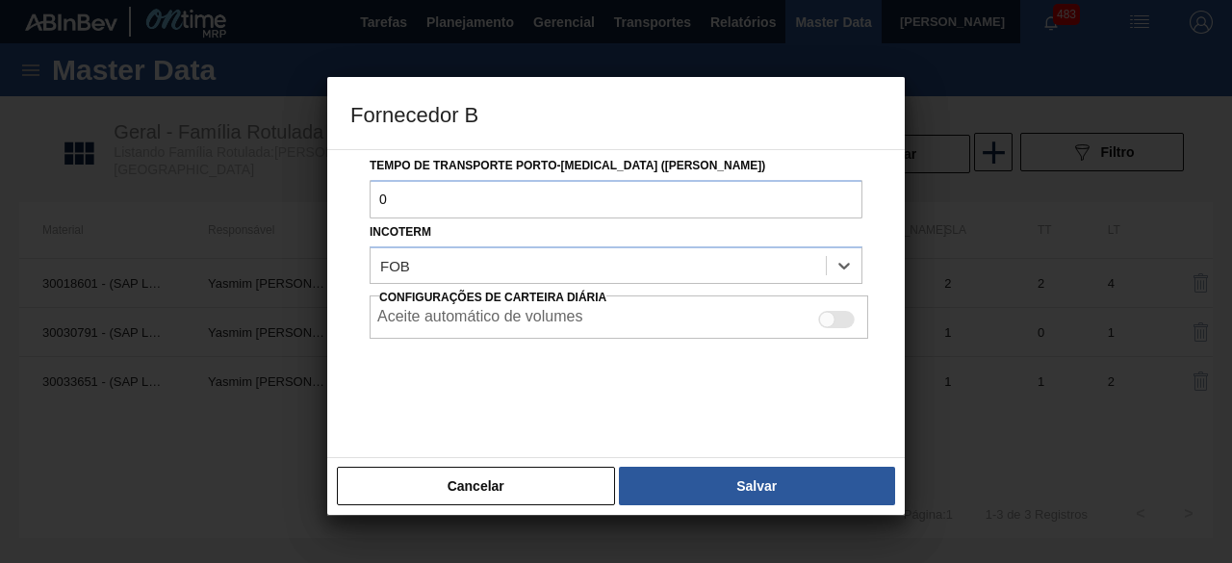
click at [840, 322] on div at bounding box center [836, 319] width 37 height 17
checkbox input "true"
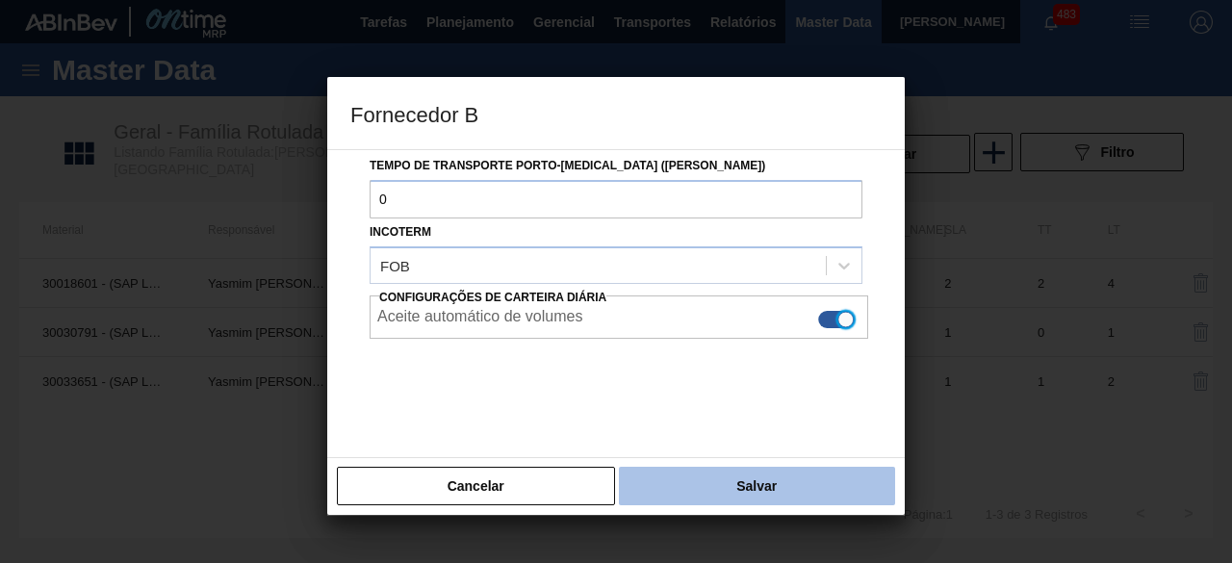
click at [858, 489] on button "Salvar" at bounding box center [757, 486] width 276 height 39
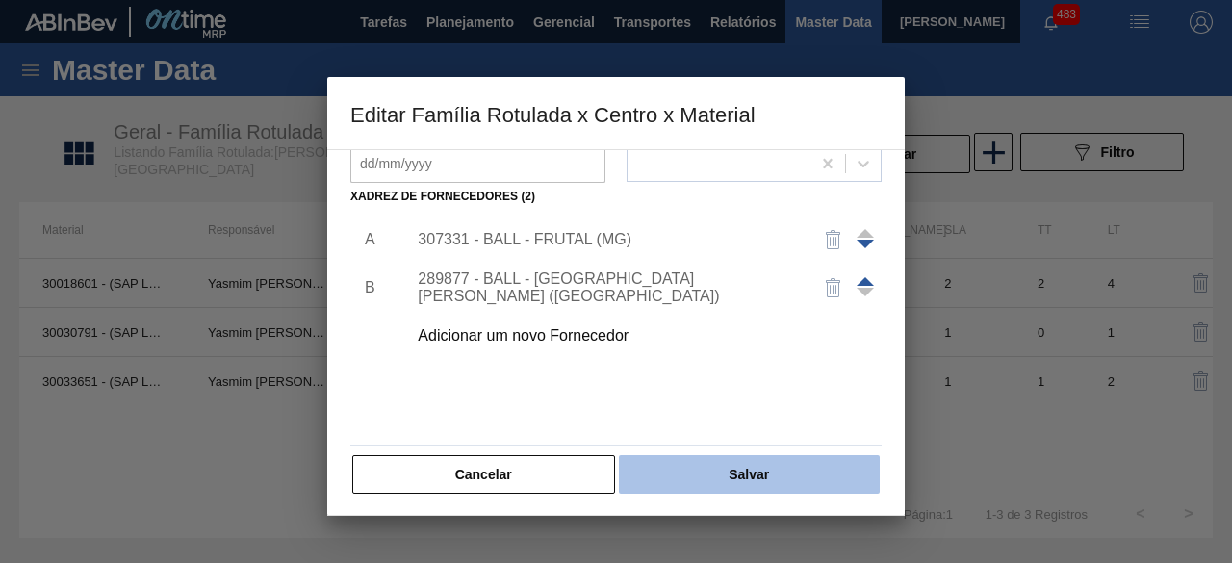
scroll to position [302, 0]
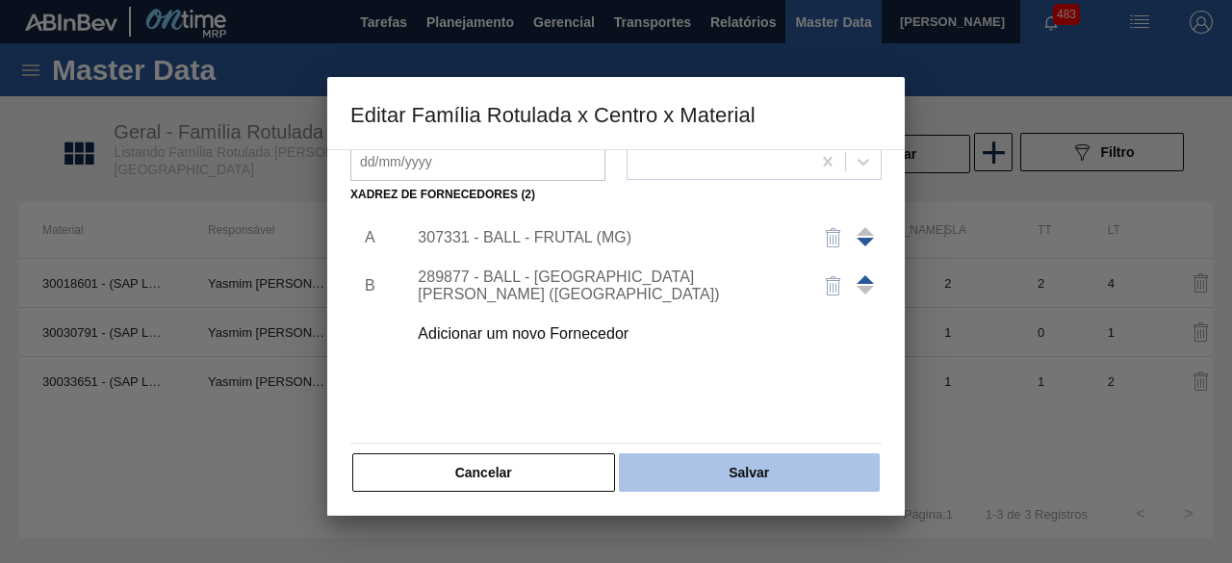
click at [770, 455] on button "Salvar" at bounding box center [749, 472] width 261 height 39
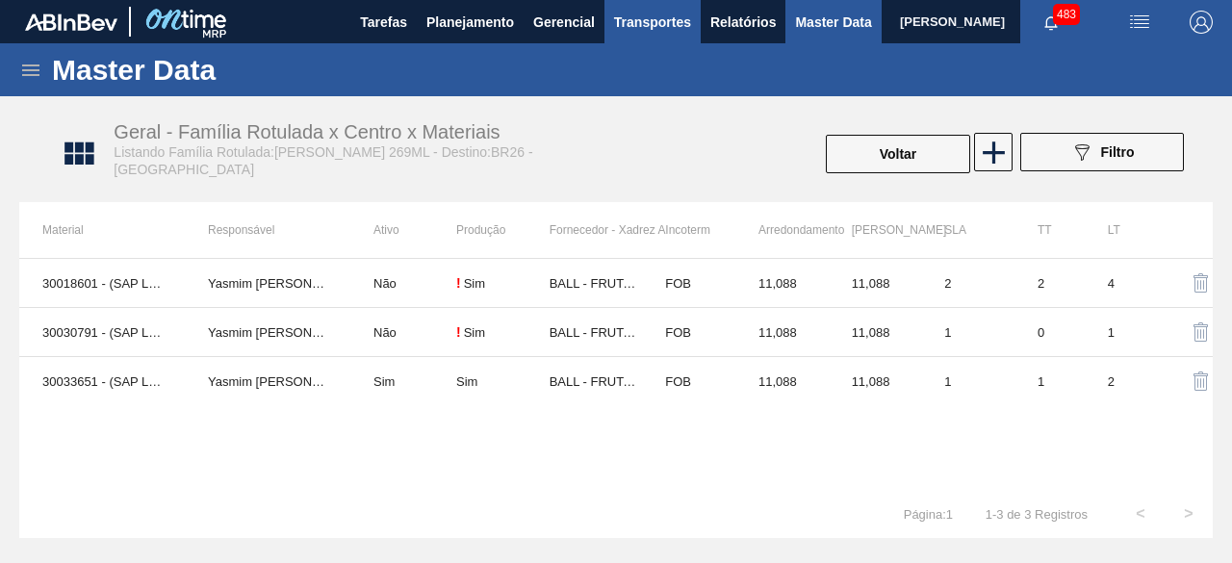
drag, startPoint x: 933, startPoint y: 155, endPoint x: 658, endPoint y: 35, distance: 300.5
click at [934, 155] on button "Voltar" at bounding box center [898, 154] width 144 height 39
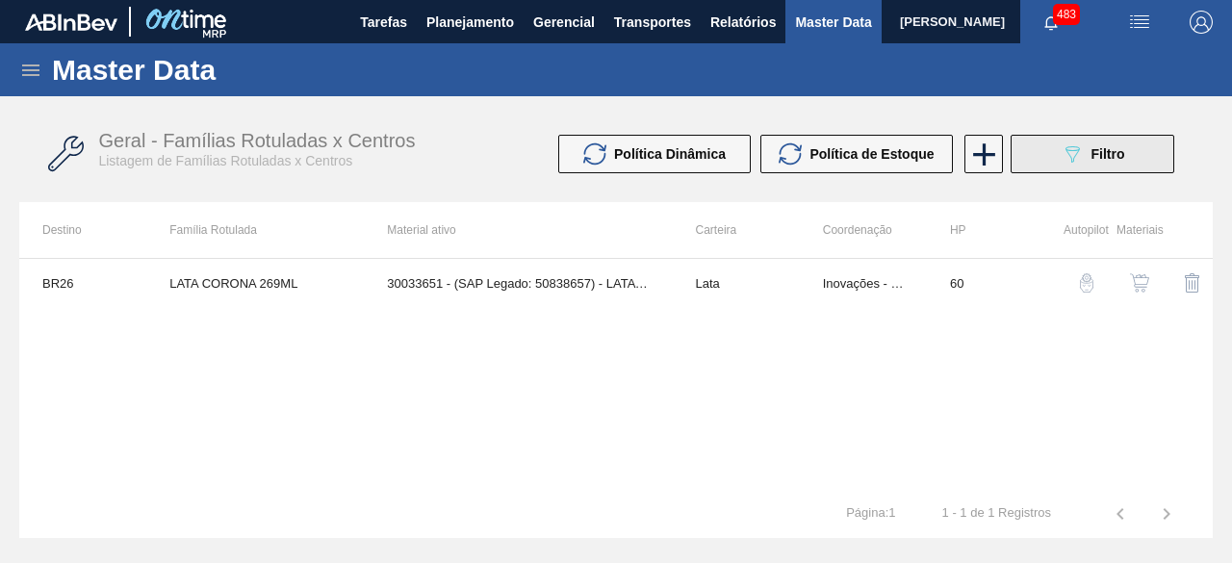
click at [1069, 152] on icon "089F7B8B-B2A5-4AFE-B5C0-19BA573D28AC" at bounding box center [1072, 153] width 23 height 23
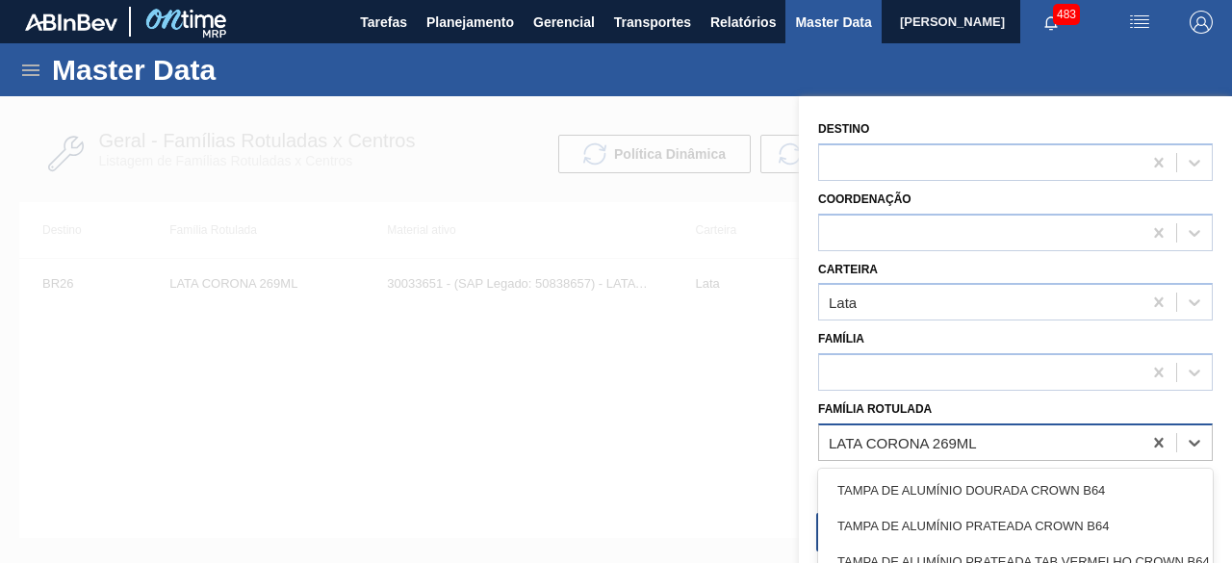
click at [1092, 439] on div "LATA CORONA 269ML" at bounding box center [980, 442] width 323 height 28
paste Rotulada "LATA PC 350ML"
type Rotulada "LATA PC 350ML"
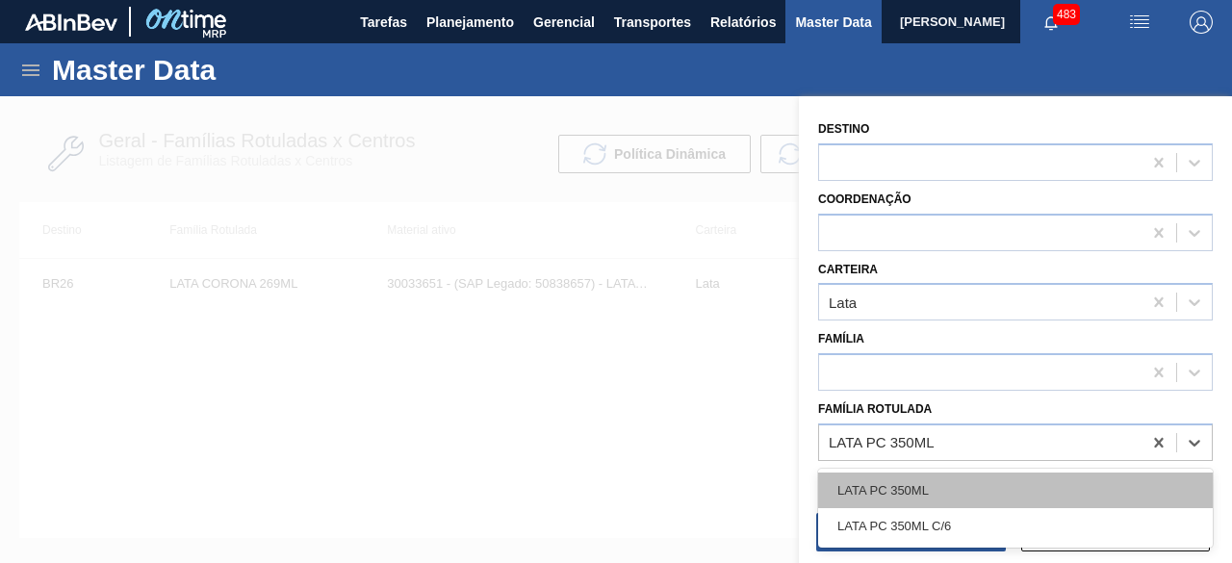
click at [932, 482] on div "LATA PC 350ML" at bounding box center [1015, 491] width 395 height 36
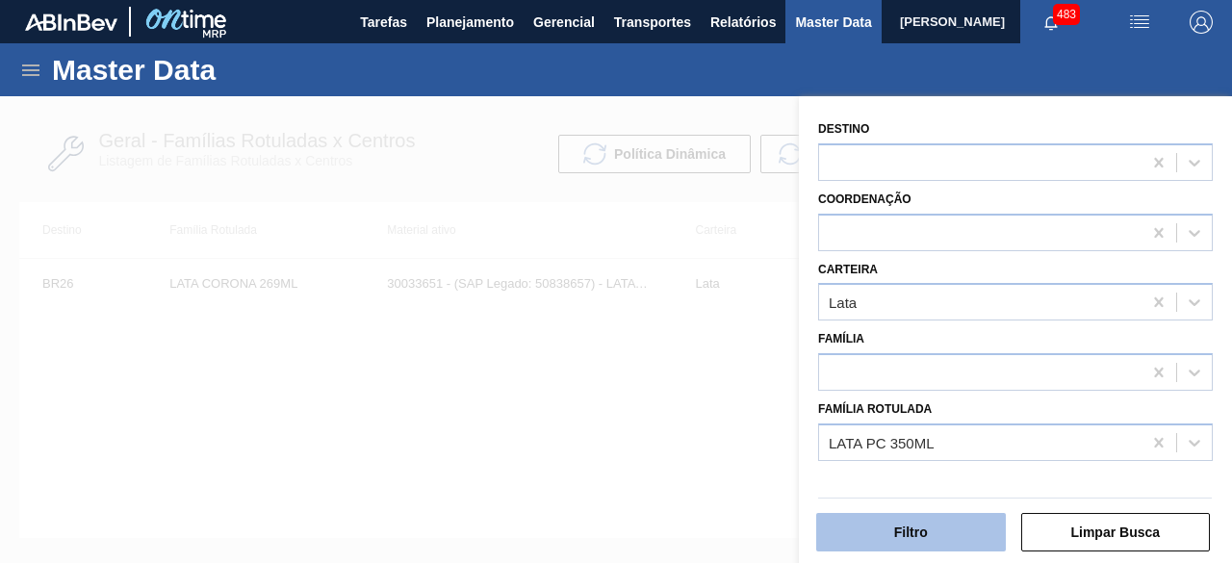
click at [946, 529] on button "Filtro" at bounding box center [911, 532] width 190 height 39
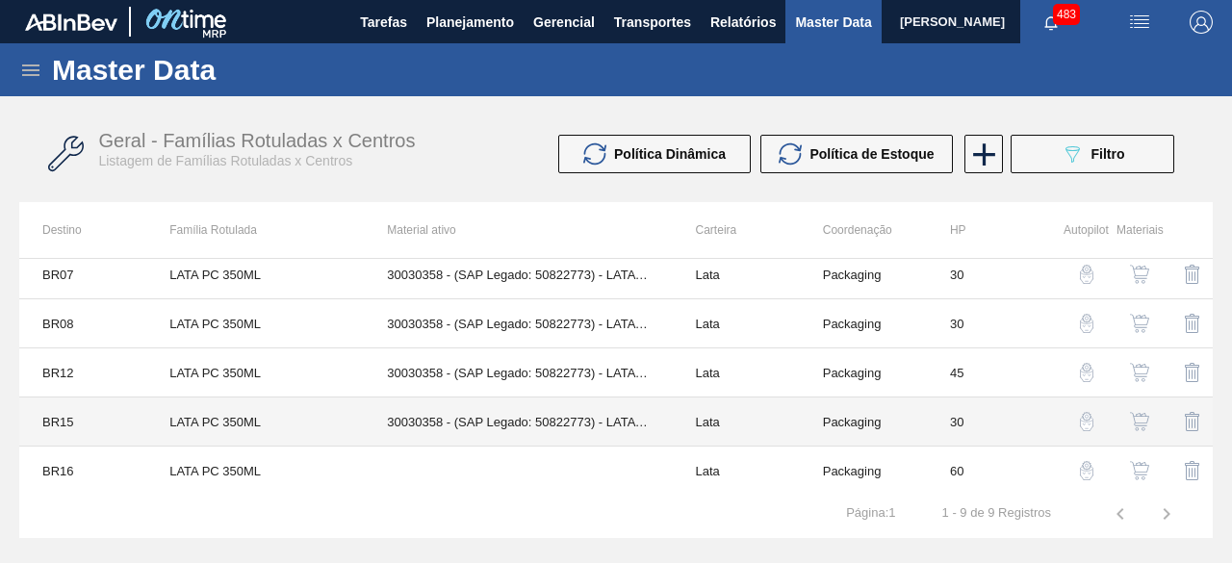
scroll to position [206, 0]
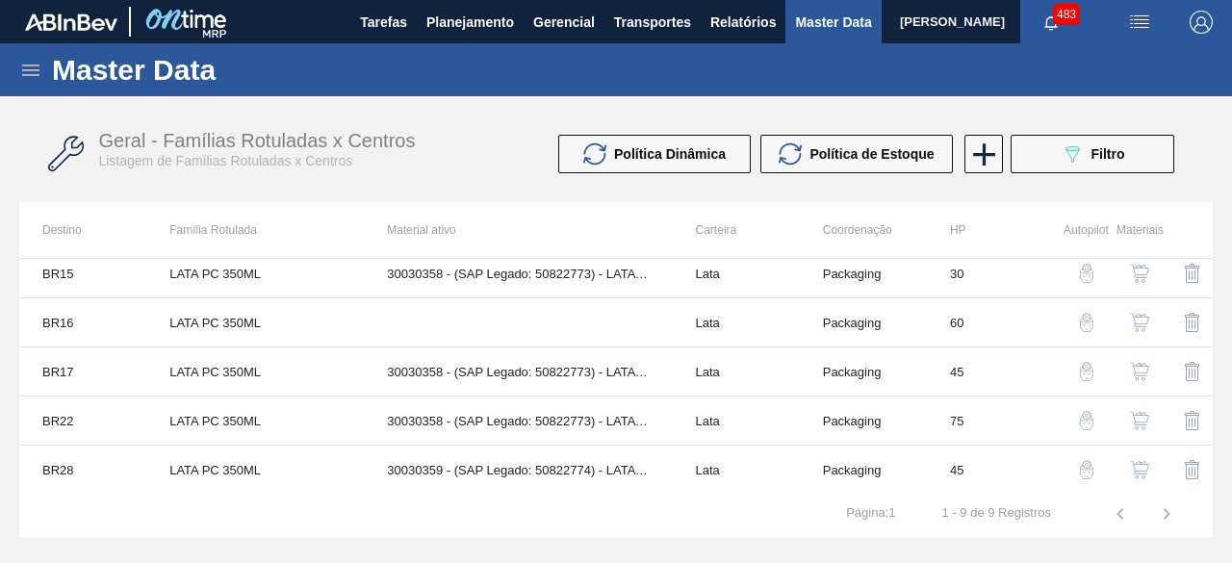
click at [1142, 467] on img "button" at bounding box center [1139, 469] width 19 height 19
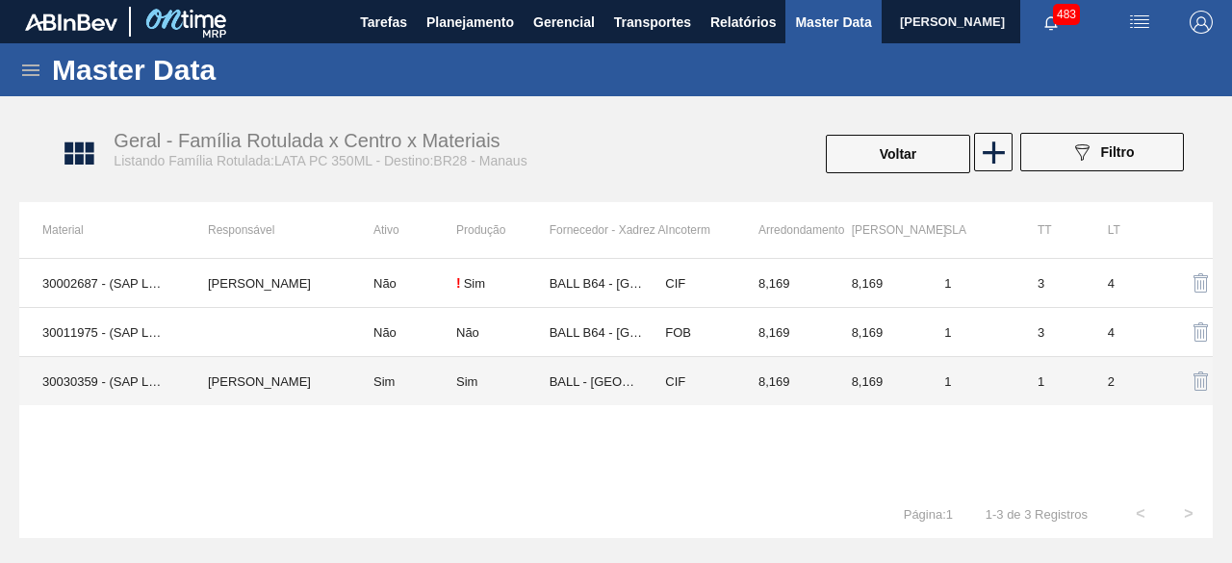
click at [241, 383] on td "Beatriz Marcelino Vasconcelo" at bounding box center [268, 381] width 166 height 49
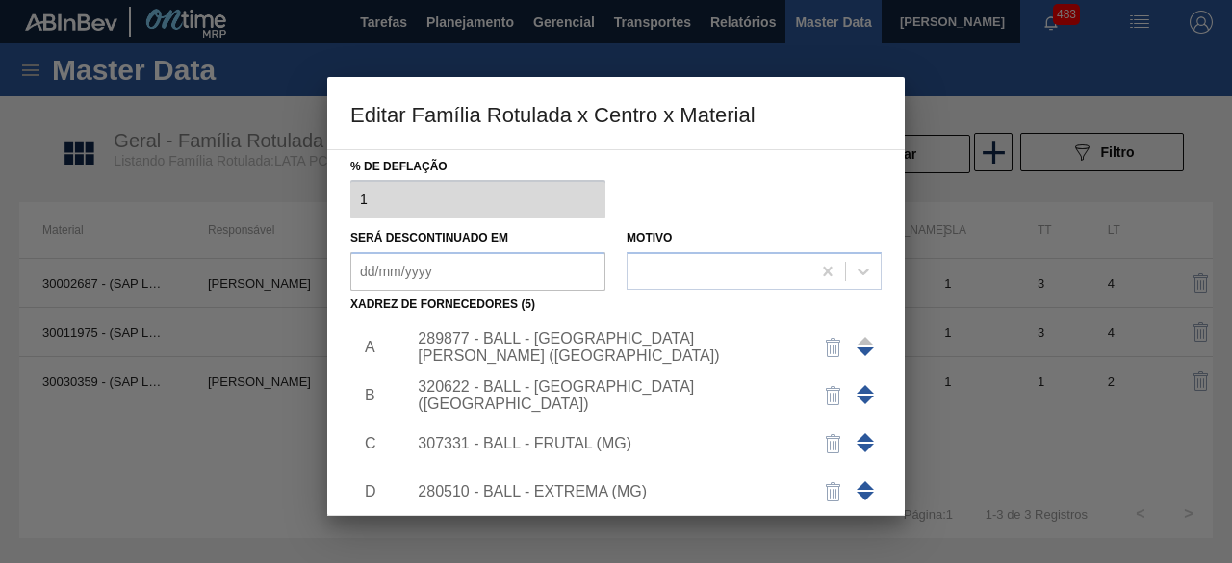
scroll to position [289, 0]
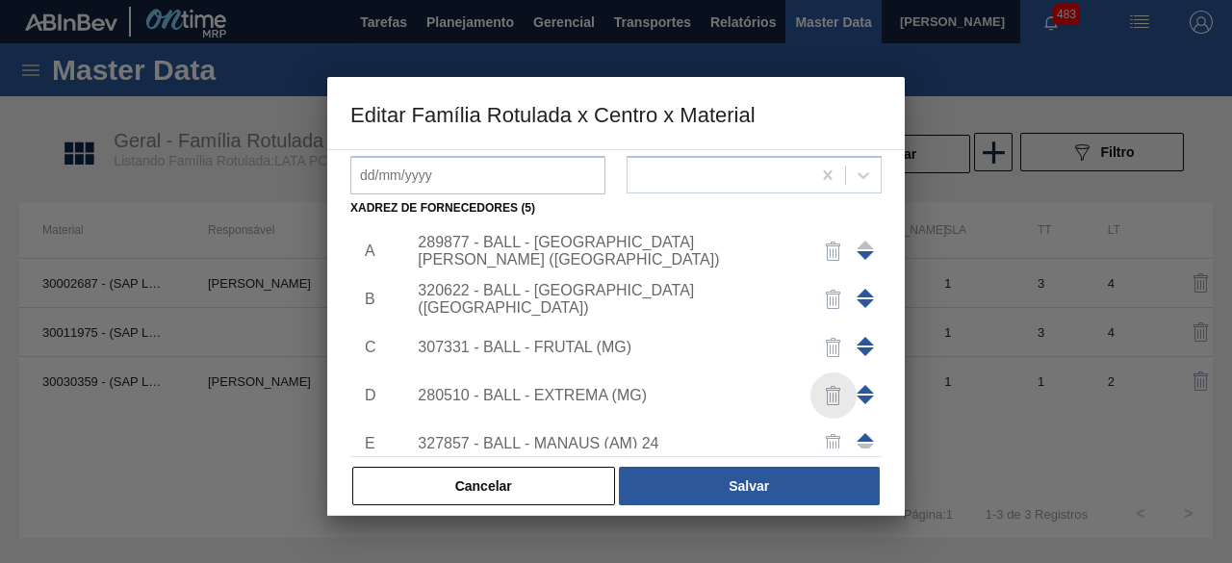
click at [830, 395] on img "button" at bounding box center [833, 395] width 23 height 23
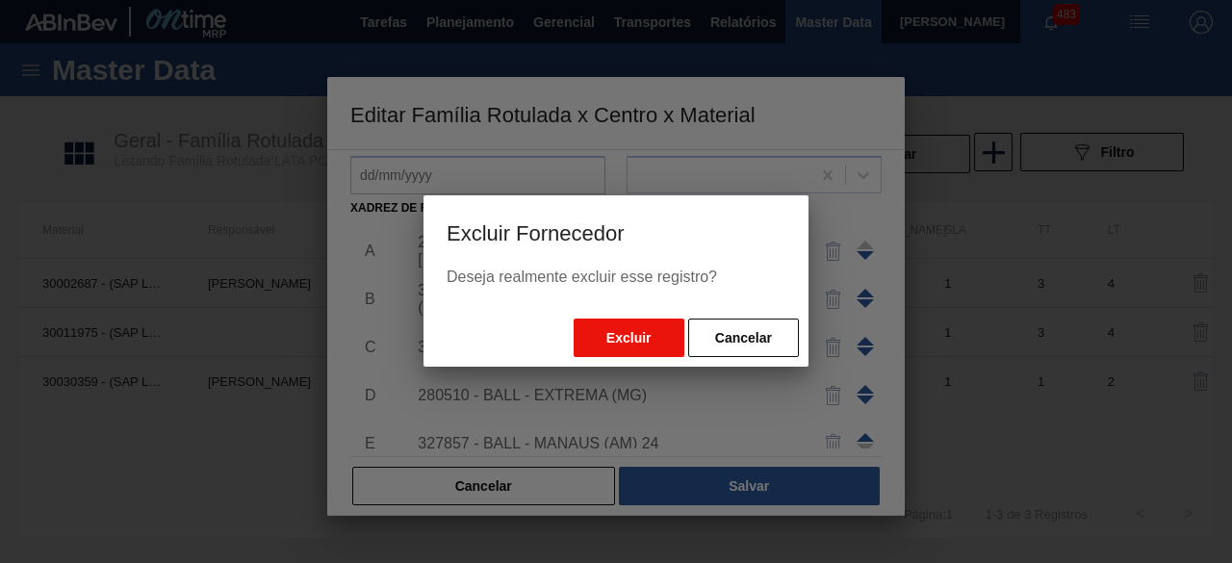
click at [654, 346] on button "Excluir" at bounding box center [629, 338] width 111 height 39
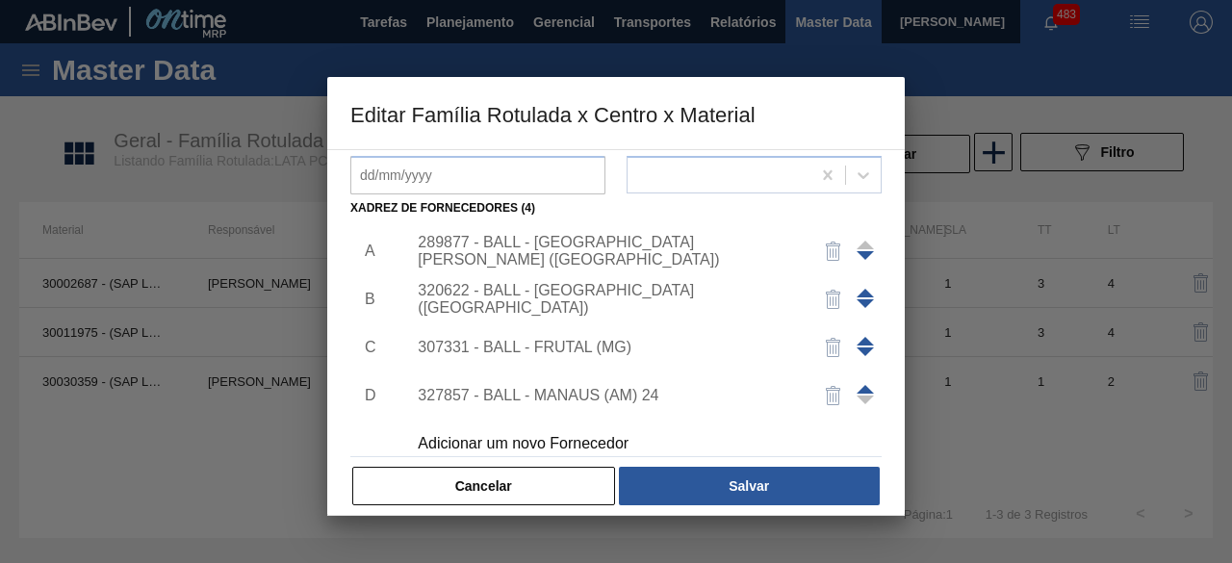
scroll to position [19, 0]
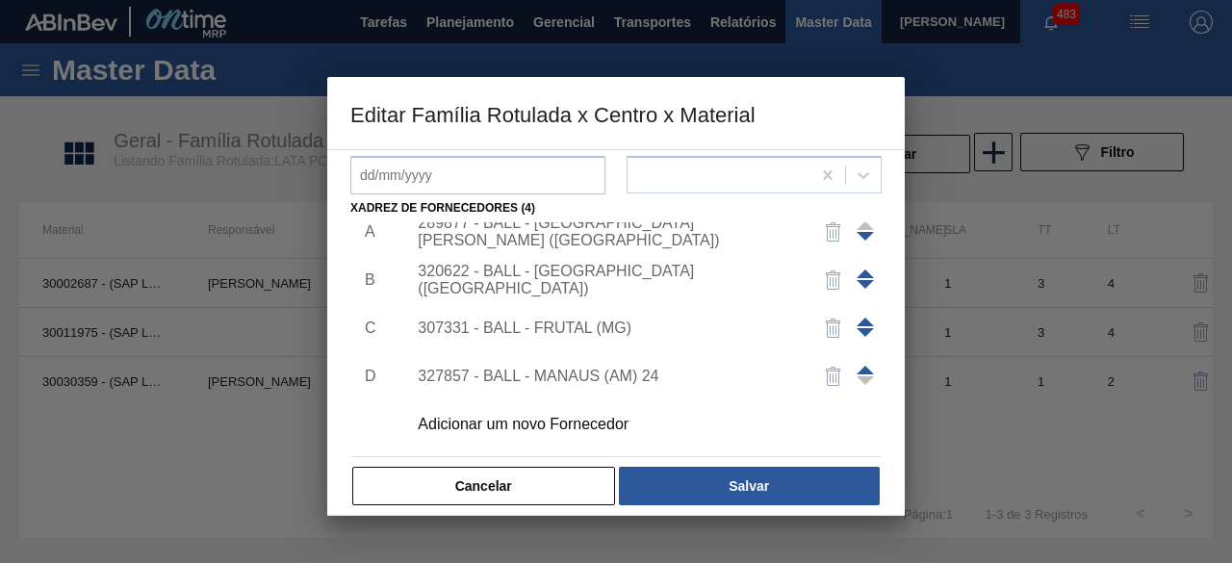
click at [597, 426] on div "Adicionar um novo Fornecedor" at bounding box center [606, 424] width 377 height 17
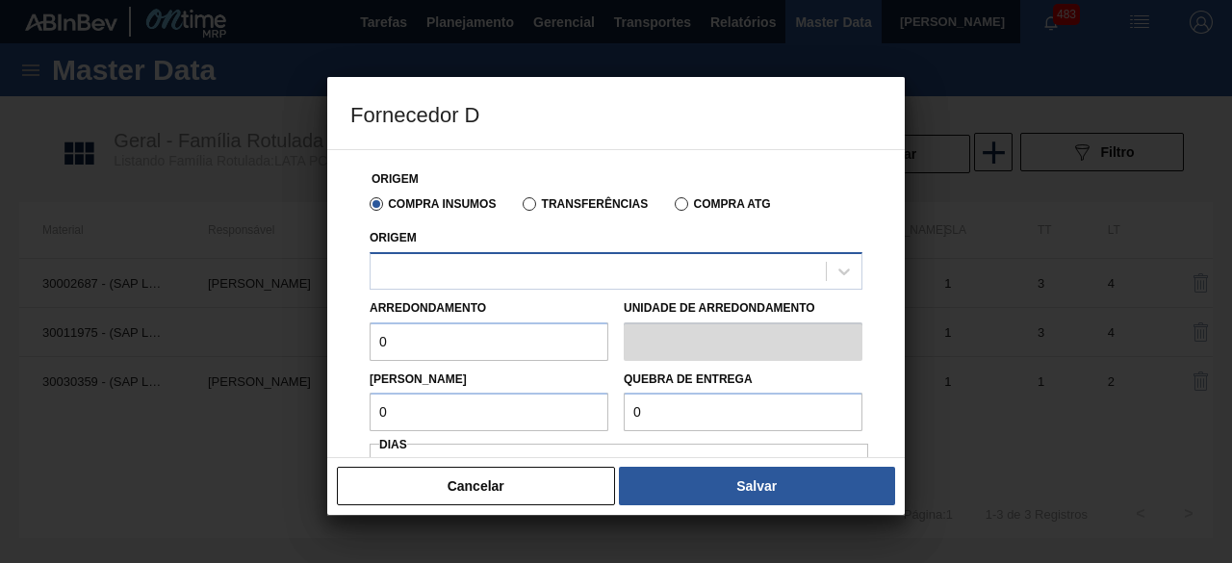
click at [604, 274] on div at bounding box center [598, 271] width 455 height 28
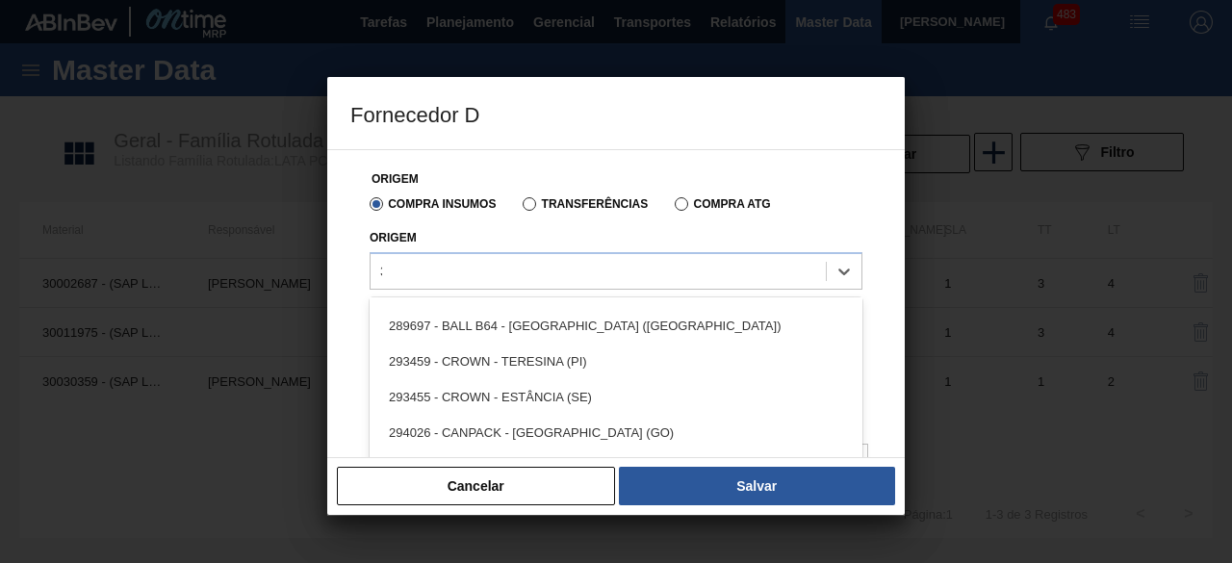
scroll to position [0, 0]
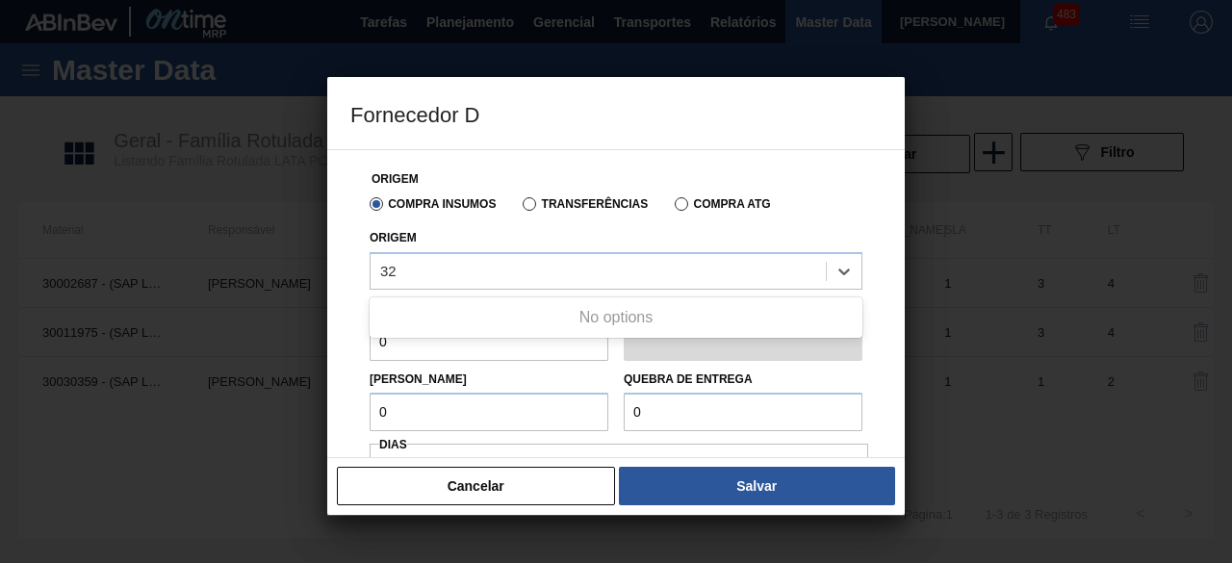
type input "3"
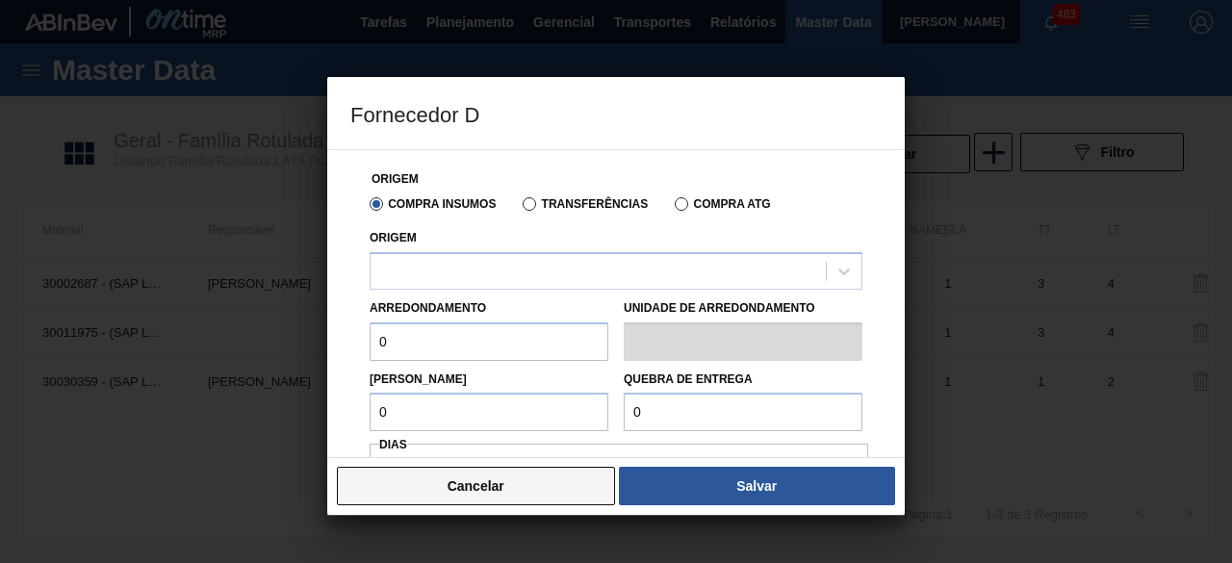
click at [579, 488] on button "Cancelar" at bounding box center [476, 486] width 278 height 39
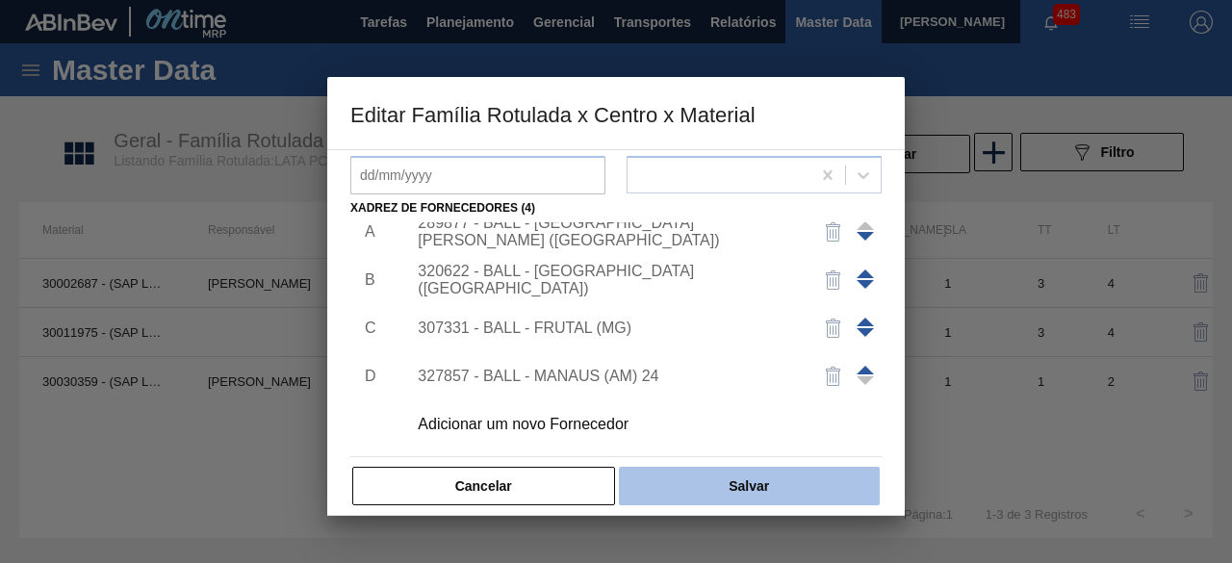
click at [713, 492] on button "Salvar" at bounding box center [749, 486] width 261 height 39
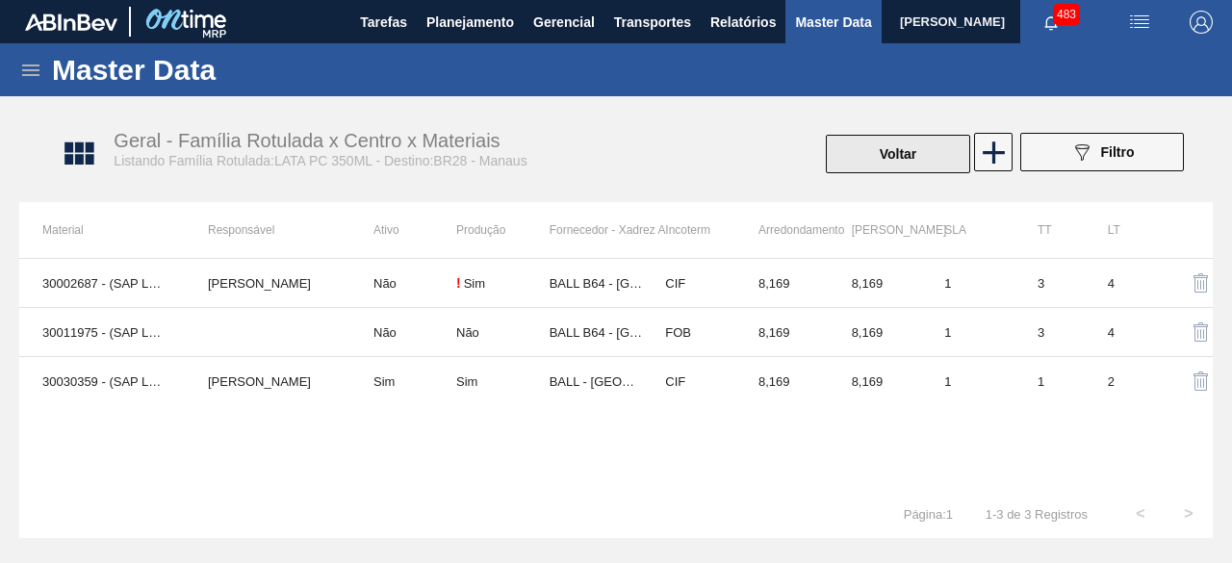
click at [943, 141] on button "Voltar" at bounding box center [898, 154] width 144 height 39
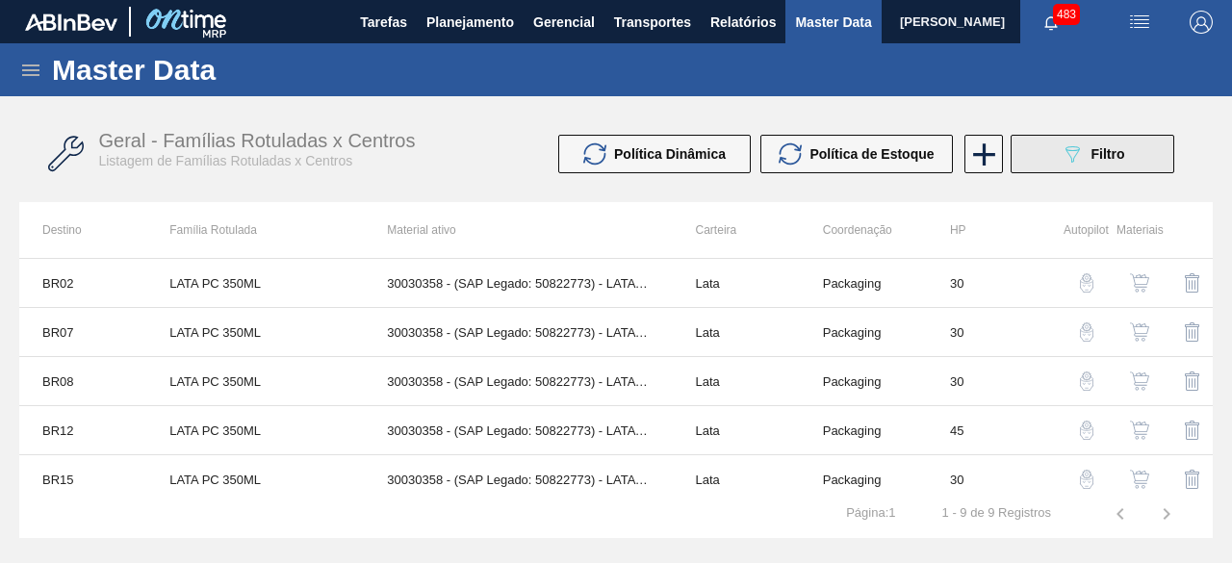
click at [1094, 159] on span "Filtro" at bounding box center [1109, 153] width 34 height 15
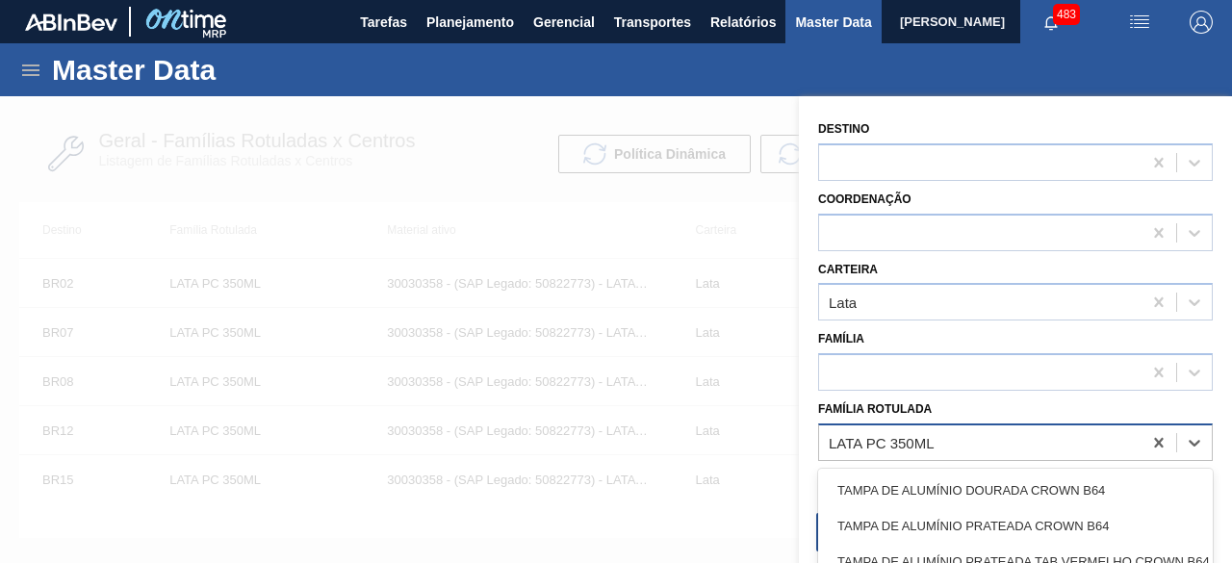
click at [1001, 444] on div "LATA PC 350ML" at bounding box center [980, 442] width 323 height 28
paste Rotulada "LATA AP 269ML"
type Rotulada "LATA AP 269ML"
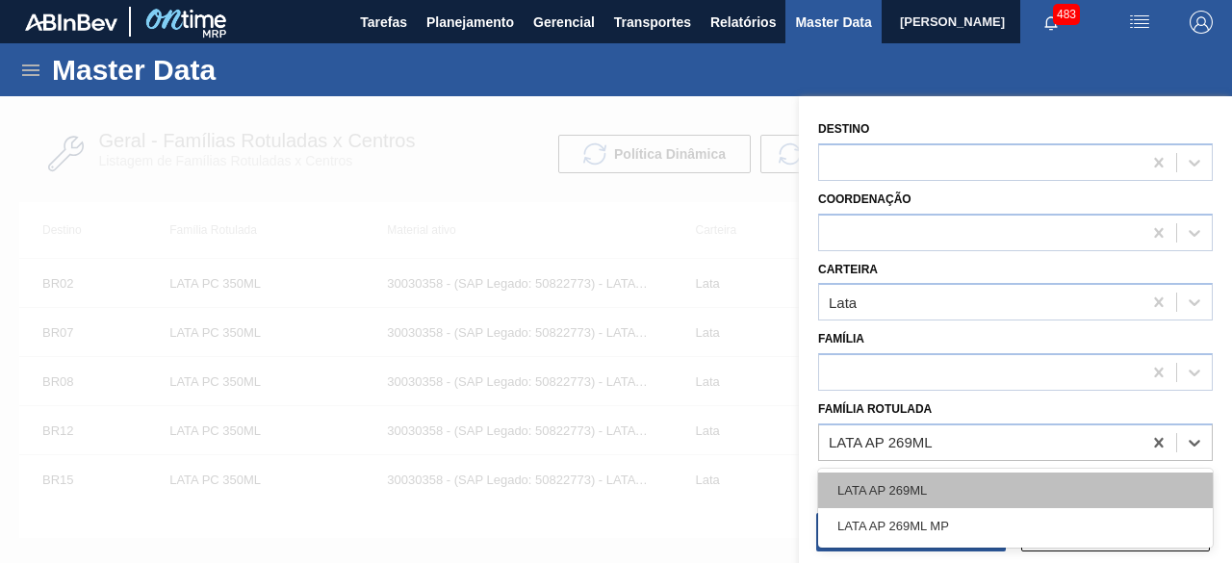
click at [995, 479] on div "LATA AP 269ML" at bounding box center [1015, 491] width 395 height 36
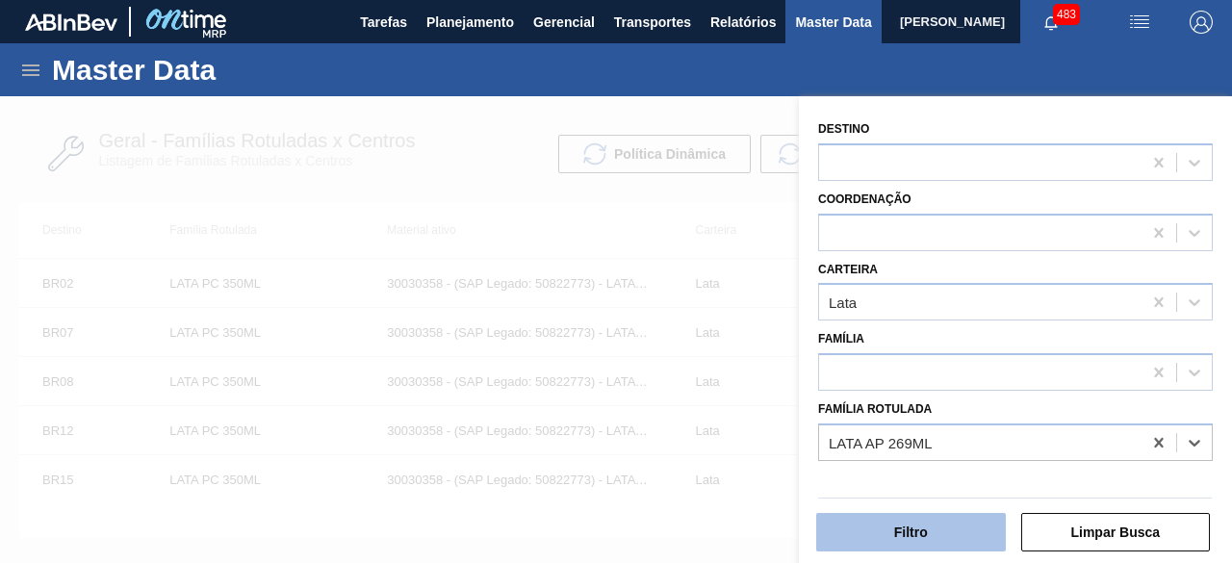
click at [988, 525] on button "Filtro" at bounding box center [911, 532] width 190 height 39
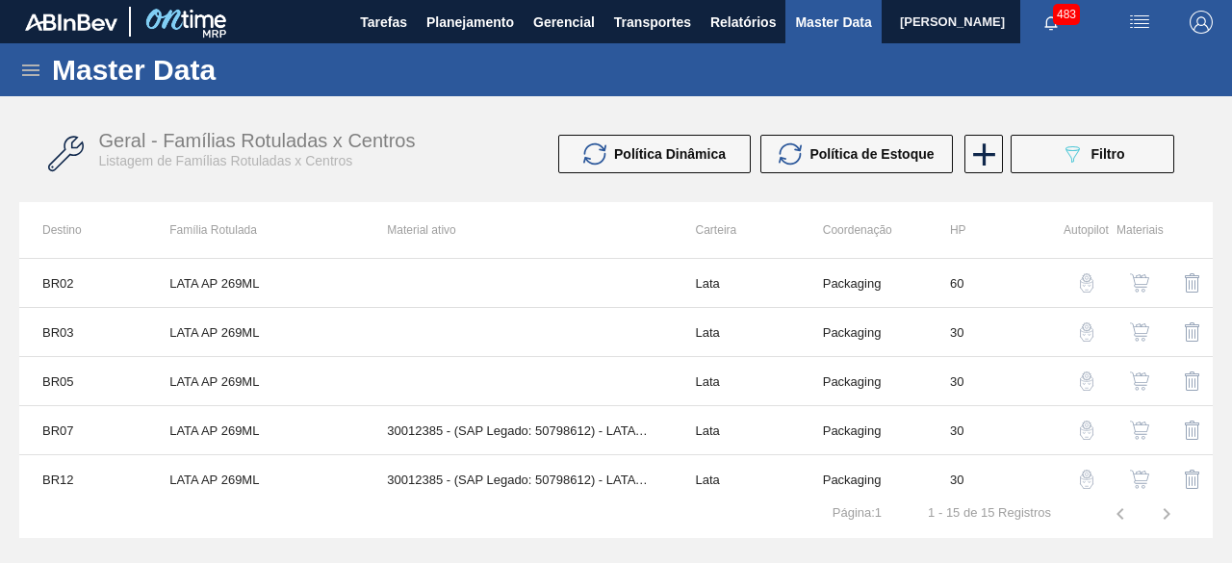
click at [1140, 380] on img "button" at bounding box center [1139, 381] width 19 height 19
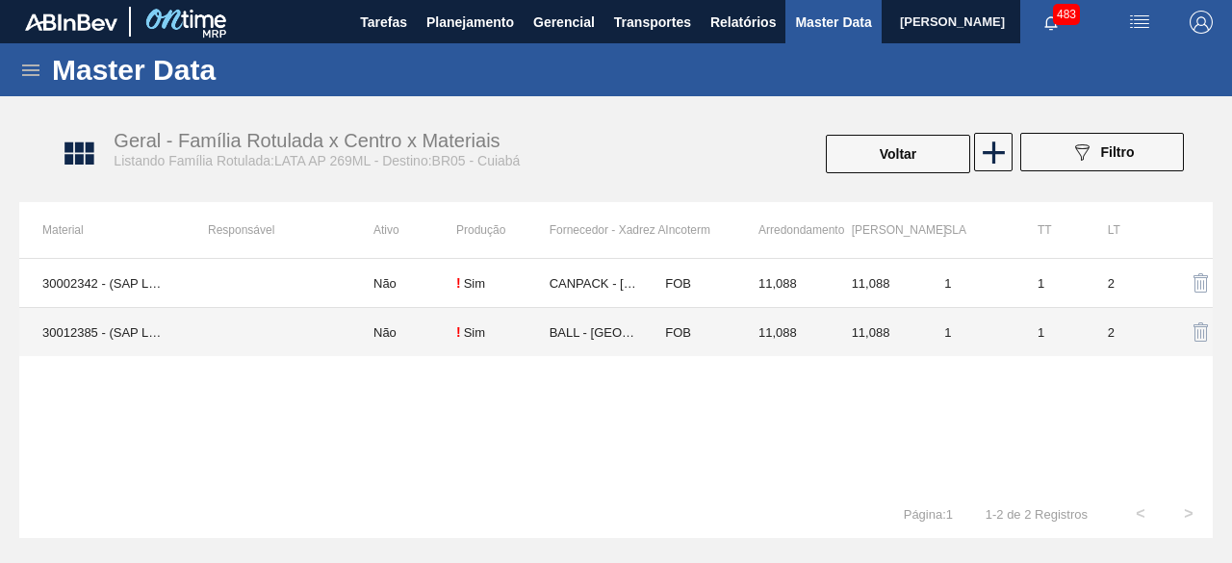
click at [401, 330] on td "Não" at bounding box center [403, 332] width 106 height 49
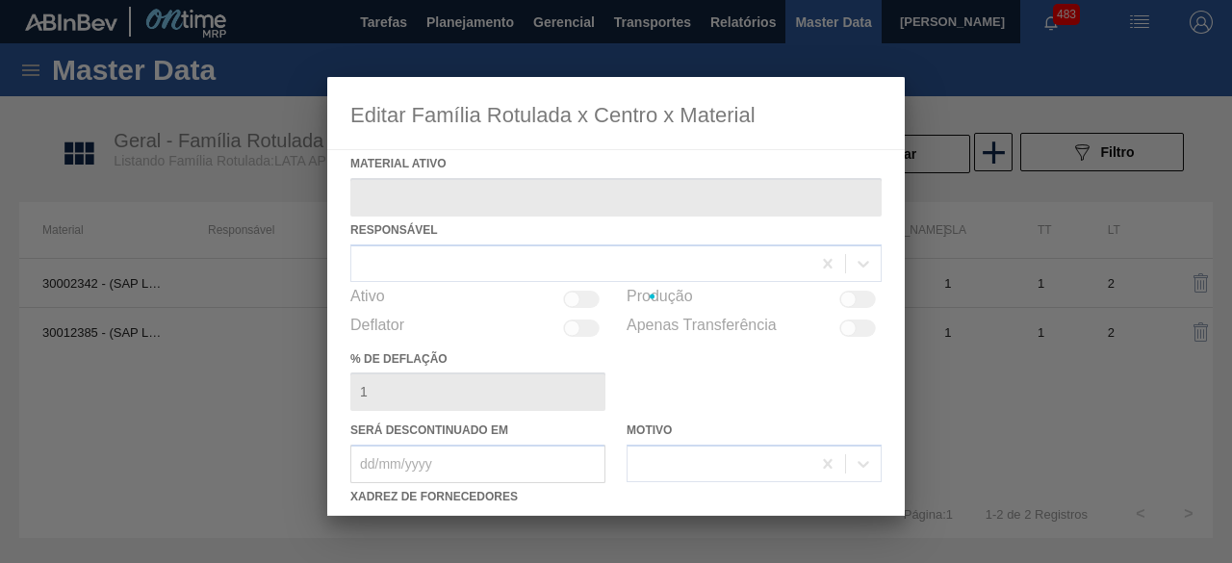
type ativo "30012385 - (SAP Legado: 50798612) - LATA AL. 269ML AP 429"
checkbox input "true"
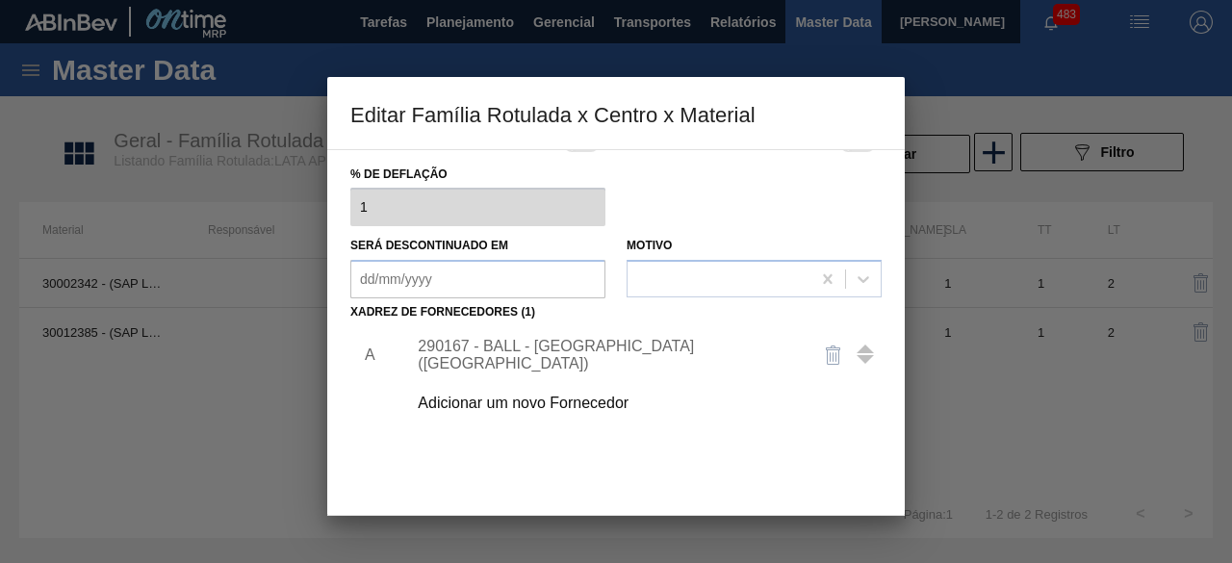
scroll to position [193, 0]
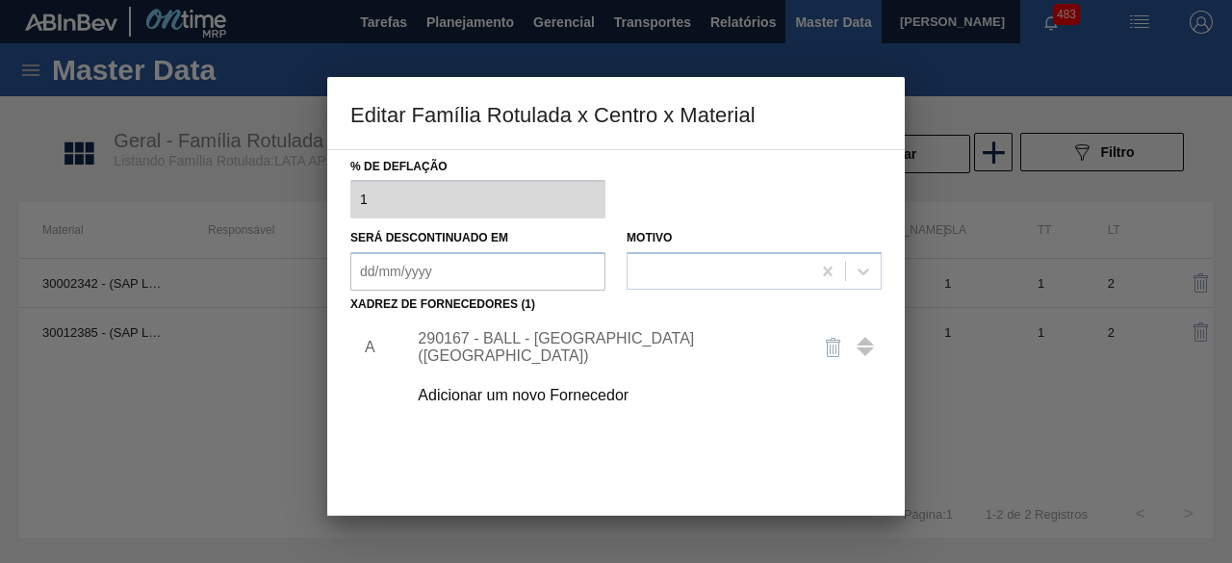
click at [594, 397] on div "Adicionar um novo Fornecedor" at bounding box center [606, 395] width 377 height 17
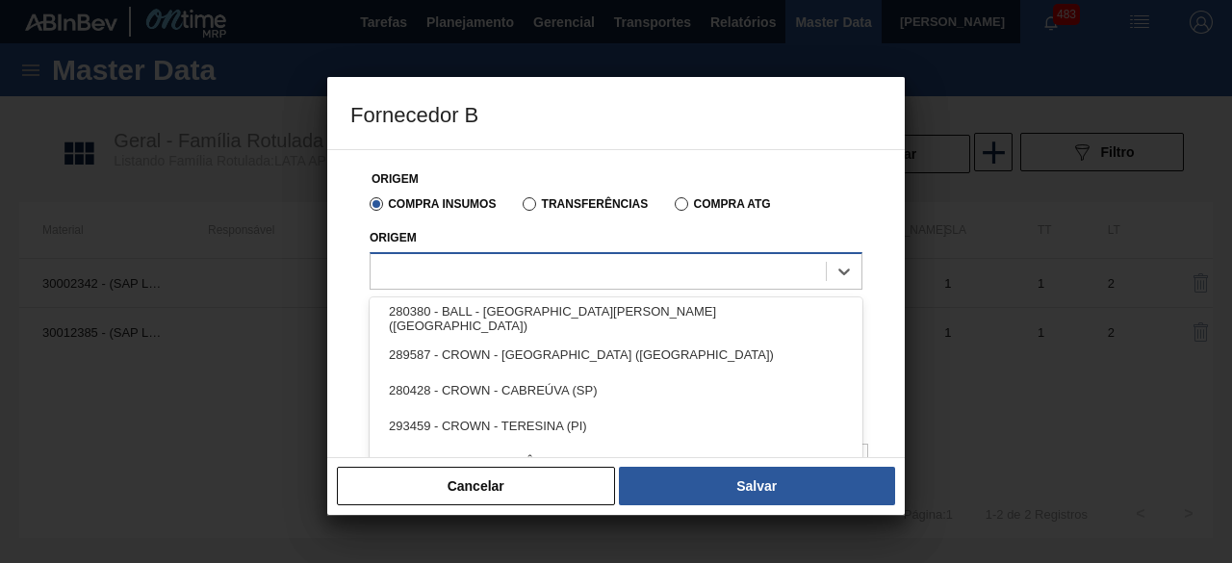
click at [623, 273] on div at bounding box center [598, 271] width 455 height 28
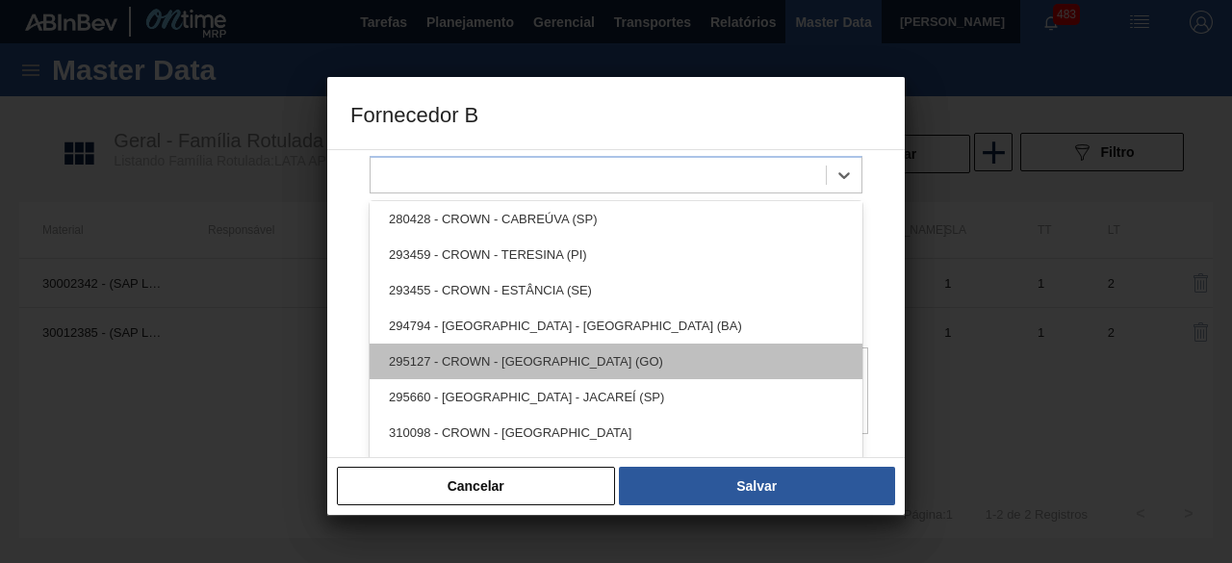
scroll to position [0, 0]
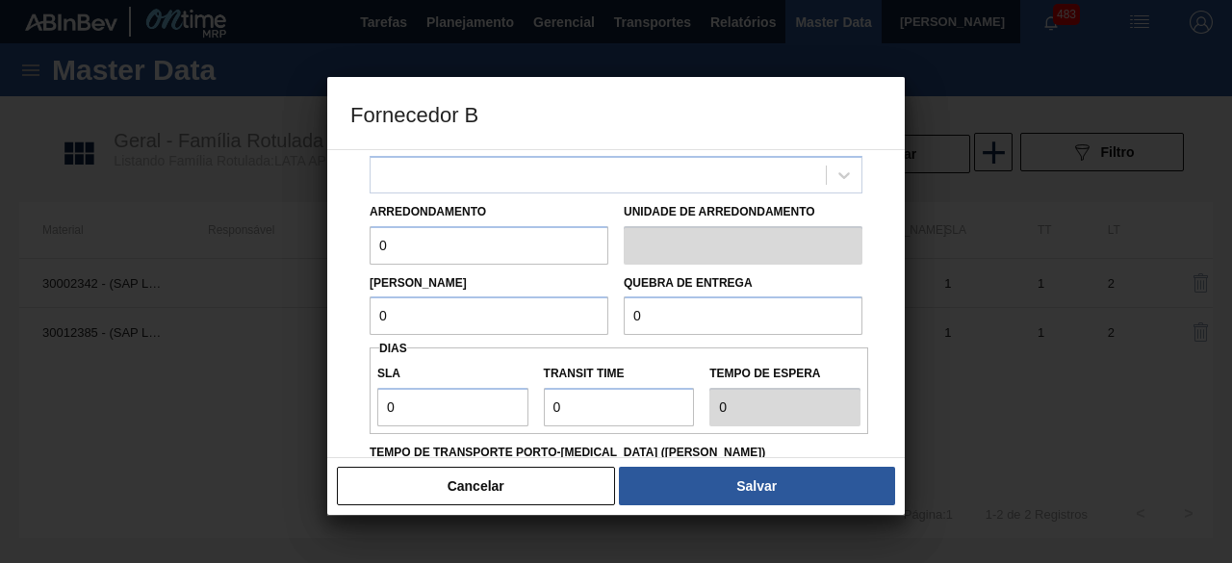
click at [877, 226] on div "Origem Compra Insumos Transferências Compra ATG Origem Arredondamento 0 Unidade…" at bounding box center [615, 388] width 531 height 668
click at [562, 479] on button "Cancelar" at bounding box center [476, 486] width 278 height 39
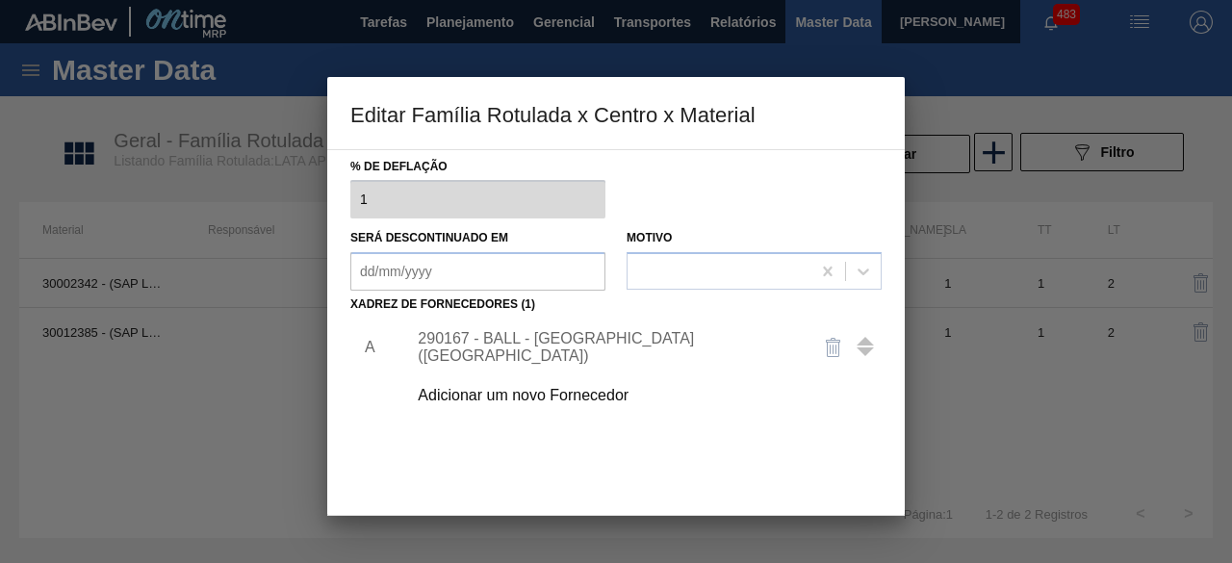
scroll to position [302, 0]
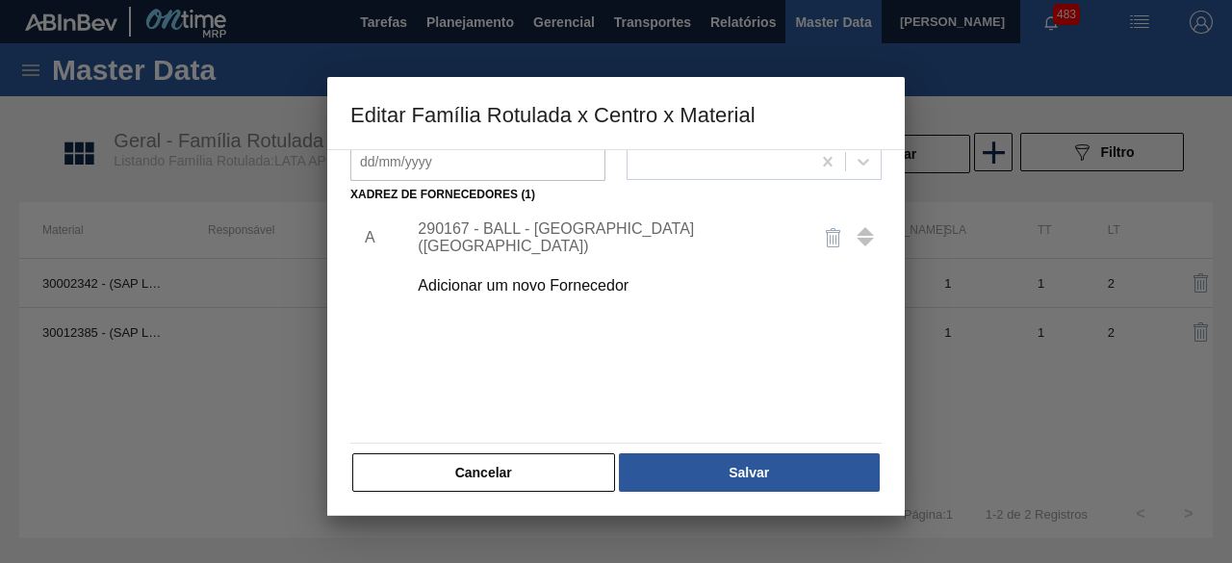
click at [564, 471] on button "Cancelar" at bounding box center [483, 472] width 263 height 39
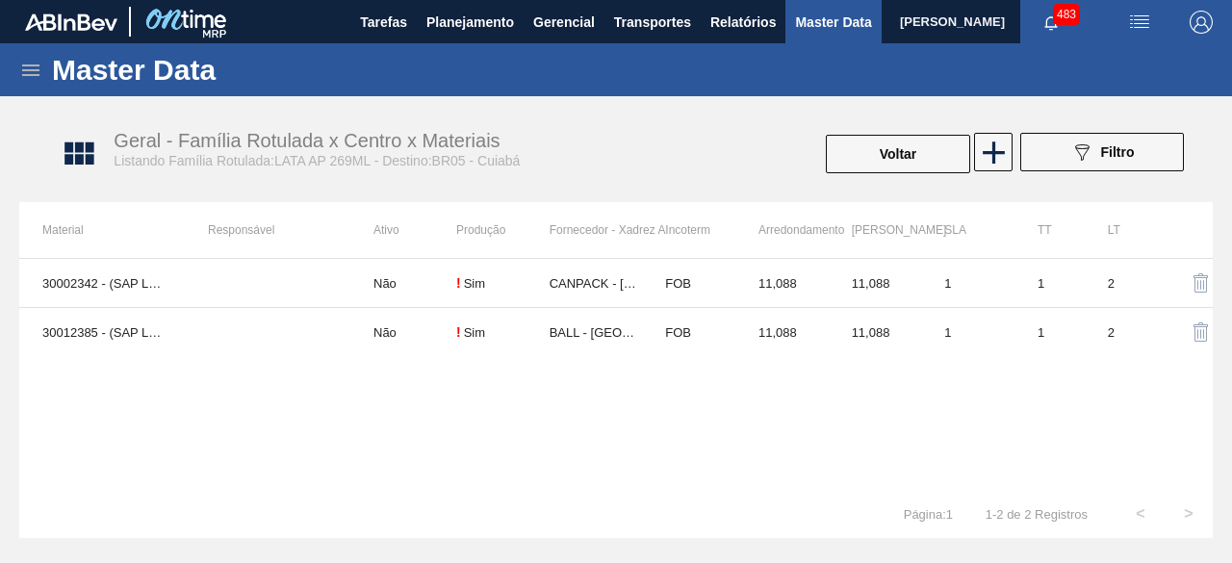
click at [1152, 24] on span "button" at bounding box center [1140, 22] width 46 height 23
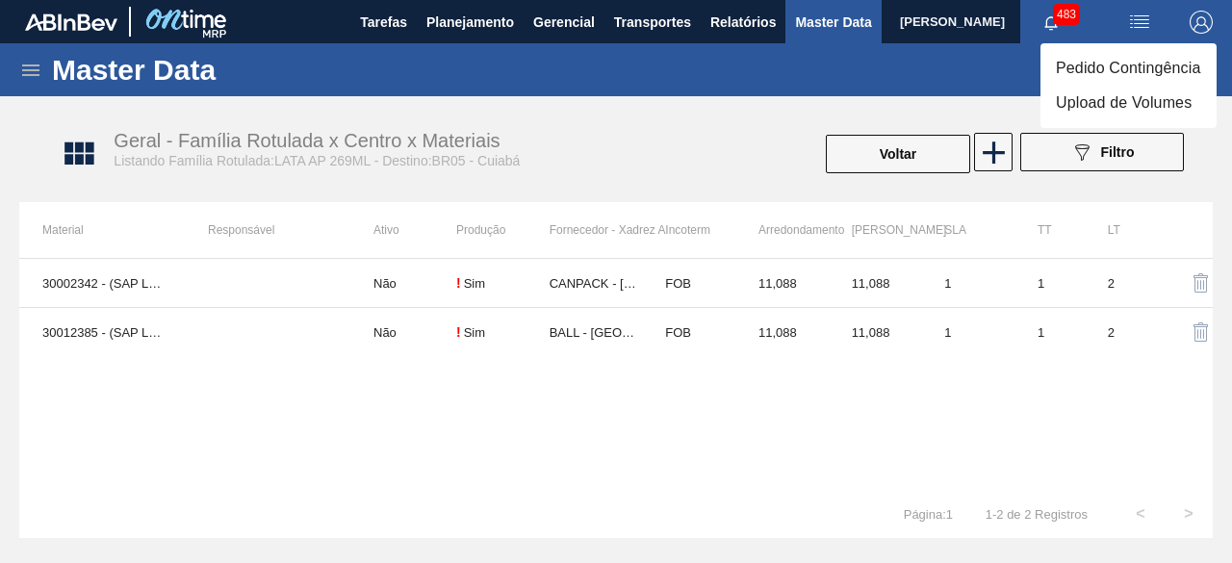
click at [1147, 113] on li "Upload de Volumes" at bounding box center [1129, 103] width 176 height 35
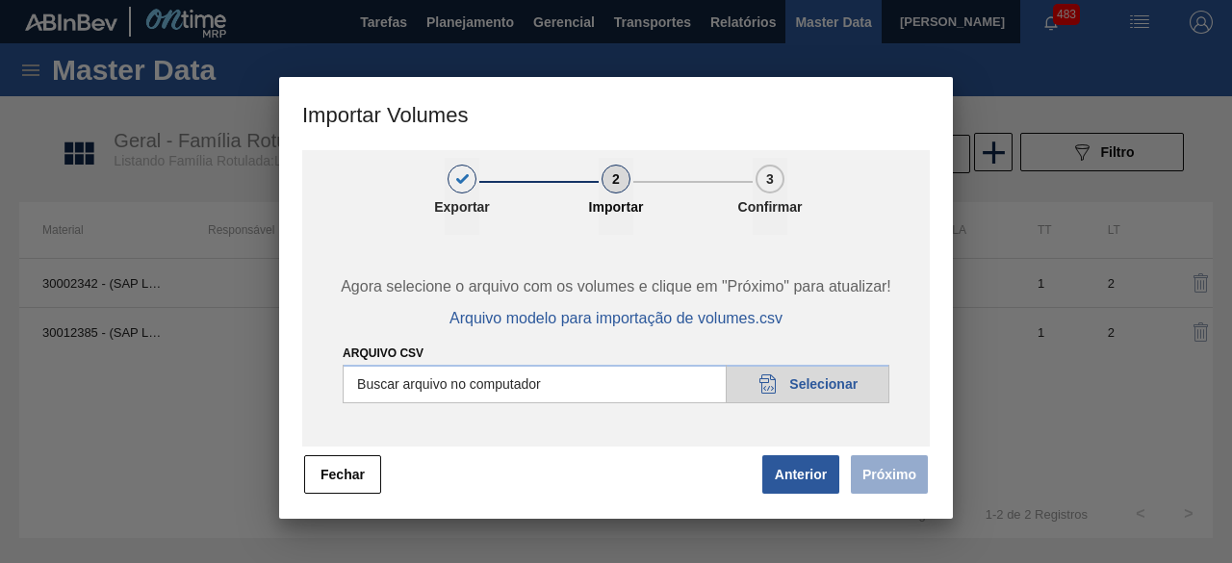
click at [840, 378] on input "Arquivo csv" at bounding box center [616, 384] width 547 height 39
type input "C:\fakepath\Subida Ball D0 + D3 13.10.csv"
click at [901, 479] on button "Próximo" at bounding box center [889, 474] width 77 height 39
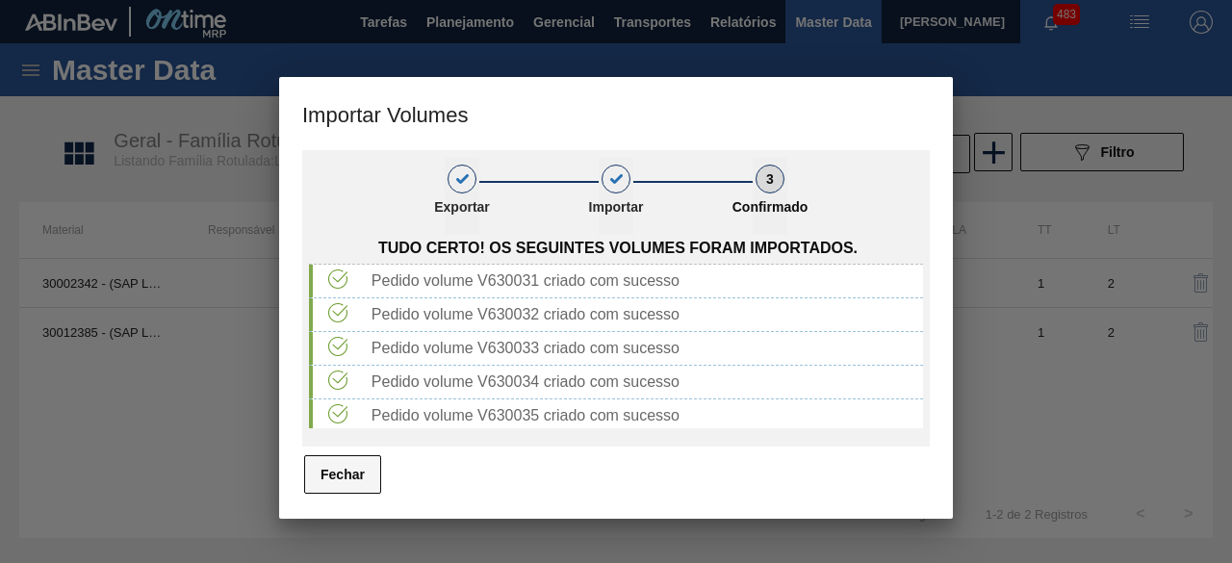
click at [340, 469] on button "Fechar" at bounding box center [342, 474] width 77 height 39
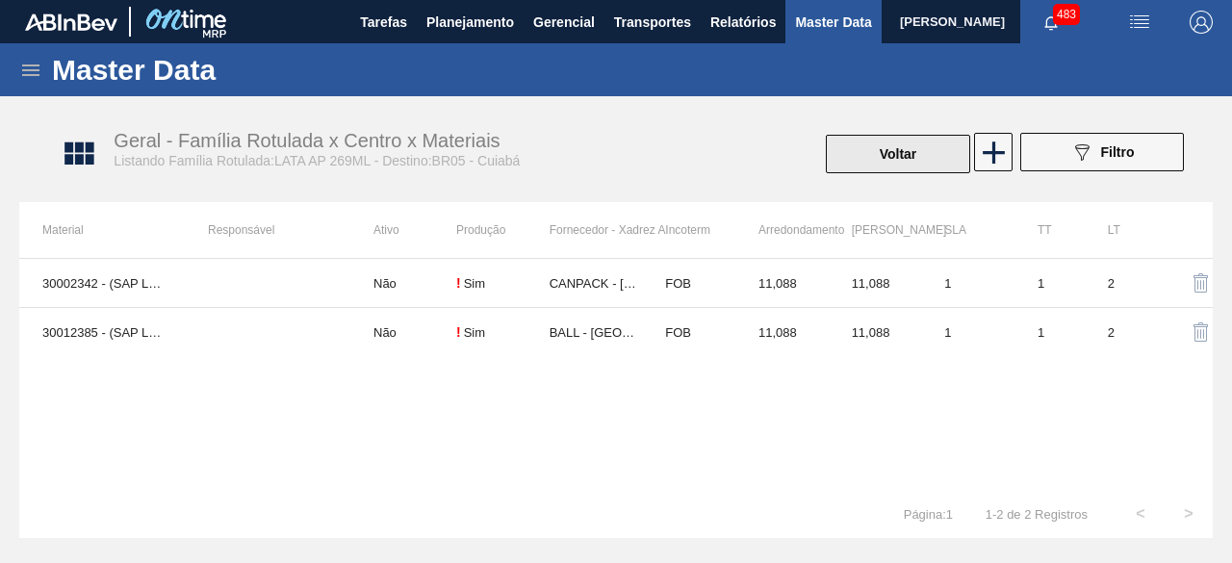
click at [874, 152] on button "Voltar" at bounding box center [898, 154] width 144 height 39
